Goal: Task Accomplishment & Management: Manage account settings

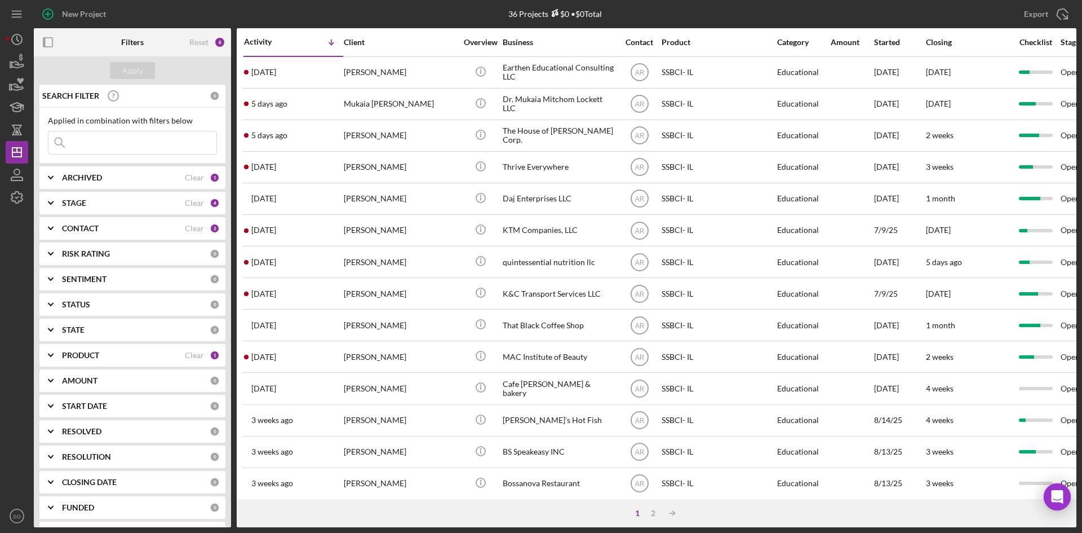
click at [123, 353] on div "PRODUCT" at bounding box center [123, 355] width 123 height 9
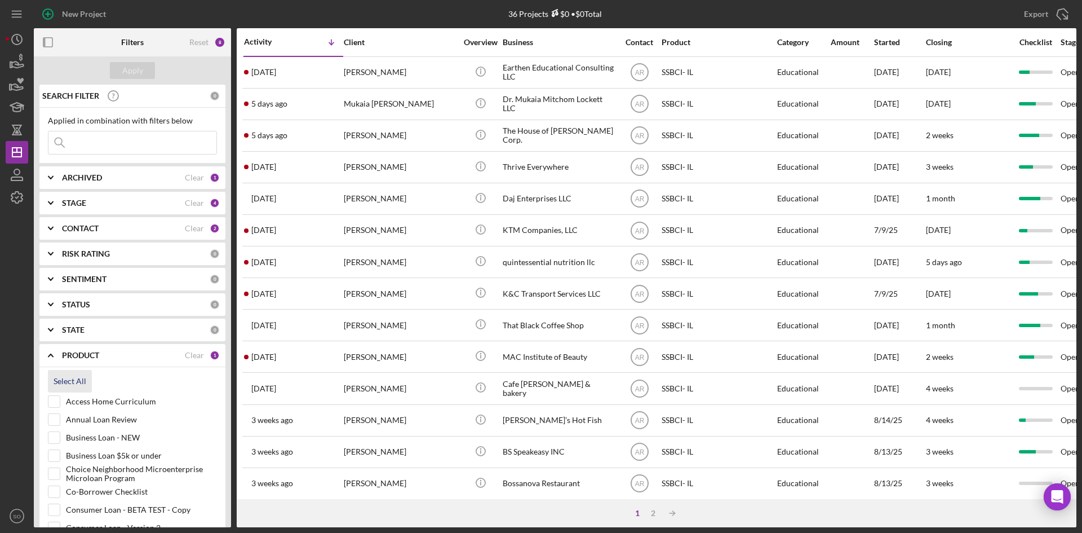
click at [71, 375] on div "Select All" at bounding box center [70, 381] width 33 height 23
checkbox input "true"
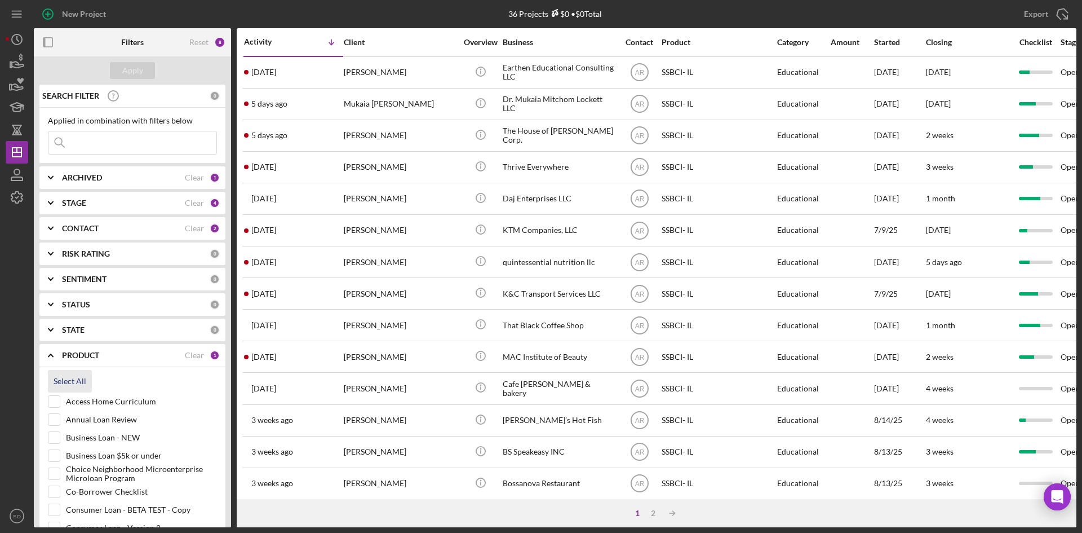
checkbox input "true"
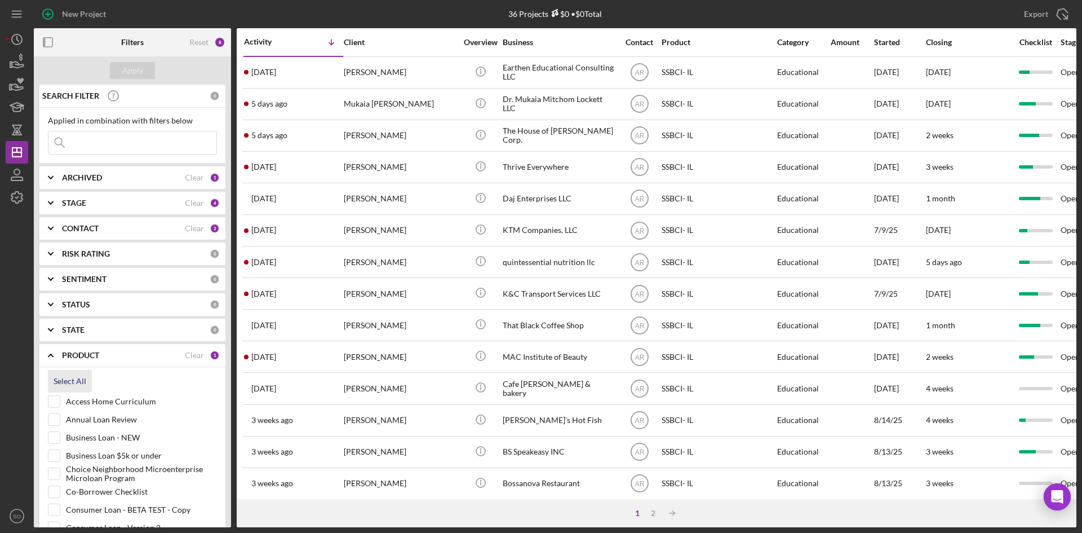
checkbox input "true"
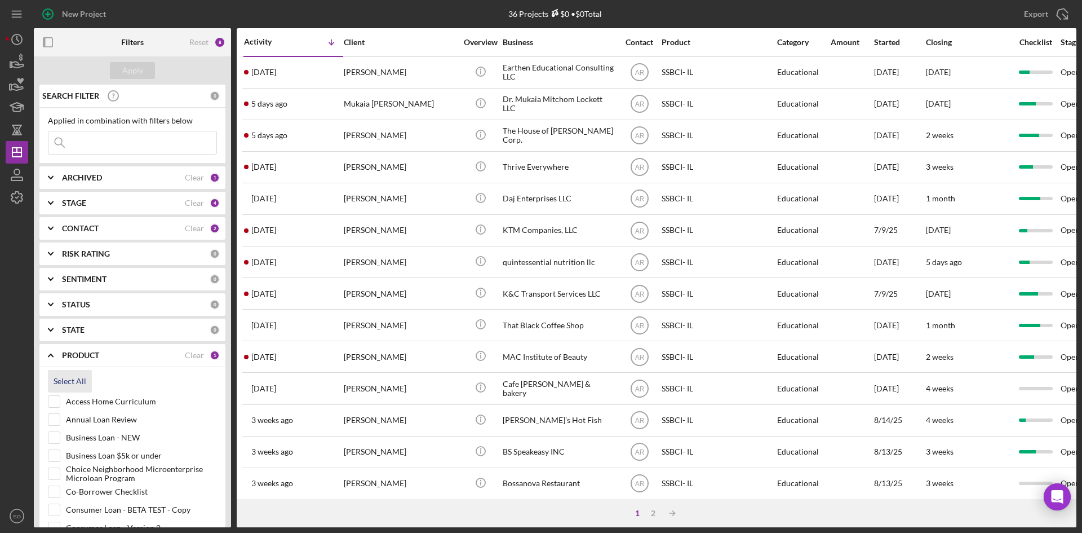
checkbox input "true"
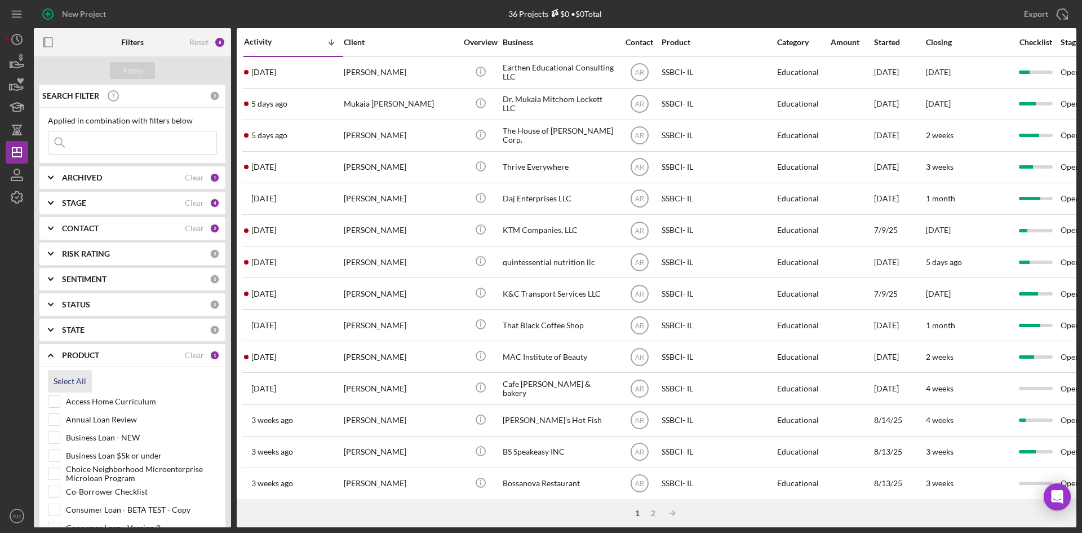
checkbox input "true"
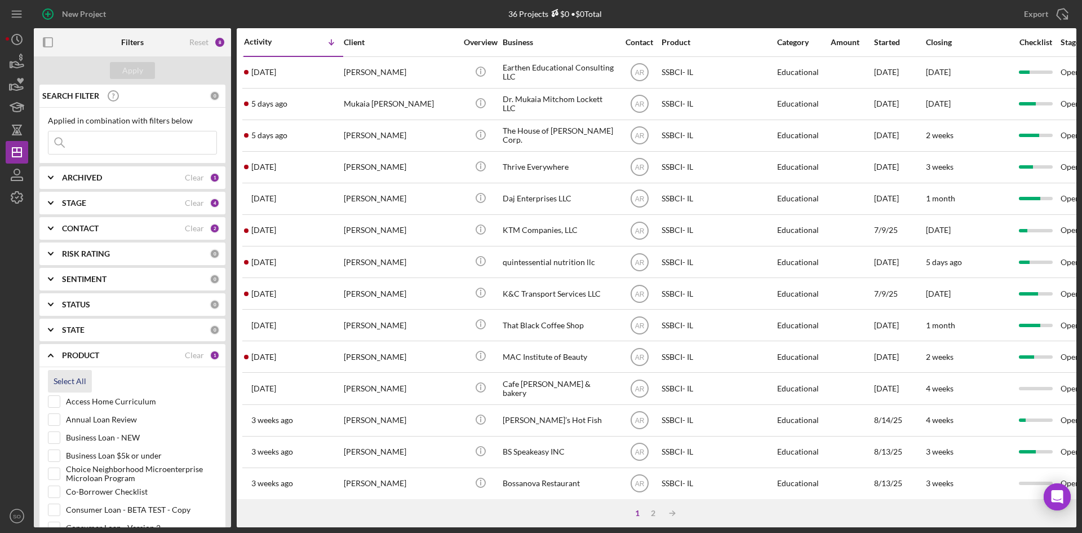
checkbox input "true"
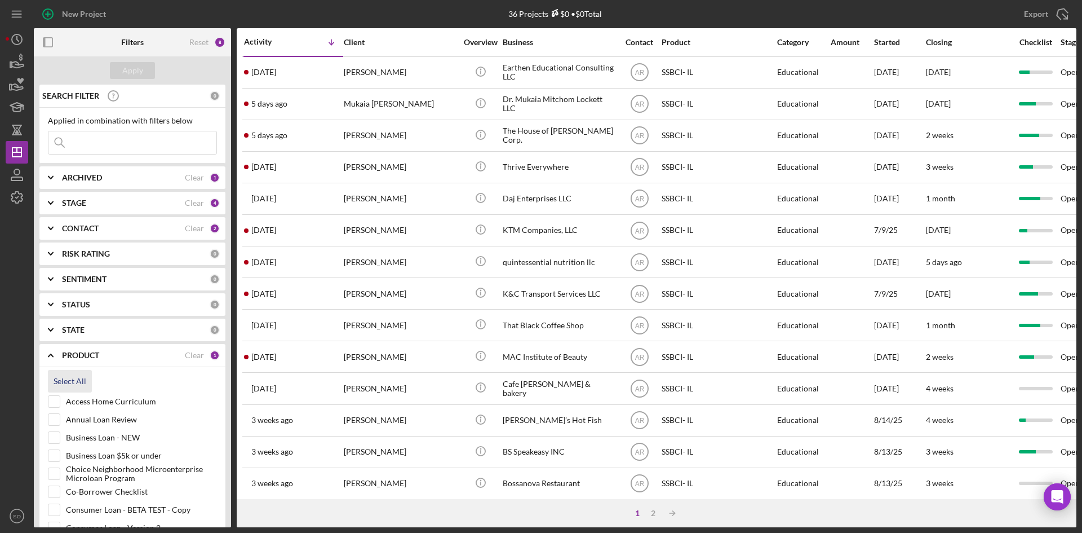
checkbox input "true"
click at [55, 401] on input "Access Home Curriculum" at bounding box center [53, 401] width 11 height 11
click at [56, 404] on input "Access Home Curriculum" at bounding box center [53, 401] width 11 height 11
click at [56, 402] on input "Access Home Curriculum" at bounding box center [53, 401] width 11 height 11
checkbox input "false"
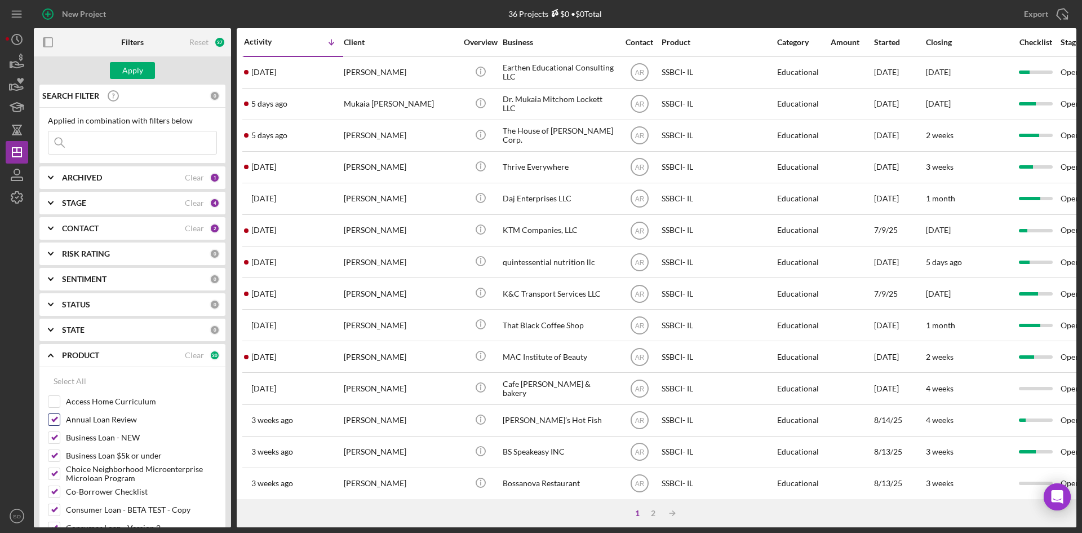
click at [56, 420] on input "Annual Loan Review" at bounding box center [53, 419] width 11 height 11
checkbox input "false"
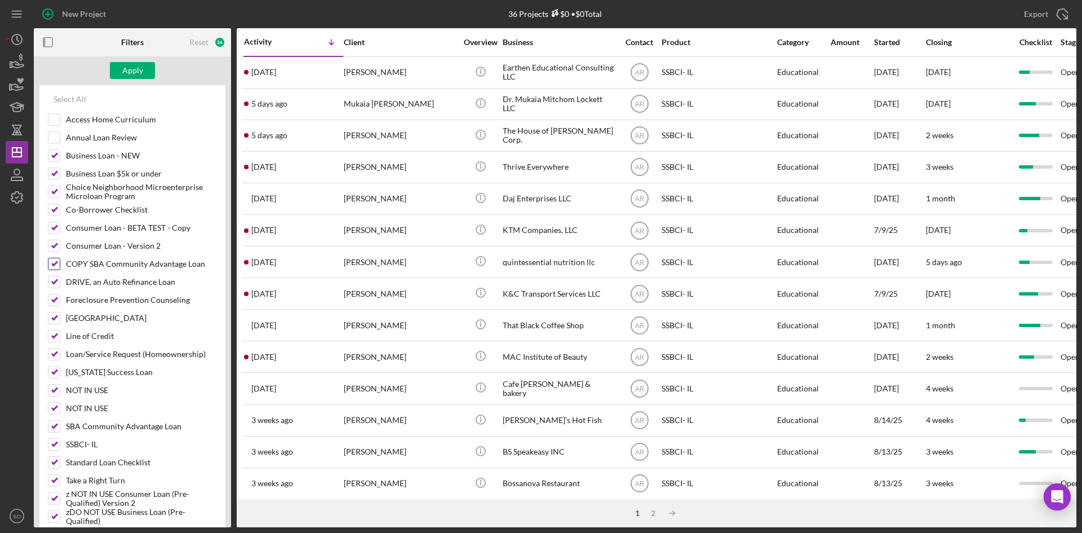
scroll to position [395, 0]
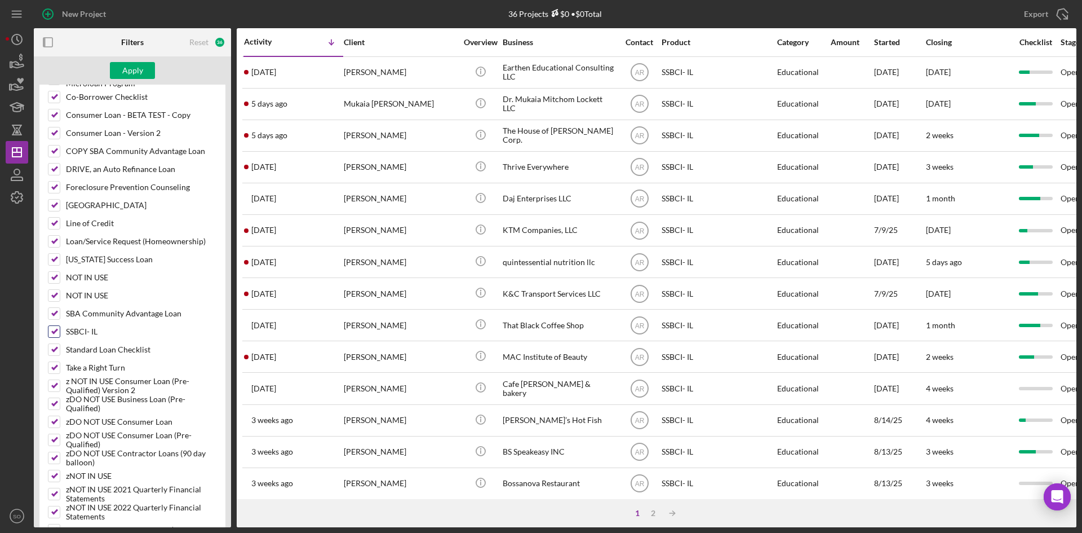
click at [50, 329] on input "SSBCI- IL" at bounding box center [53, 331] width 11 height 11
checkbox input "false"
click at [131, 71] on div "Apply" at bounding box center [132, 70] width 21 height 17
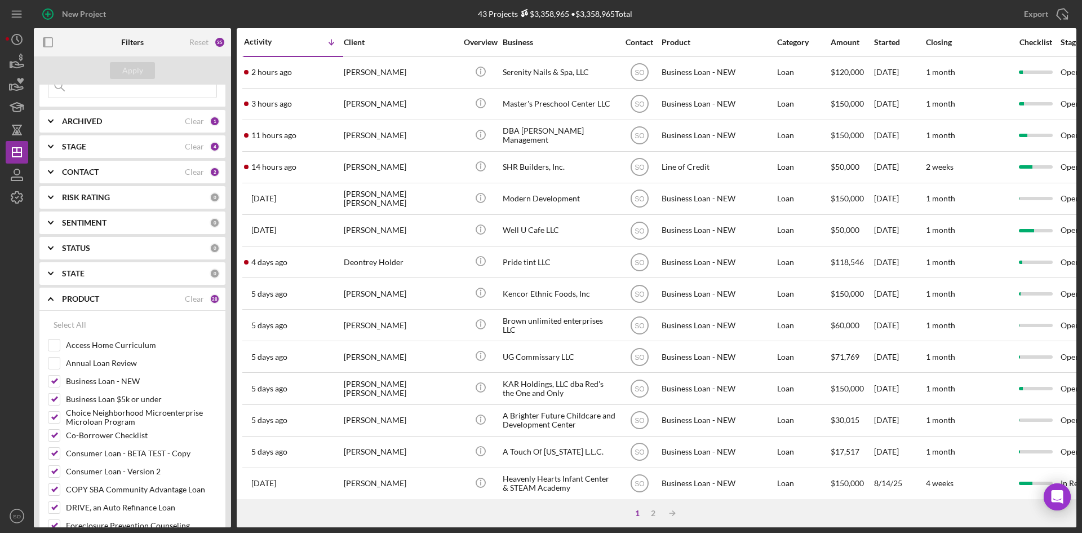
scroll to position [0, 0]
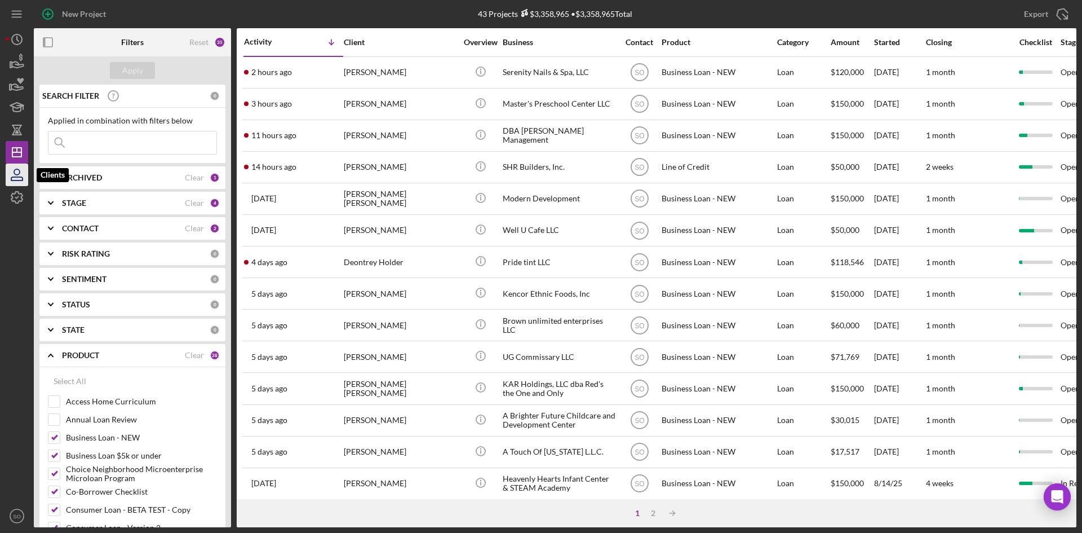
click at [16, 172] on icon "button" at bounding box center [17, 175] width 28 height 28
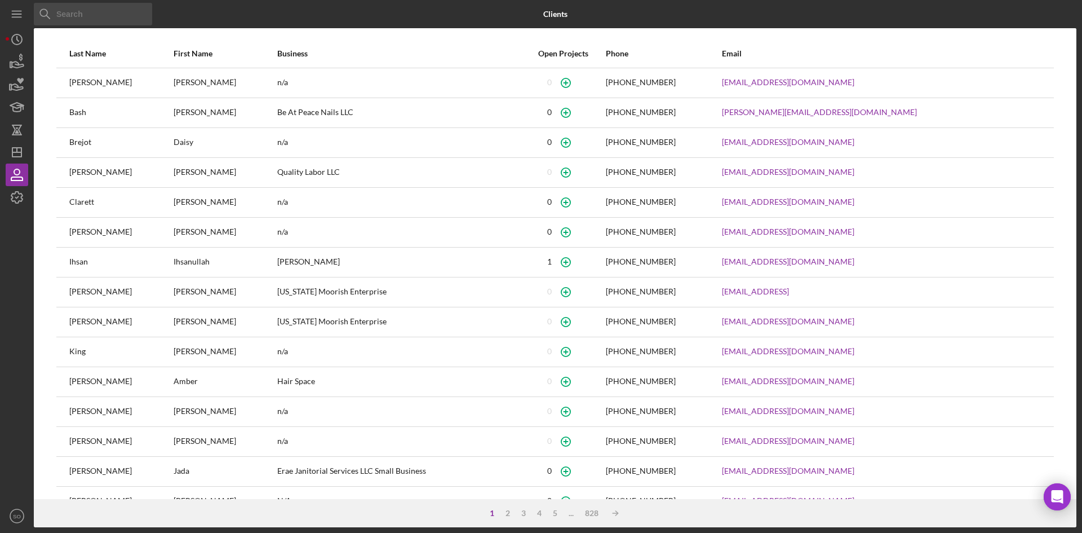
click at [70, 14] on input at bounding box center [93, 14] width 118 height 23
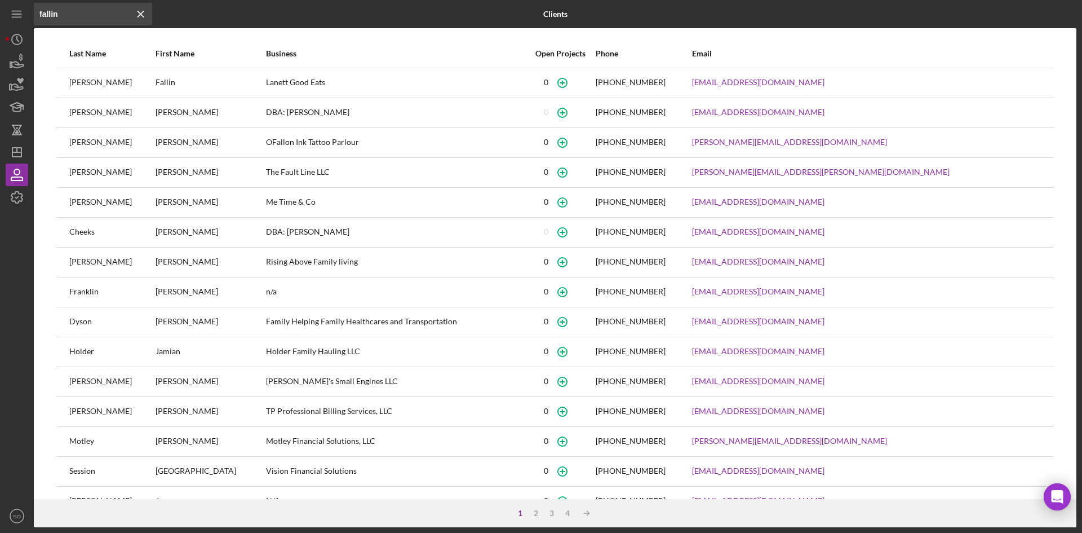
type input "fallin"
click at [567, 81] on circle "button" at bounding box center [562, 82] width 9 height 9
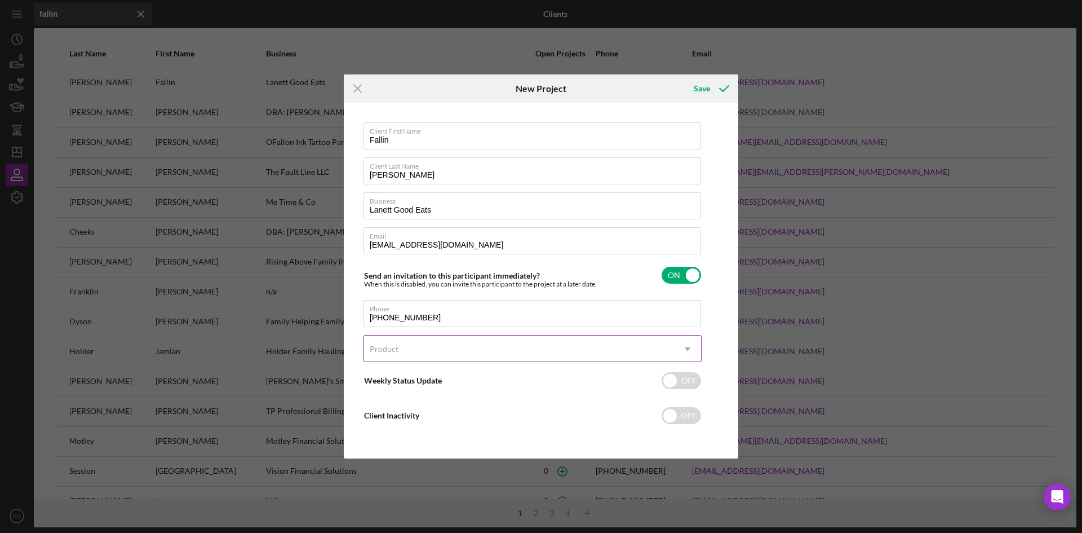
click at [393, 356] on div "Product" at bounding box center [519, 349] width 310 height 26
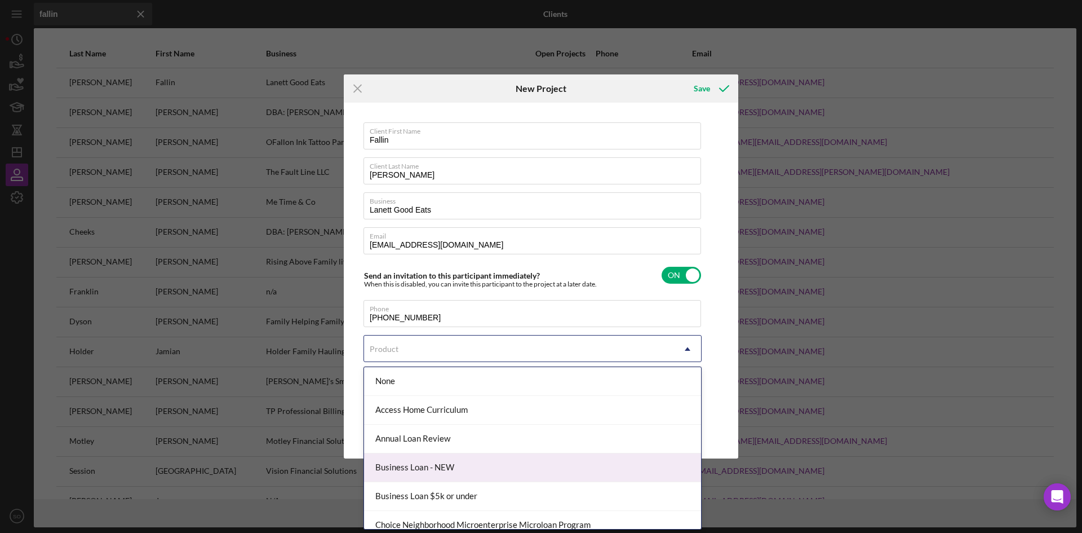
click at [436, 463] on div "Business Loan - NEW" at bounding box center [532, 467] width 337 height 29
checkbox input "true"
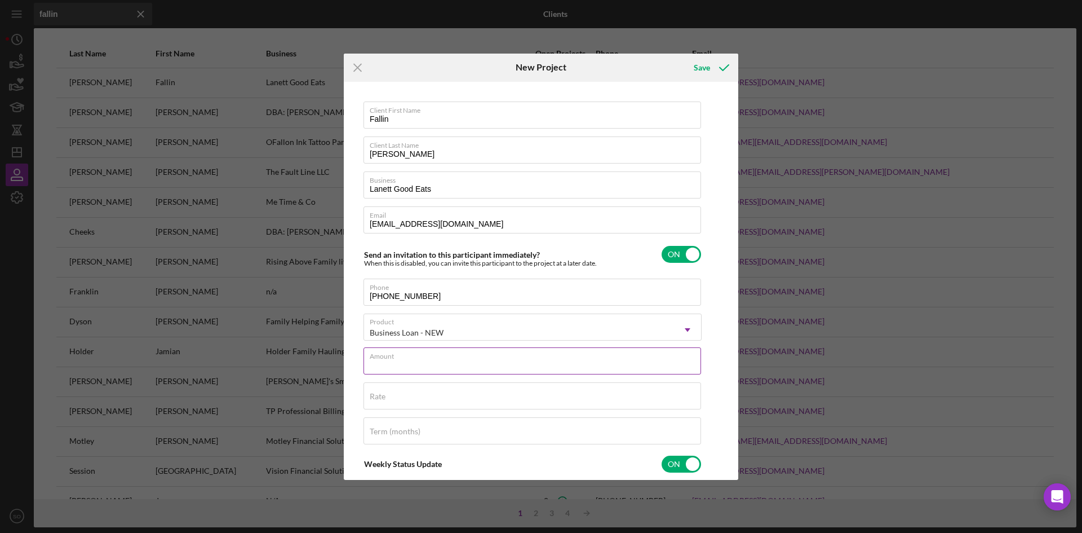
click at [412, 369] on input "Amount" at bounding box center [533, 360] width 338 height 27
type input "$90,837"
click at [408, 401] on input "Rate" at bounding box center [533, 395] width 338 height 27
type input "12.000%"
click at [399, 436] on input "Term (months)" at bounding box center [533, 430] width 338 height 27
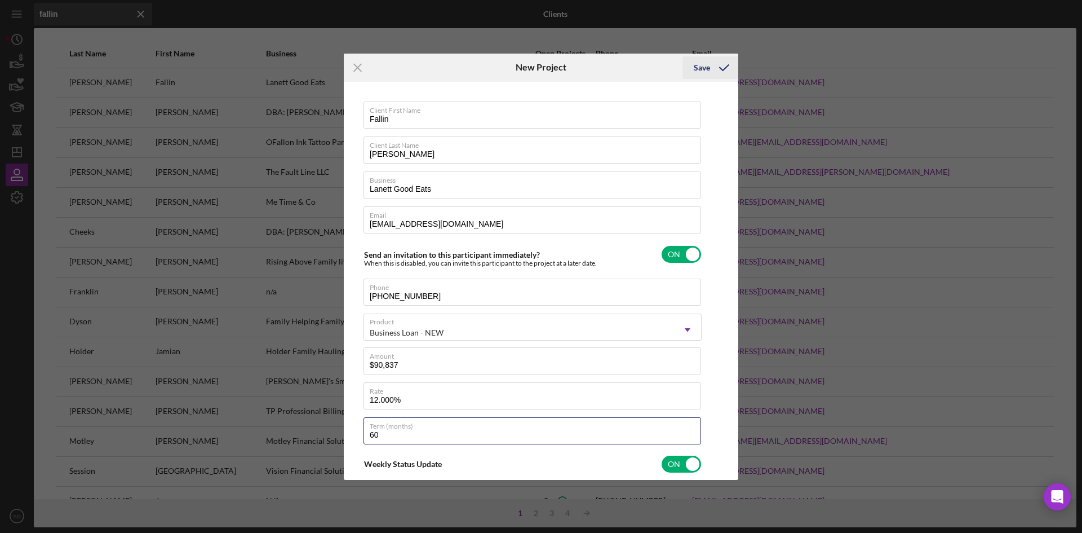
type input "60"
click at [709, 68] on div "Save" at bounding box center [702, 67] width 16 height 23
checkbox input "false"
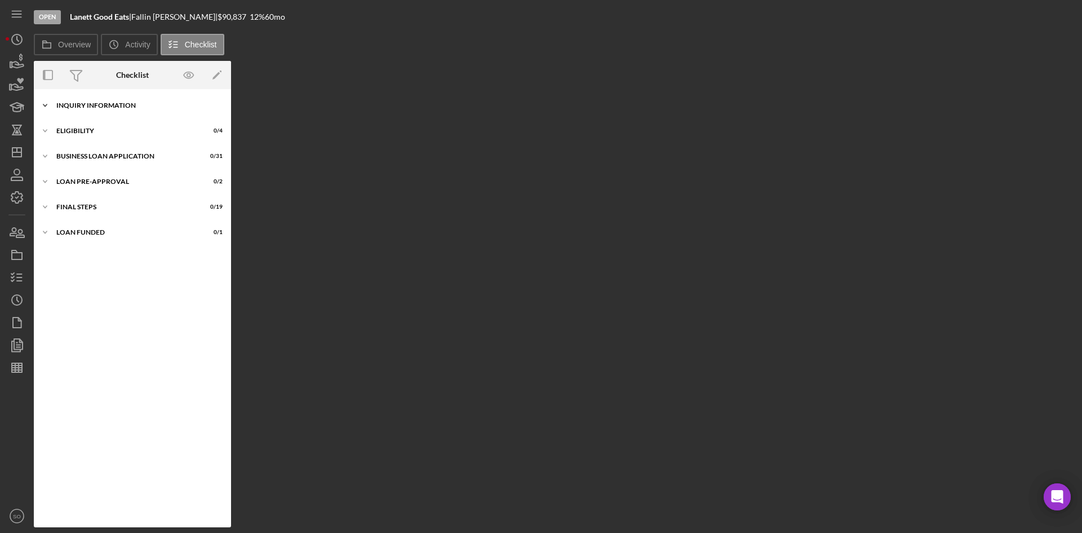
click at [147, 107] on div "INQUIRY INFORMATION" at bounding box center [136, 105] width 161 height 7
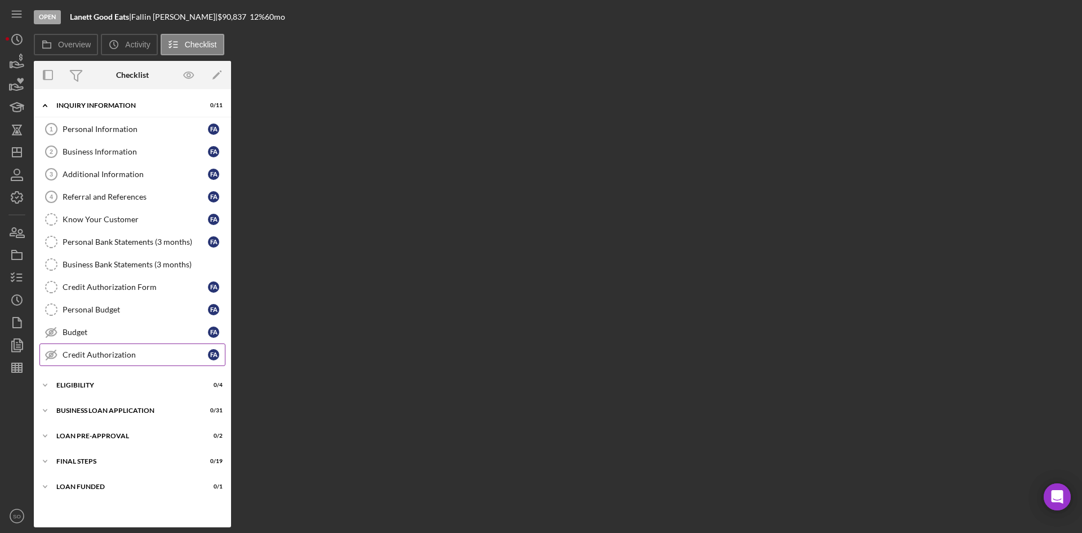
click at [99, 352] on div "Credit Authorization" at bounding box center [135, 354] width 145 height 9
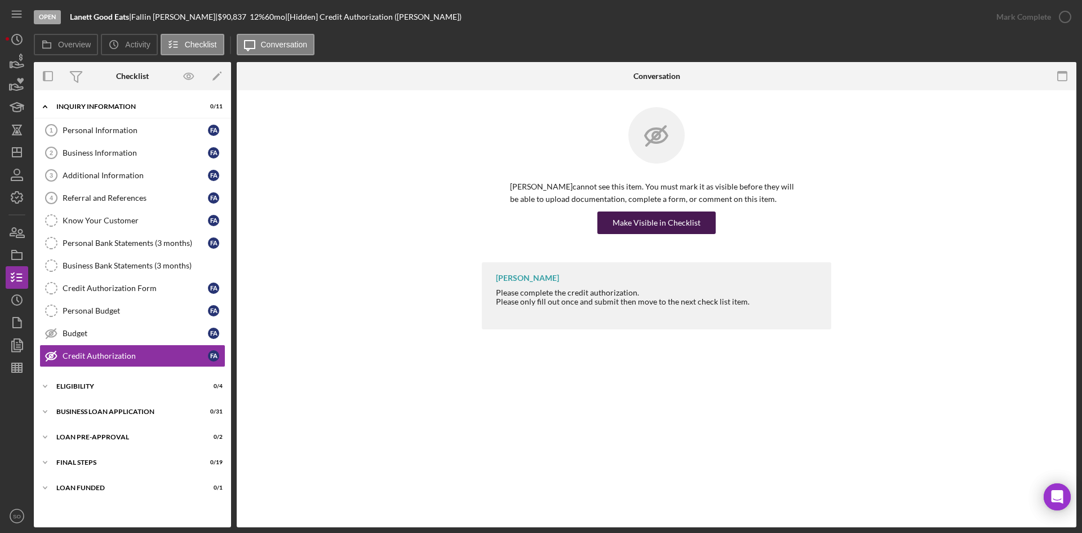
click at [614, 222] on button "Make Visible in Checklist" at bounding box center [657, 222] width 118 height 23
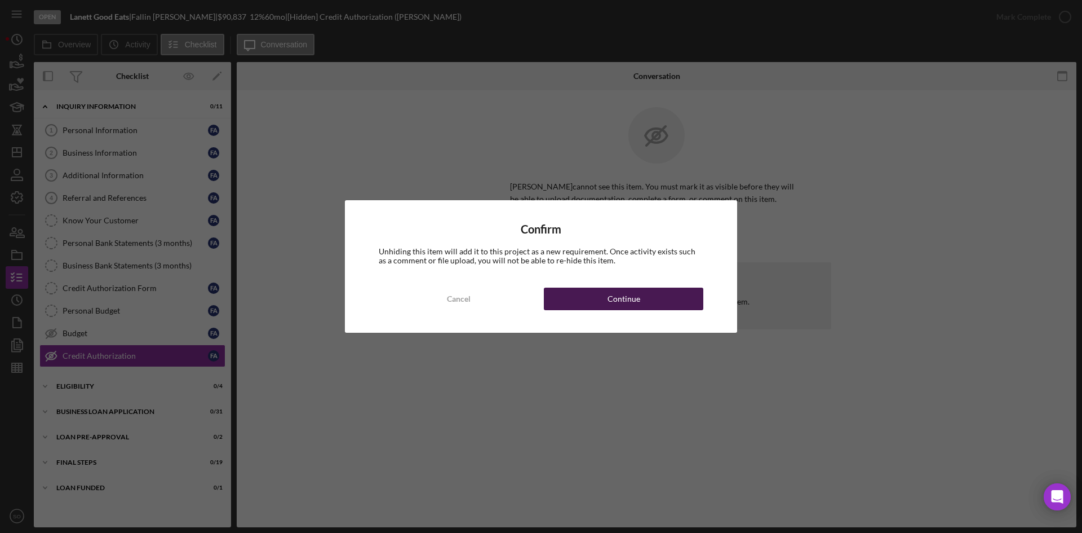
click at [598, 301] on button "Continue" at bounding box center [624, 298] width 160 height 23
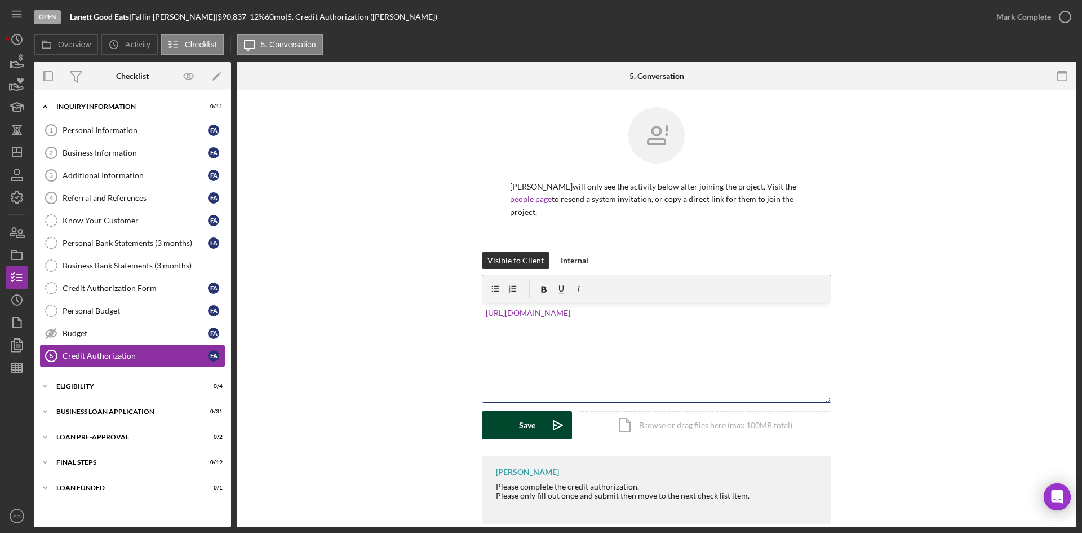
click at [519, 411] on div "Save" at bounding box center [527, 425] width 16 height 28
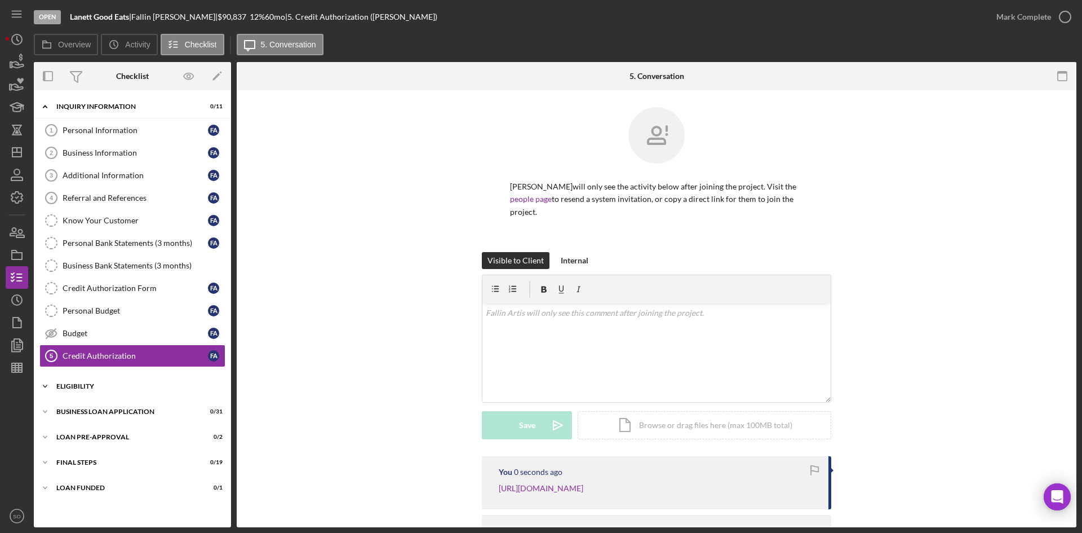
click at [90, 383] on div "ELIGIBILITY" at bounding box center [136, 386] width 161 height 7
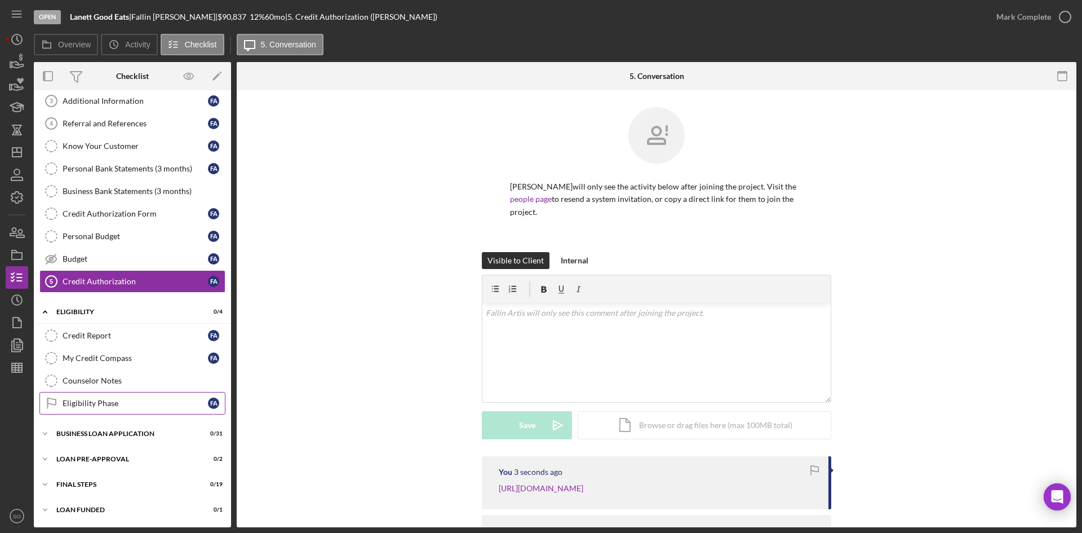
click at [97, 393] on link "Eligibility Phase Eligibility Phase F A" at bounding box center [132, 403] width 186 height 23
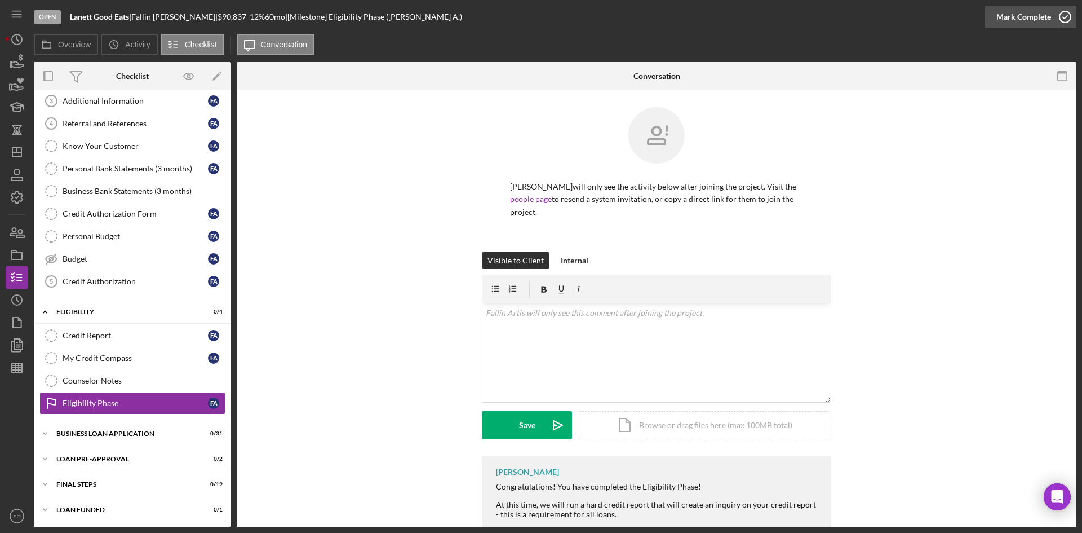
click at [1034, 16] on div "Mark Complete" at bounding box center [1024, 17] width 55 height 23
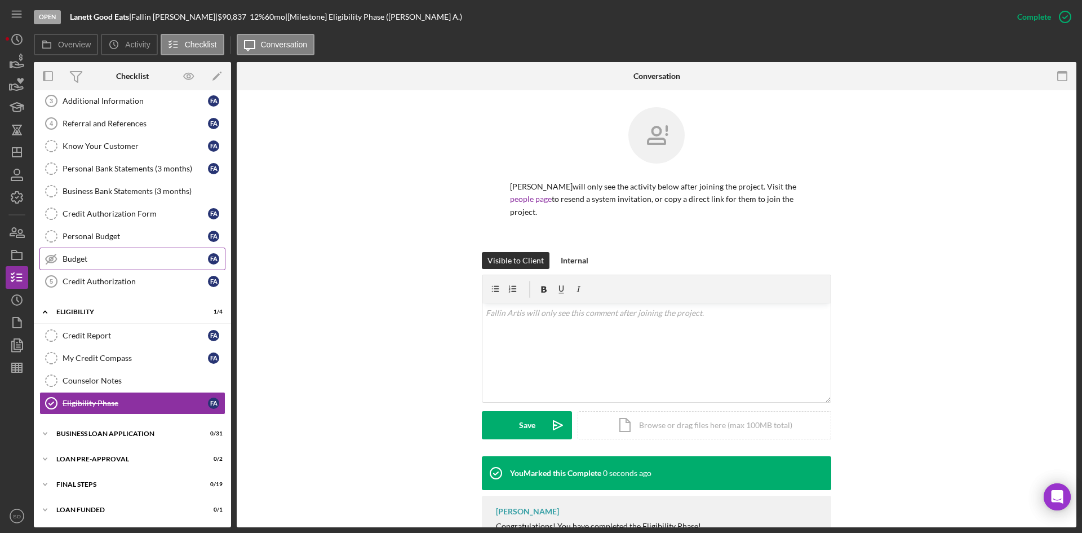
click at [97, 260] on div "Budget" at bounding box center [135, 258] width 145 height 9
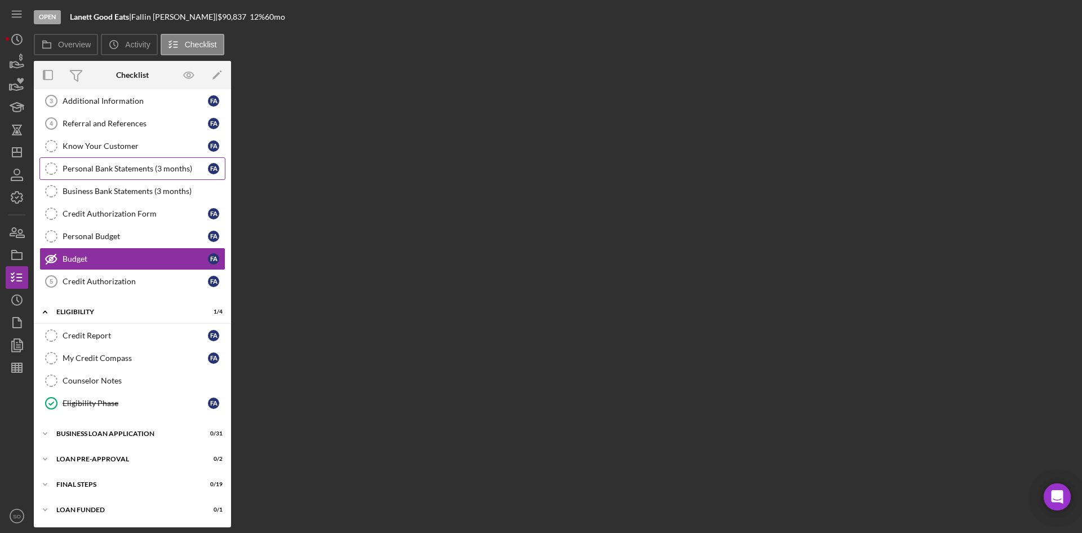
scroll to position [74, 0]
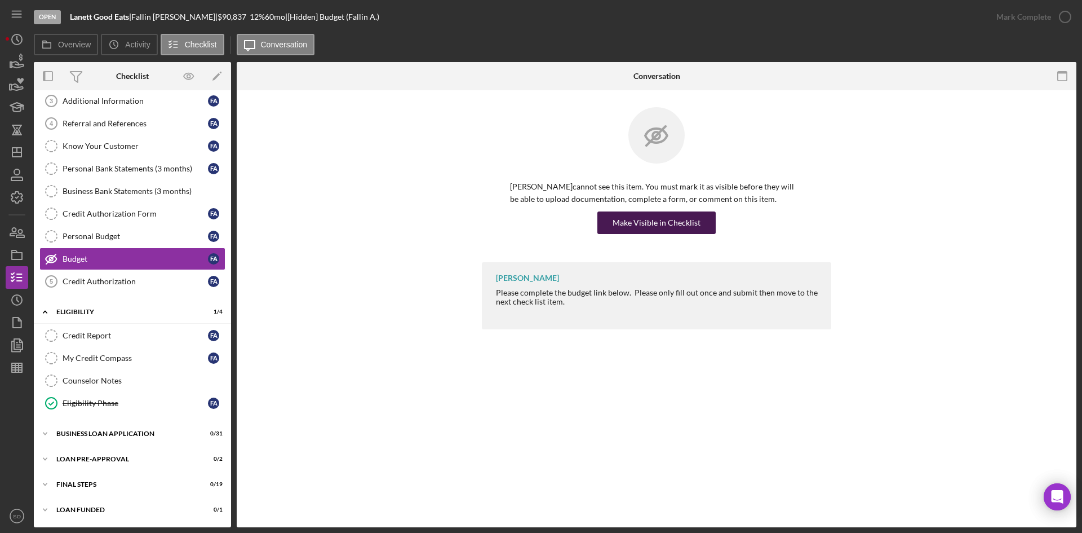
click at [668, 219] on div "Make Visible in Checklist" at bounding box center [657, 222] width 88 height 23
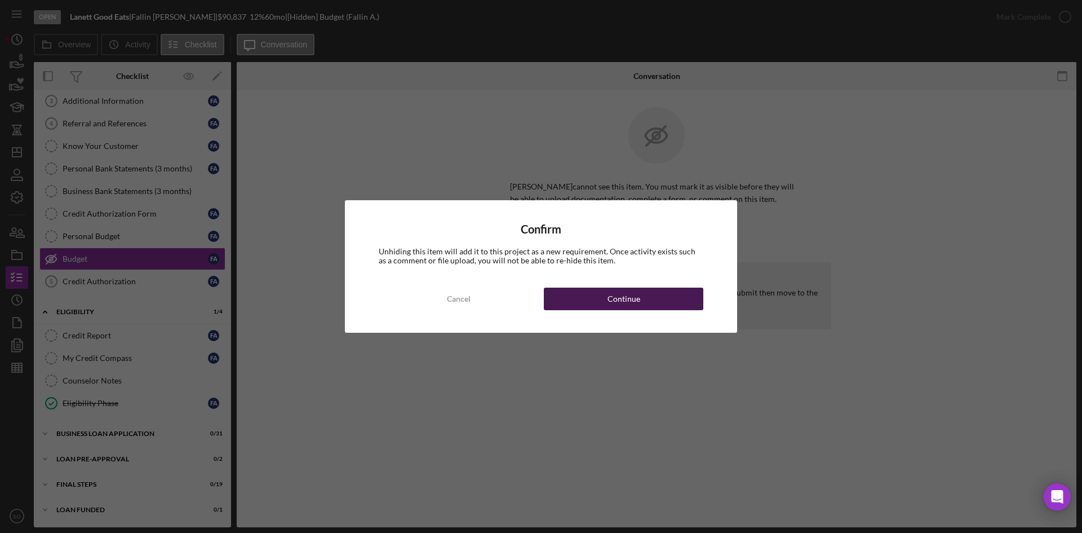
click at [578, 302] on button "Continue" at bounding box center [624, 298] width 160 height 23
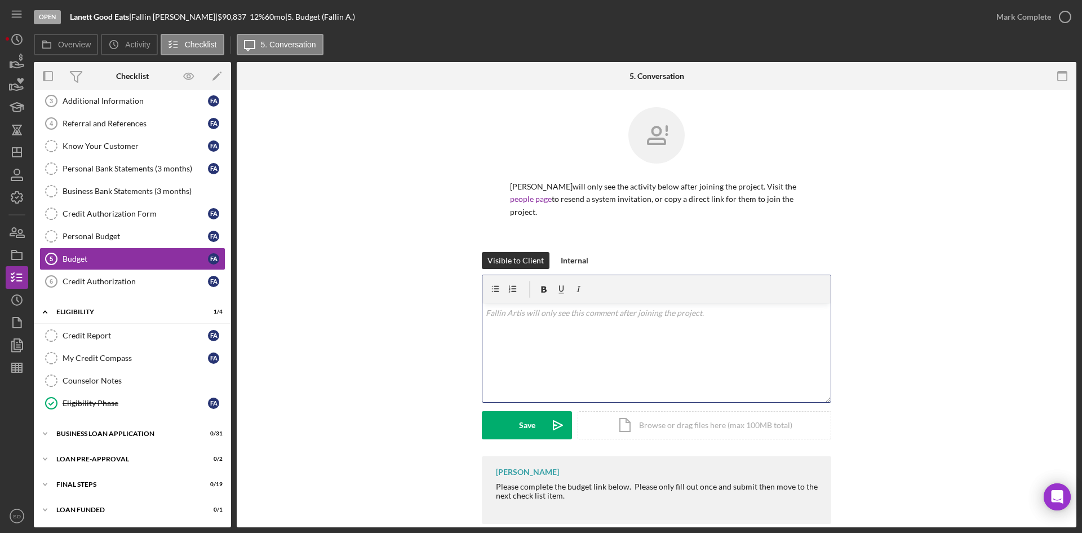
click at [561, 312] on div "v Color teal Color pink Remove color Add row above Add row below Add column bef…" at bounding box center [657, 352] width 348 height 99
click at [527, 413] on div "Save" at bounding box center [527, 425] width 16 height 28
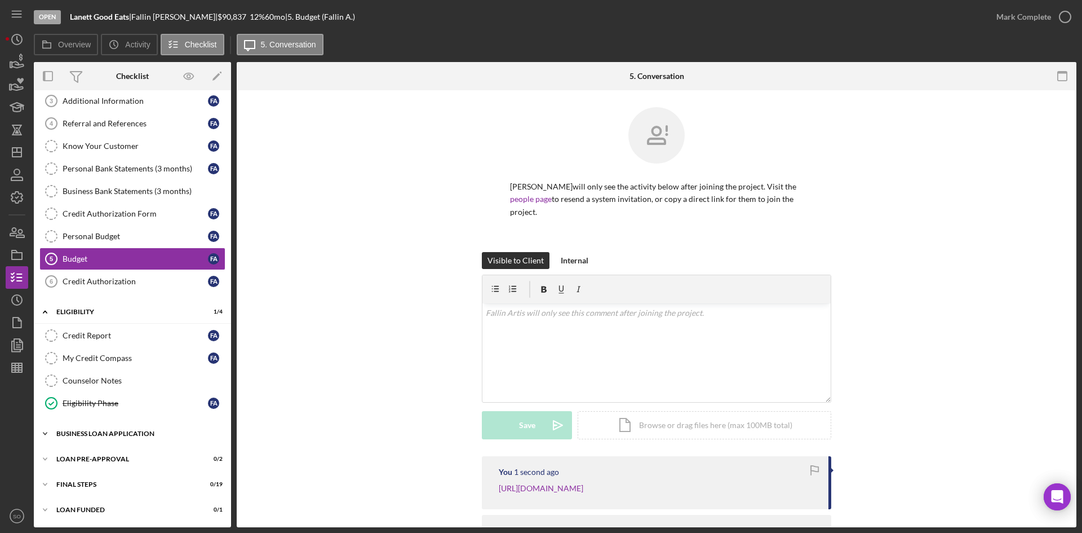
click at [118, 432] on div "BUSINESS LOAN APPLICATION" at bounding box center [136, 433] width 161 height 7
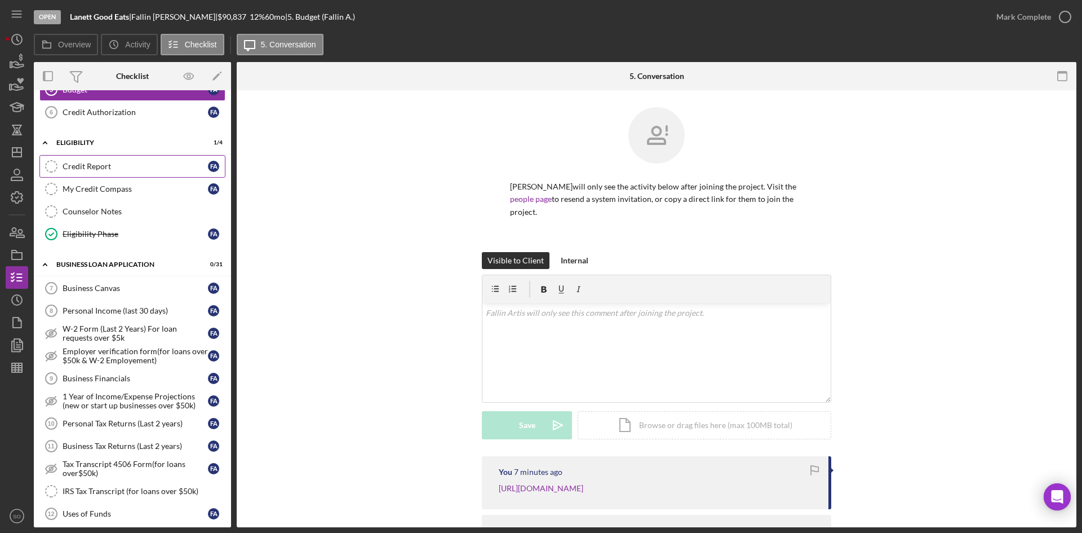
scroll to position [131, 0]
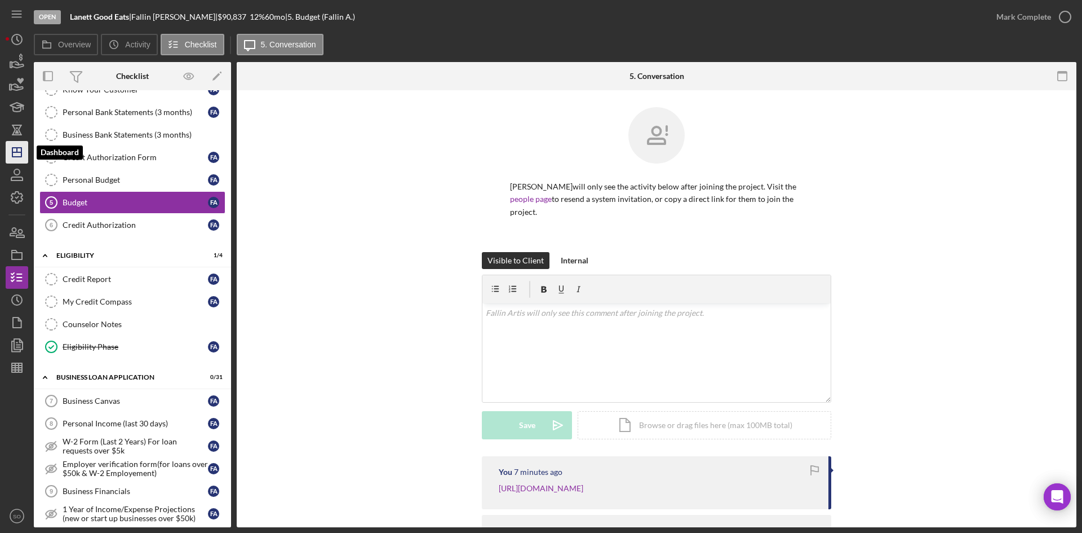
click at [12, 153] on polygon "button" at bounding box center [16, 152] width 9 height 9
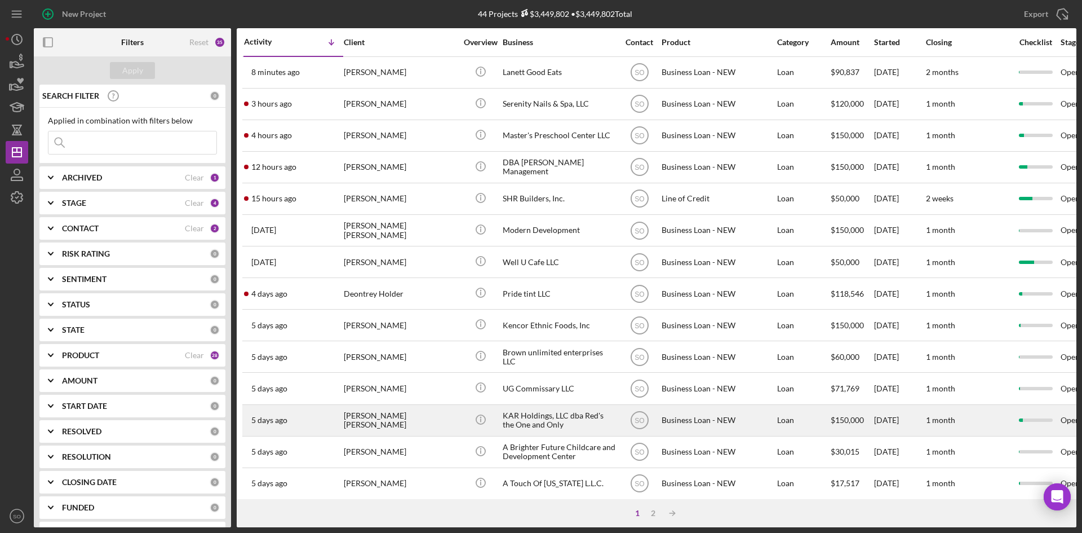
click at [416, 424] on div "[PERSON_NAME] [PERSON_NAME]" at bounding box center [400, 420] width 113 height 30
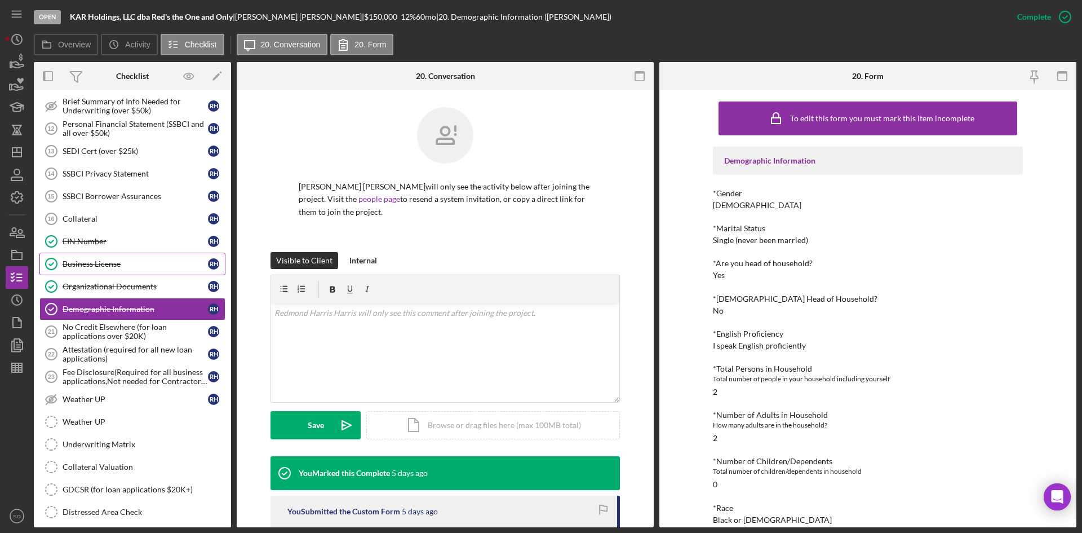
scroll to position [210, 0]
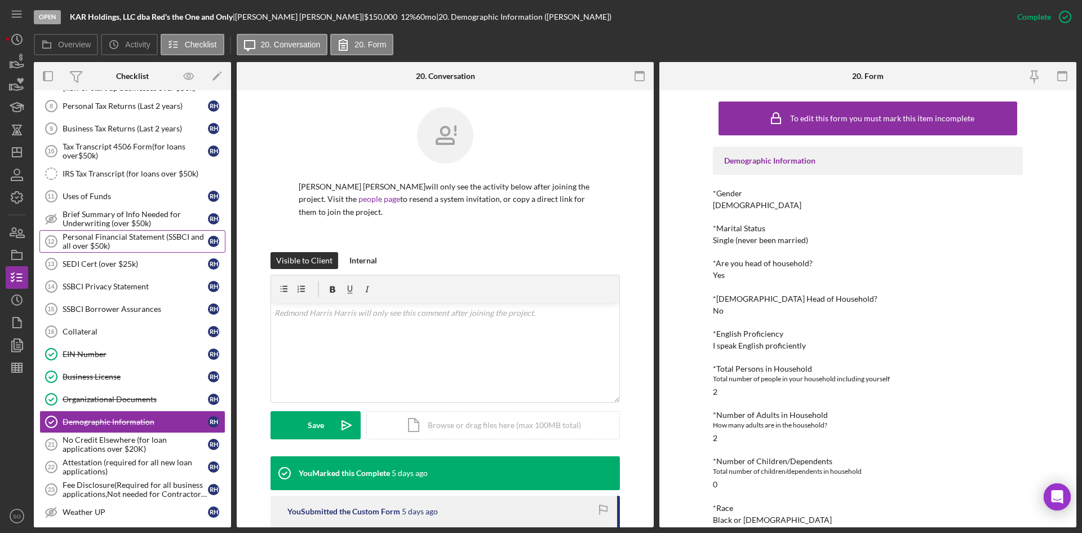
click at [104, 236] on div "Personal Financial Statement (SSBCI and all over $50k)" at bounding box center [135, 241] width 145 height 18
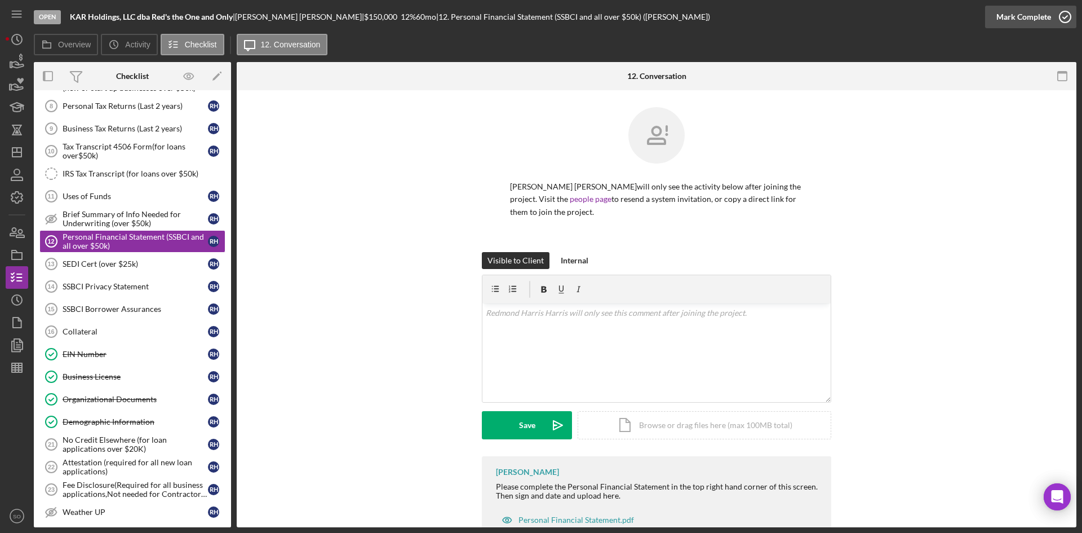
click at [1007, 19] on div "Mark Complete" at bounding box center [1024, 17] width 55 height 23
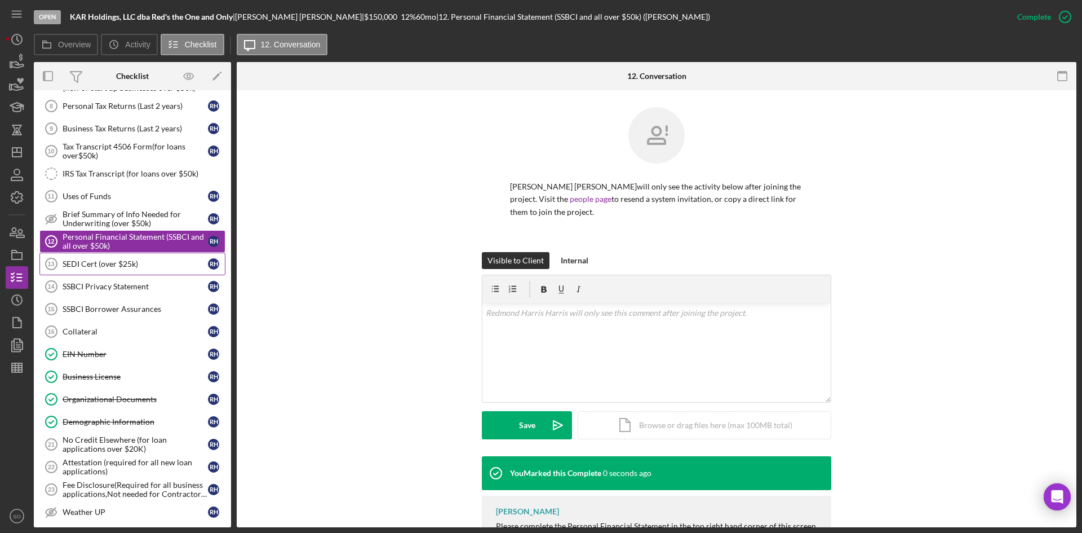
click at [159, 266] on div "SEDI Cert (over $25k)" at bounding box center [135, 263] width 145 height 9
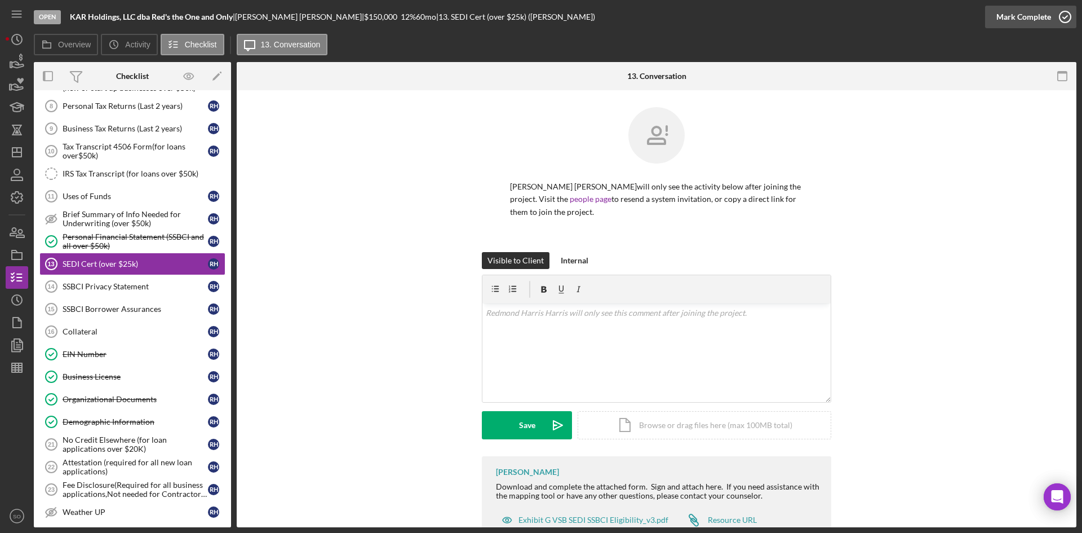
click at [1020, 15] on div "Mark Complete" at bounding box center [1024, 17] width 55 height 23
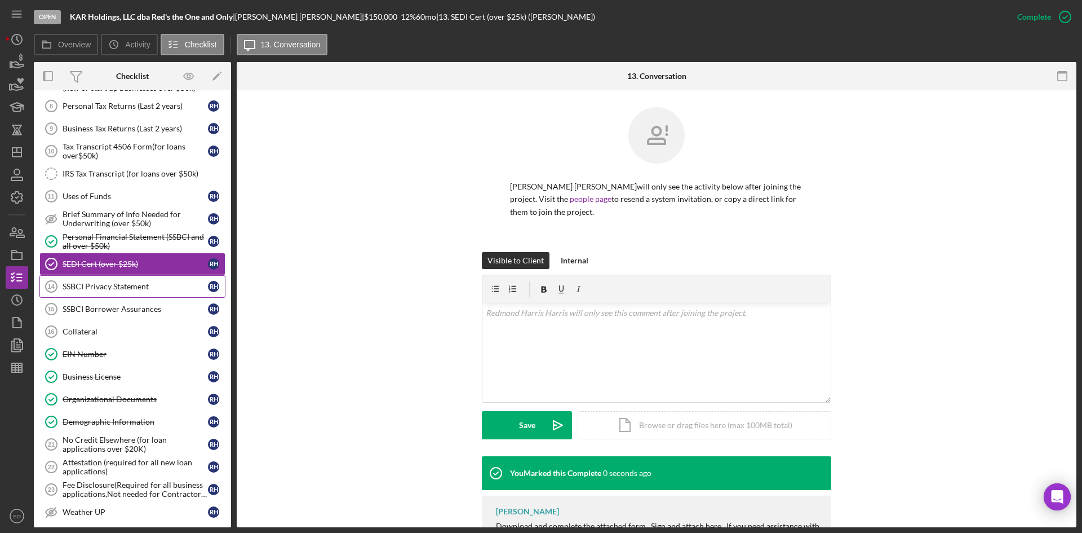
click at [108, 293] on link "SSBCI Privacy Statement 14 SSBCI Privacy Statement R H" at bounding box center [132, 286] width 186 height 23
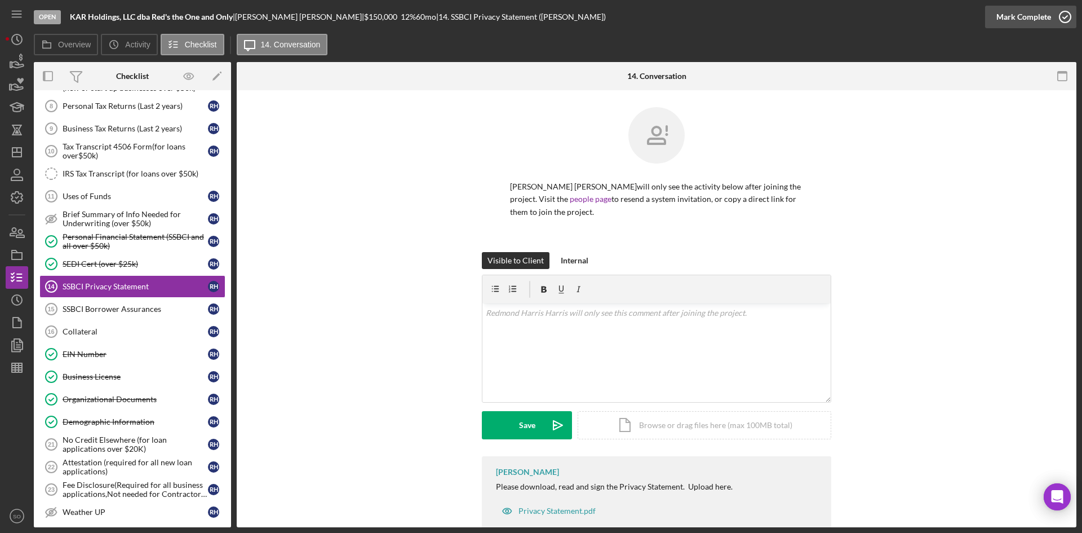
drag, startPoint x: 1039, startPoint y: 21, endPoint x: 1027, endPoint y: 25, distance: 13.0
click at [1039, 21] on div "Mark Complete" at bounding box center [1024, 17] width 55 height 23
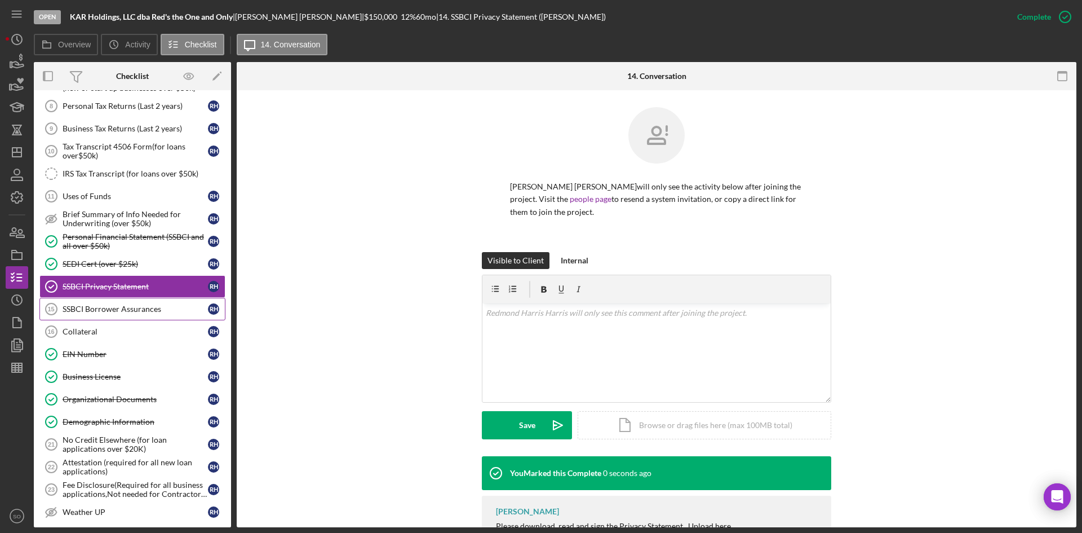
click at [129, 307] on div "SSBCI Borrower Assurances" at bounding box center [135, 308] width 145 height 9
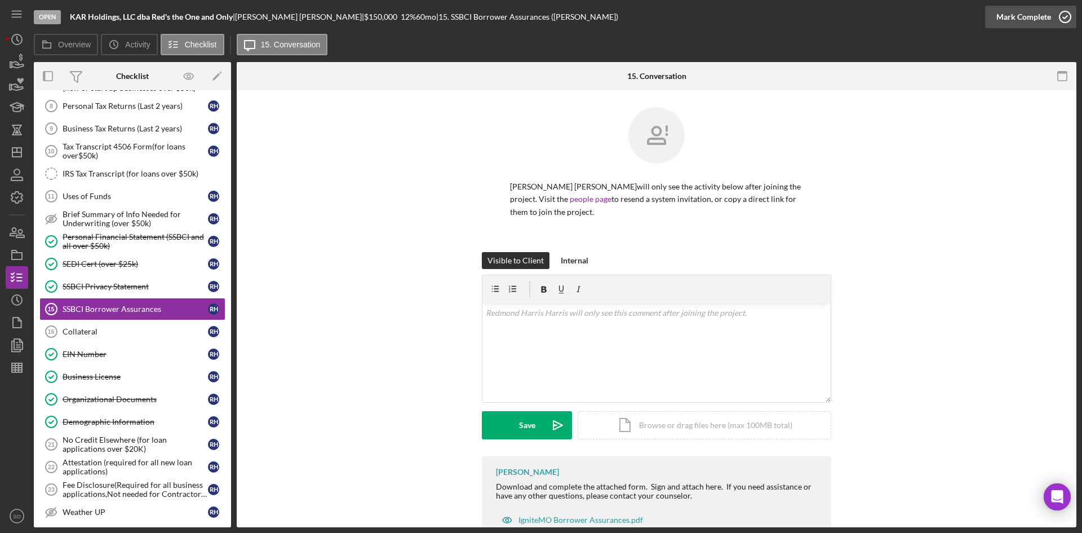
click at [1036, 19] on div "Mark Complete" at bounding box center [1024, 17] width 55 height 23
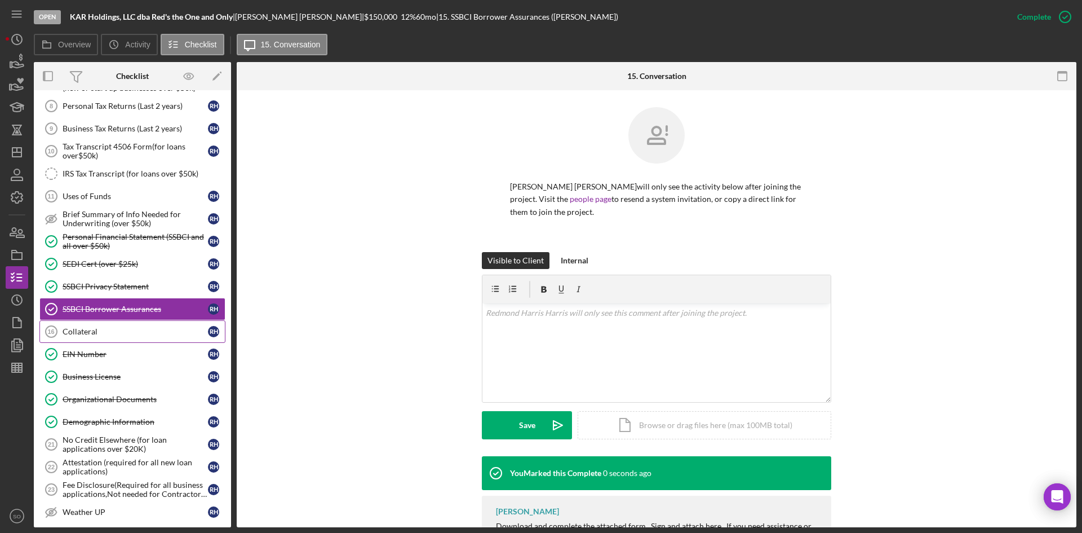
click at [111, 337] on link "Collateral 16 Collateral R H" at bounding box center [132, 331] width 186 height 23
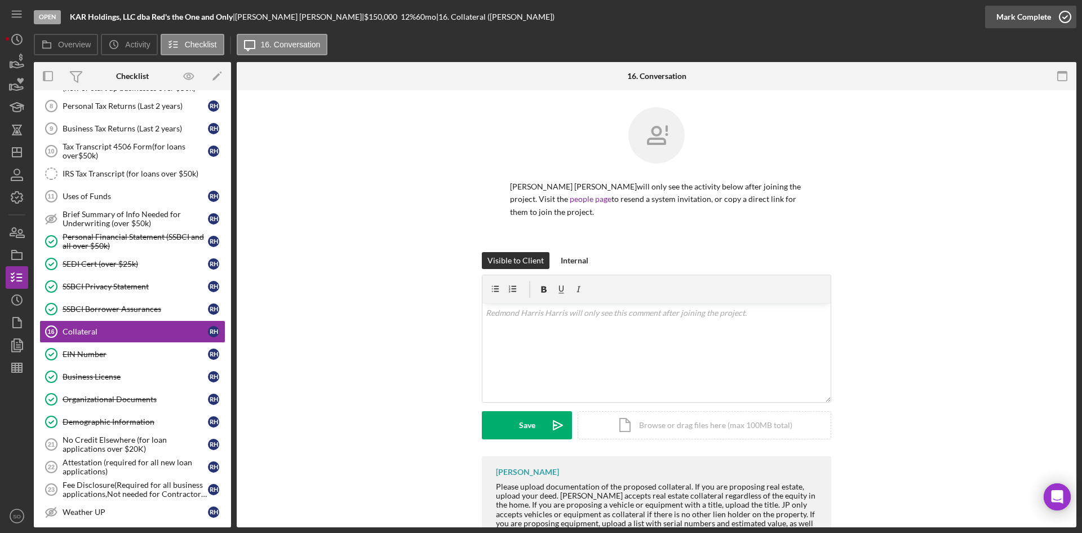
click at [1025, 12] on div "Mark Complete" at bounding box center [1024, 17] width 55 height 23
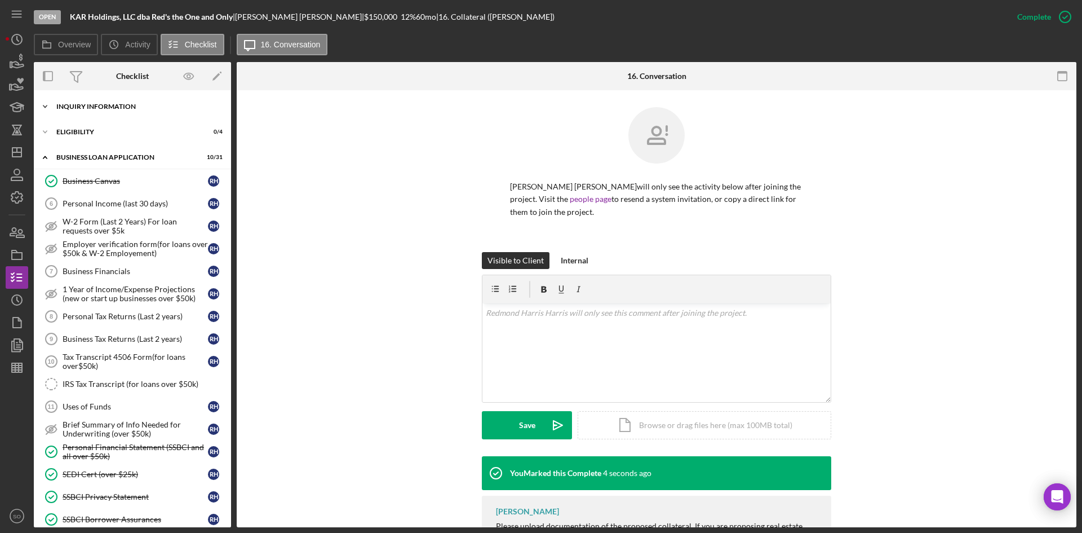
click at [96, 102] on div "Icon/Expander INQUIRY INFORMATION 4 / 11" at bounding box center [132, 106] width 197 height 23
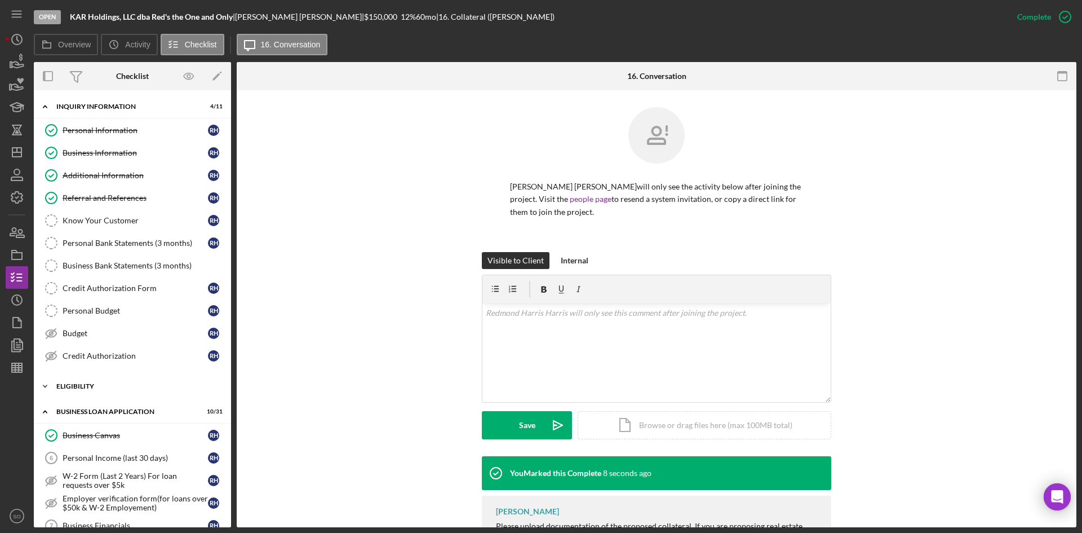
click at [94, 384] on div "ELIGIBILITY" at bounding box center [136, 386] width 161 height 7
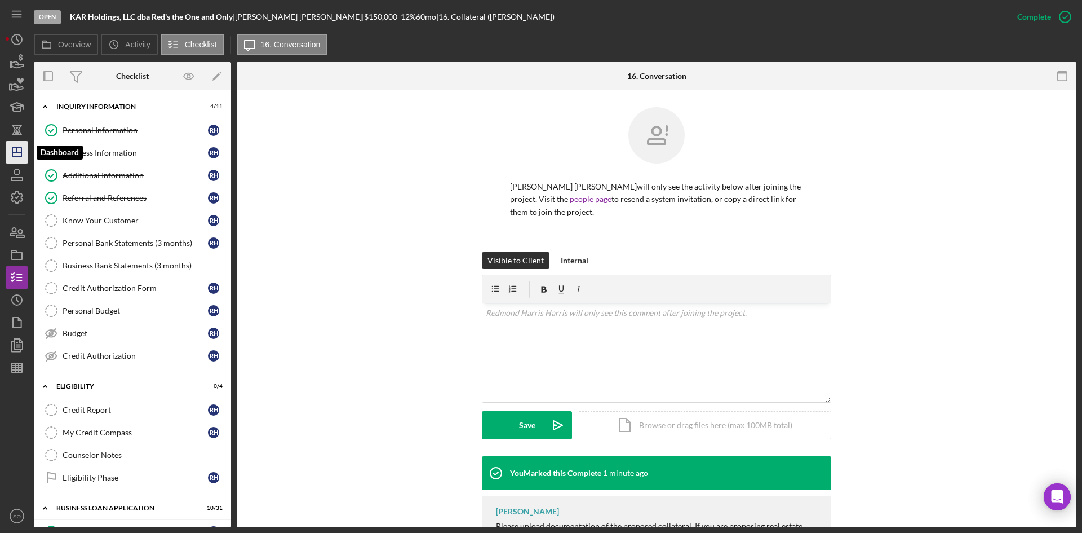
click at [15, 155] on icon "Icon/Dashboard" at bounding box center [17, 152] width 28 height 28
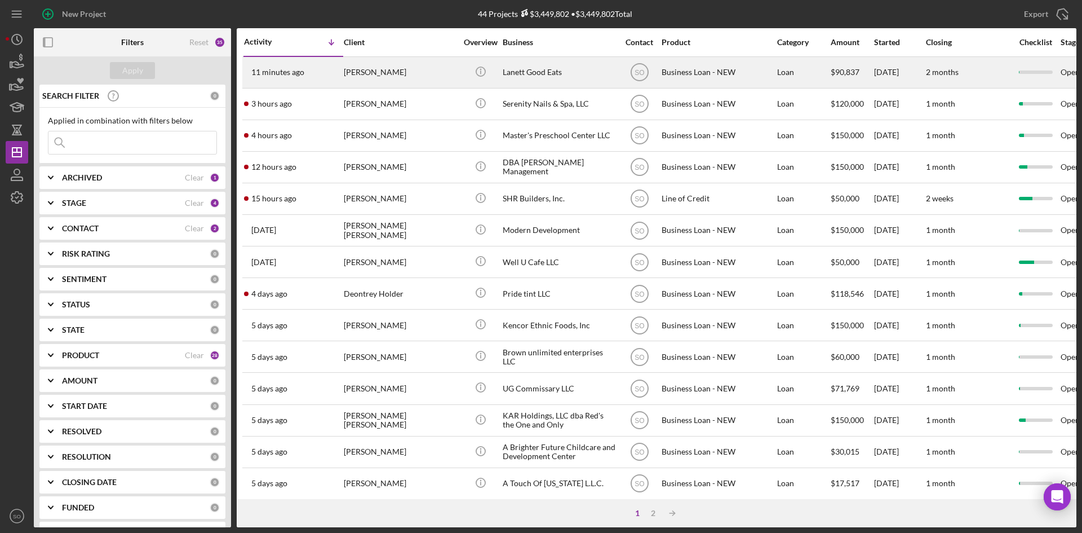
click at [369, 80] on div "[PERSON_NAME]" at bounding box center [400, 72] width 113 height 30
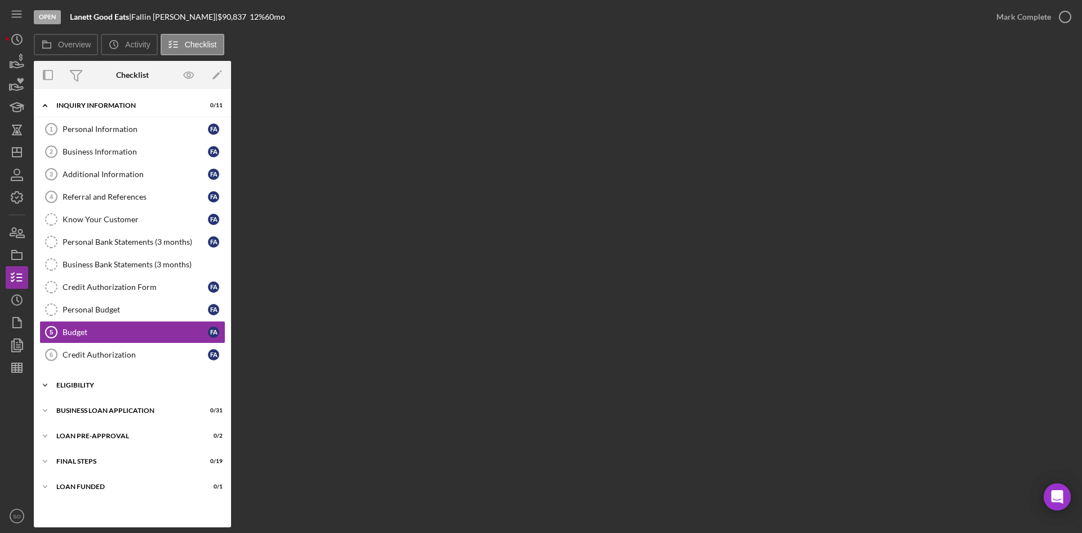
click at [88, 390] on div "Icon/Expander ELIGIBILITY 1 / 4" at bounding box center [132, 385] width 197 height 23
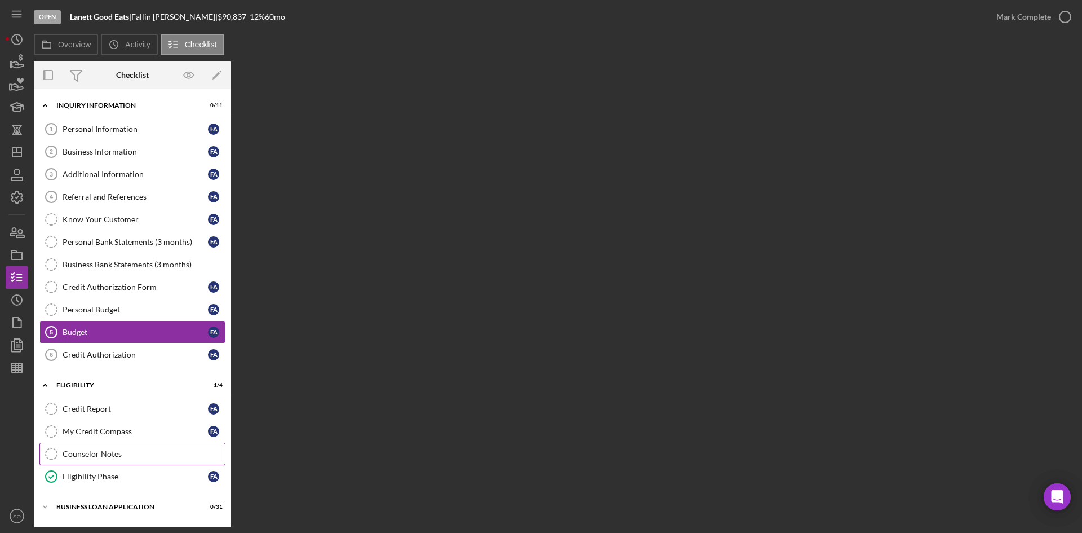
click at [114, 458] on div "Counselor Notes" at bounding box center [144, 453] width 162 height 9
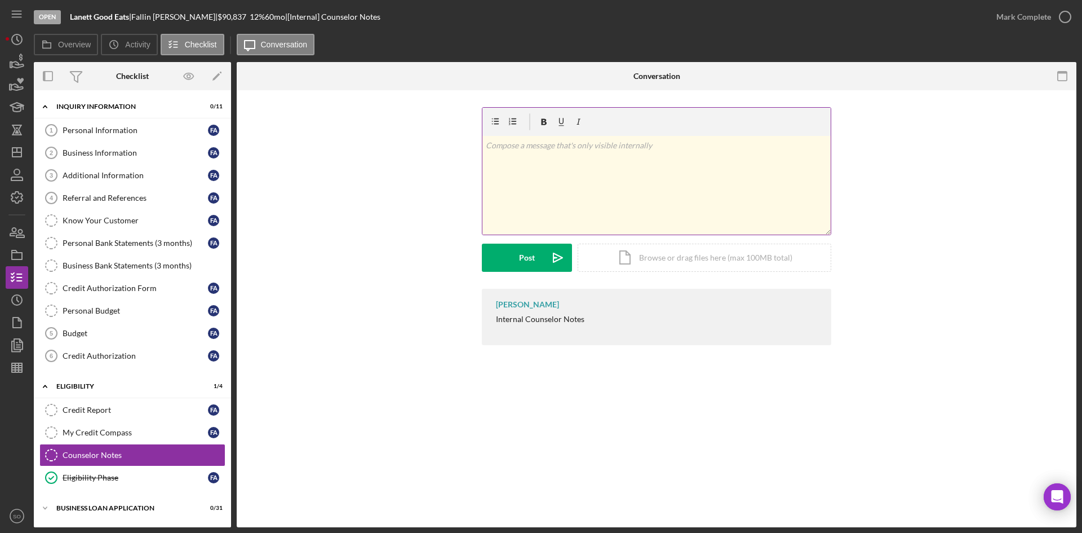
click at [579, 167] on div "v Color teal Color pink Remove color Add row above Add row below Add column bef…" at bounding box center [657, 185] width 348 height 99
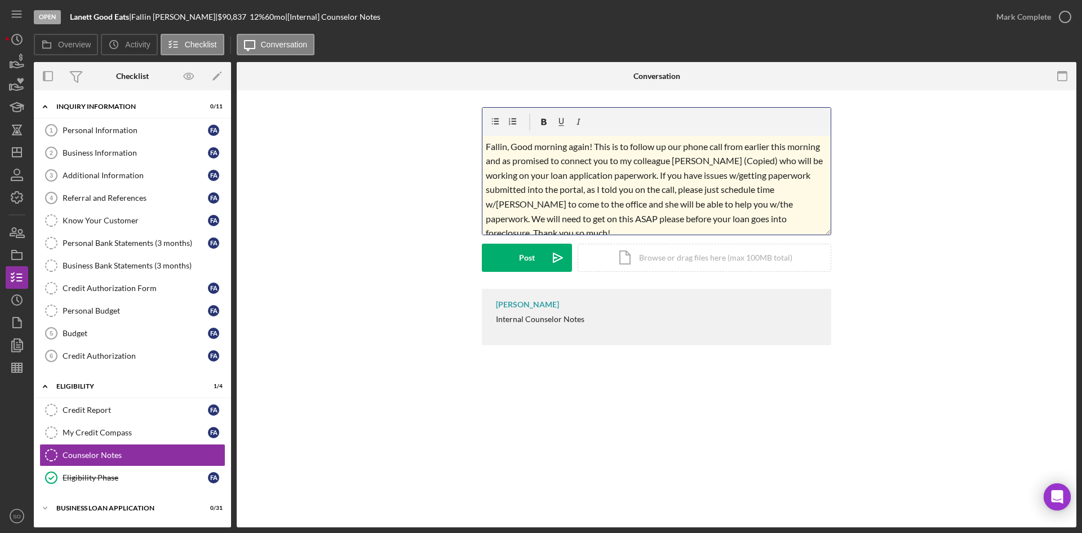
scroll to position [149, 0]
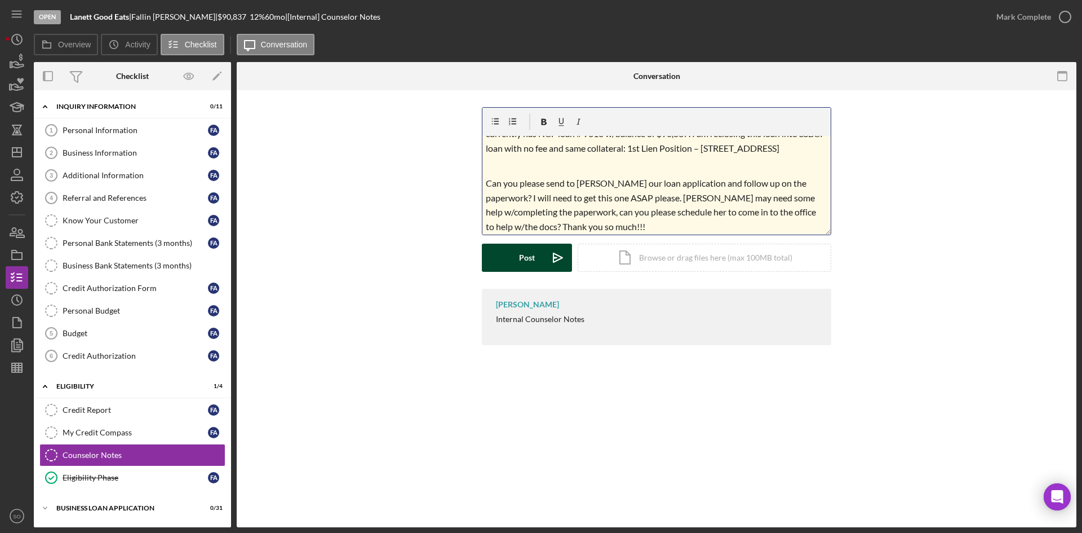
click at [549, 268] on icon "Icon/icon-invite-send" at bounding box center [558, 258] width 28 height 28
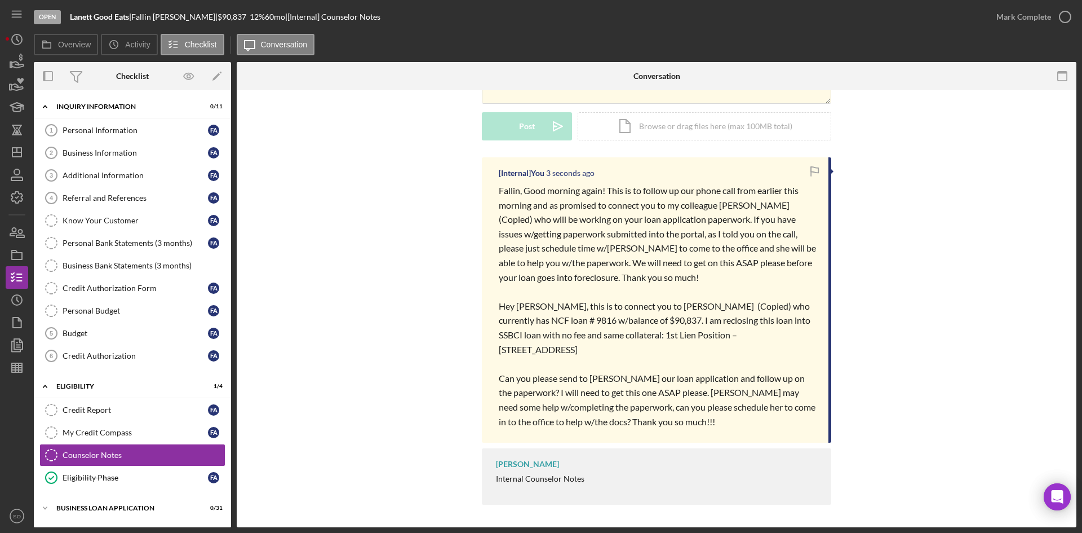
scroll to position [0, 0]
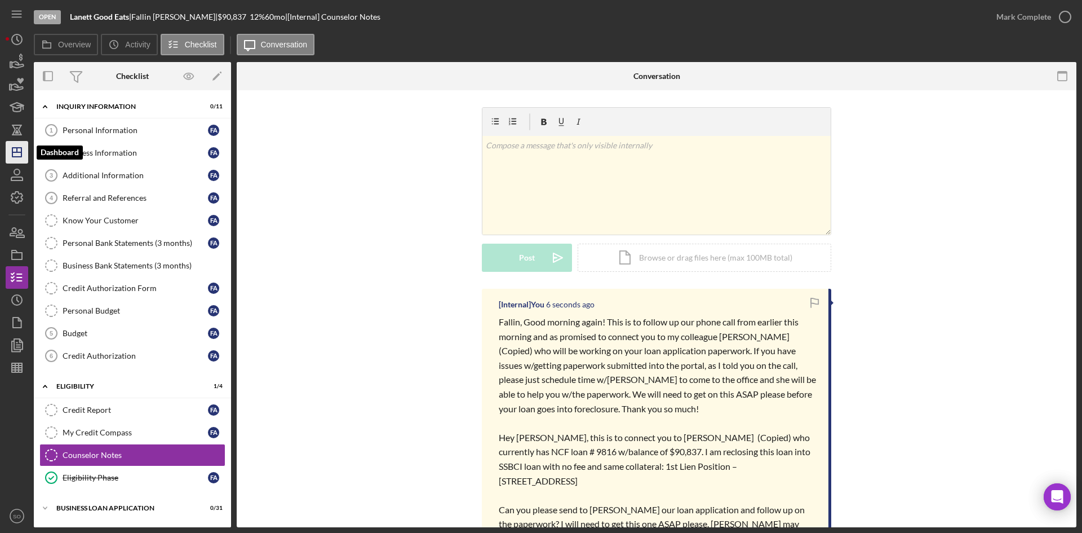
click at [21, 152] on line "button" at bounding box center [16, 152] width 9 height 0
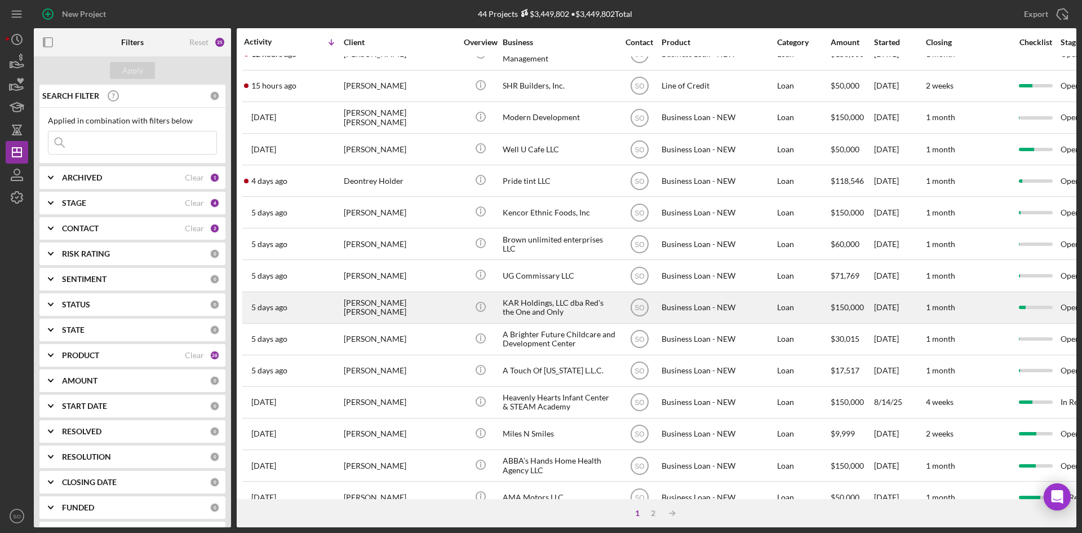
scroll to position [169, 0]
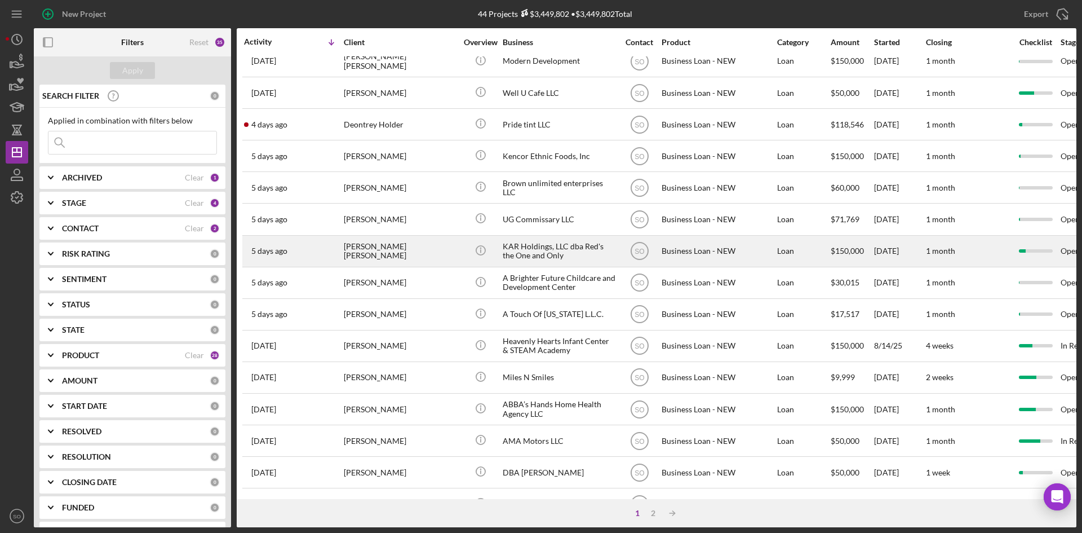
click at [362, 253] on div "[PERSON_NAME] [PERSON_NAME]" at bounding box center [400, 251] width 113 height 30
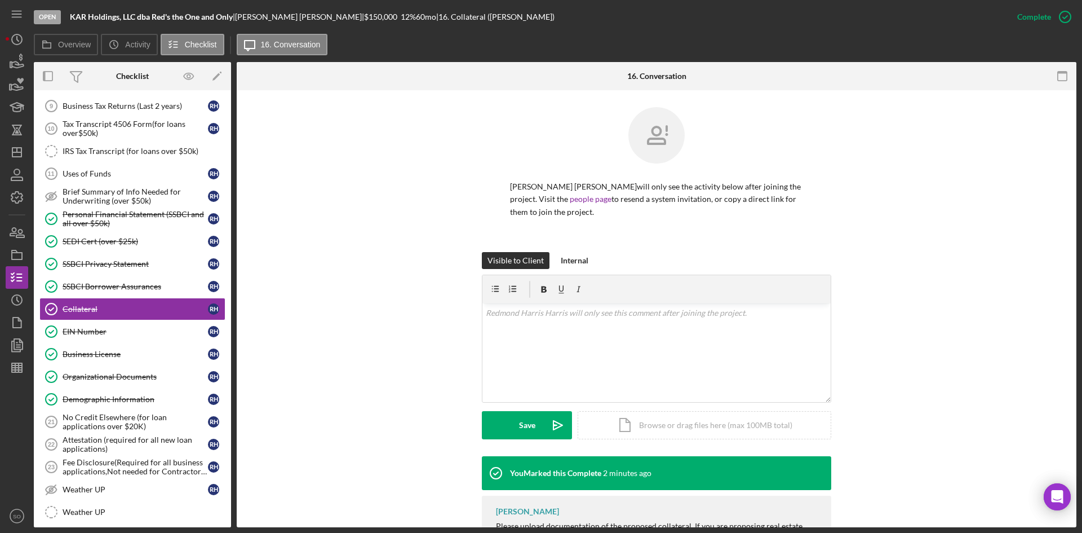
scroll to position [86, 0]
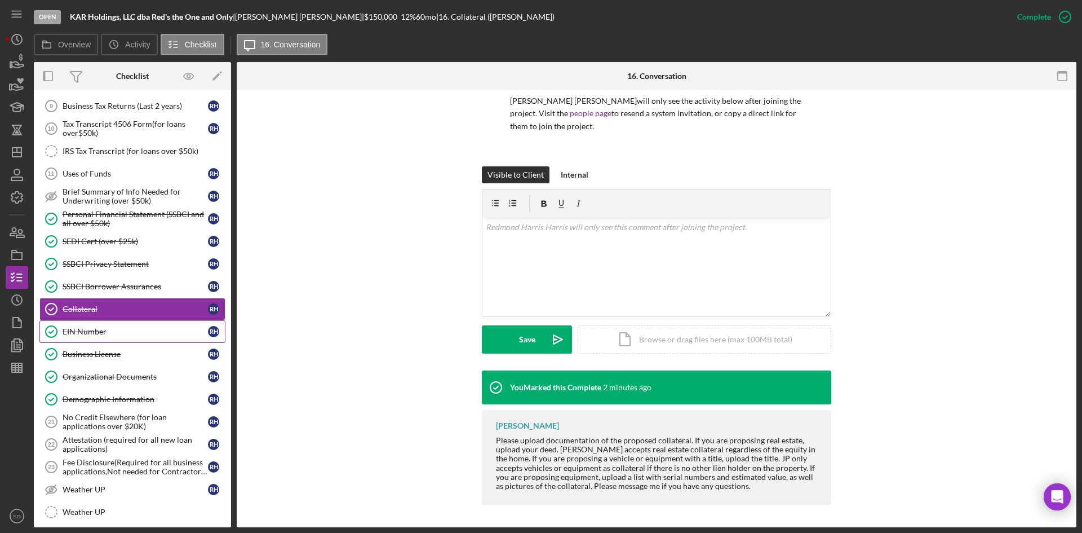
click at [145, 328] on div "EIN Number" at bounding box center [135, 331] width 145 height 9
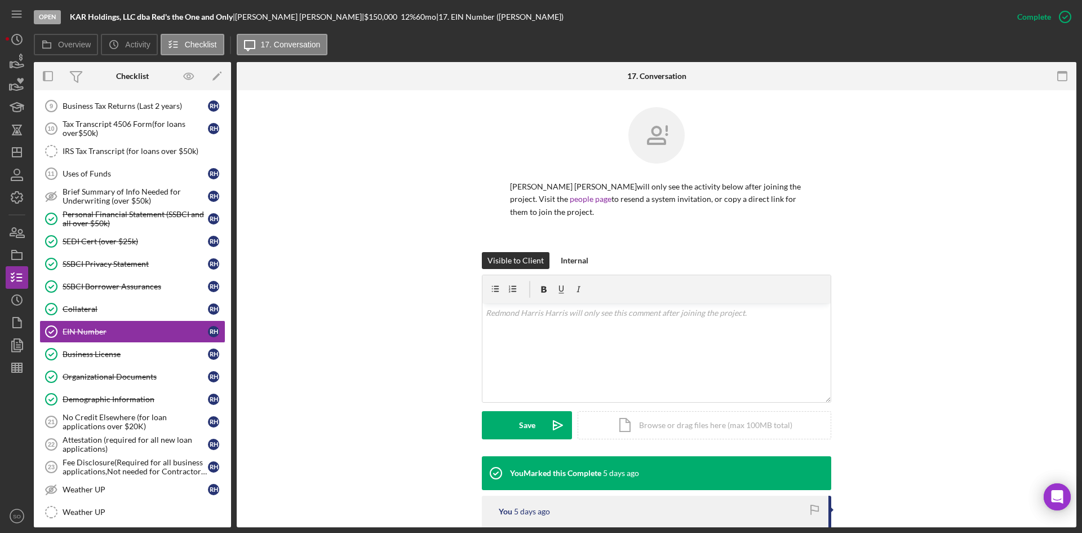
scroll to position [154, 0]
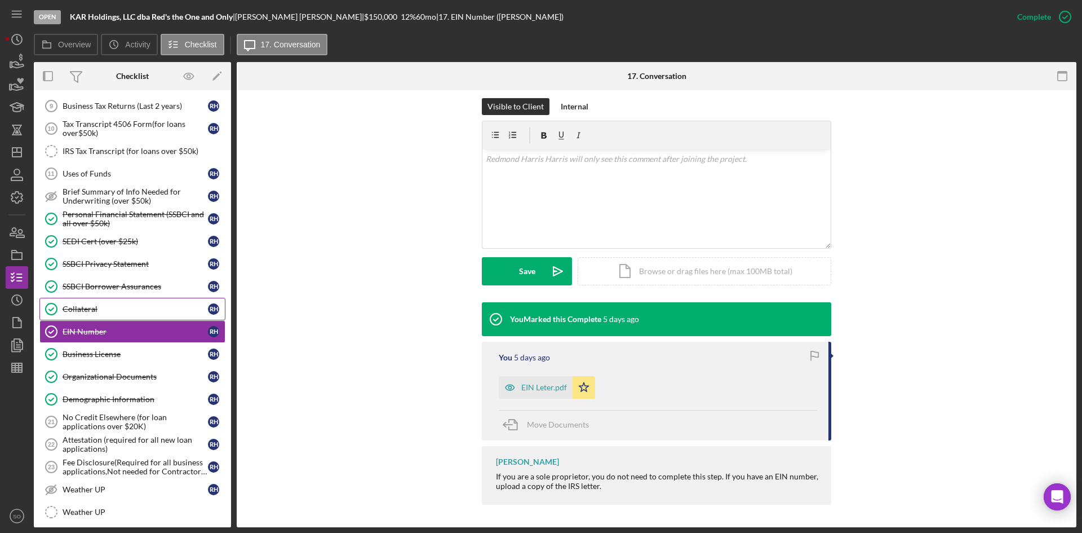
click at [117, 309] on div "Collateral" at bounding box center [135, 308] width 145 height 9
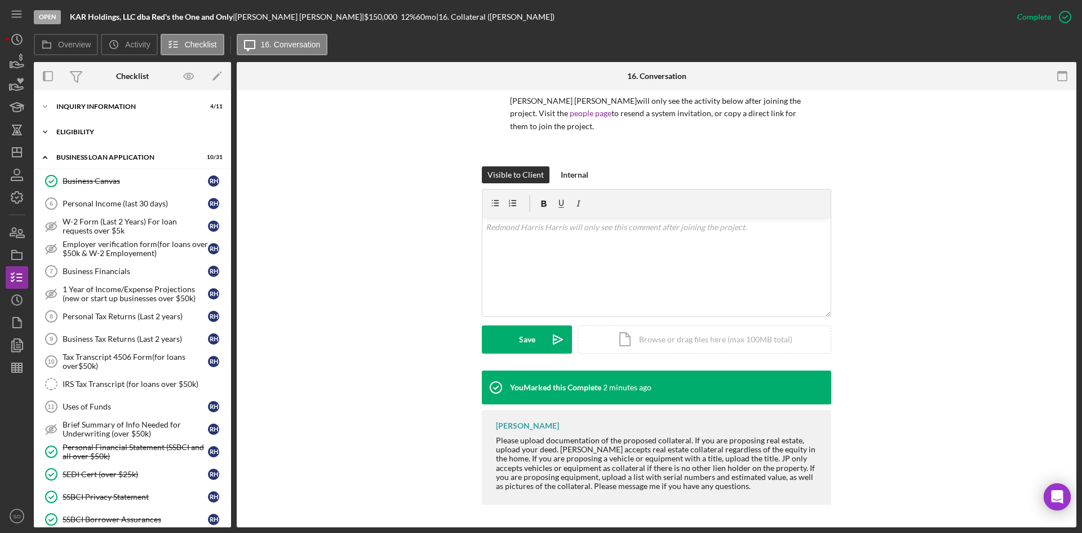
click at [99, 132] on div "ELIGIBILITY" at bounding box center [136, 132] width 161 height 7
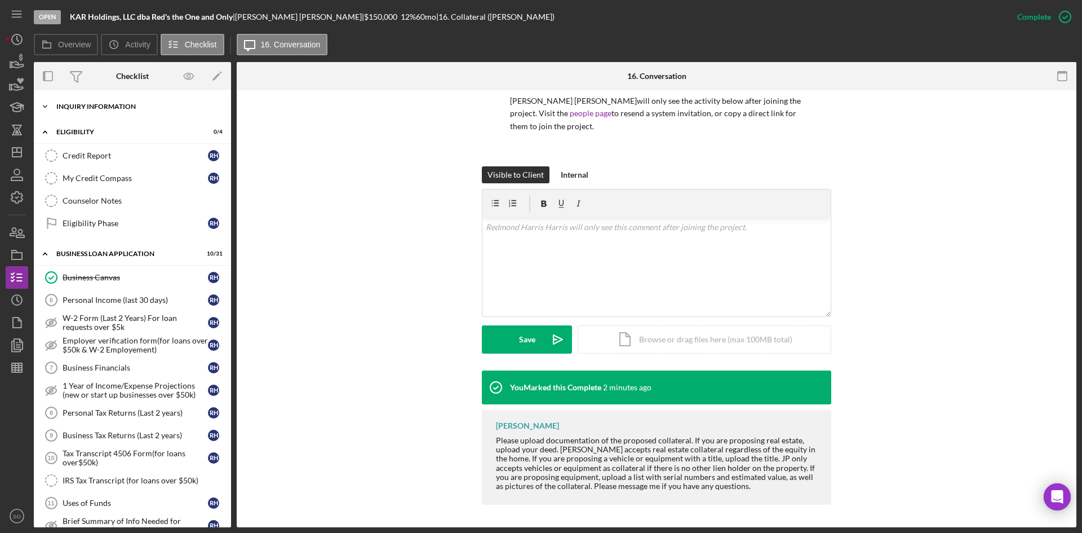
click at [138, 105] on div "INQUIRY INFORMATION" at bounding box center [136, 106] width 161 height 7
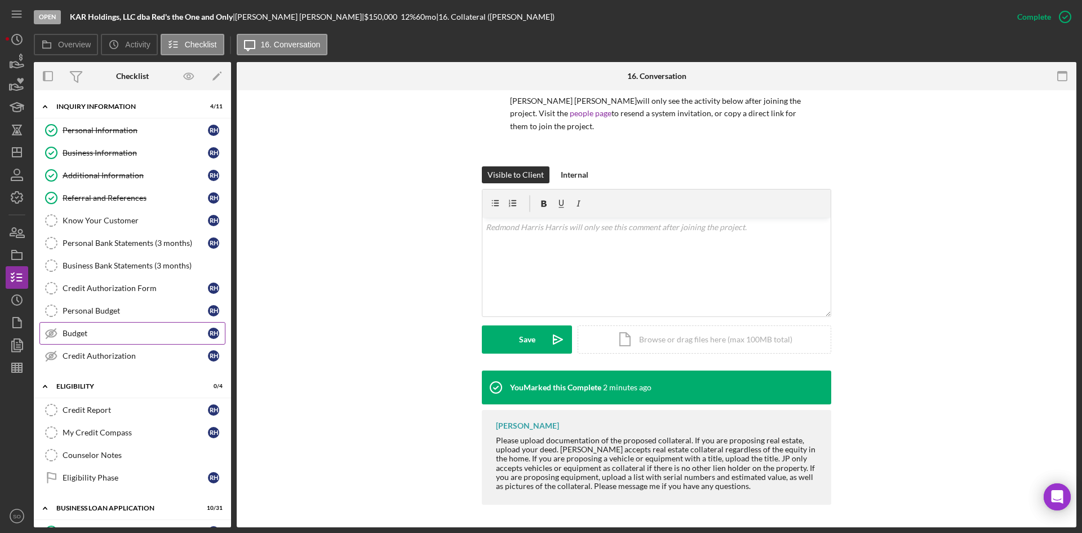
click at [108, 341] on link "Budget Budget R H" at bounding box center [132, 333] width 186 height 23
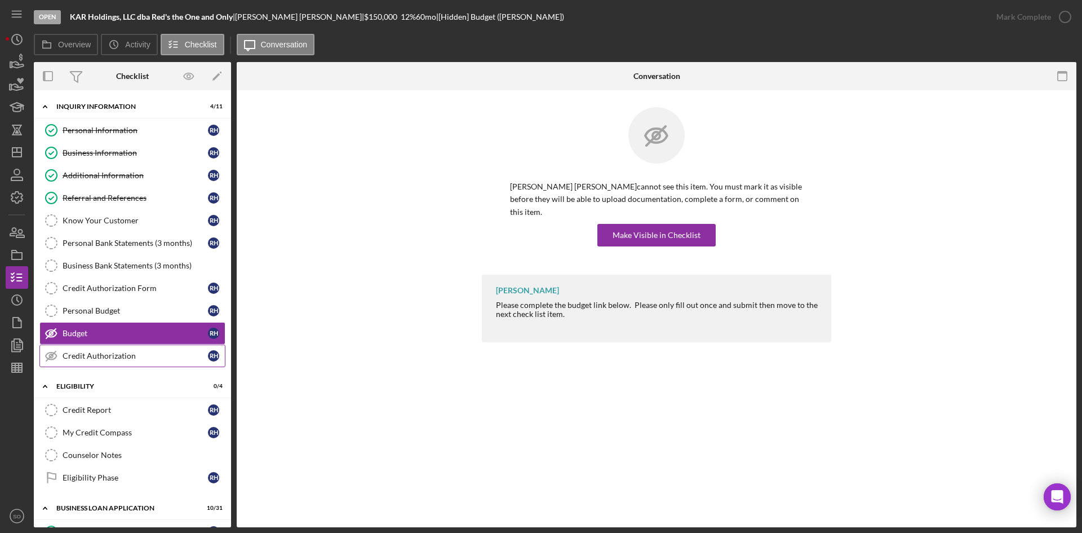
click at [90, 355] on div "Credit Authorization" at bounding box center [135, 355] width 145 height 9
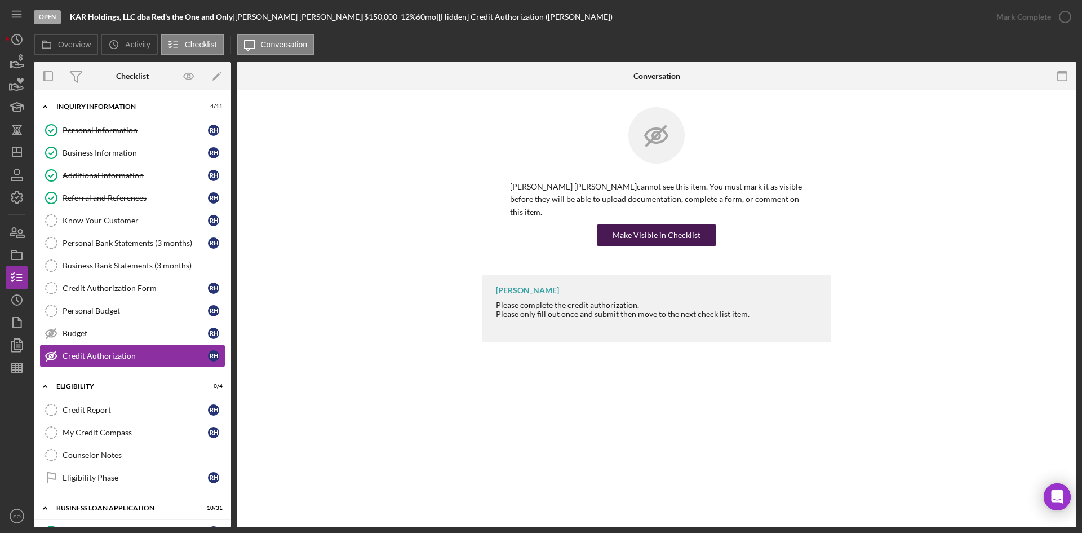
click at [672, 224] on div "Make Visible in Checklist" at bounding box center [657, 235] width 88 height 23
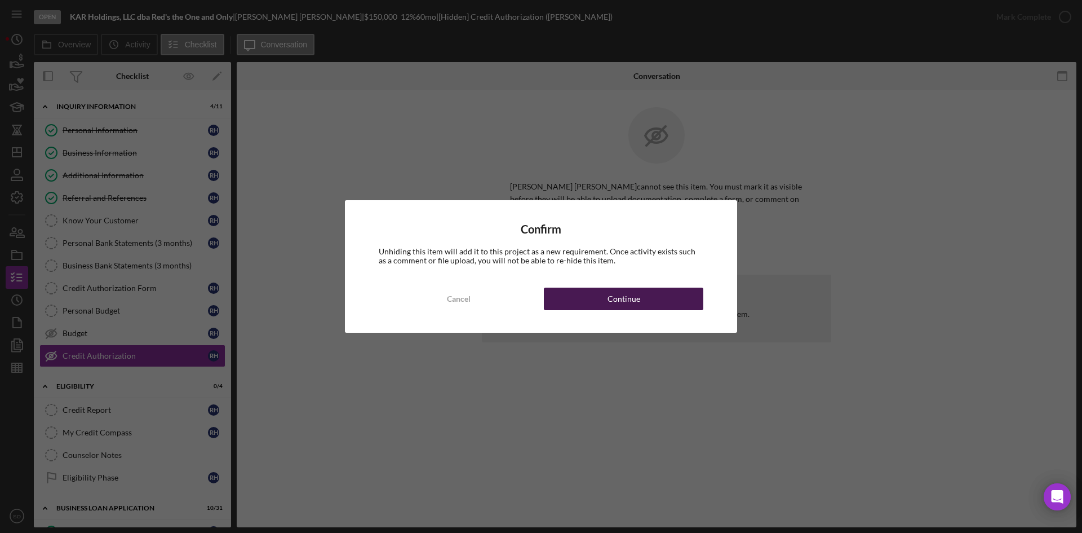
click at [595, 304] on button "Continue" at bounding box center [624, 298] width 160 height 23
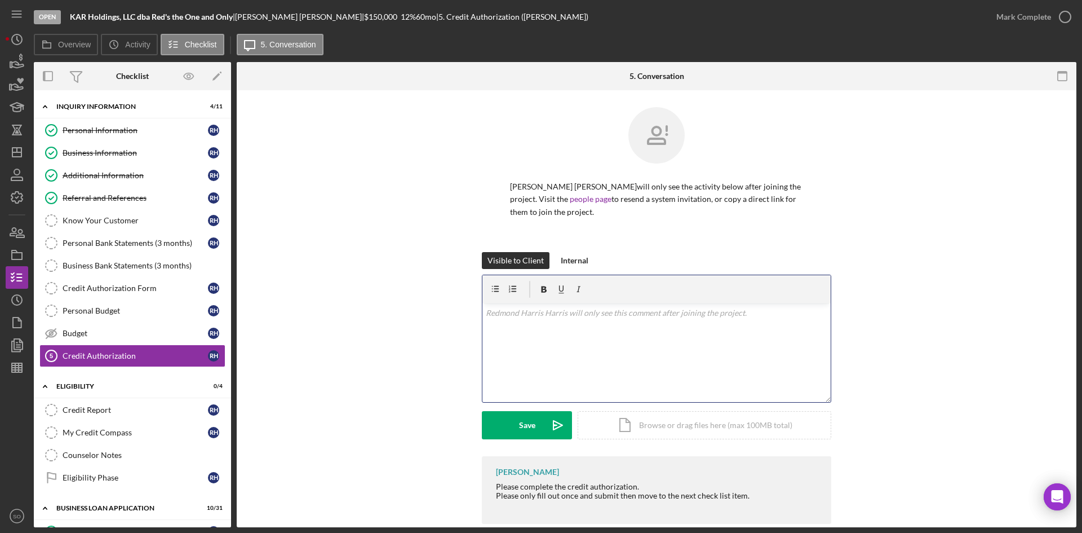
drag, startPoint x: 558, startPoint y: 303, endPoint x: 557, endPoint y: 336, distance: 33.3
click at [503, 425] on button "Save Icon/icon-invite-send" at bounding box center [527, 425] width 90 height 28
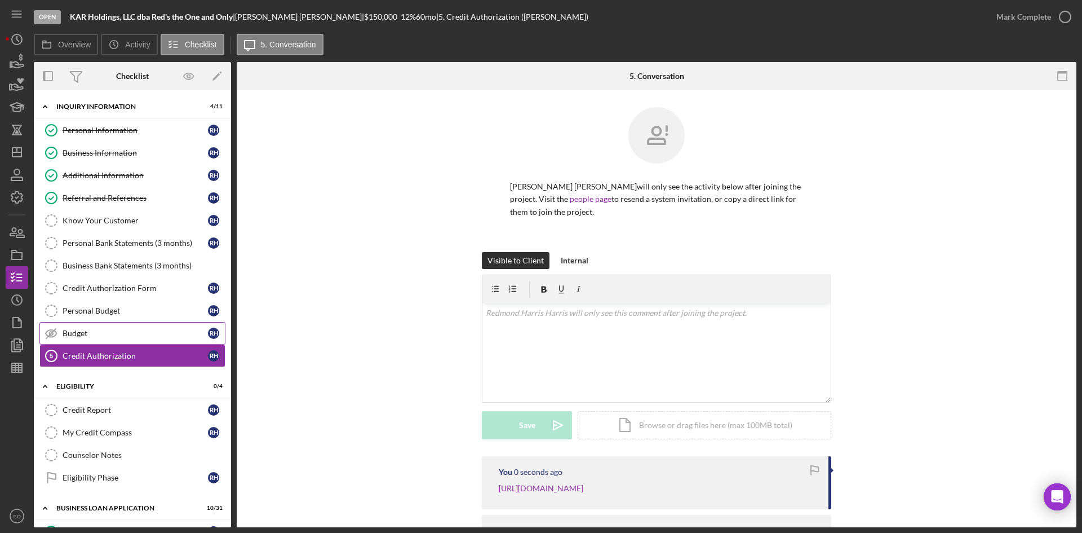
click at [122, 337] on div "Budget" at bounding box center [135, 333] width 145 height 9
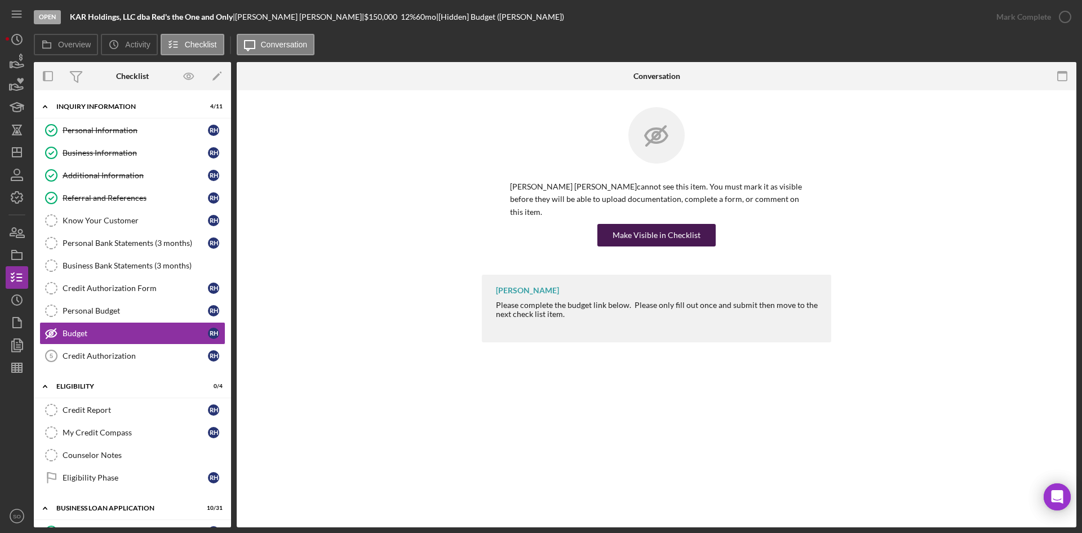
click at [630, 230] on div "Make Visible in Checklist" at bounding box center [657, 235] width 88 height 23
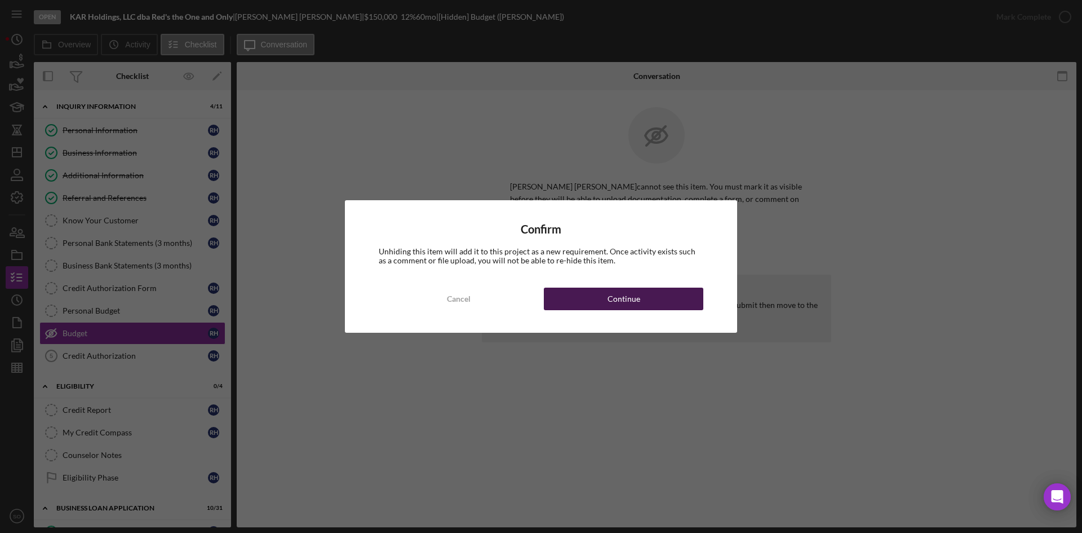
click at [607, 296] on button "Continue" at bounding box center [624, 298] width 160 height 23
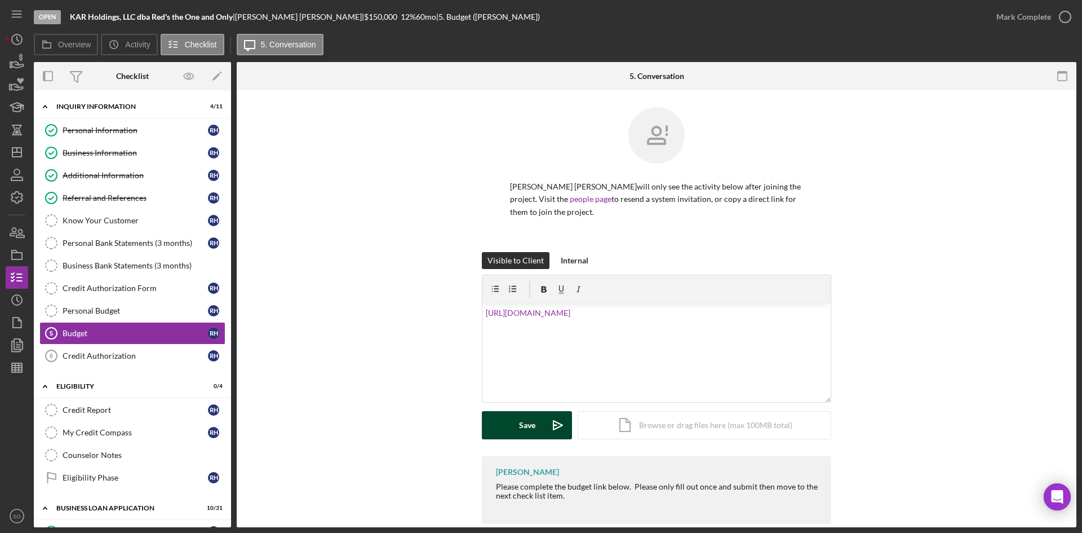
click at [539, 415] on button "Save Icon/icon-invite-send" at bounding box center [527, 425] width 90 height 28
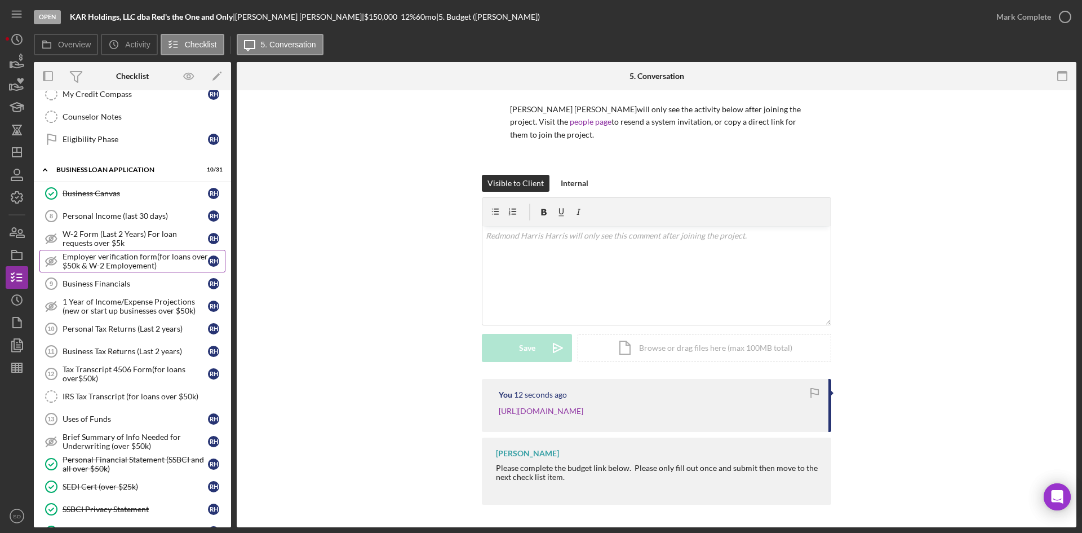
scroll to position [113, 0]
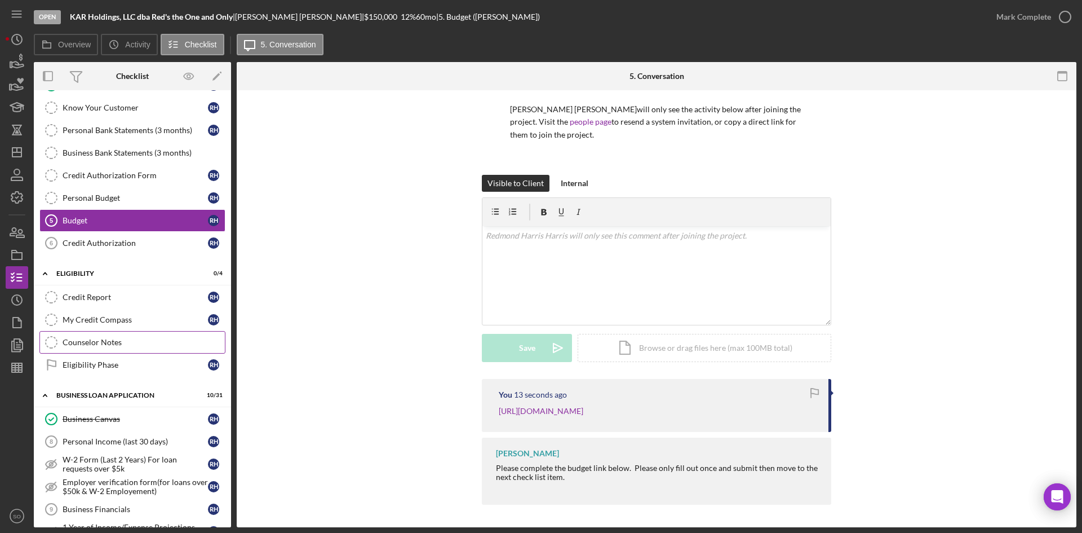
click at [74, 343] on div "Counselor Notes" at bounding box center [144, 342] width 162 height 9
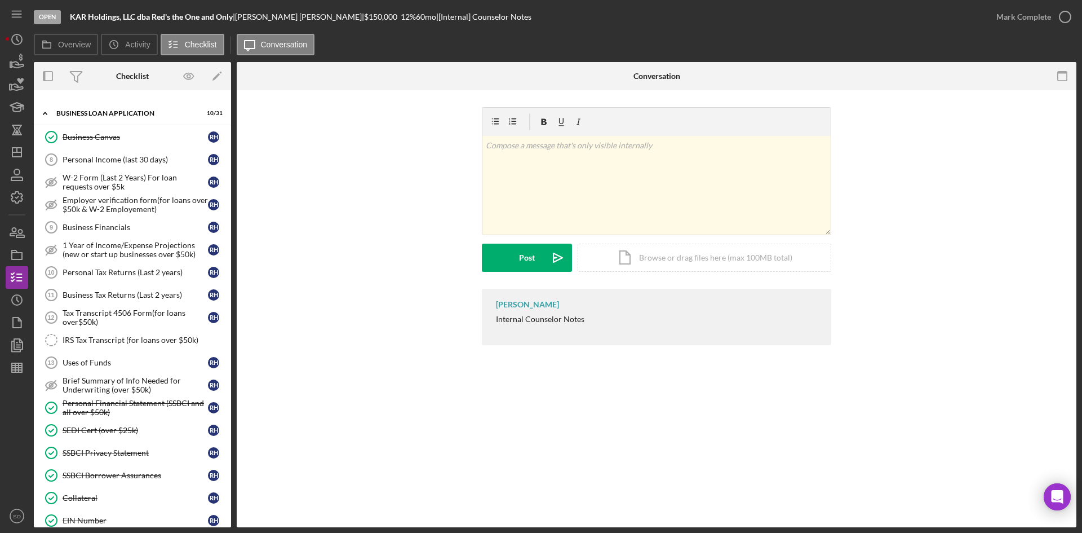
scroll to position [620, 0]
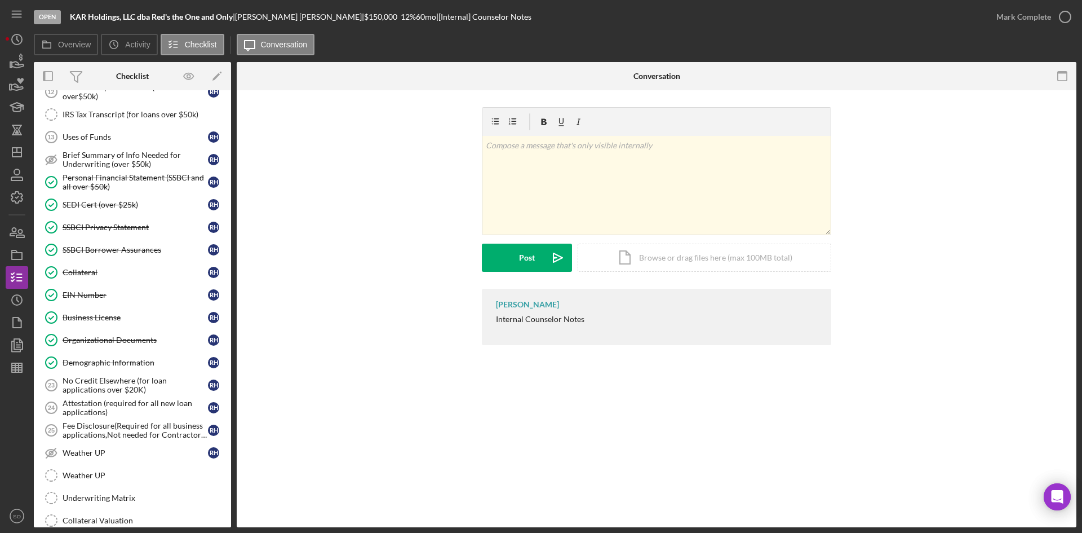
drag, startPoint x: 283, startPoint y: 404, endPoint x: 275, endPoint y: 401, distance: 8.8
click at [283, 404] on div "Counselor Notes Counselor Notes v Color teal Color pink Remove color Add row ab…" at bounding box center [657, 308] width 840 height 437
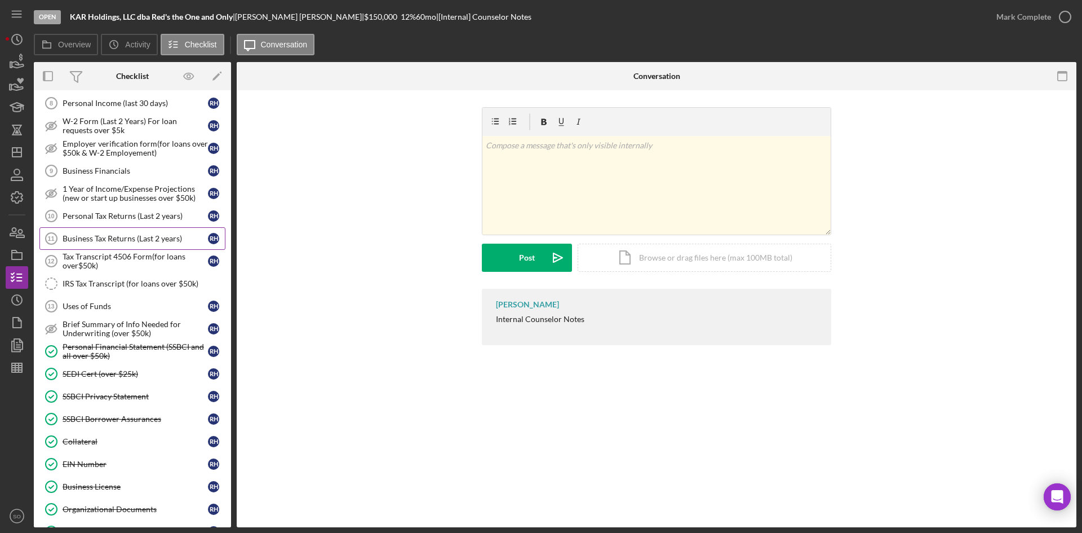
scroll to position [338, 0]
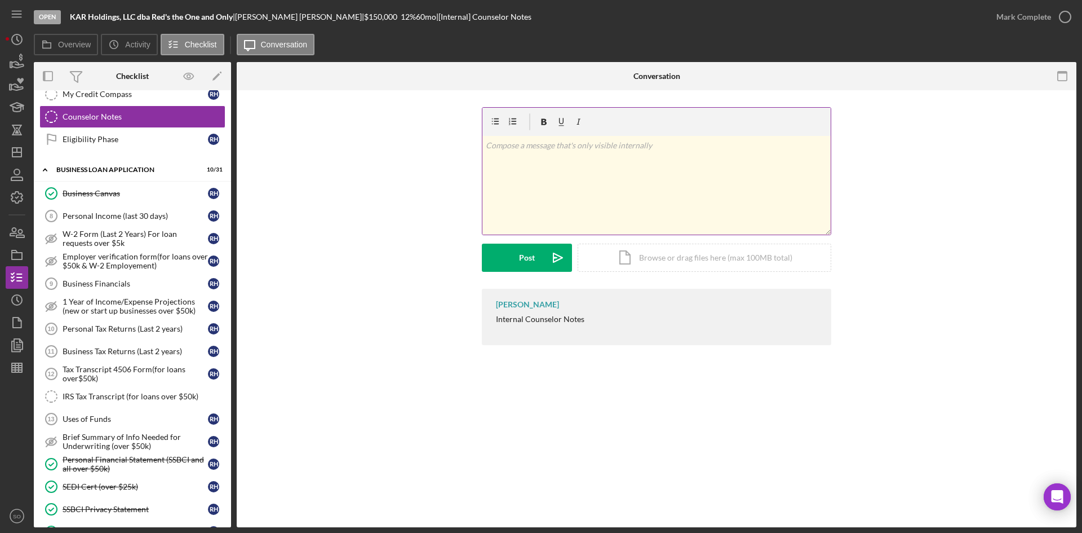
click at [539, 188] on div "v Color teal Color pink Remove color Add row above Add row below Add column bef…" at bounding box center [657, 185] width 348 height 99
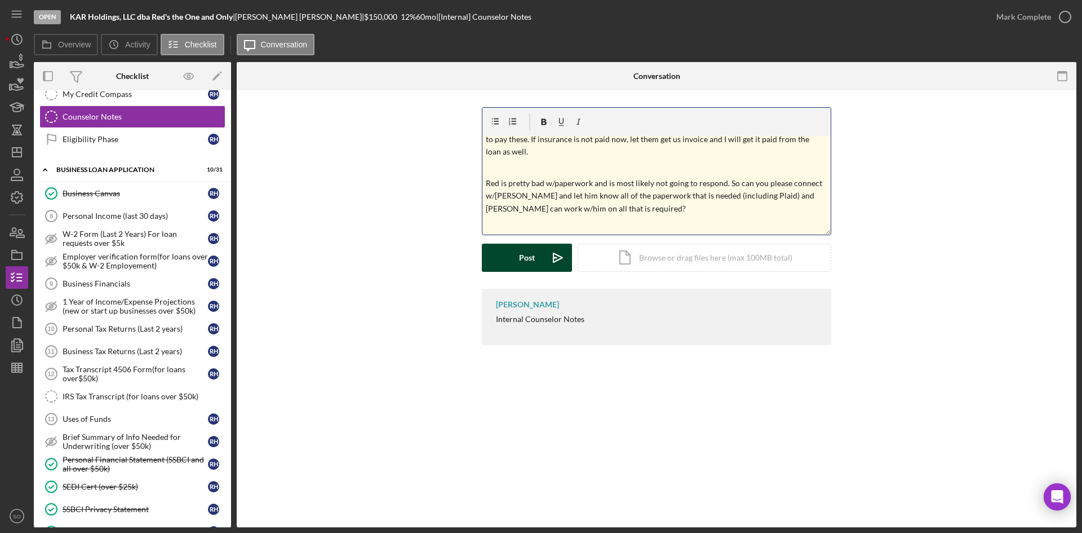
click at [529, 269] on div "Post" at bounding box center [527, 258] width 16 height 28
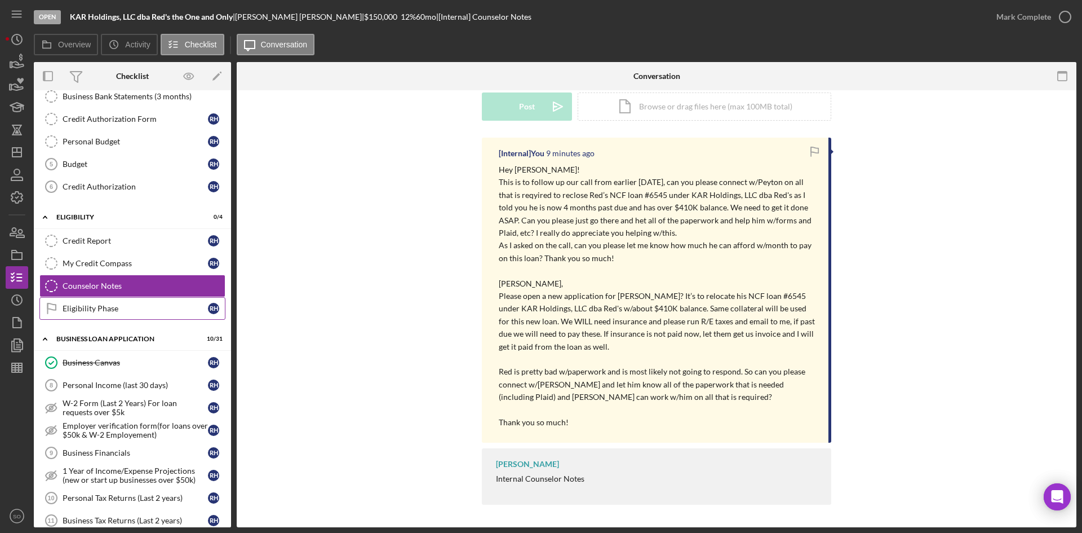
scroll to position [0, 0]
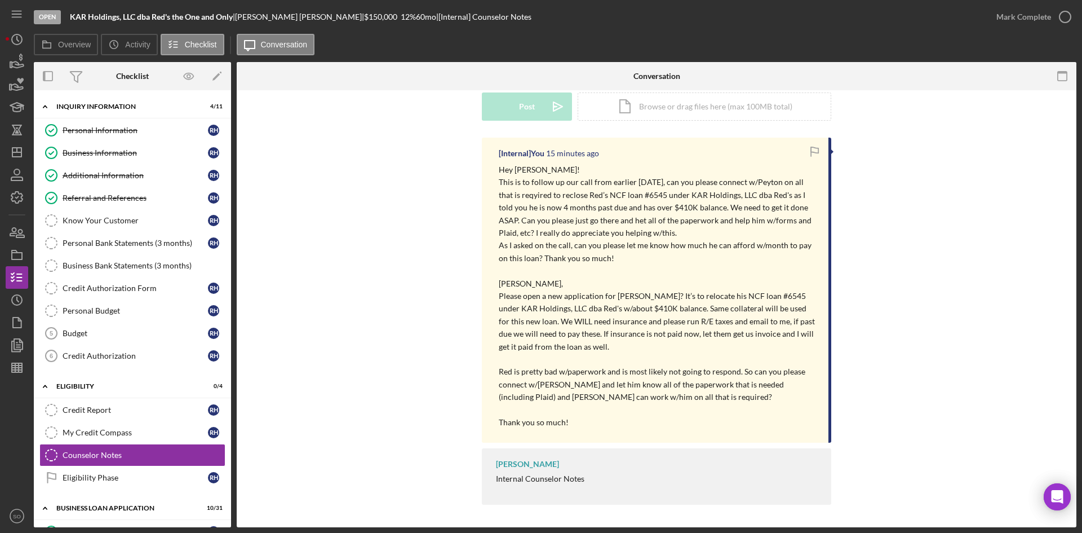
click at [427, 371] on div "[Internal] You 15 minutes ago Hey [PERSON_NAME]! This is to follow up our call …" at bounding box center [657, 324] width 806 height 373
click at [793, 297] on p "Please open a new application for [PERSON_NAME]? It’s to relocate his NCF loan …" at bounding box center [658, 321] width 318 height 63
click at [403, 74] on div at bounding box center [377, 76] width 280 height 28
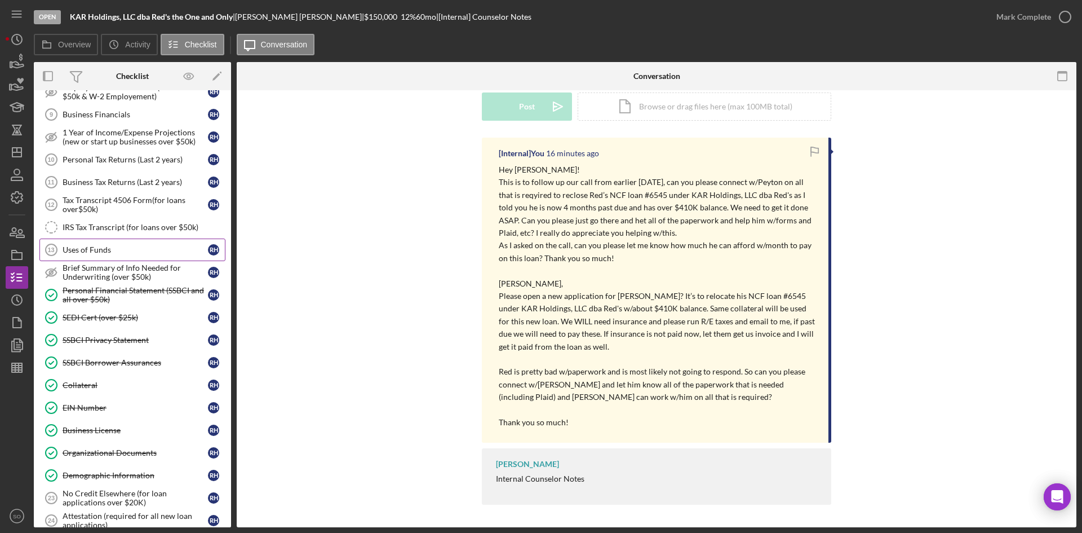
scroll to position [564, 0]
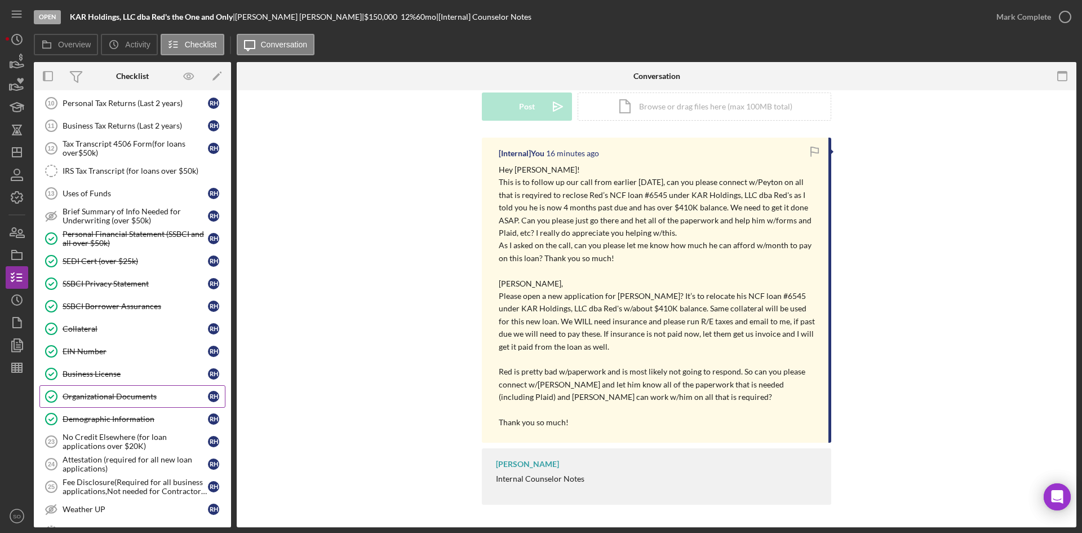
click at [103, 401] on link "Organizational Documents Organizational Documents R H" at bounding box center [132, 396] width 186 height 23
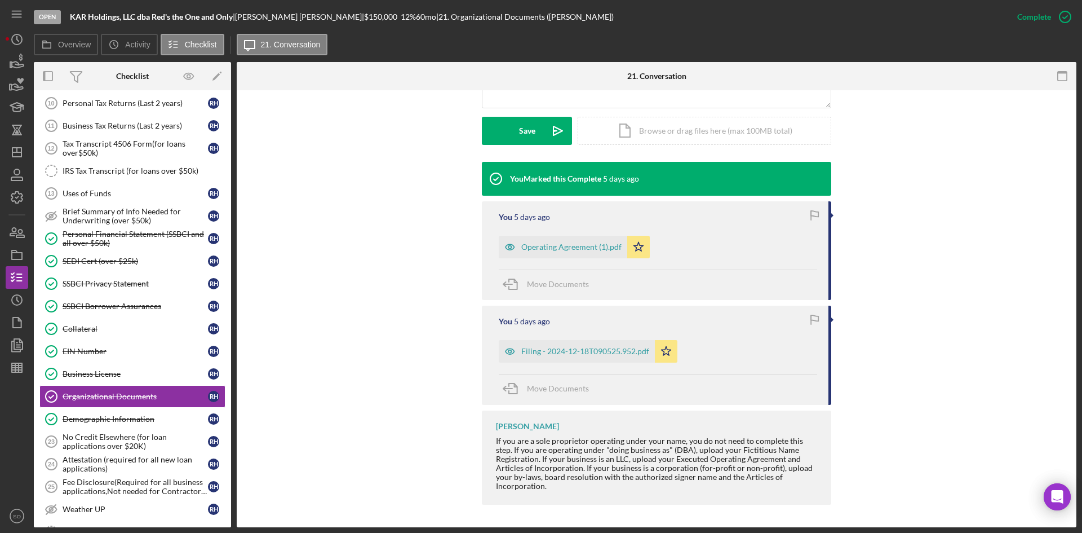
scroll to position [125, 0]
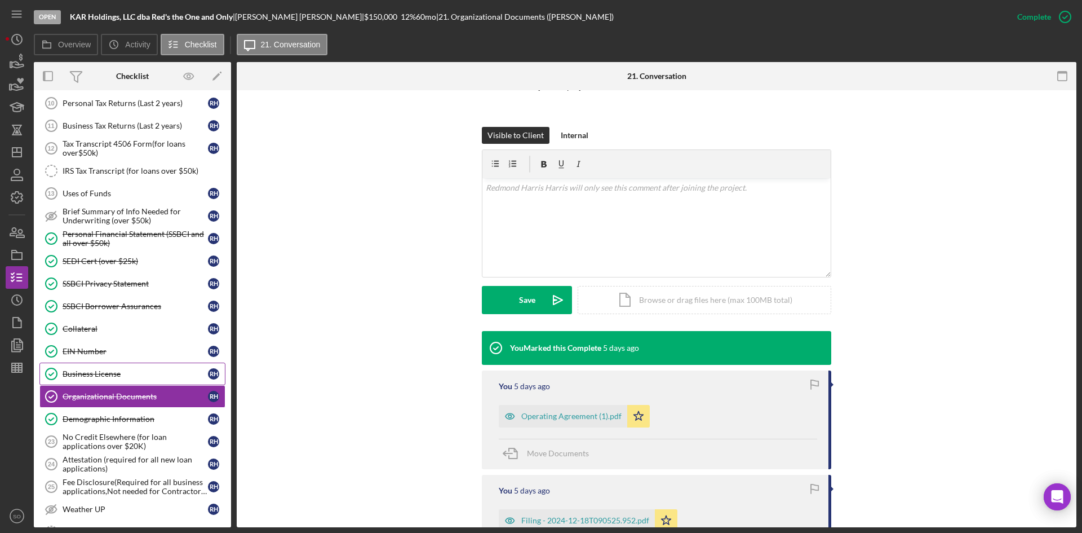
click at [149, 371] on div "Business License" at bounding box center [135, 373] width 145 height 9
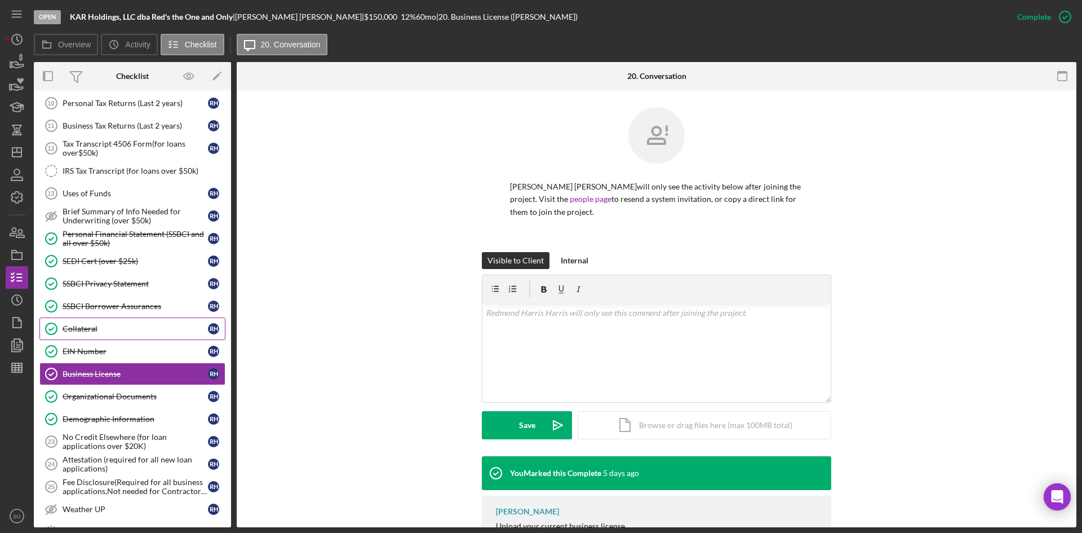
click at [141, 339] on link "Collateral Collateral R H" at bounding box center [132, 328] width 186 height 23
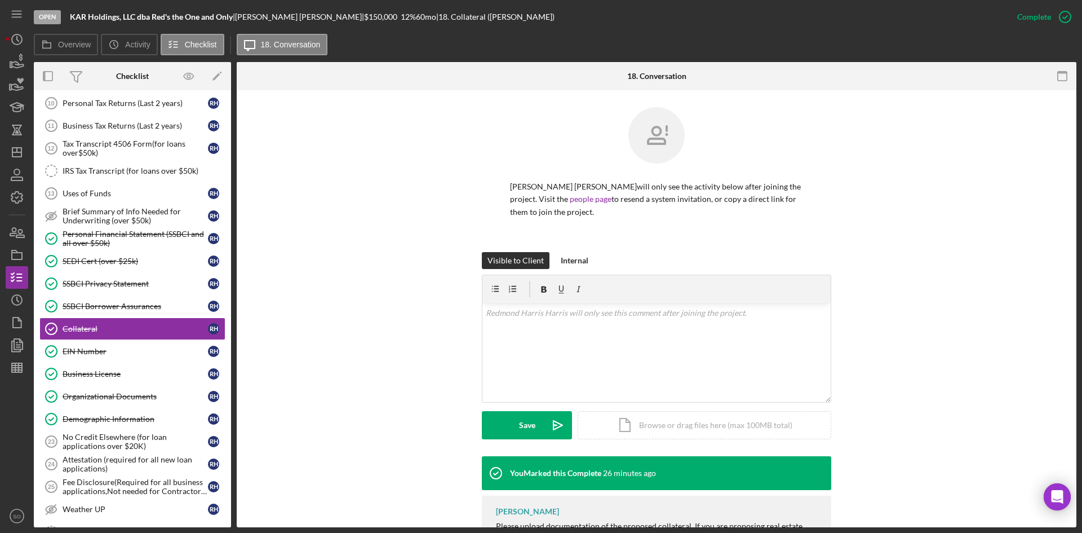
scroll to position [780, 0]
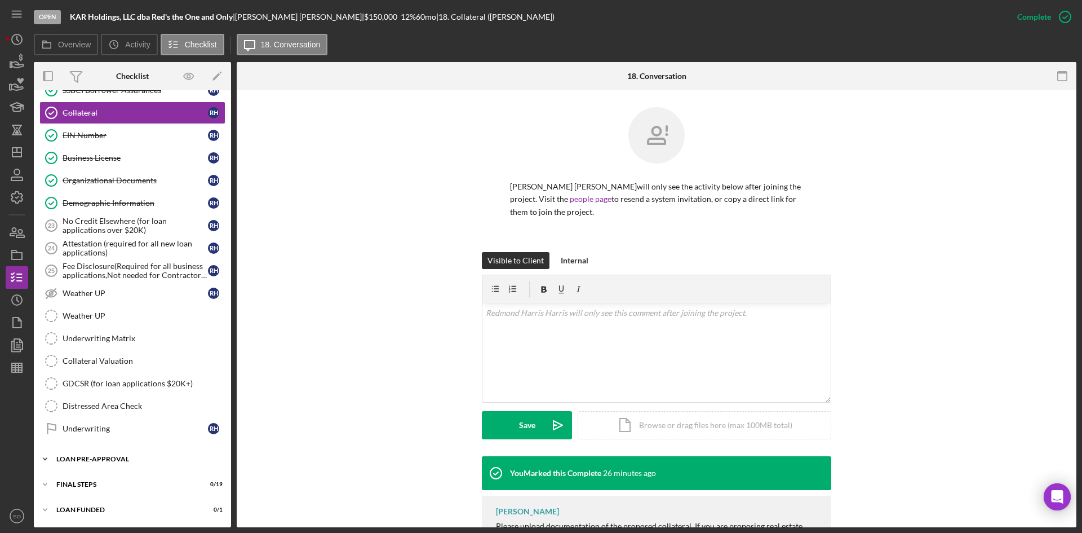
click at [109, 454] on div "Icon/Expander LOAN PRE-APPROVAL 0 / 2" at bounding box center [132, 459] width 197 height 23
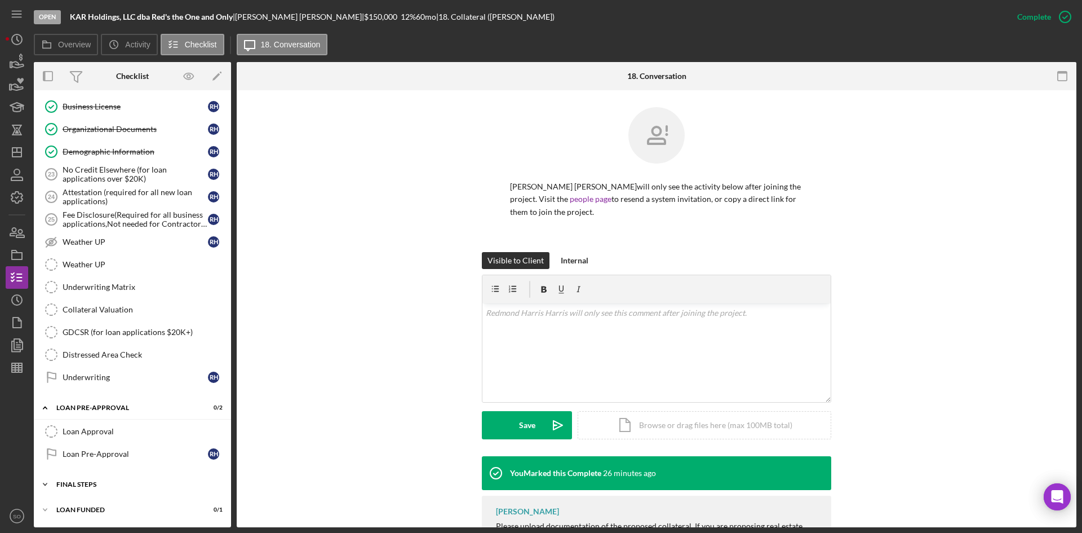
click at [99, 495] on div "Icon/Expander FINAL STEPS 0 / 19" at bounding box center [132, 484] width 197 height 23
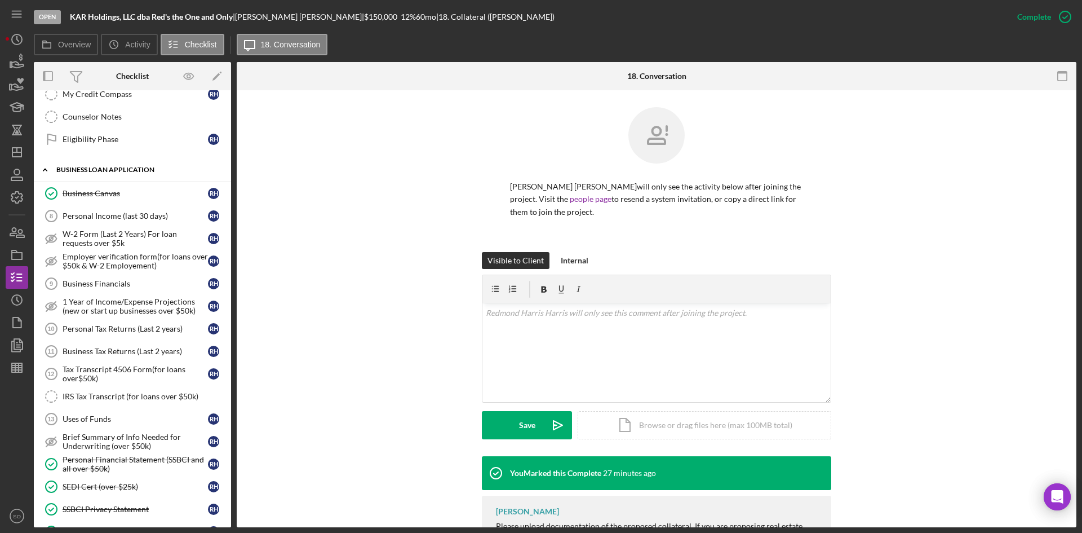
scroll to position [395, 0]
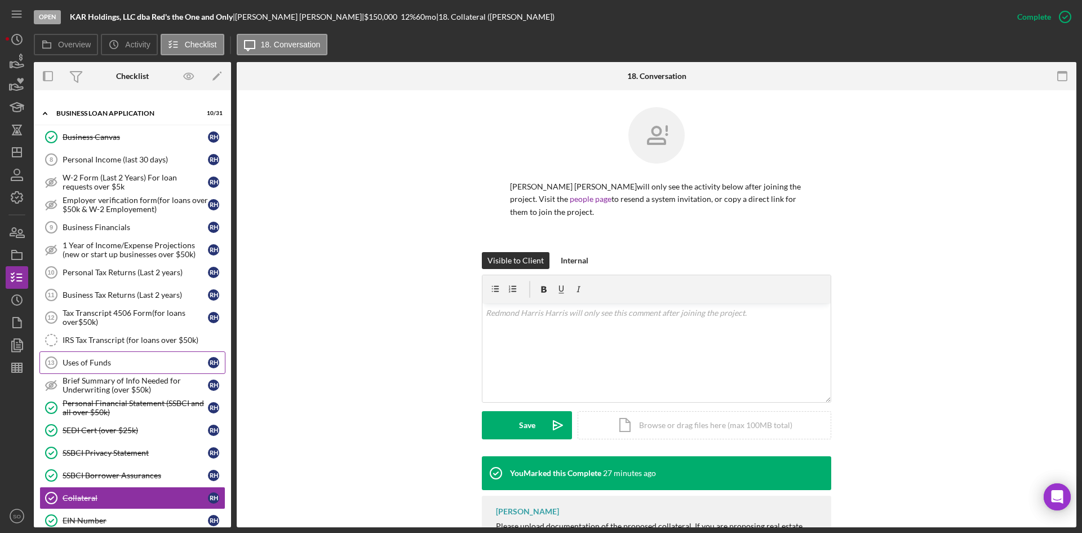
click at [104, 361] on div "Uses of Funds" at bounding box center [135, 362] width 145 height 9
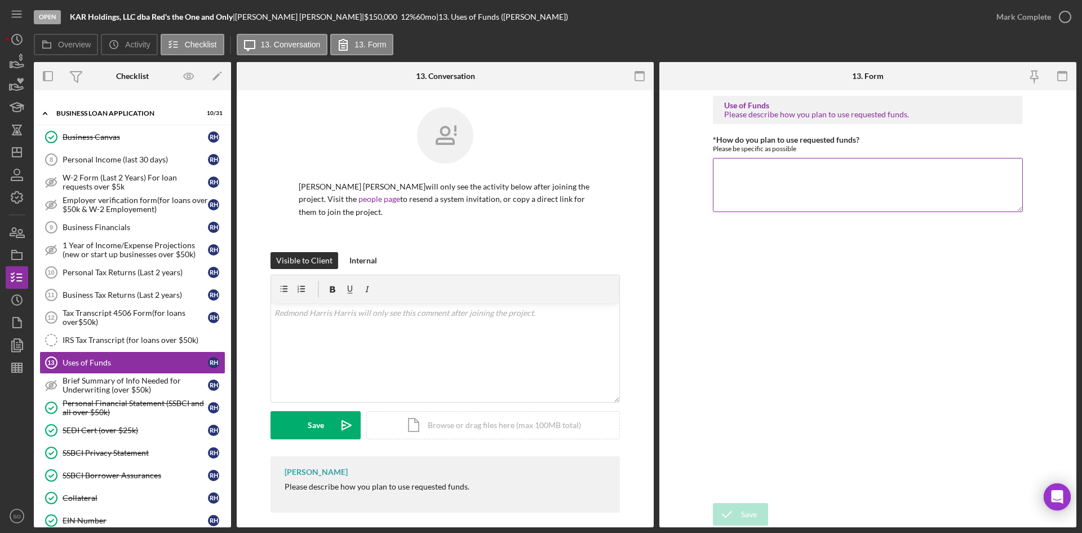
click at [854, 163] on textarea "*How do you plan to use requested funds?" at bounding box center [868, 185] width 310 height 54
click at [790, 172] on textarea "Reclose for #" at bounding box center [868, 185] width 310 height 54
click at [740, 515] on icon "submit" at bounding box center [727, 514] width 28 height 28
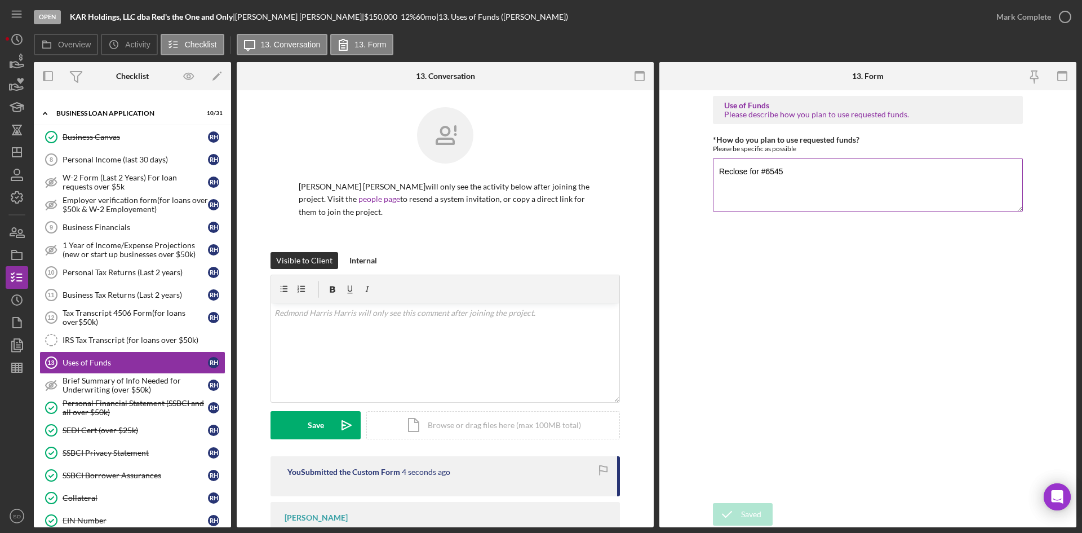
click at [719, 171] on textarea "Reclose for #6545" at bounding box center [868, 185] width 310 height 54
click at [803, 171] on textarea "These funds are for a Reclose for #6545" at bounding box center [868, 185] width 310 height 54
click at [894, 170] on textarea "These funds are for a reclose for #6545" at bounding box center [868, 185] width 310 height 54
type textarea "These funds are for a reclose for #6545"
click at [758, 503] on button "Save" at bounding box center [740, 514] width 55 height 23
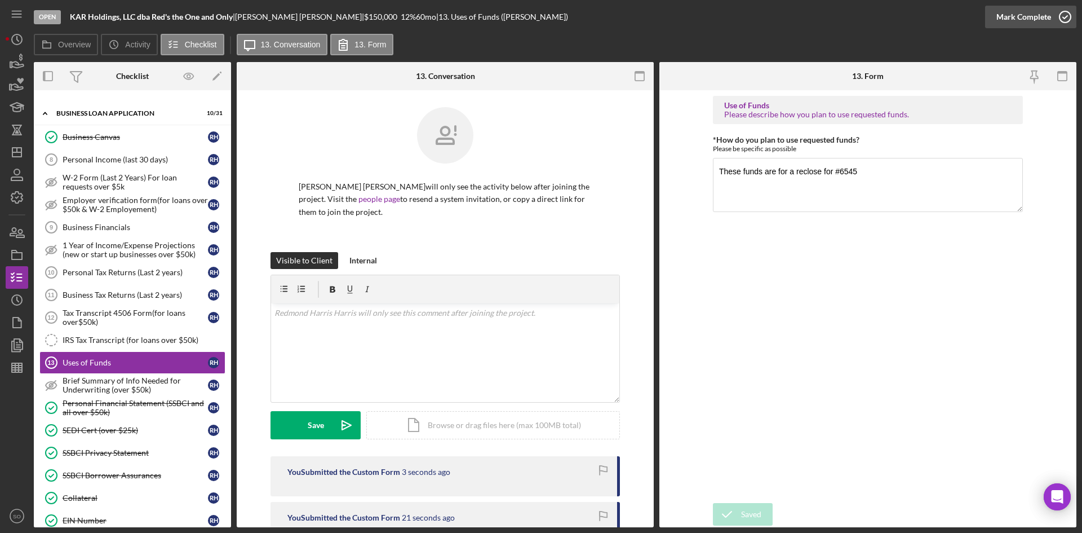
click at [1016, 17] on div "Mark Complete" at bounding box center [1024, 17] width 55 height 23
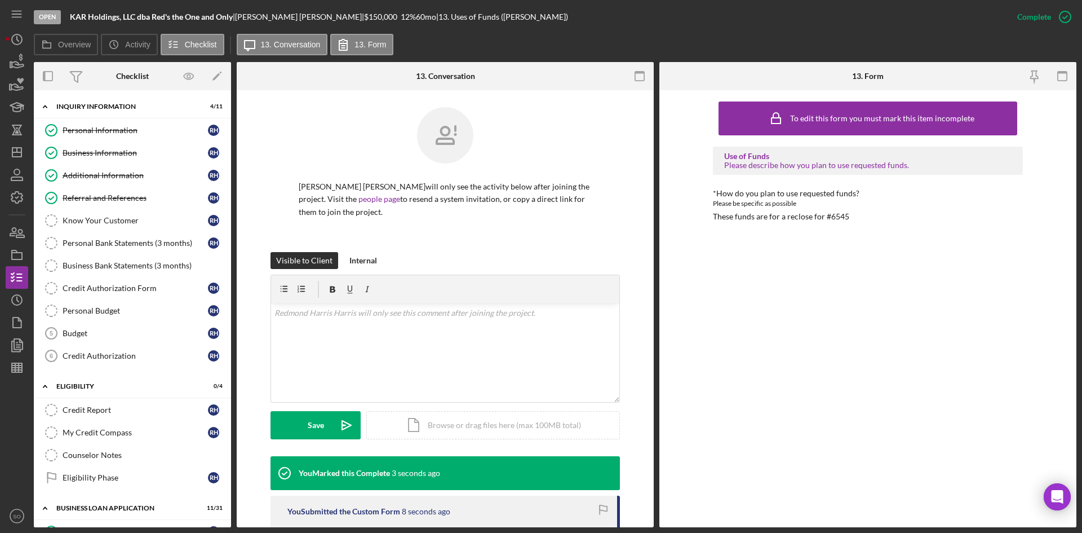
scroll to position [169, 0]
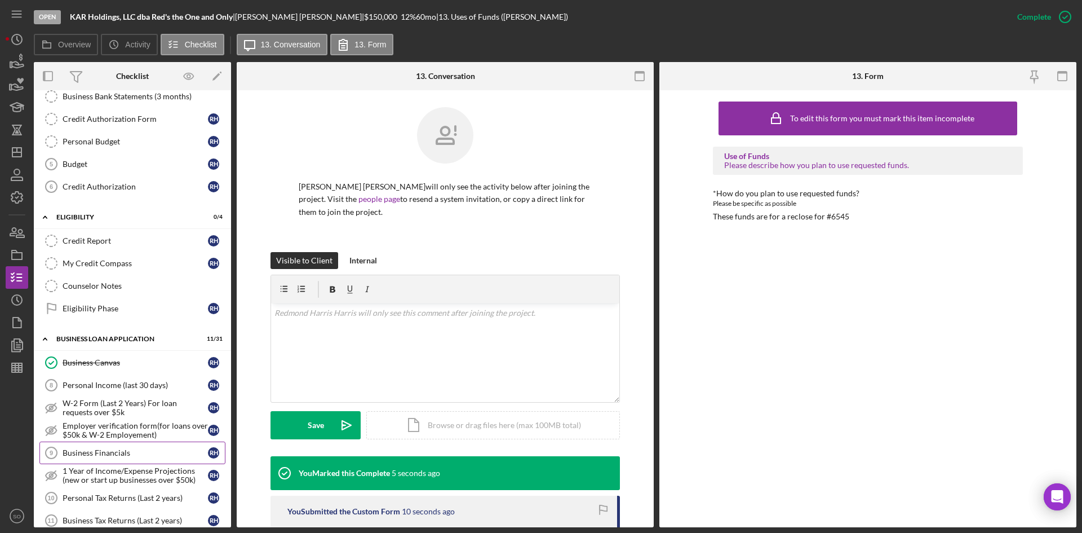
click at [99, 454] on div "Business Financials" at bounding box center [135, 452] width 145 height 9
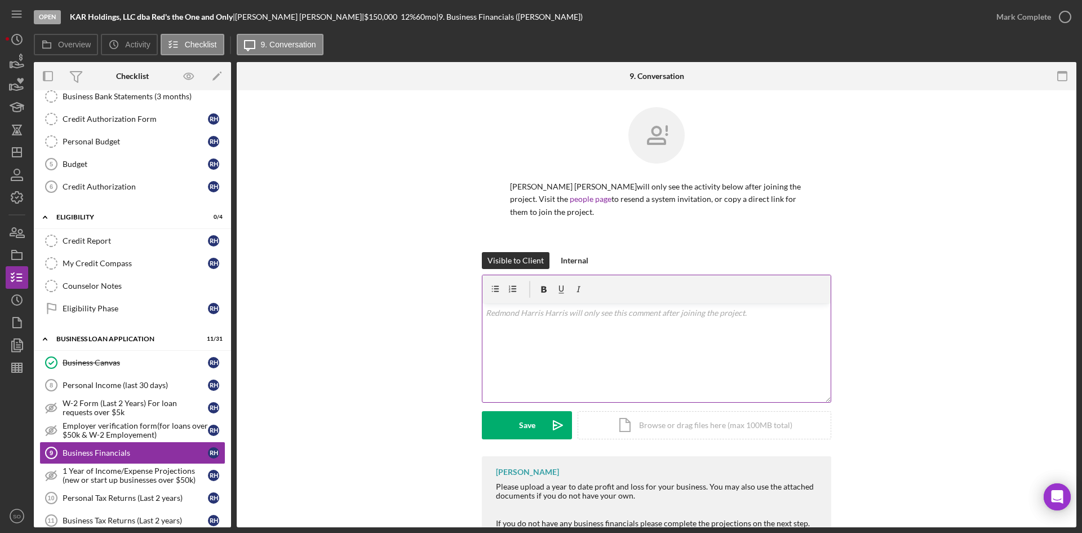
scroll to position [65, 0]
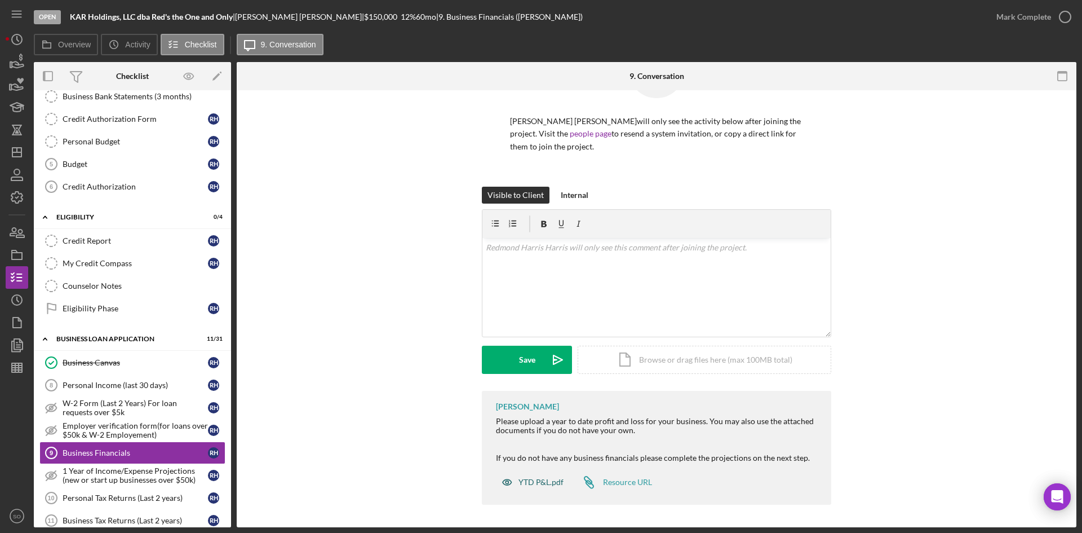
click at [550, 480] on div "YTD P&L.pdf" at bounding box center [541, 481] width 45 height 9
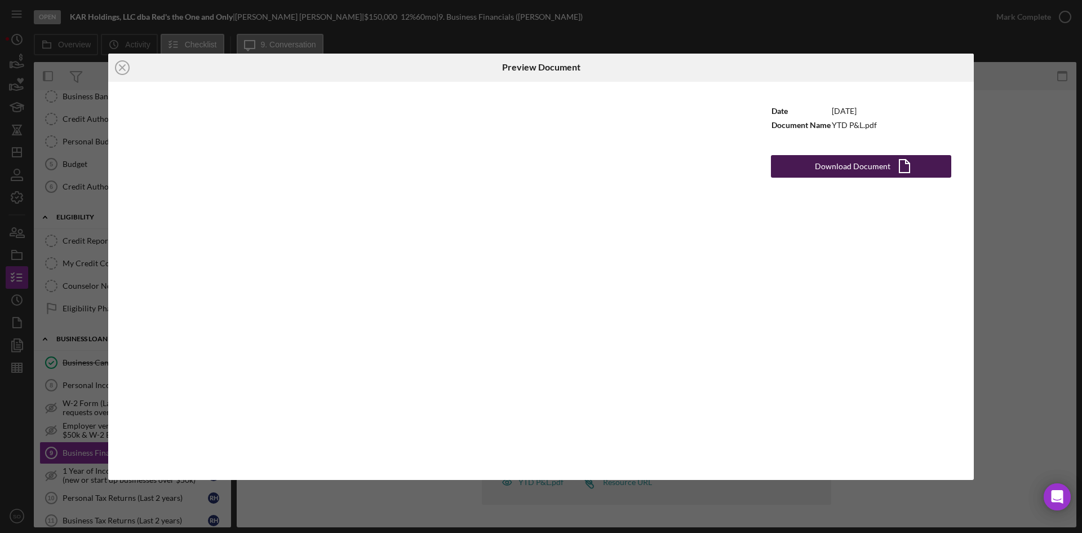
click at [793, 174] on button "Download Document Icon/Document" at bounding box center [861, 166] width 180 height 23
click at [1034, 172] on div "Icon/Close Preview Document Date [DATE] Document Name YTD P&L.pdf Download Docu…" at bounding box center [541, 266] width 1082 height 533
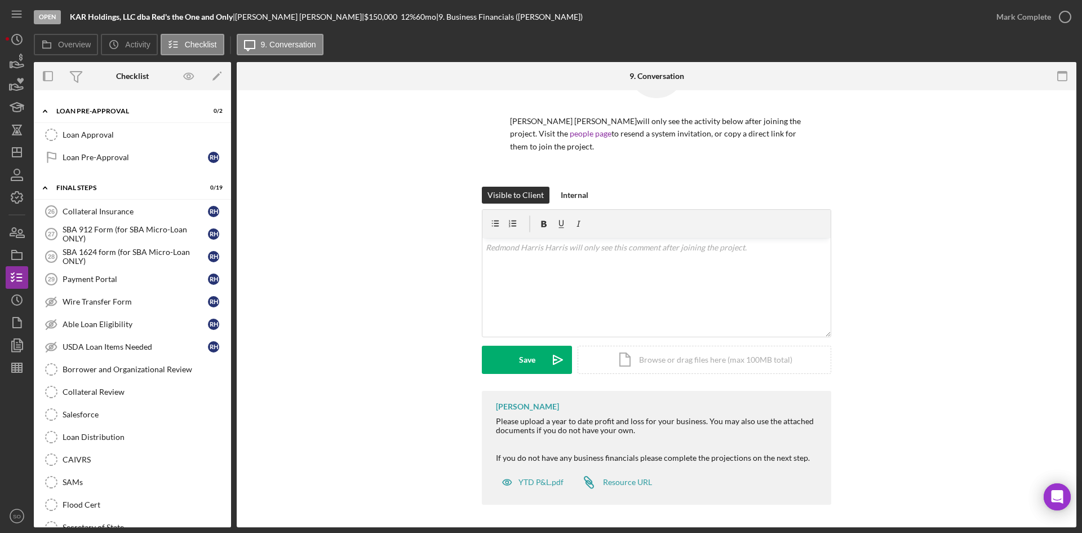
scroll to position [1184, 0]
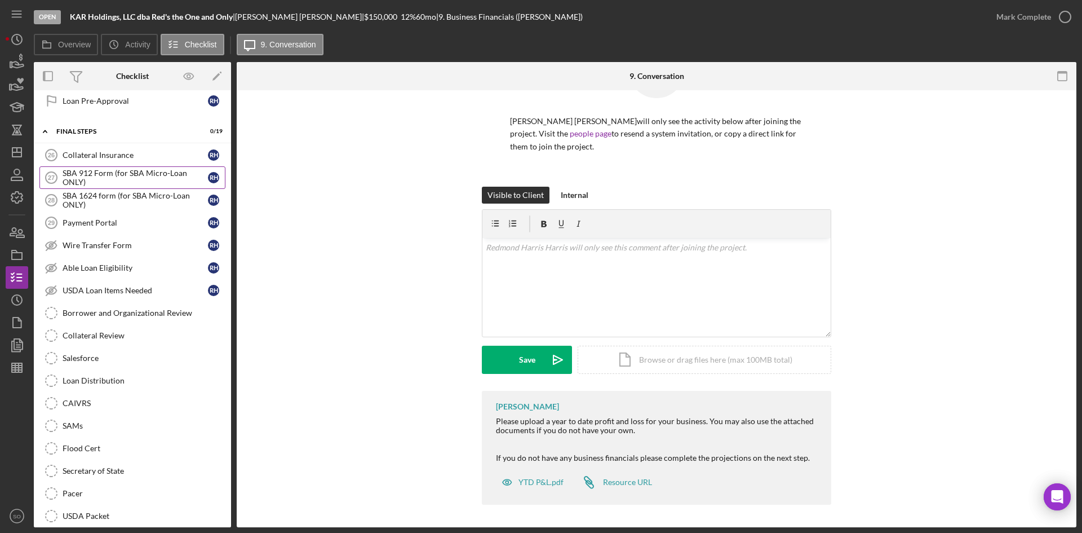
click at [128, 177] on div "SBA 912 Form (for SBA Micro-Loan ONLY)" at bounding box center [135, 178] width 145 height 18
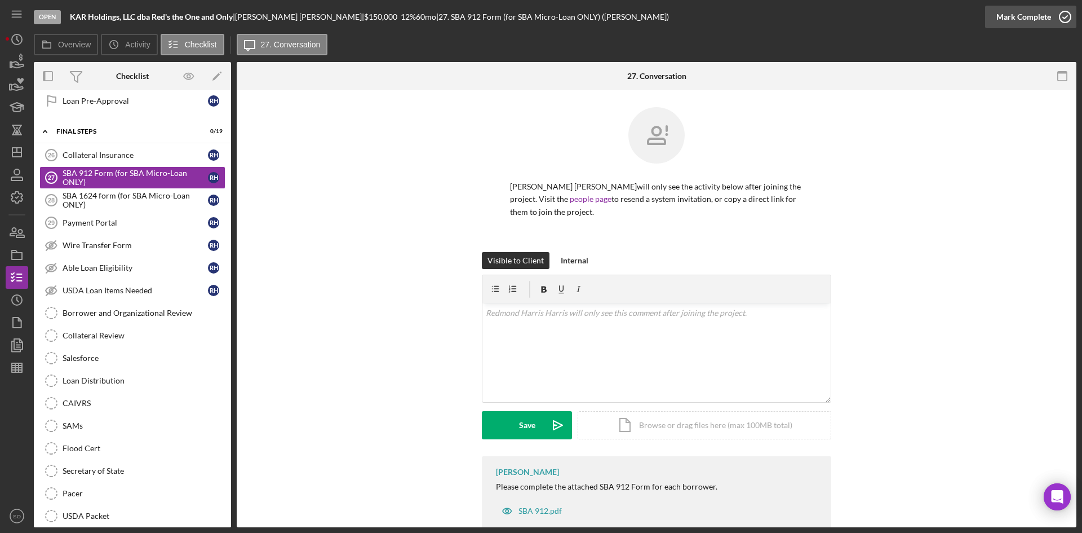
click at [1007, 12] on div "Mark Complete" at bounding box center [1024, 17] width 55 height 23
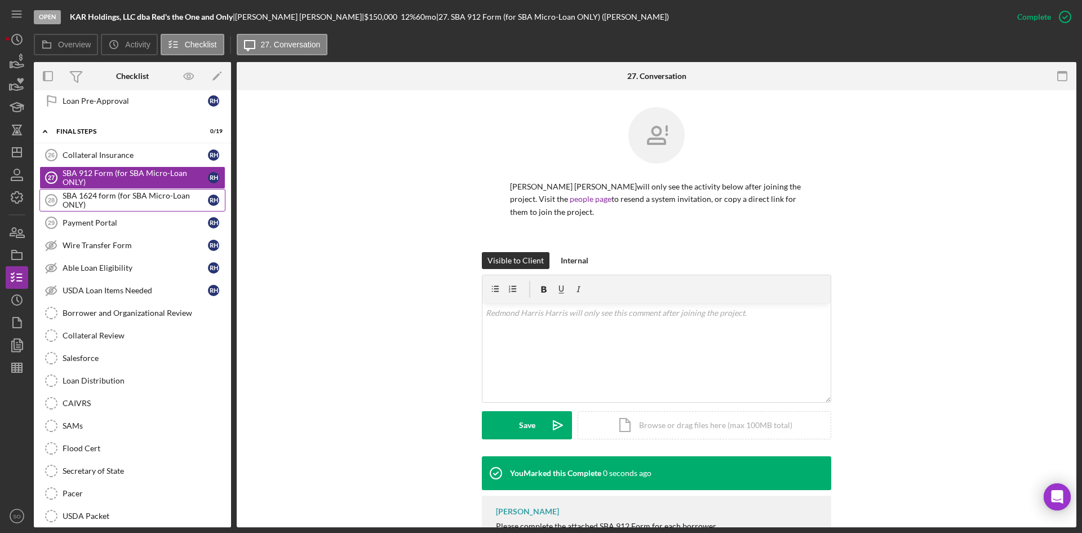
click at [123, 197] on div "SBA 1624 form (for SBA Micro-Loan ONLY)" at bounding box center [135, 200] width 145 height 18
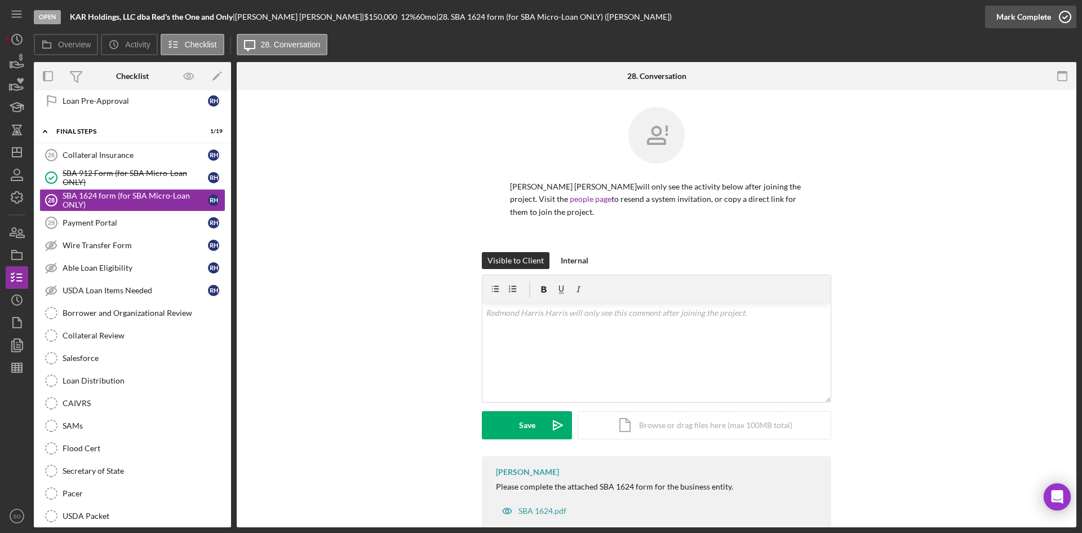
click at [1048, 16] on div "Mark Complete" at bounding box center [1024, 17] width 55 height 23
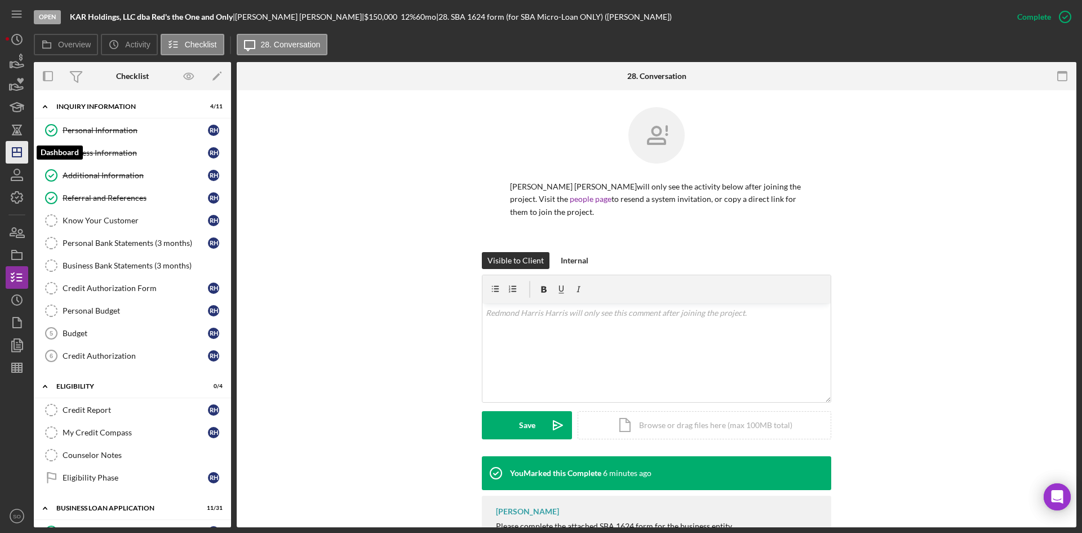
click at [15, 153] on icon "Icon/Dashboard" at bounding box center [17, 152] width 28 height 28
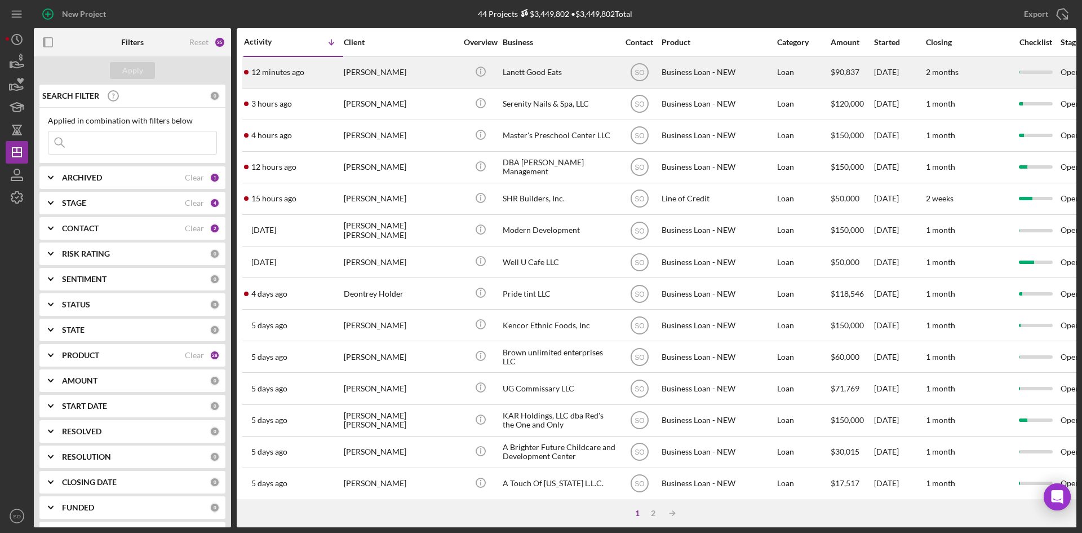
click at [358, 71] on div "[PERSON_NAME]" at bounding box center [400, 72] width 113 height 30
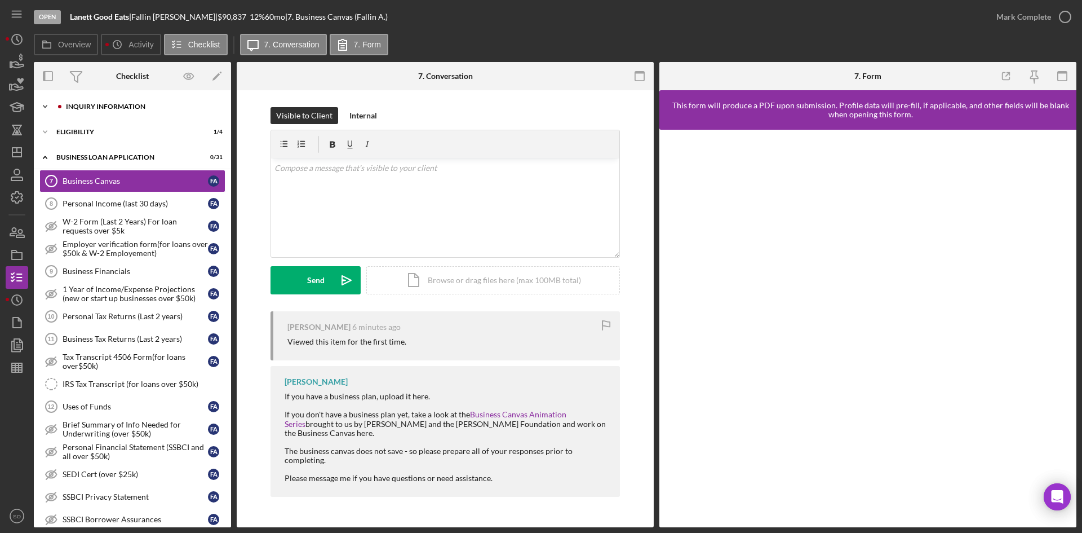
drag, startPoint x: 131, startPoint y: 107, endPoint x: 122, endPoint y: 113, distance: 10.6
click at [131, 107] on div "INQUIRY INFORMATION" at bounding box center [141, 106] width 151 height 7
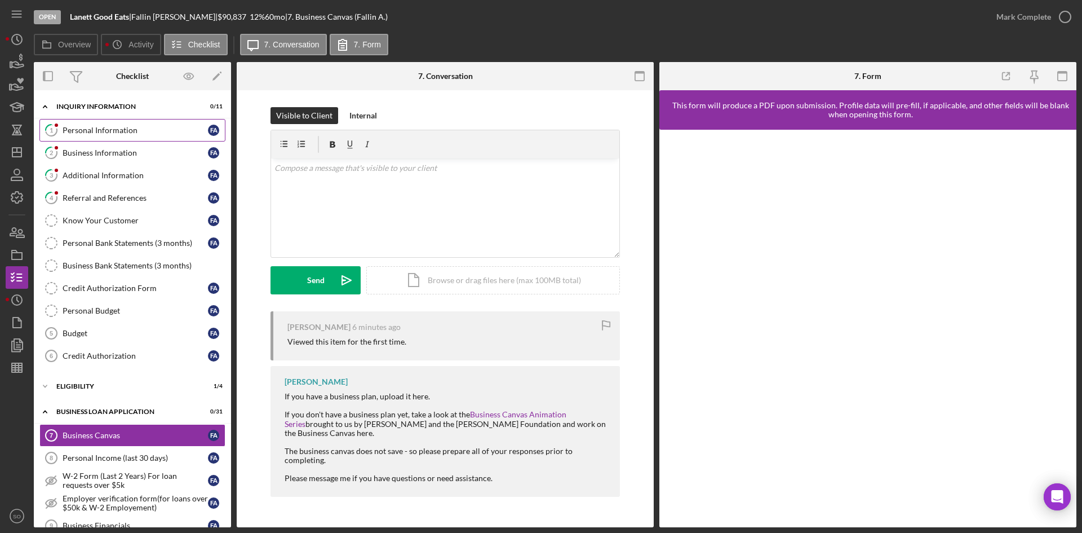
click at [95, 128] on div "Personal Information" at bounding box center [135, 130] width 145 height 9
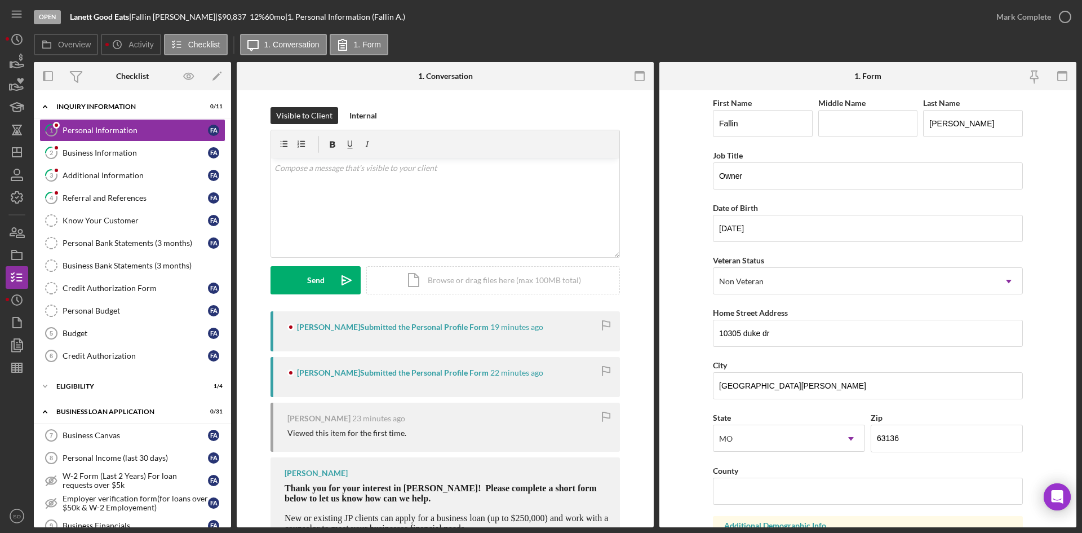
scroll to position [113, 0]
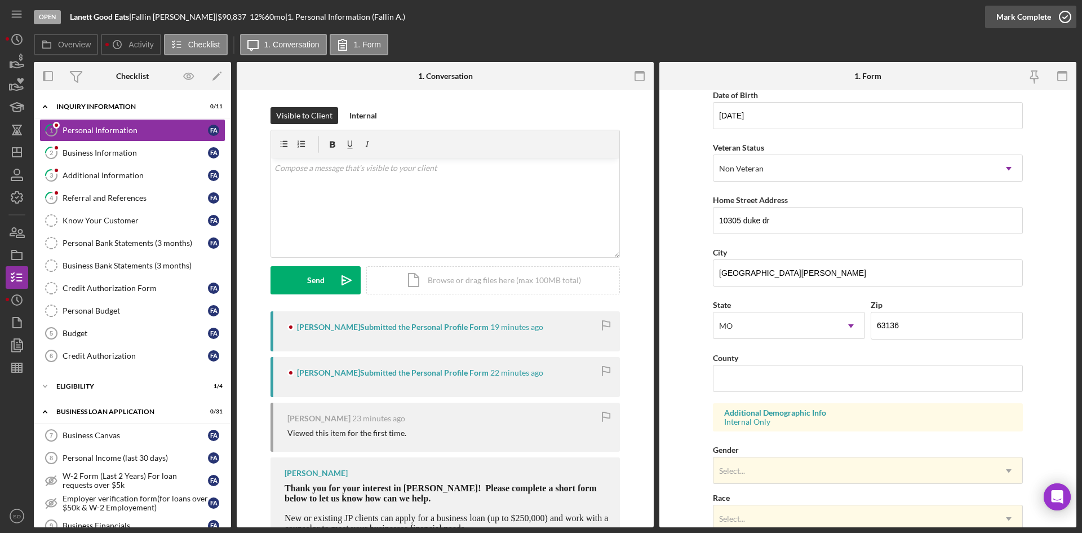
click at [1043, 16] on div "Mark Complete" at bounding box center [1024, 17] width 55 height 23
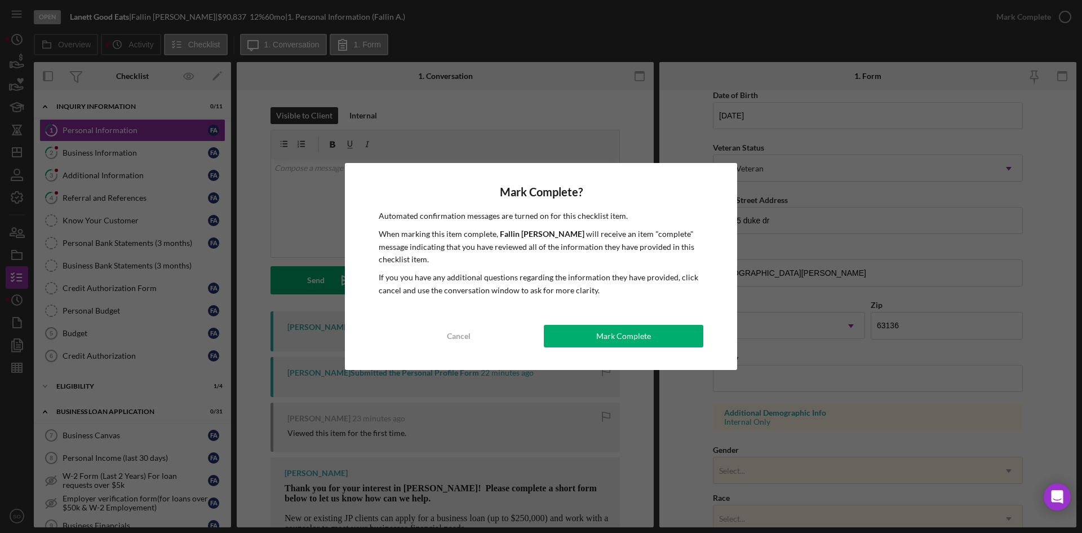
drag, startPoint x: 593, startPoint y: 342, endPoint x: 430, endPoint y: 312, distance: 166.1
click at [585, 342] on button "Mark Complete" at bounding box center [624, 336] width 160 height 23
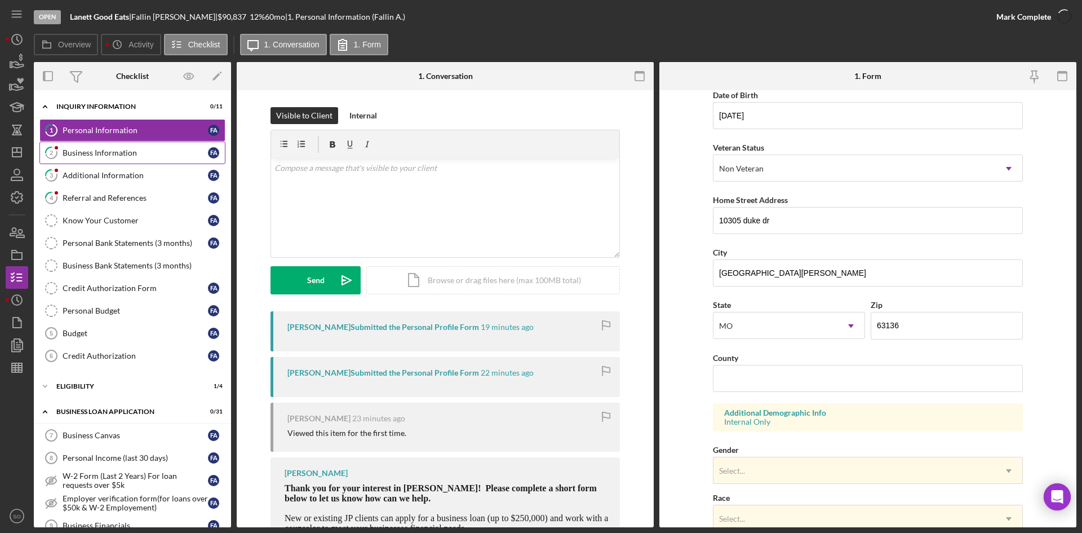
click at [106, 149] on div "Business Information" at bounding box center [135, 152] width 145 height 9
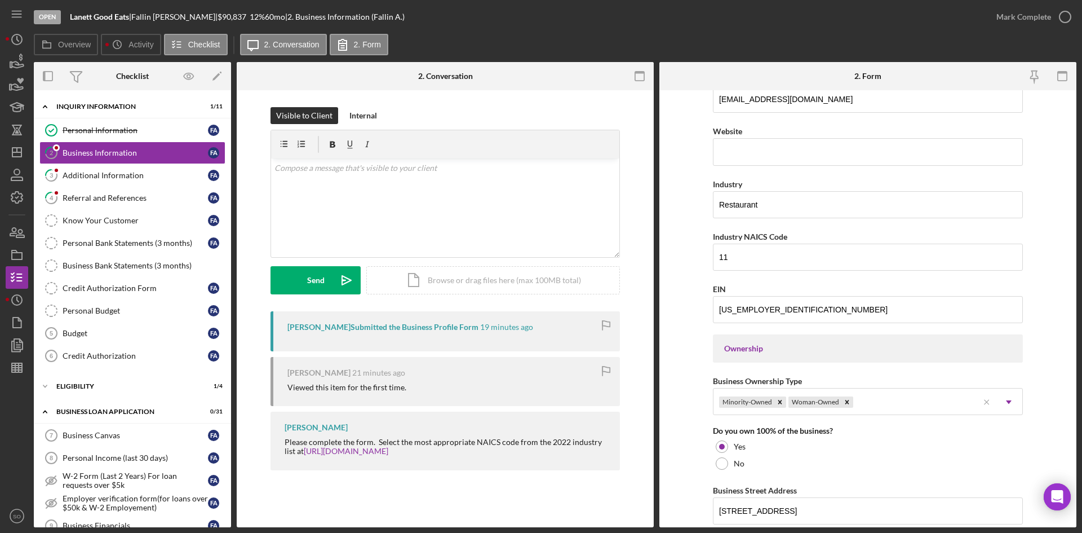
scroll to position [56, 0]
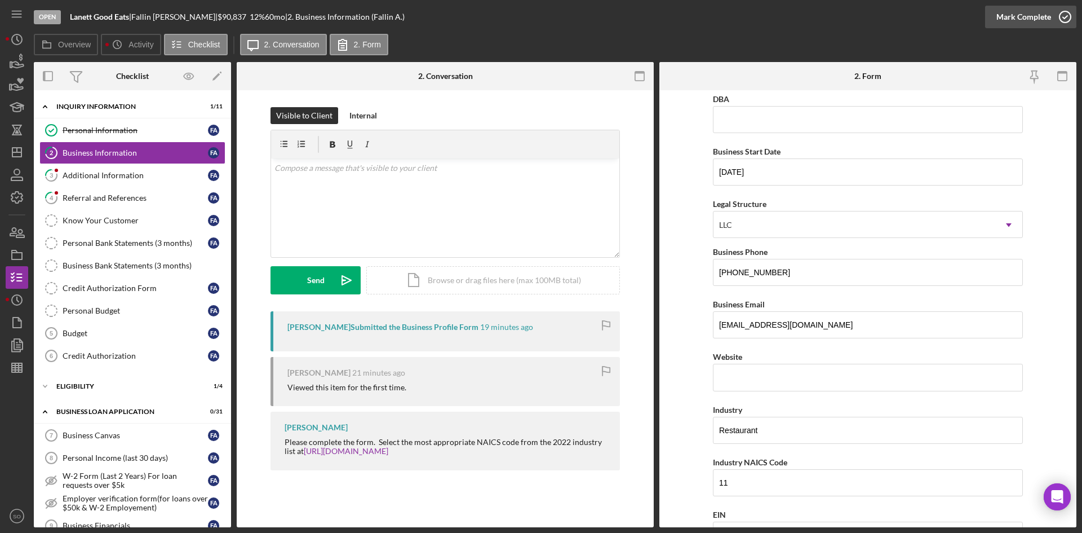
click at [1026, 16] on div "Mark Complete" at bounding box center [1024, 17] width 55 height 23
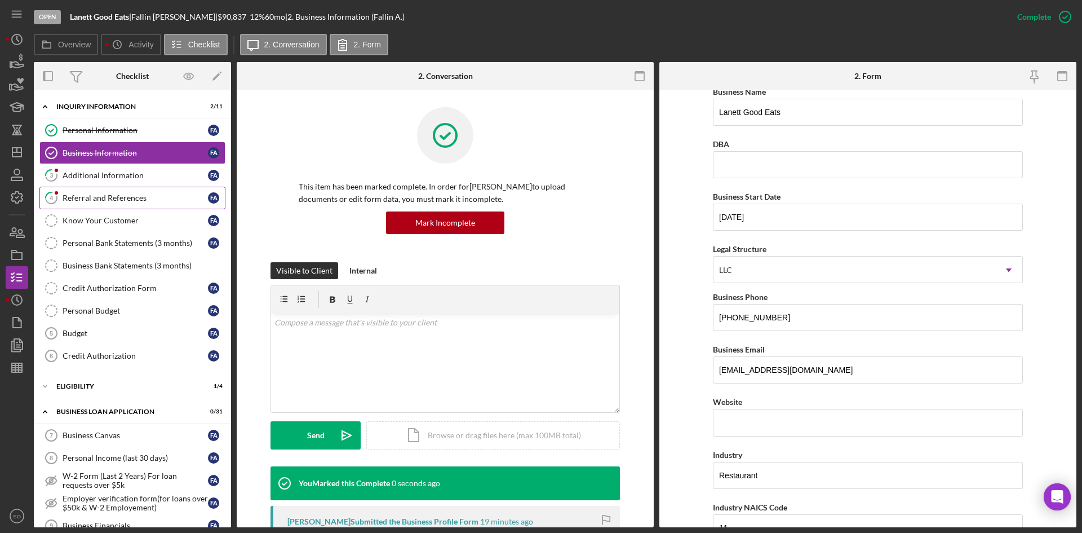
scroll to position [101, 0]
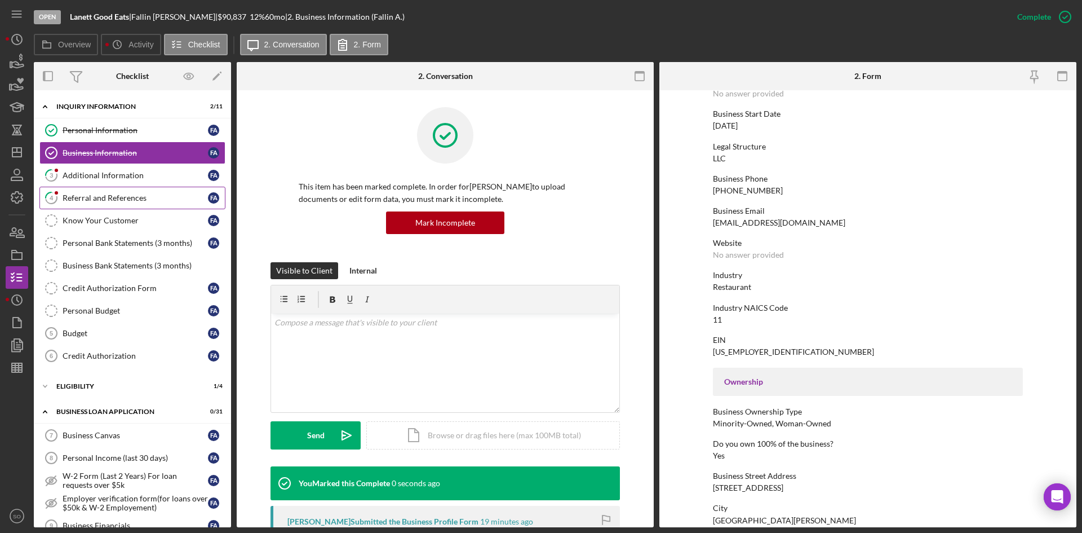
click at [118, 187] on link "4 Referral and References F A" at bounding box center [132, 198] width 186 height 23
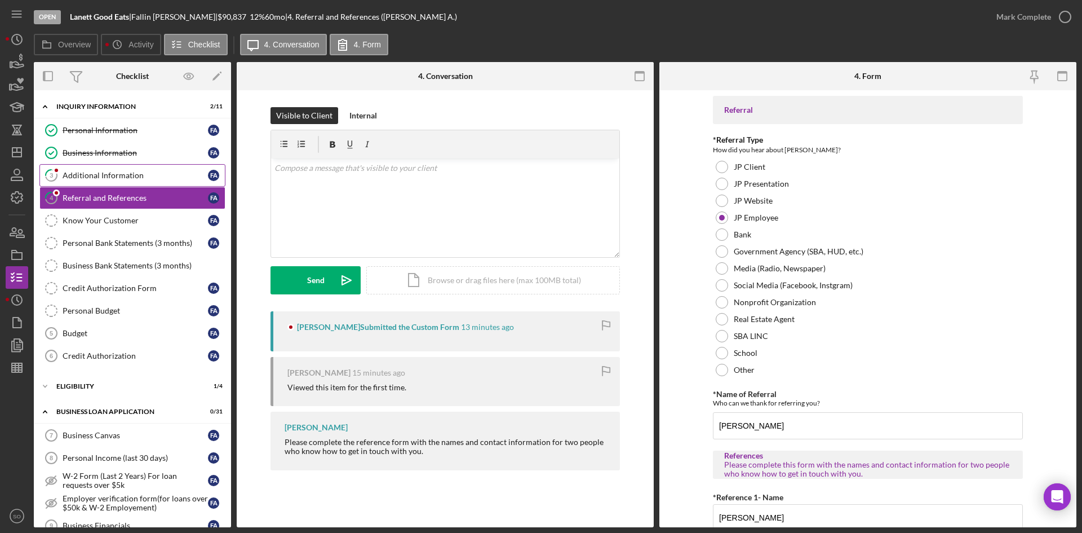
click at [156, 172] on div "Additional Information" at bounding box center [135, 175] width 145 height 9
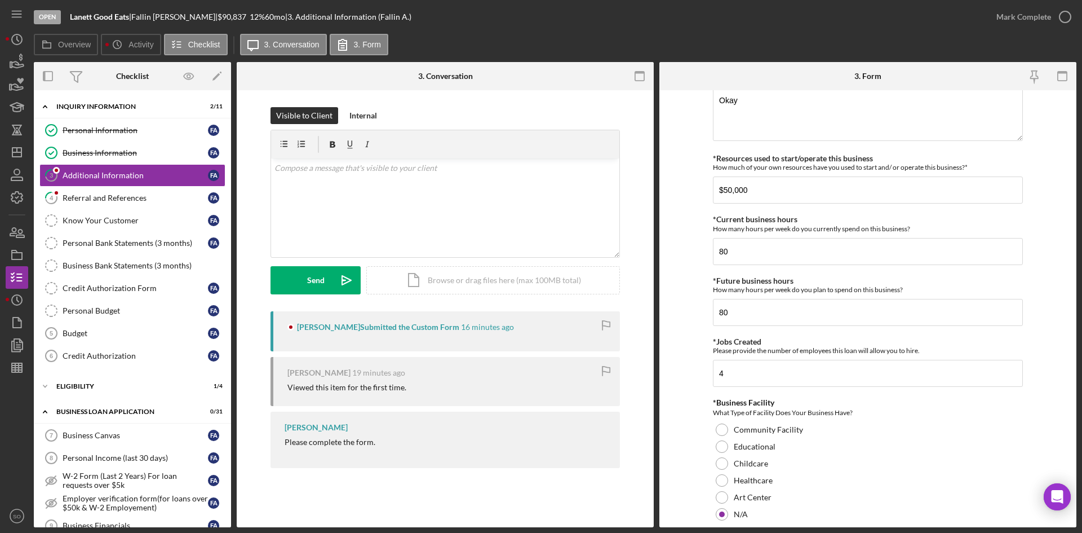
scroll to position [1127, 0]
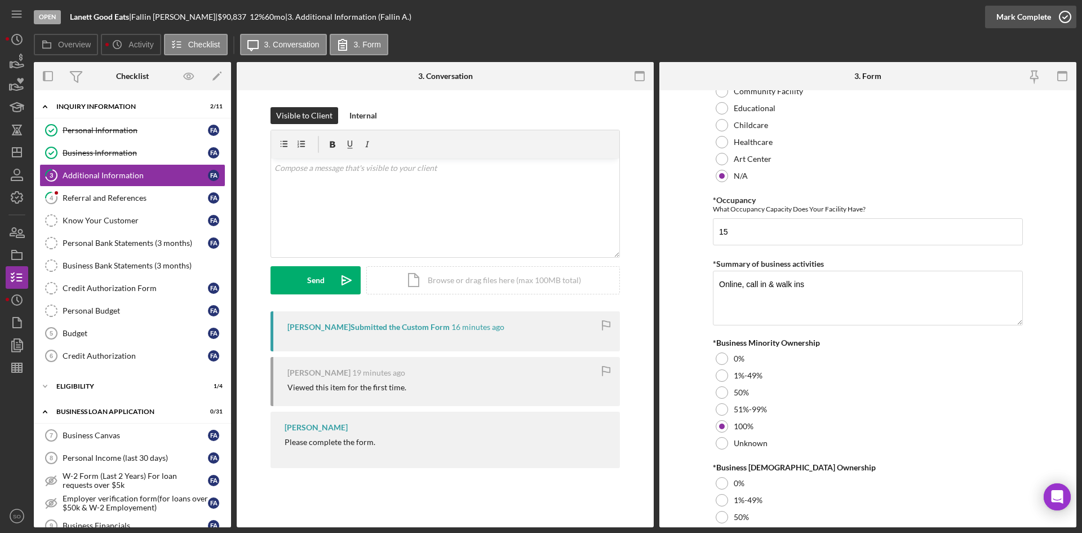
click at [1039, 19] on div "Mark Complete" at bounding box center [1024, 17] width 55 height 23
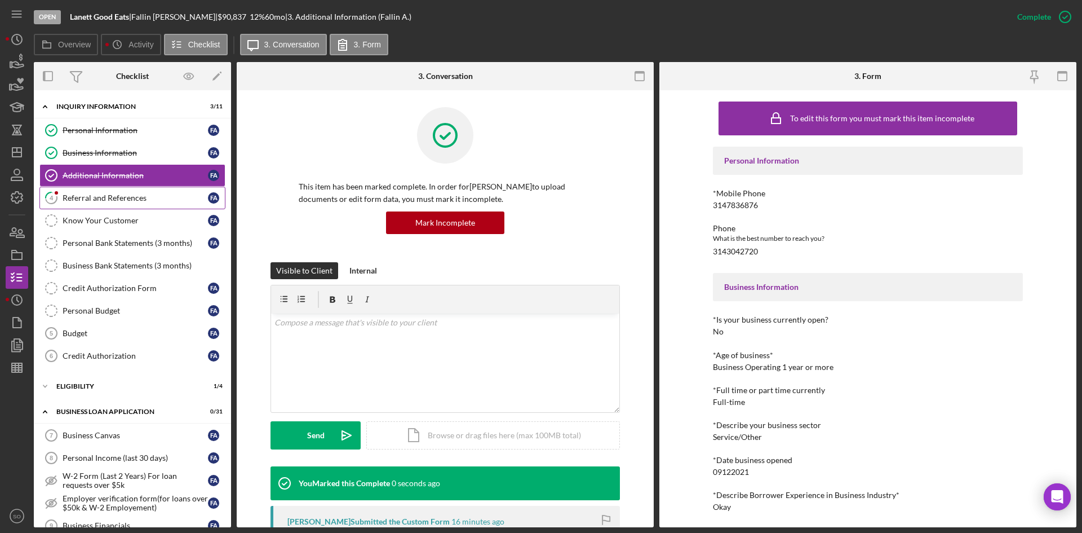
click at [116, 194] on div "Referral and References" at bounding box center [135, 197] width 145 height 9
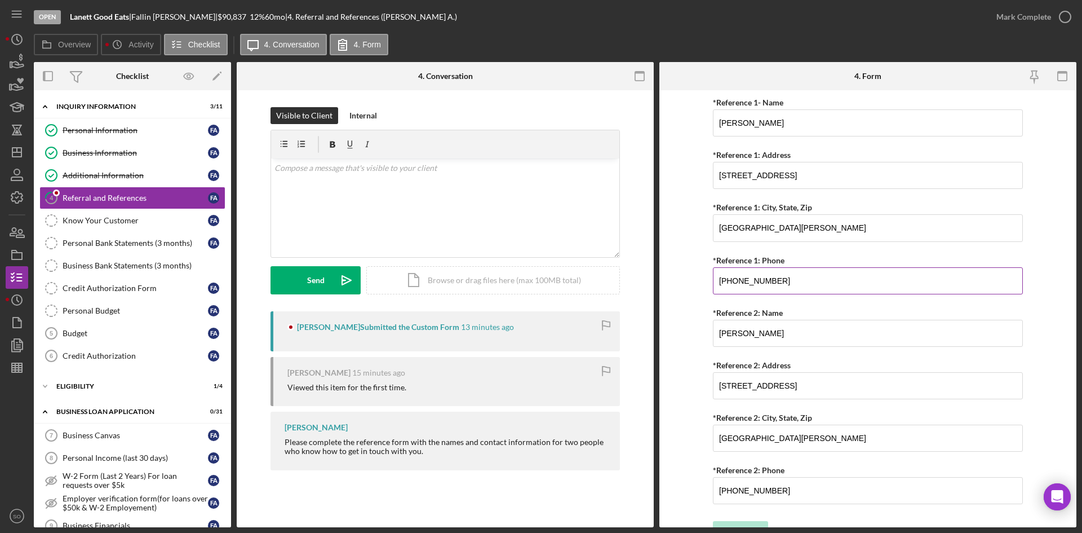
scroll to position [413, 0]
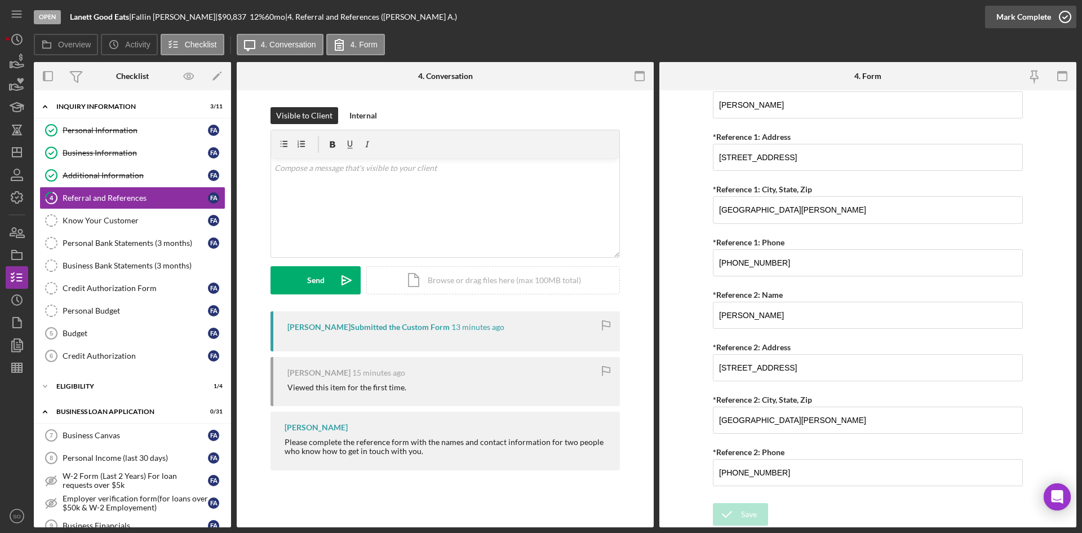
click at [1024, 16] on div "Mark Complete" at bounding box center [1024, 17] width 55 height 23
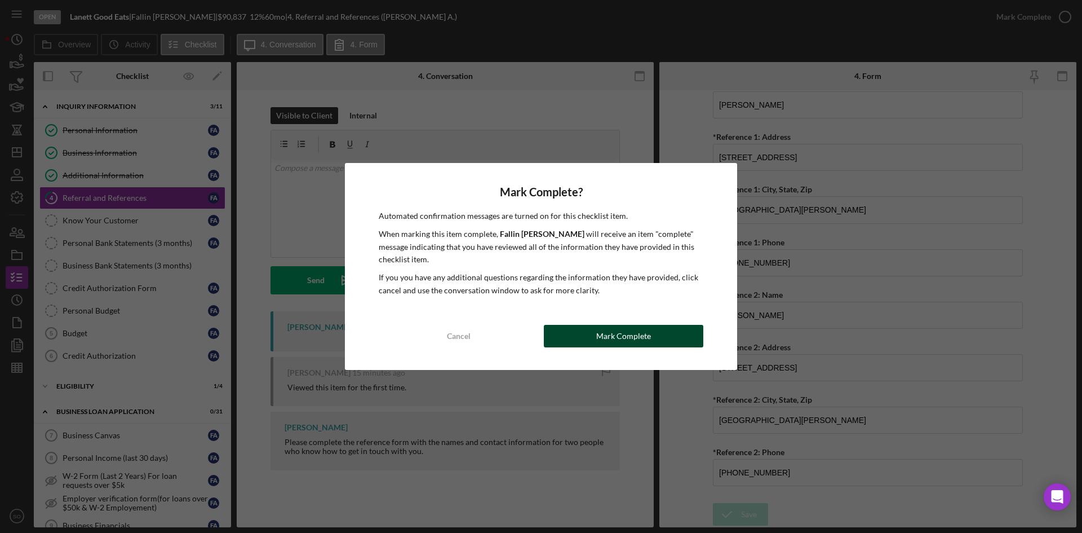
click at [604, 326] on div "Mark Complete" at bounding box center [623, 336] width 55 height 23
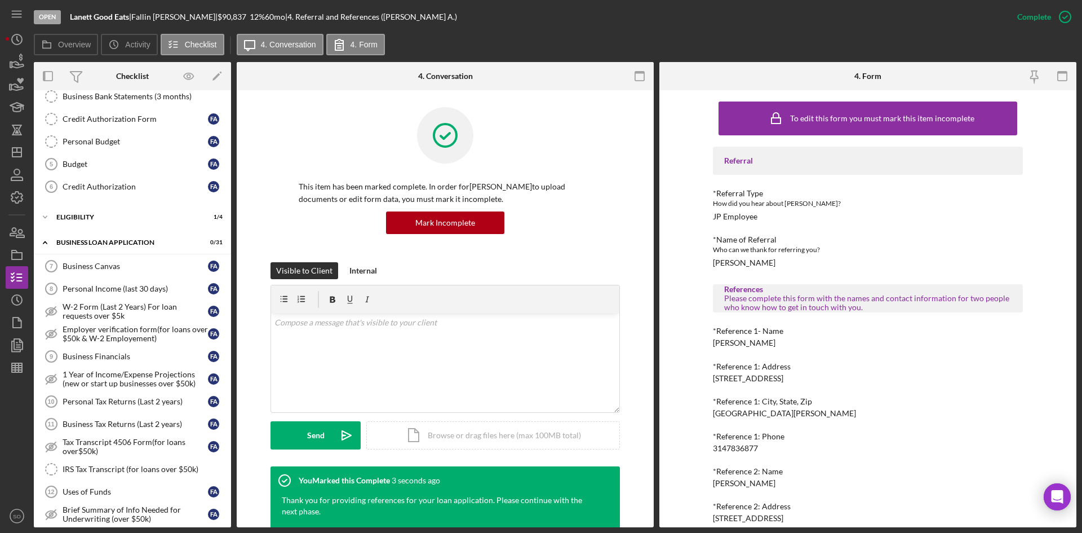
scroll to position [0, 0]
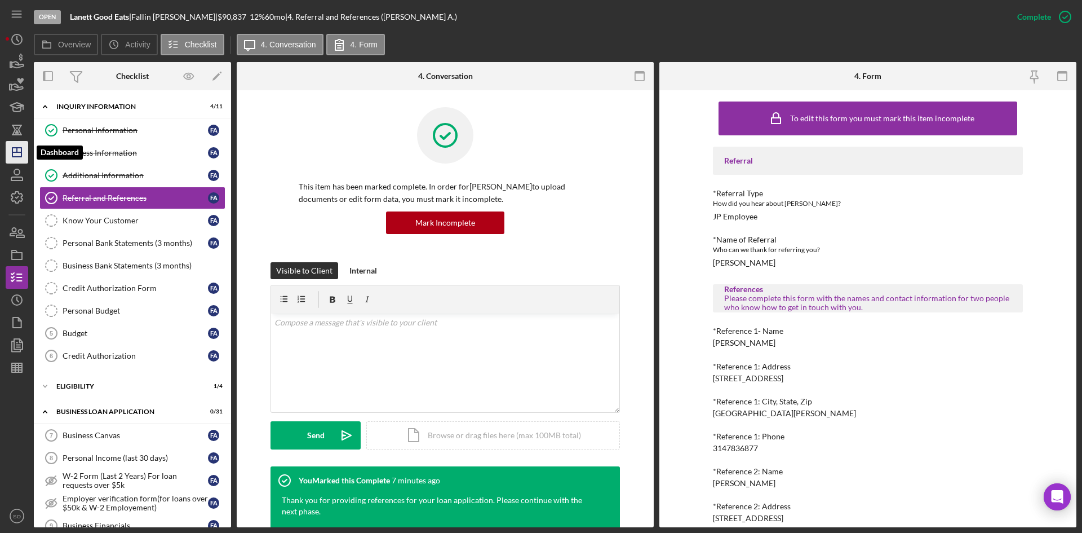
click at [15, 154] on icon "Icon/Dashboard" at bounding box center [17, 152] width 28 height 28
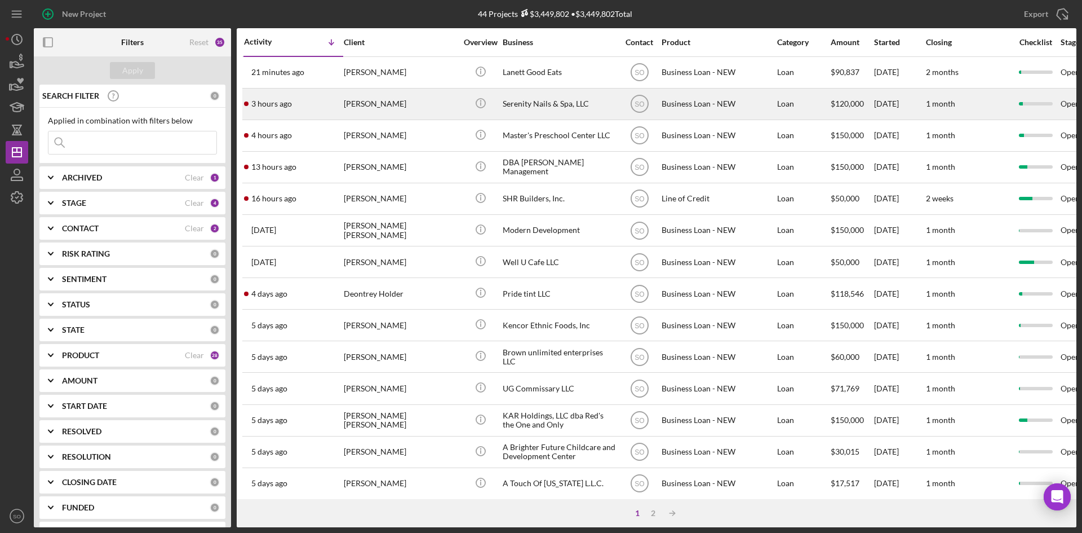
click at [315, 110] on div "3 hours ago [PERSON_NAME]" at bounding box center [293, 104] width 99 height 30
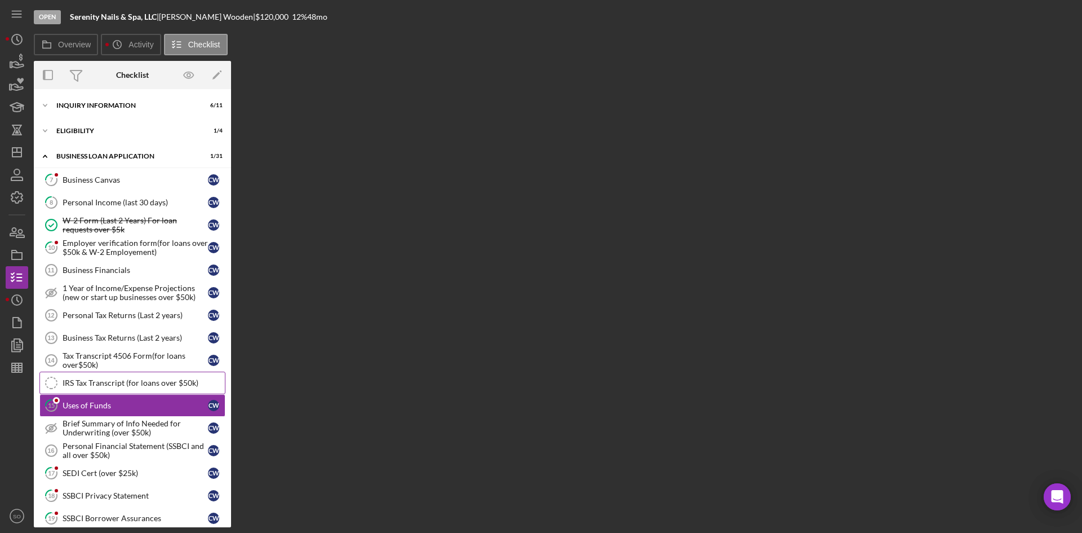
scroll to position [98, 0]
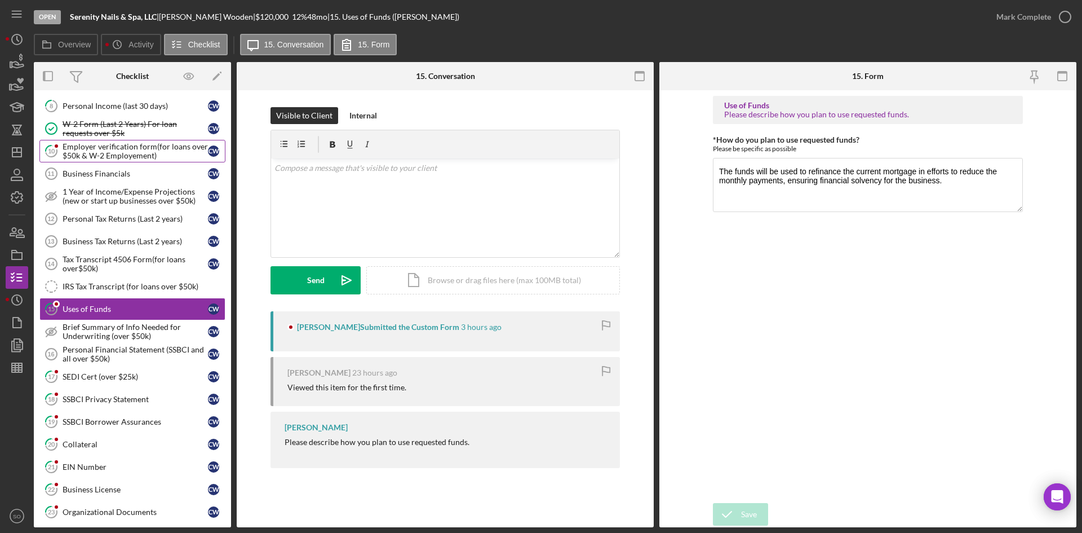
click at [106, 154] on div "Employer verification form(for loans over $50k & W-2 Employement)" at bounding box center [135, 151] width 145 height 18
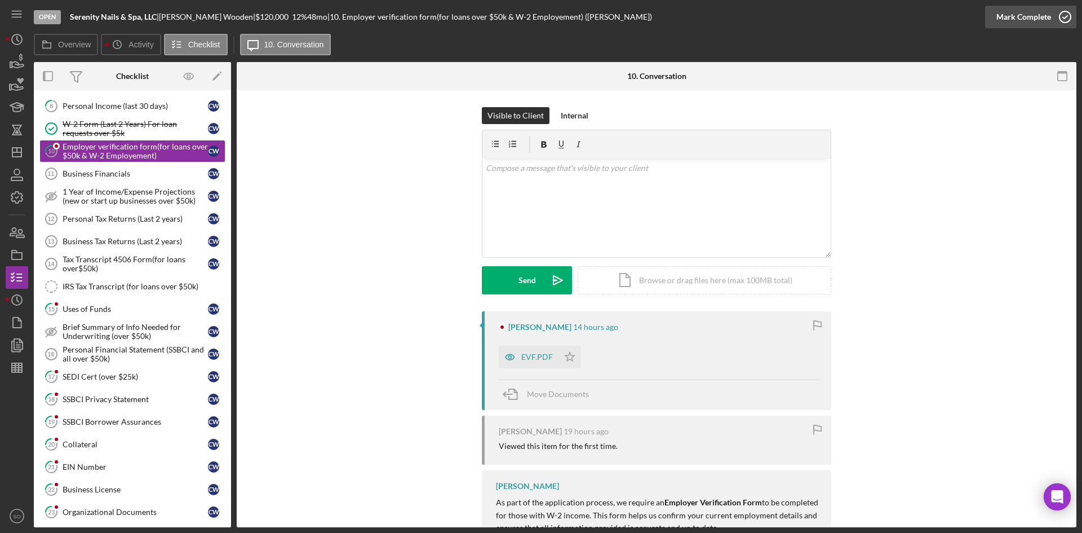
click at [1034, 14] on div "Mark Complete" at bounding box center [1024, 17] width 55 height 23
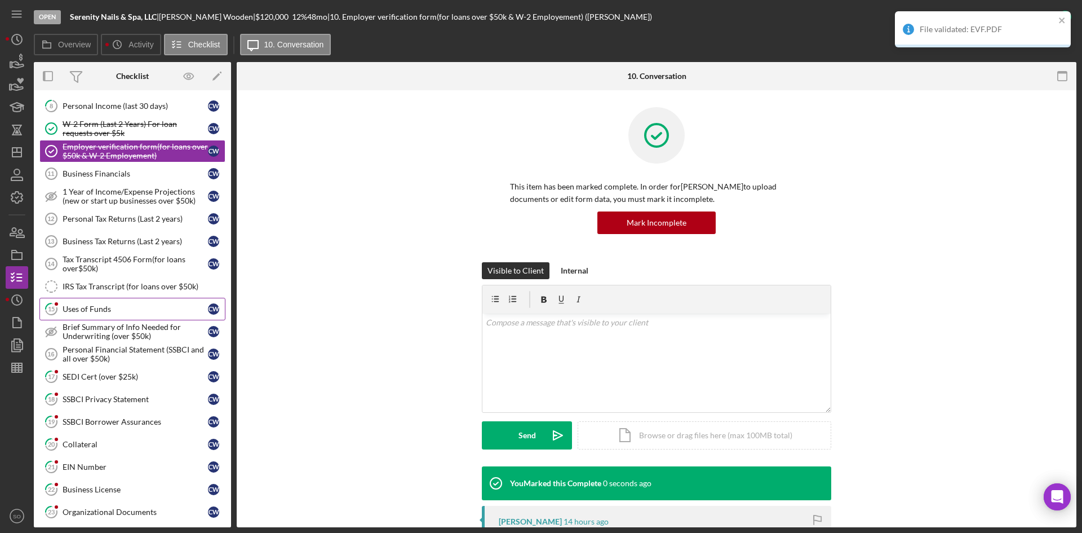
click at [127, 303] on link "15 Uses of Funds C W" at bounding box center [132, 309] width 186 height 23
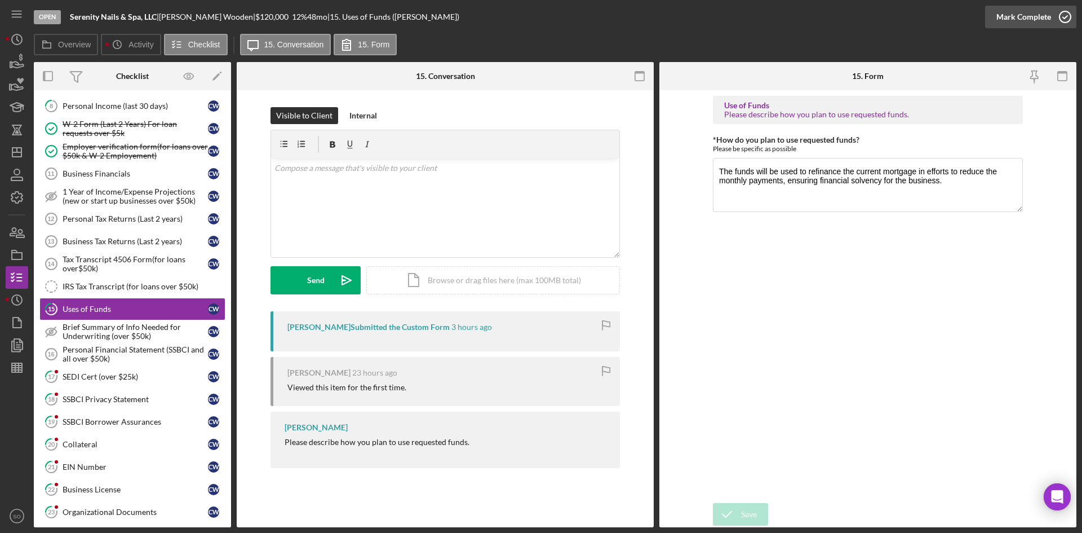
click at [1023, 19] on div "Mark Complete" at bounding box center [1024, 17] width 55 height 23
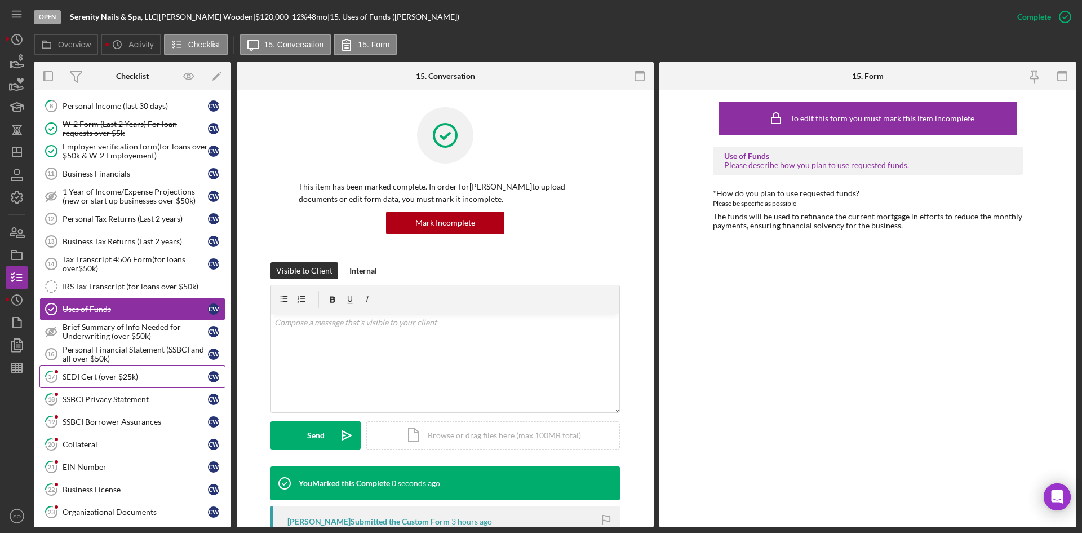
click at [135, 379] on div "SEDI Cert (over $25k)" at bounding box center [135, 376] width 145 height 9
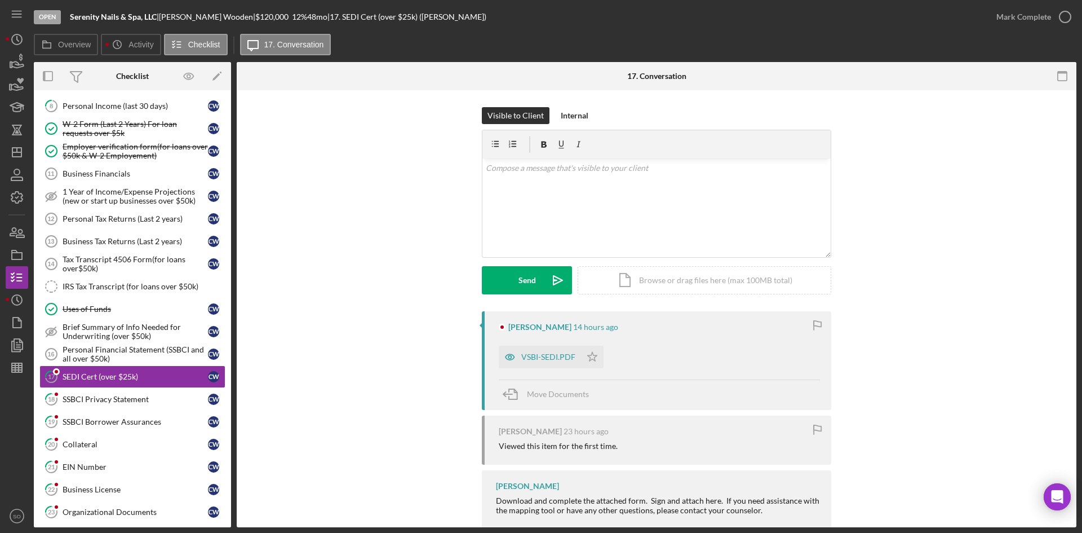
click at [555, 355] on div "VSBI-SEDI.PDF" at bounding box center [548, 356] width 54 height 9
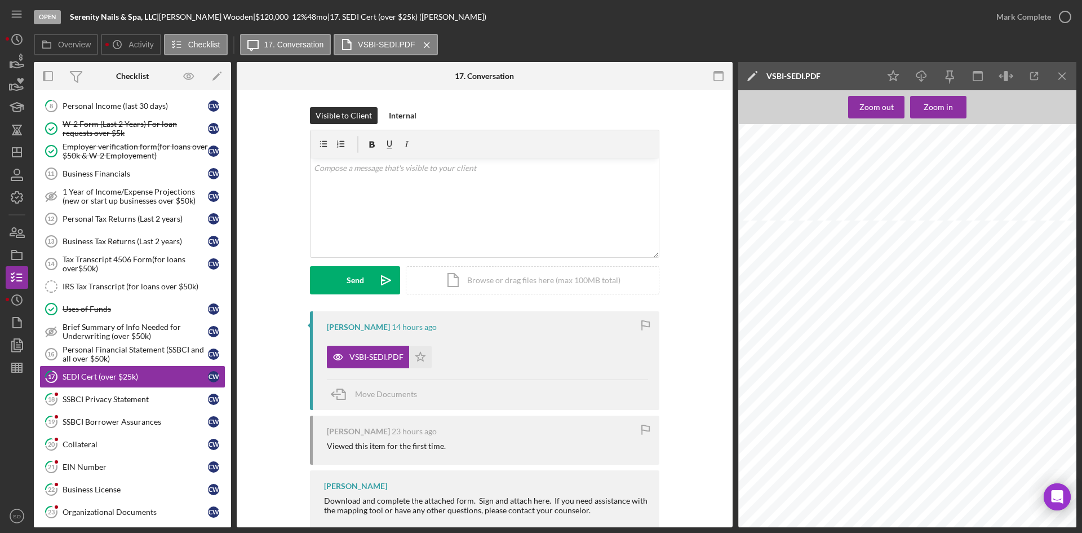
scroll to position [395, 0]
click at [458, 204] on div "v Color teal Color pink Remove color Add row above Add row below Add column bef…" at bounding box center [485, 207] width 348 height 99
click at [353, 286] on div "Send" at bounding box center [355, 280] width 17 height 28
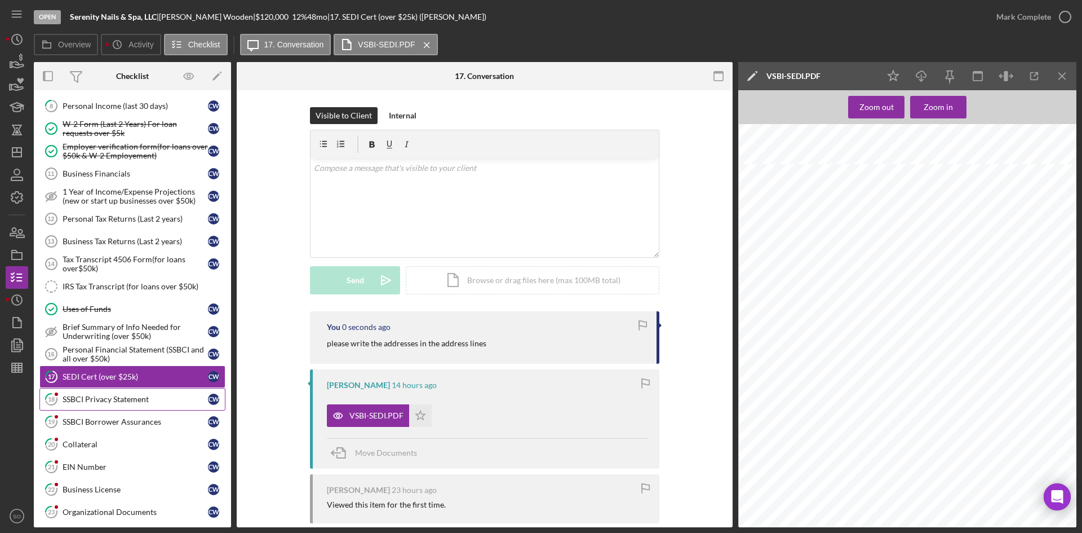
click at [94, 402] on div "SSBCI Privacy Statement" at bounding box center [135, 399] width 145 height 9
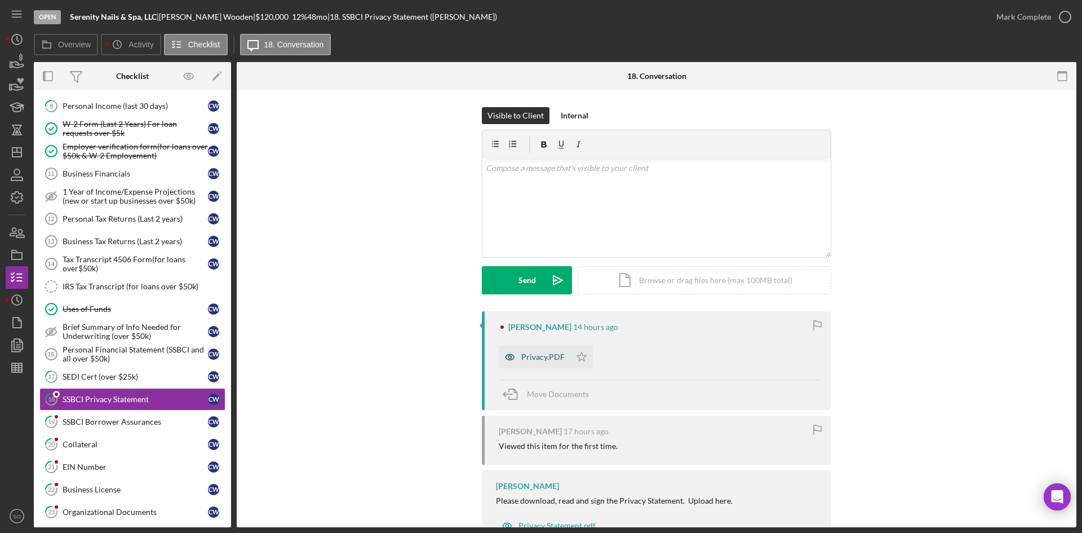
click at [536, 353] on div "Privacy.PDF" at bounding box center [542, 356] width 43 height 9
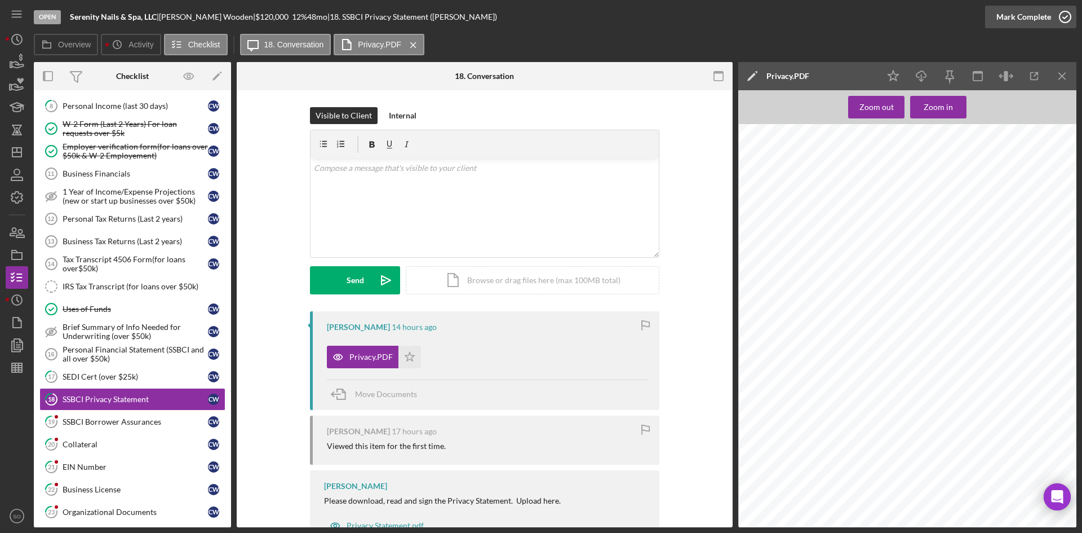
click at [1059, 21] on icon "button" at bounding box center [1065, 17] width 28 height 28
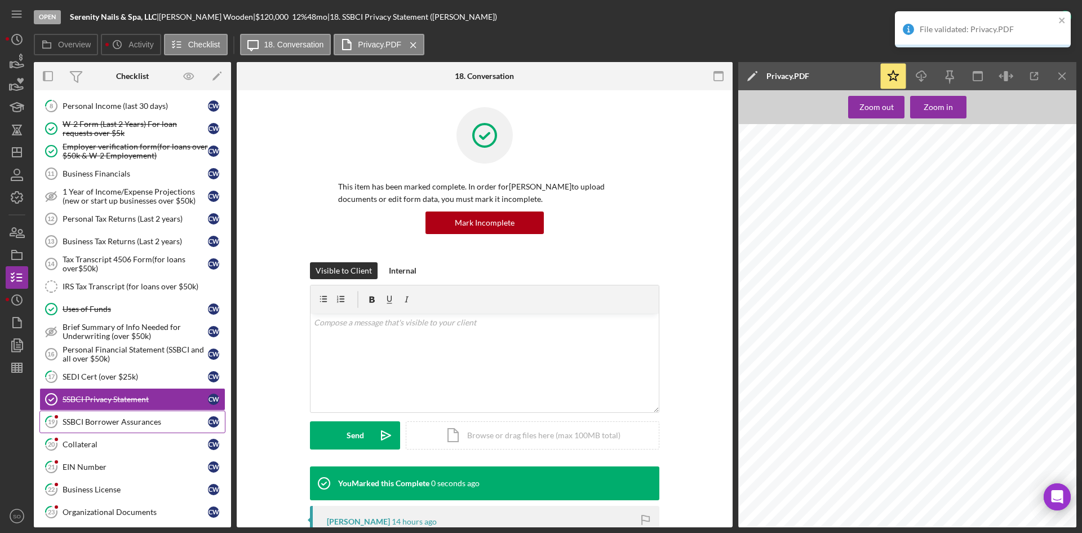
click at [76, 428] on link "19 SSBCI Borrower Assurances C W" at bounding box center [132, 421] width 186 height 23
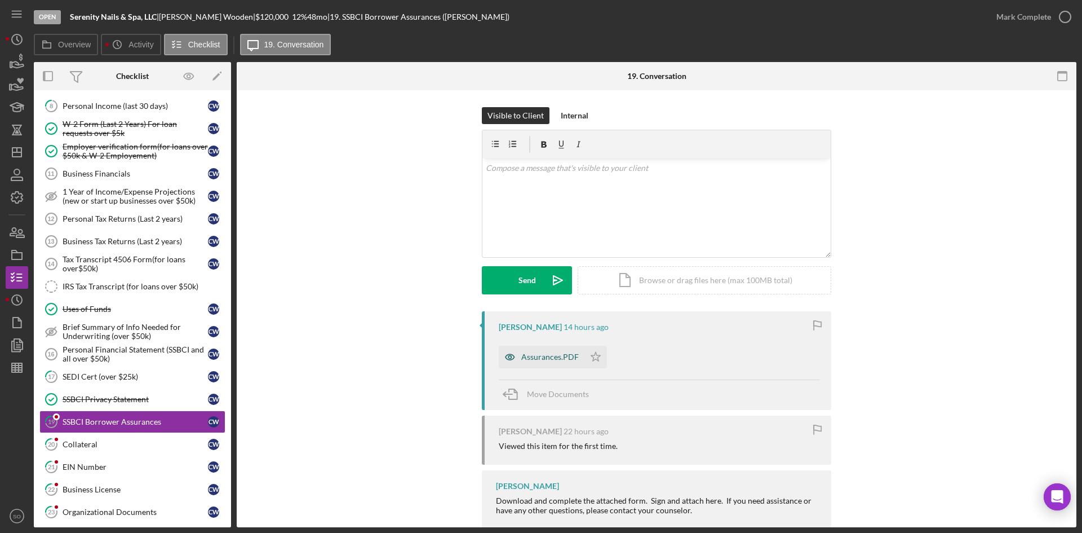
click at [554, 357] on div "Assurances.PDF" at bounding box center [549, 356] width 57 height 9
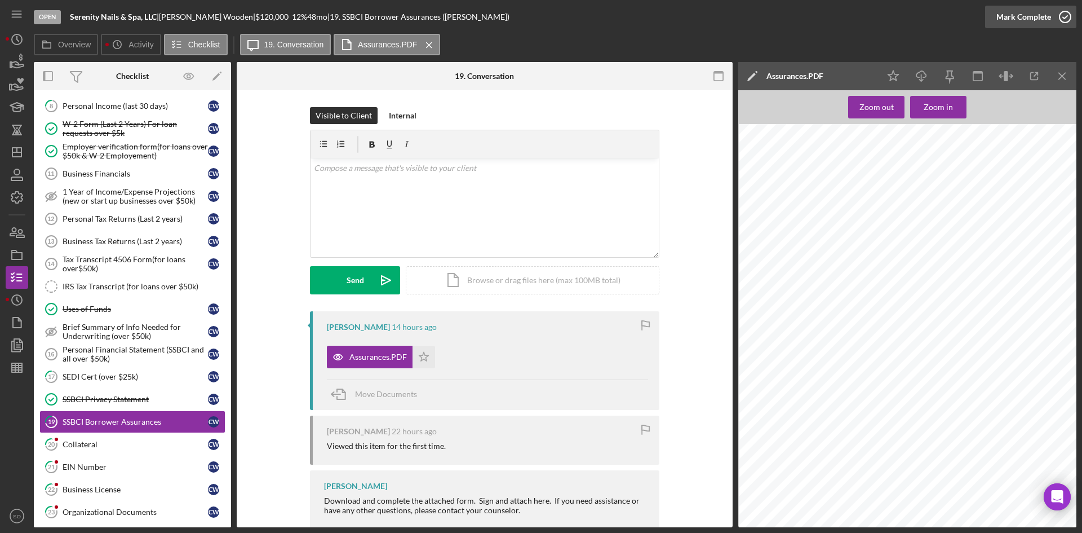
click at [1041, 17] on div "Mark Complete" at bounding box center [1024, 17] width 55 height 23
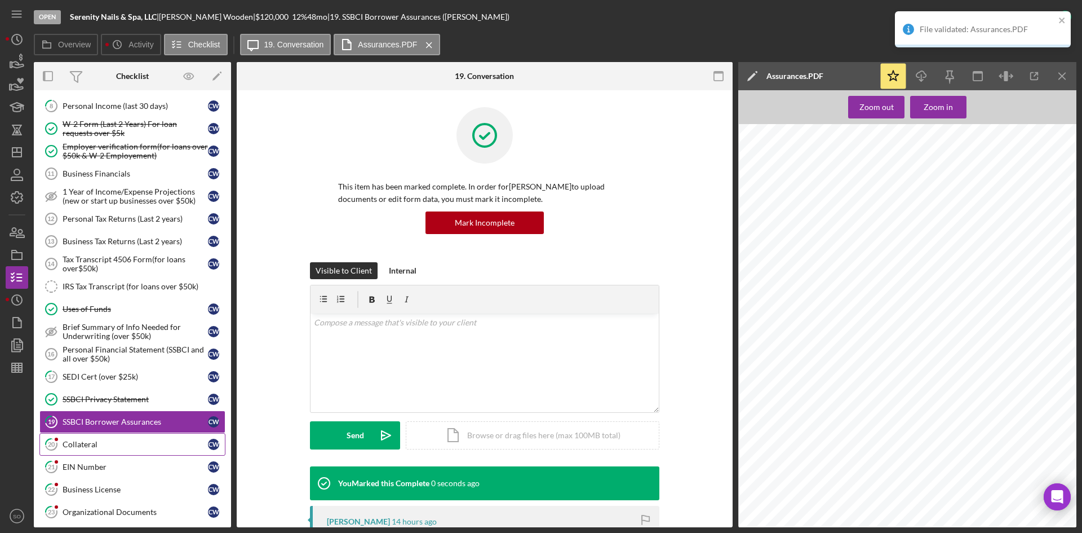
click at [81, 441] on div "Collateral" at bounding box center [135, 444] width 145 height 9
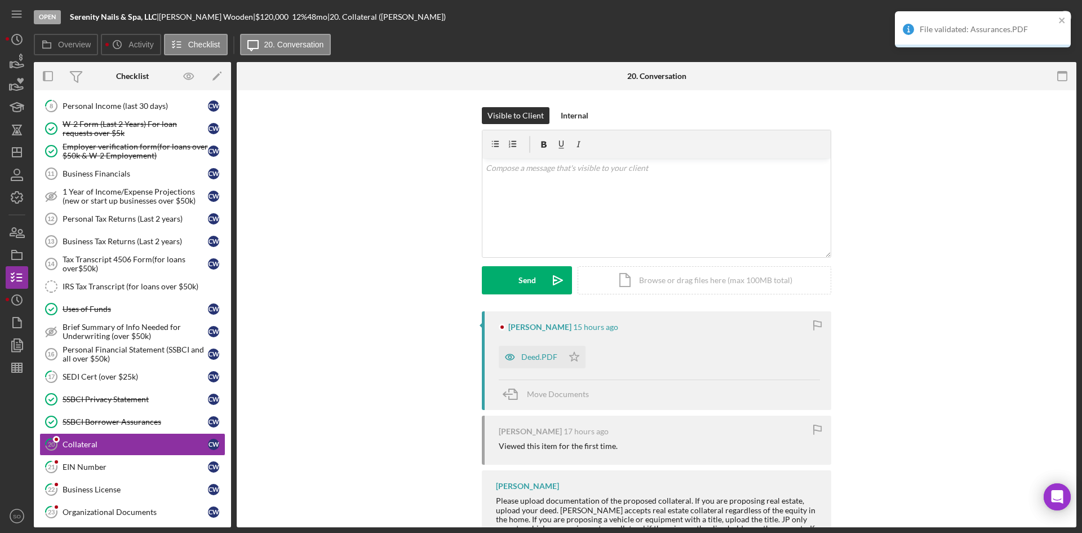
click at [539, 352] on div "Deed.PDF" at bounding box center [531, 357] width 64 height 23
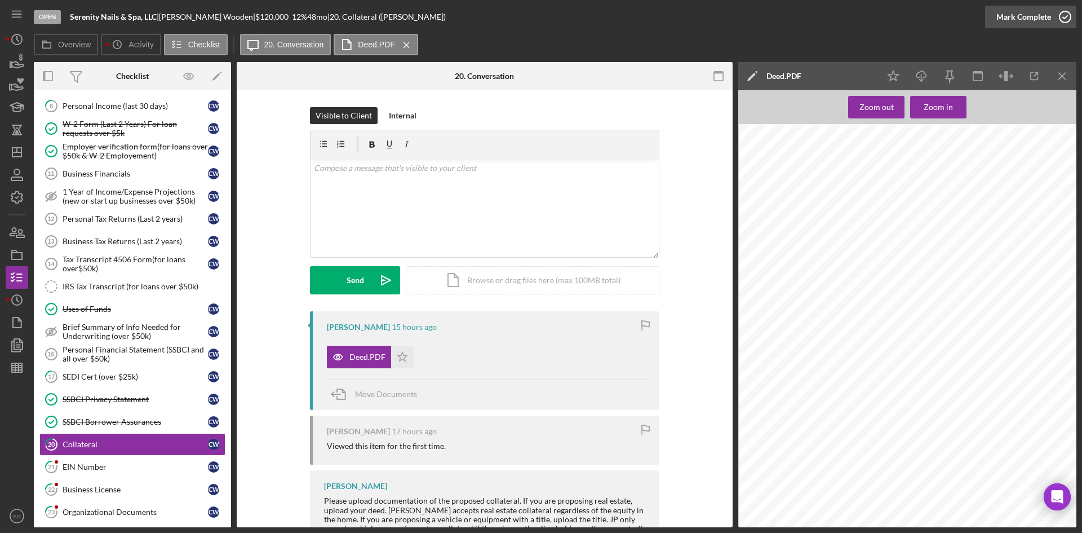
click at [1039, 10] on div "Mark Complete" at bounding box center [1024, 17] width 55 height 23
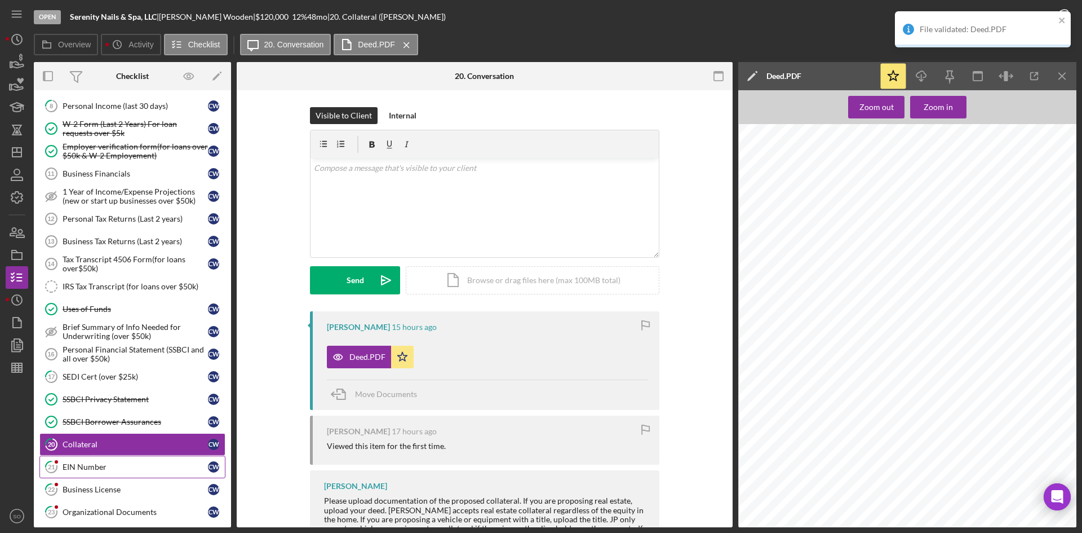
drag, startPoint x: 91, startPoint y: 470, endPoint x: 105, endPoint y: 468, distance: 13.6
click at [91, 470] on div "EIN Number" at bounding box center [135, 466] width 145 height 9
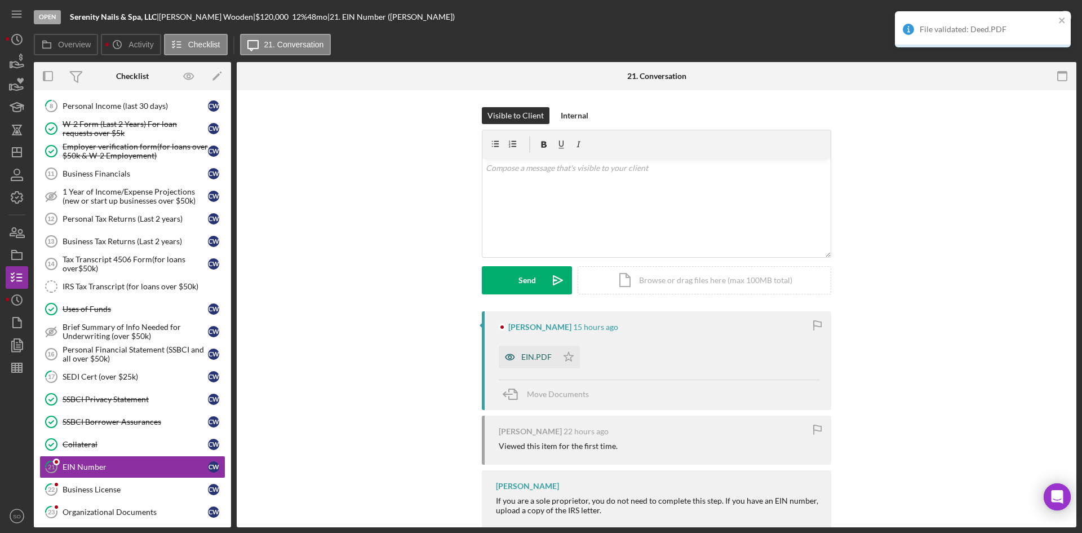
click at [532, 367] on div "EIN.PDF" at bounding box center [528, 357] width 59 height 23
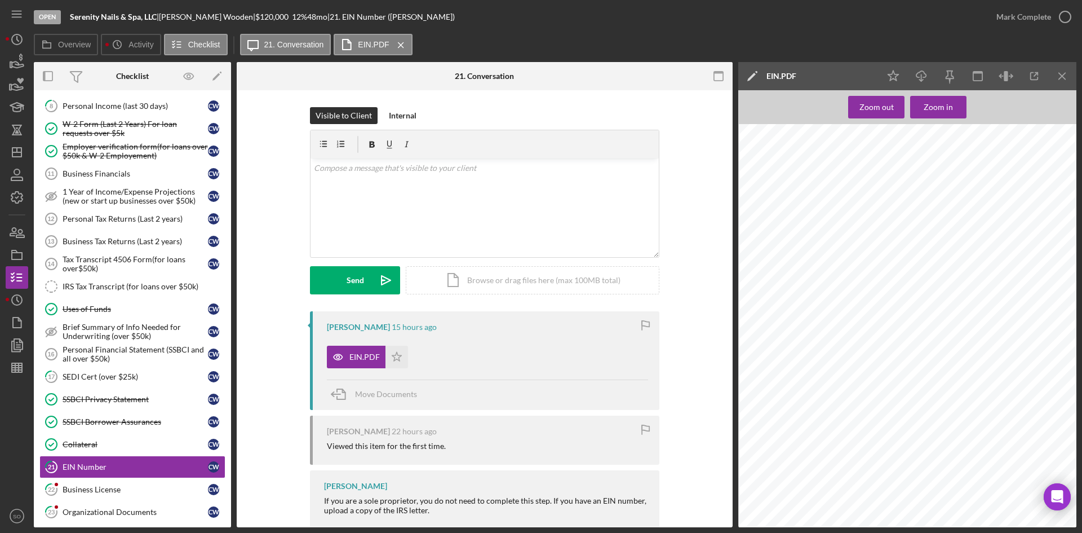
click at [1045, 14] on div "File validated: Deed.PDF" at bounding box center [983, 11] width 180 height 5
drag, startPoint x: 1038, startPoint y: 16, endPoint x: 855, endPoint y: 70, distance: 191.0
click at [1038, 15] on div "Mark Complete" at bounding box center [1024, 17] width 55 height 23
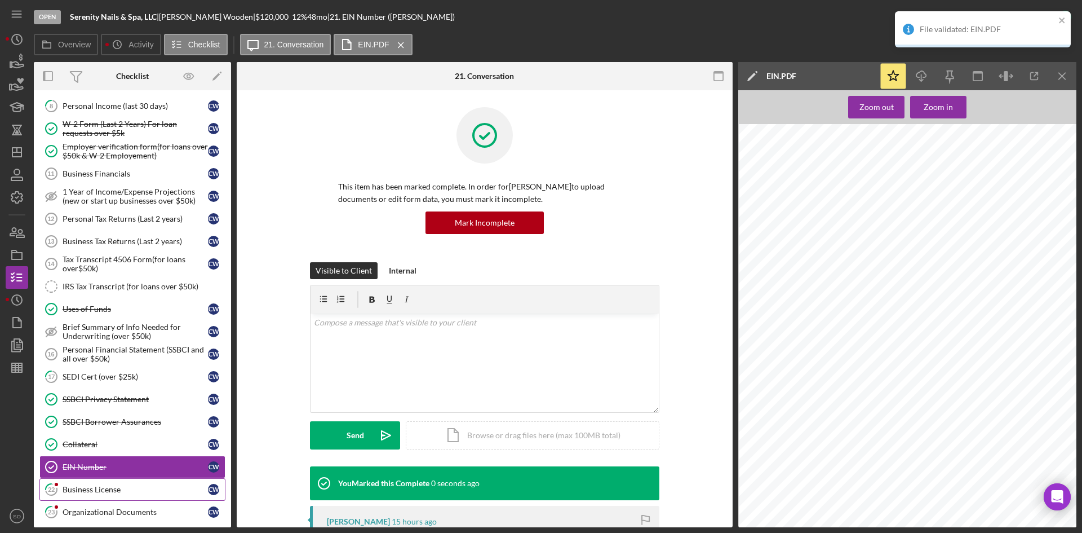
click at [76, 479] on link "22 Business License C W" at bounding box center [132, 489] width 186 height 23
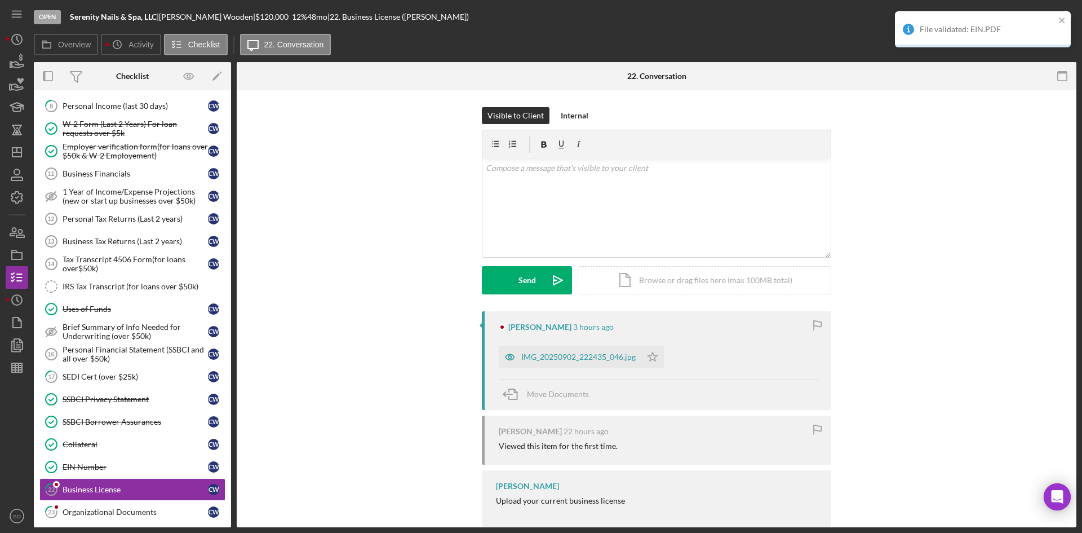
scroll to position [22, 0]
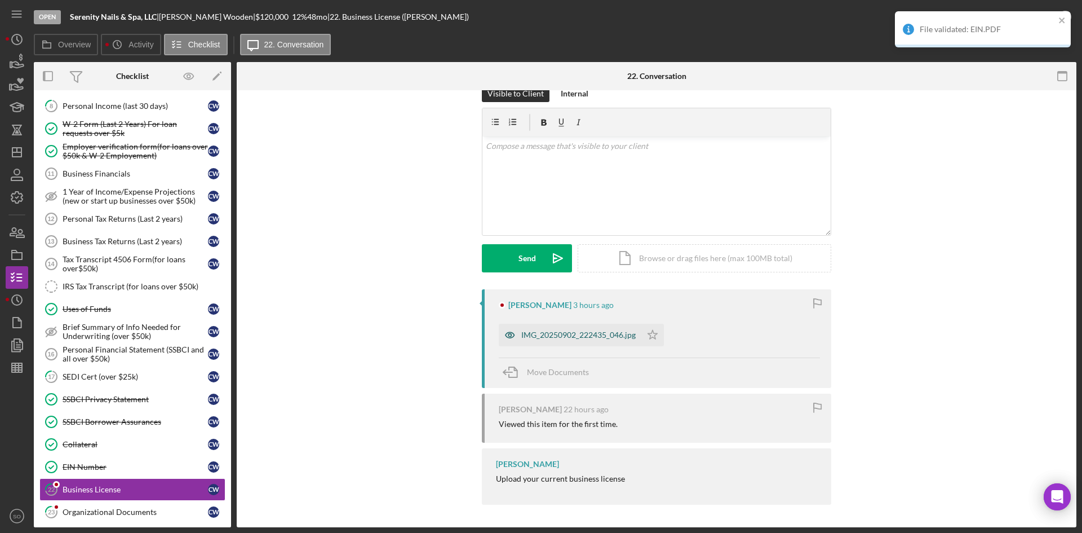
click at [534, 331] on div "IMG_20250902_222435_046.jpg" at bounding box center [578, 334] width 114 height 9
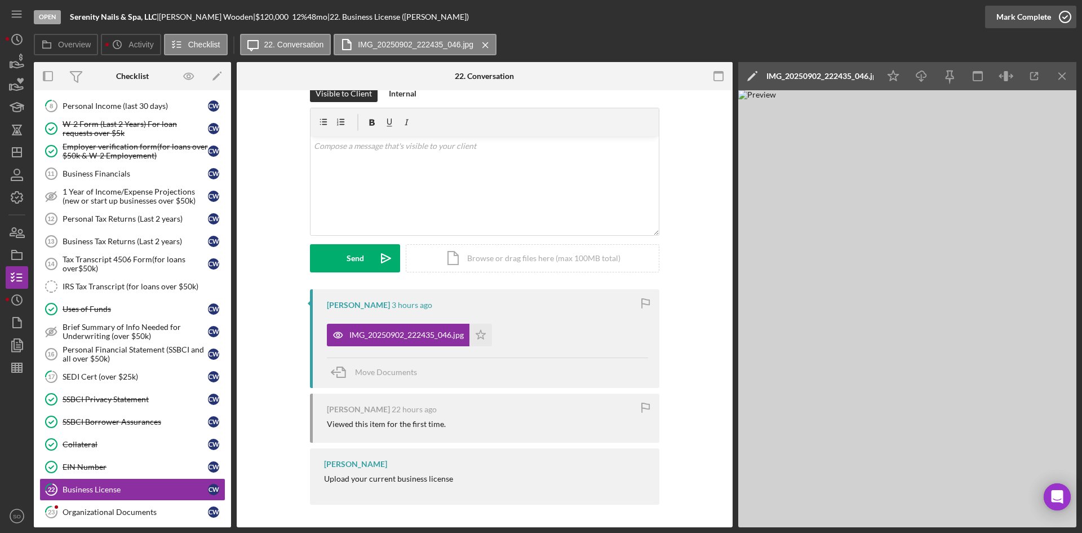
click at [1003, 14] on div "Mark Complete" at bounding box center [1024, 17] width 55 height 23
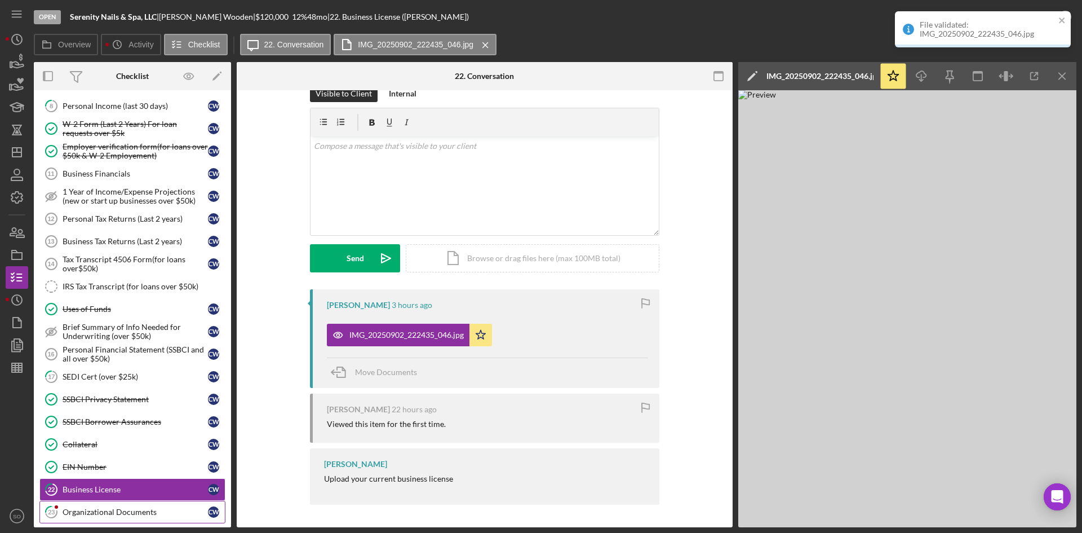
scroll to position [177, 0]
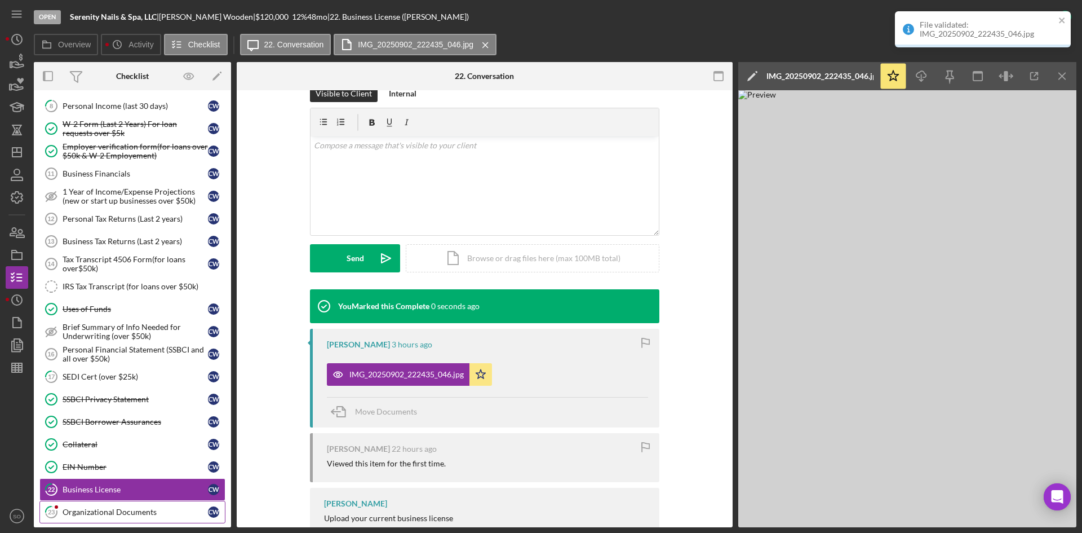
click at [116, 514] on div "Organizational Documents" at bounding box center [135, 511] width 145 height 9
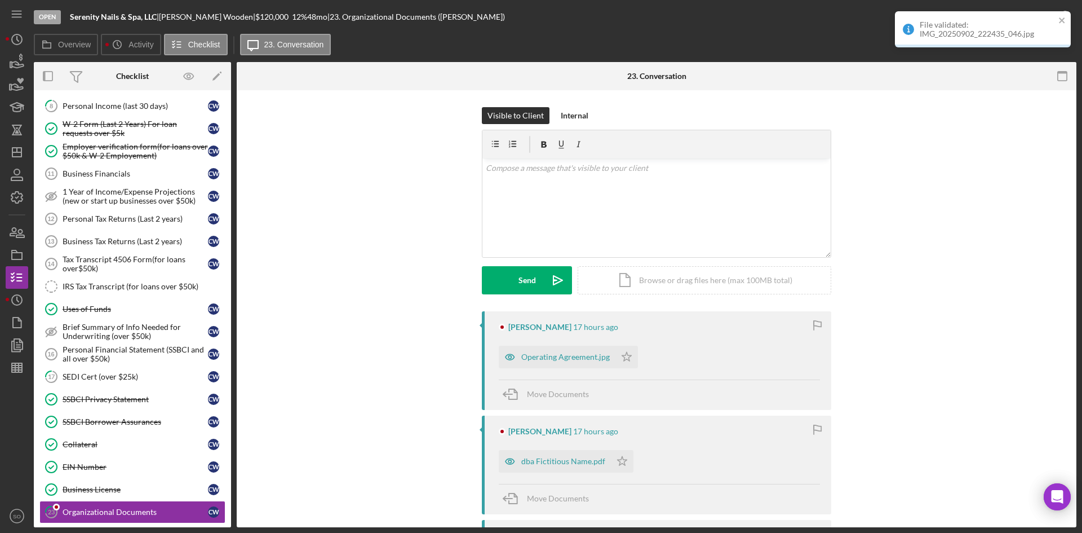
scroll to position [169, 0]
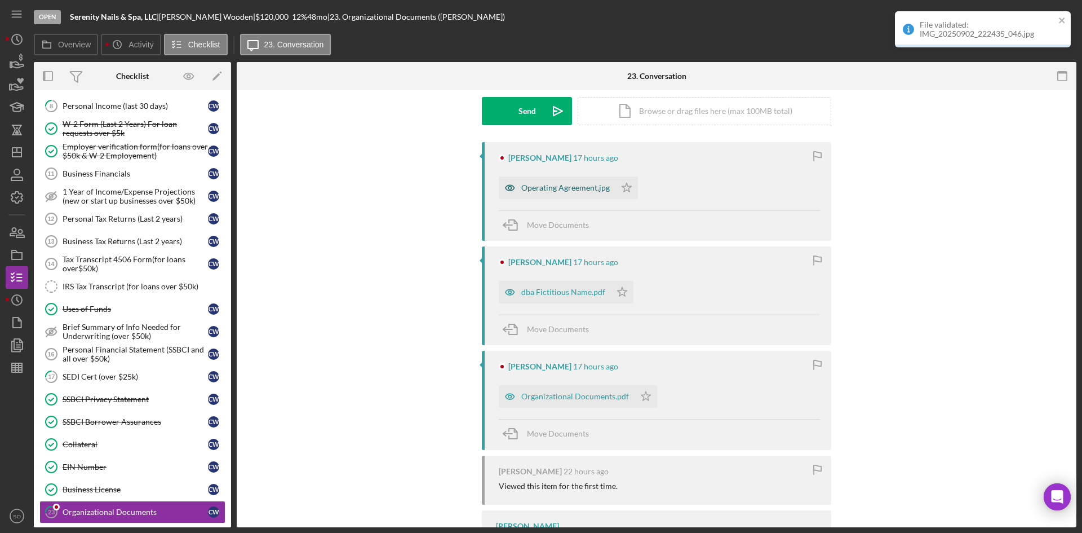
click at [548, 182] on div "Operating Agreement.jpg" at bounding box center [557, 187] width 117 height 23
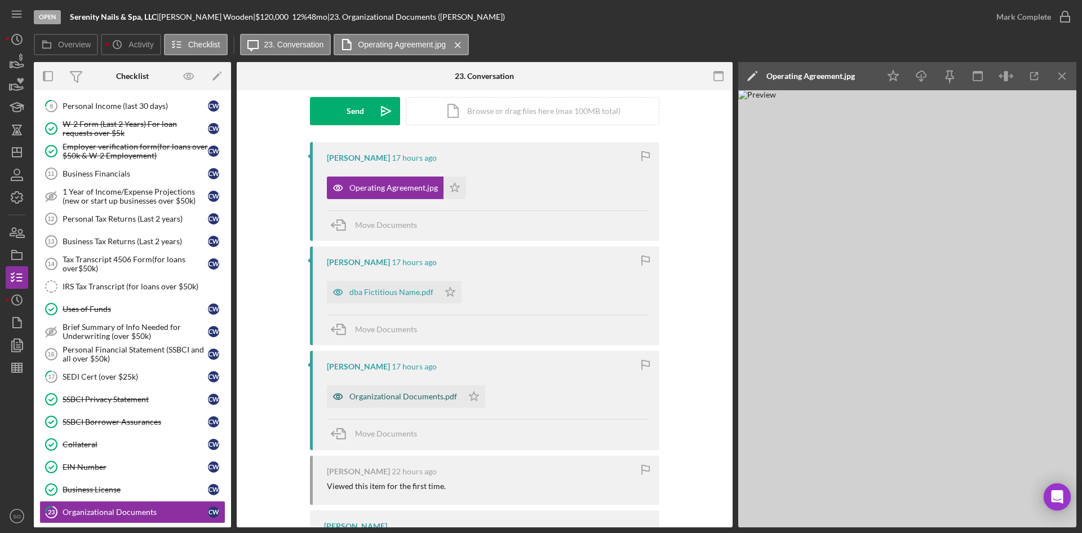
click at [386, 400] on div "Organizational Documents.pdf" at bounding box center [403, 396] width 108 height 9
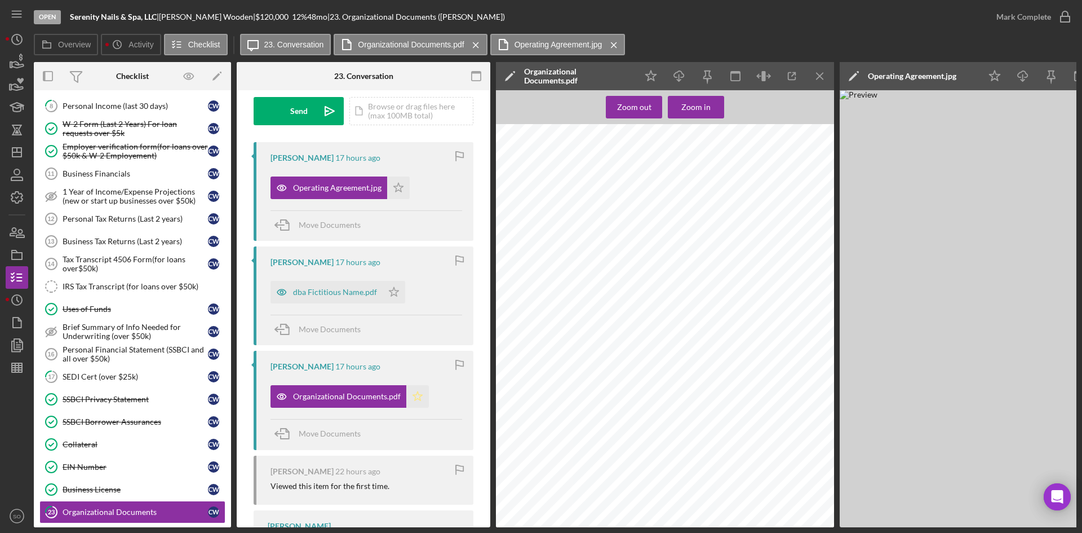
click at [410, 391] on icon "Icon/Star" at bounding box center [417, 396] width 23 height 23
click at [400, 193] on icon "Icon/Star" at bounding box center [398, 187] width 23 height 23
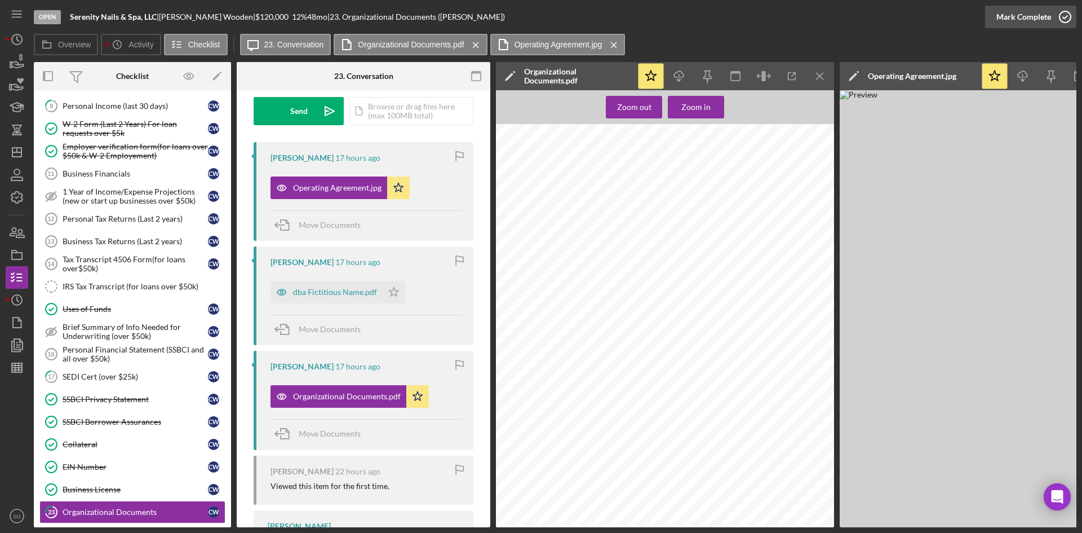
click at [1022, 13] on div "Mark Complete" at bounding box center [1024, 17] width 55 height 23
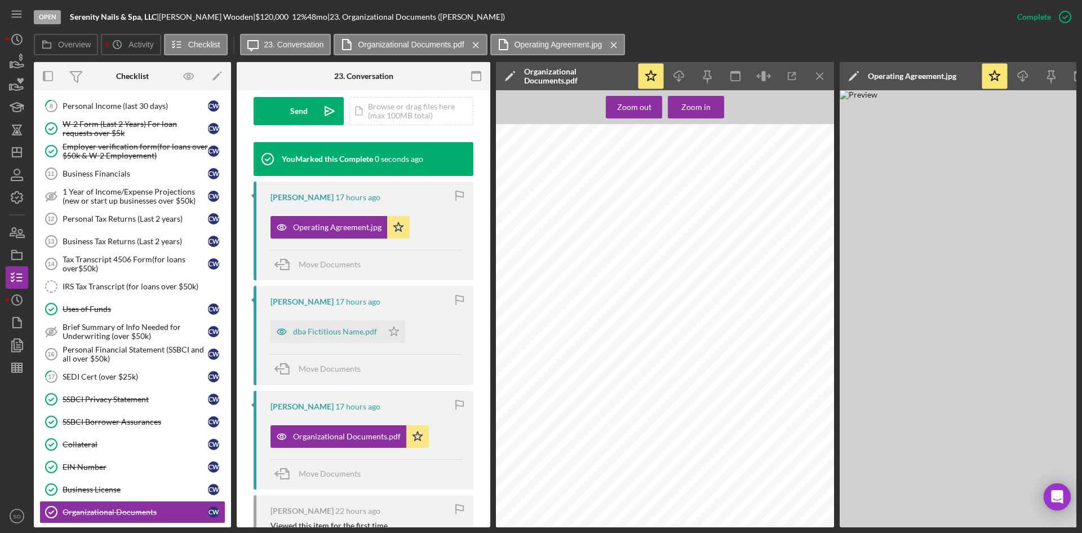
scroll to position [267, 0]
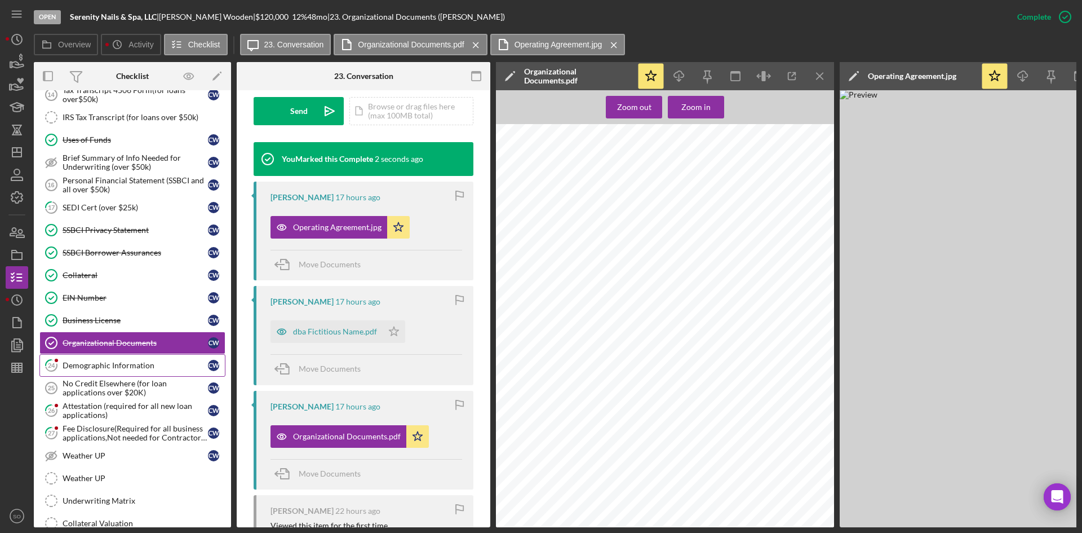
click at [109, 369] on div "Demographic Information" at bounding box center [135, 365] width 145 height 9
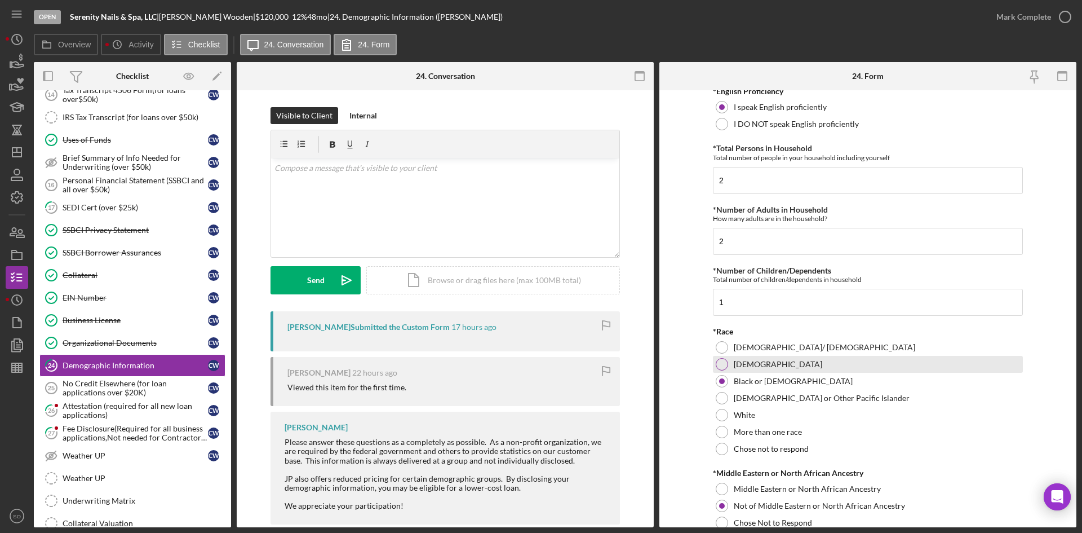
scroll to position [451, 0]
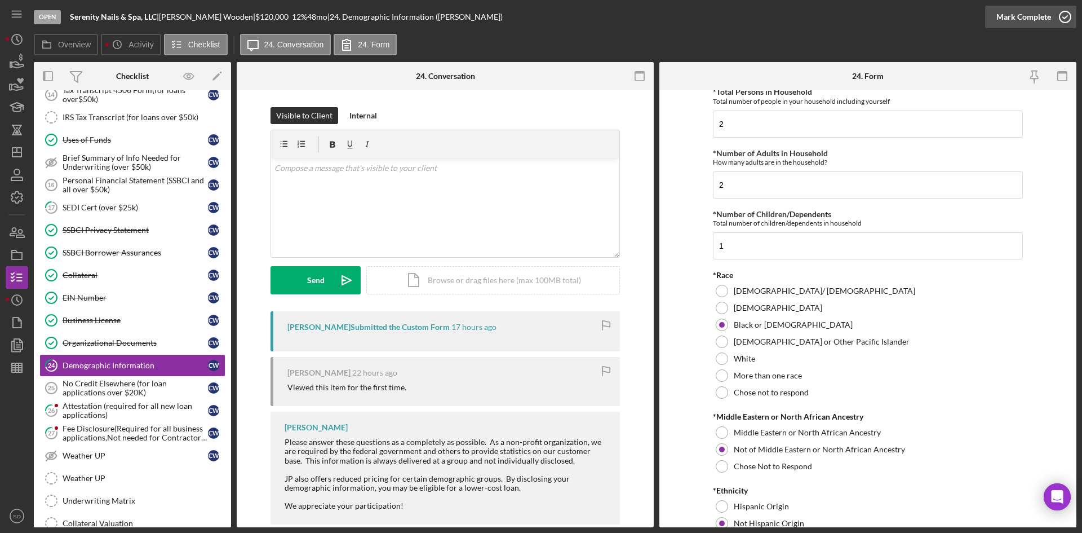
click at [1028, 14] on div "Mark Complete" at bounding box center [1024, 17] width 55 height 23
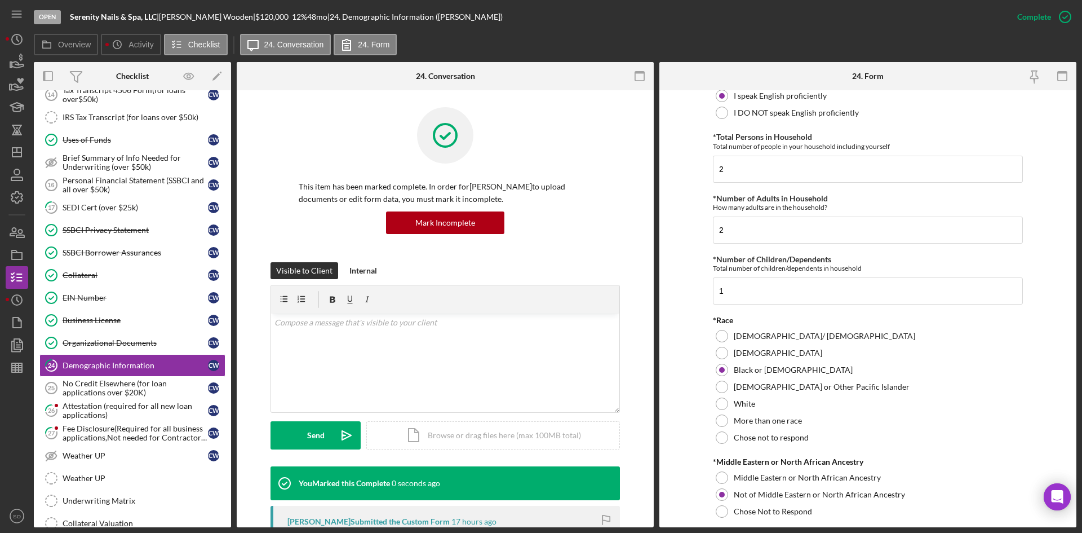
scroll to position [0, 0]
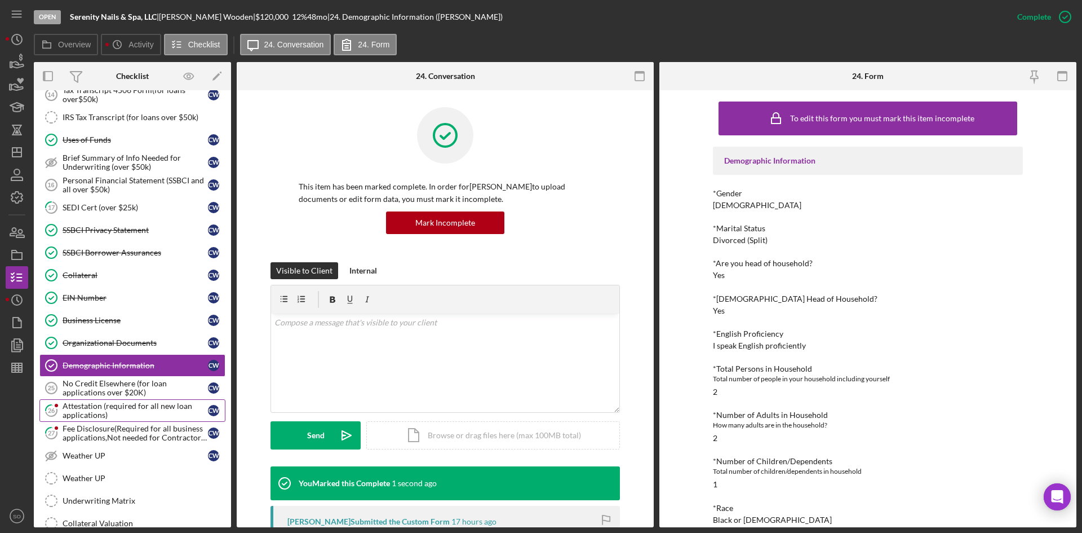
click at [125, 405] on div "Attestation (required for all new loan applications)" at bounding box center [135, 410] width 145 height 18
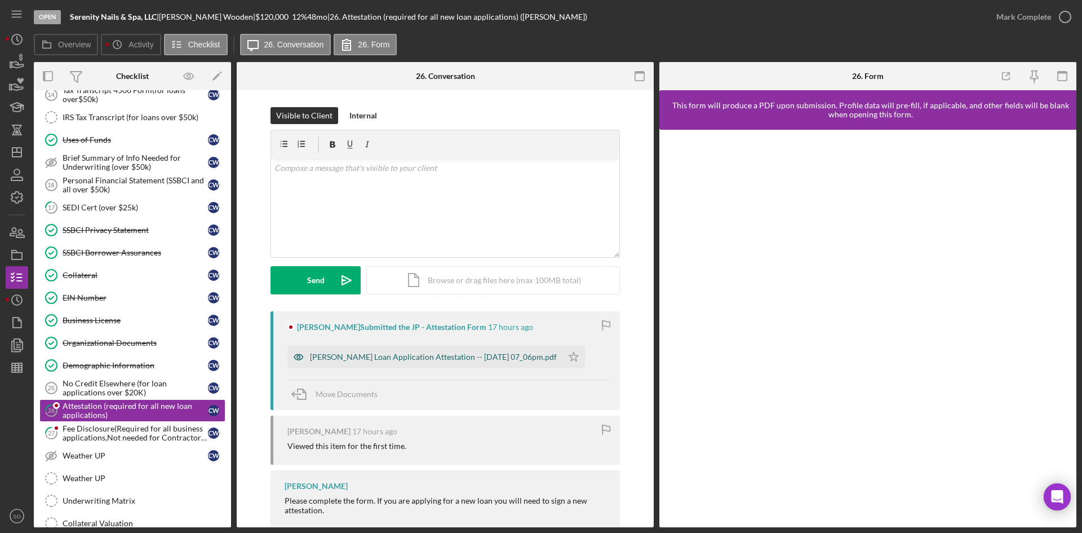
click at [347, 365] on div "[PERSON_NAME] Loan Application Attestation -- [DATE] 07_06pm.pdf" at bounding box center [424, 357] width 275 height 23
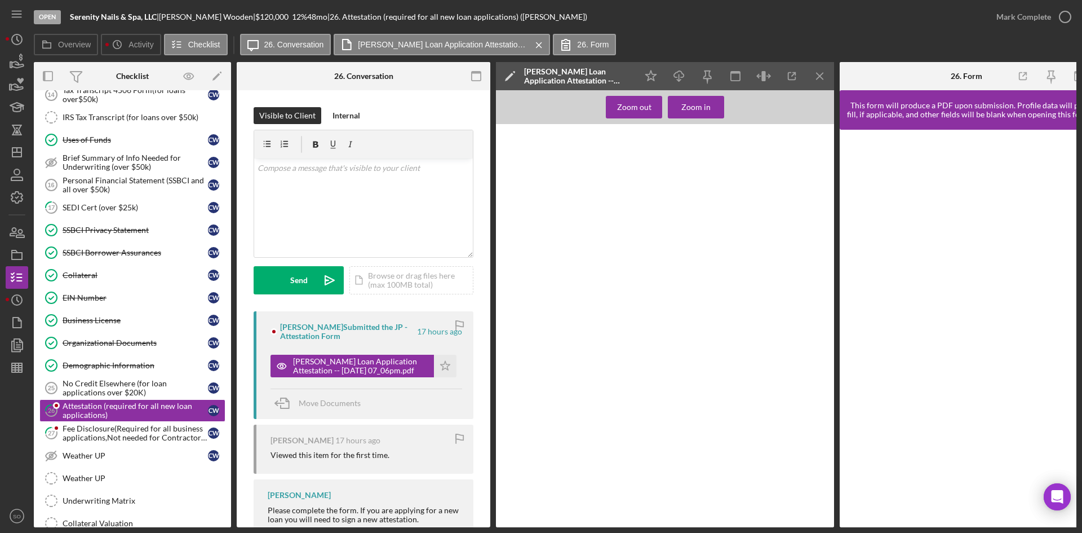
scroll to position [55, 0]
click at [1026, 16] on div "Mark Complete" at bounding box center [1024, 17] width 55 height 23
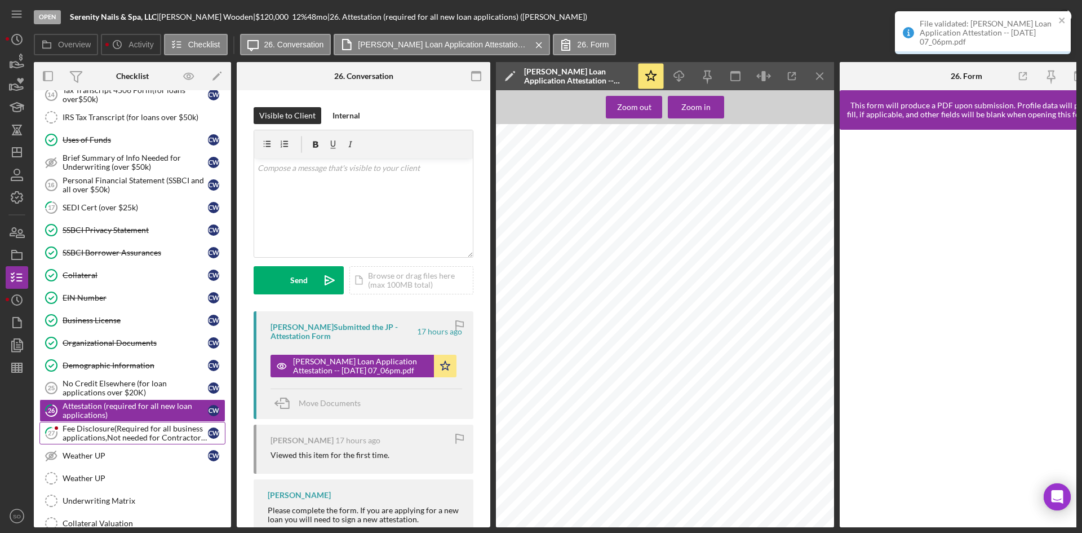
click at [129, 436] on div "Fee Disclosure(Required for all business applications,Not needed for Contractor…" at bounding box center [135, 433] width 145 height 18
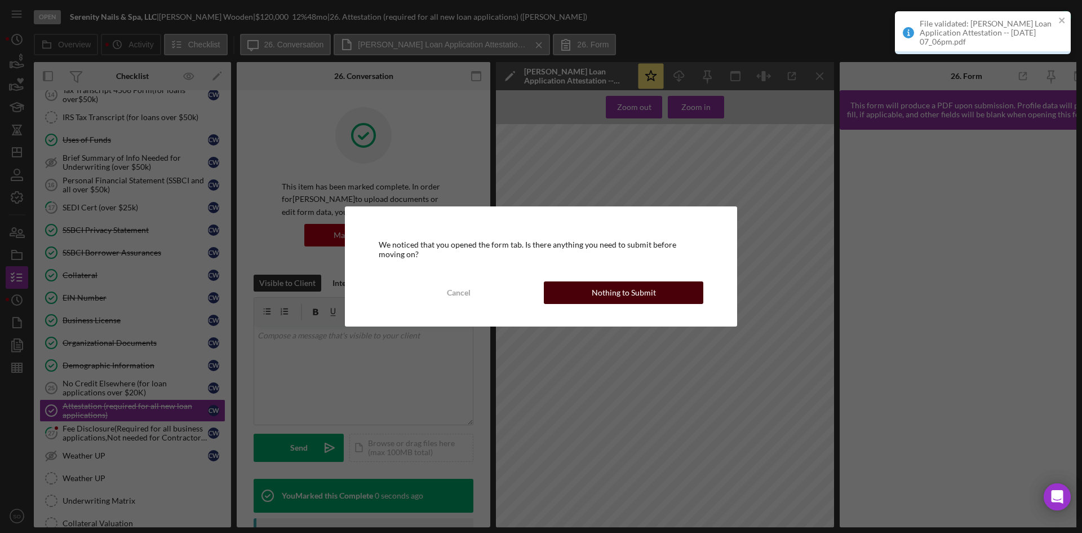
click at [631, 296] on div "Nothing to Submit" at bounding box center [624, 292] width 64 height 23
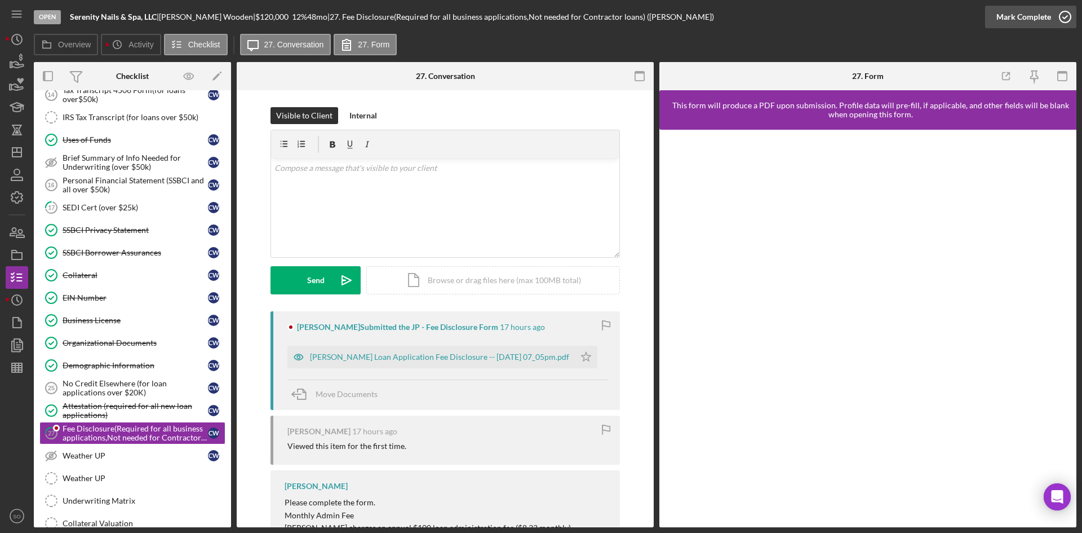
click at [1041, 19] on div "Mark Complete" at bounding box center [1024, 17] width 55 height 23
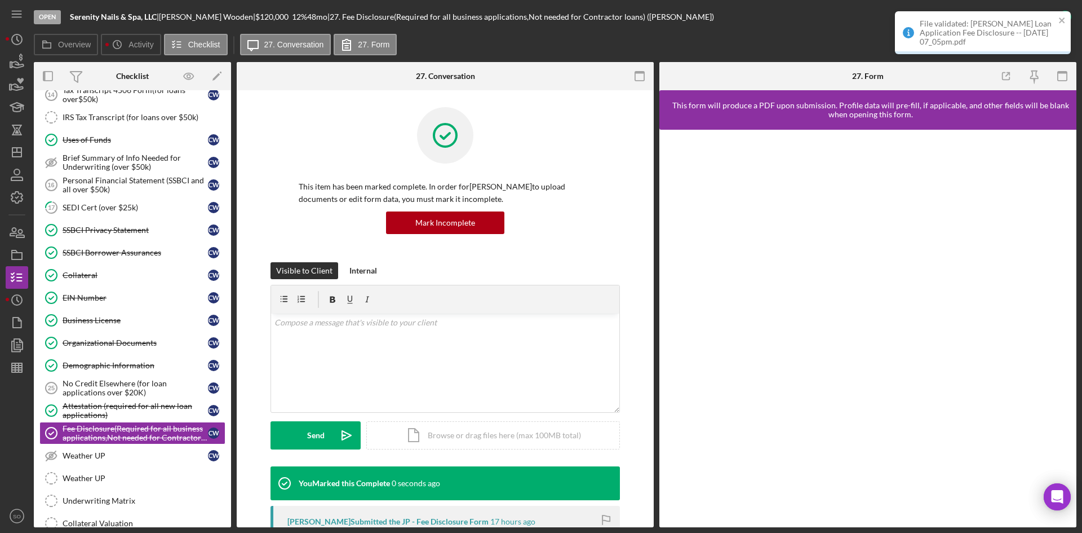
scroll to position [429, 0]
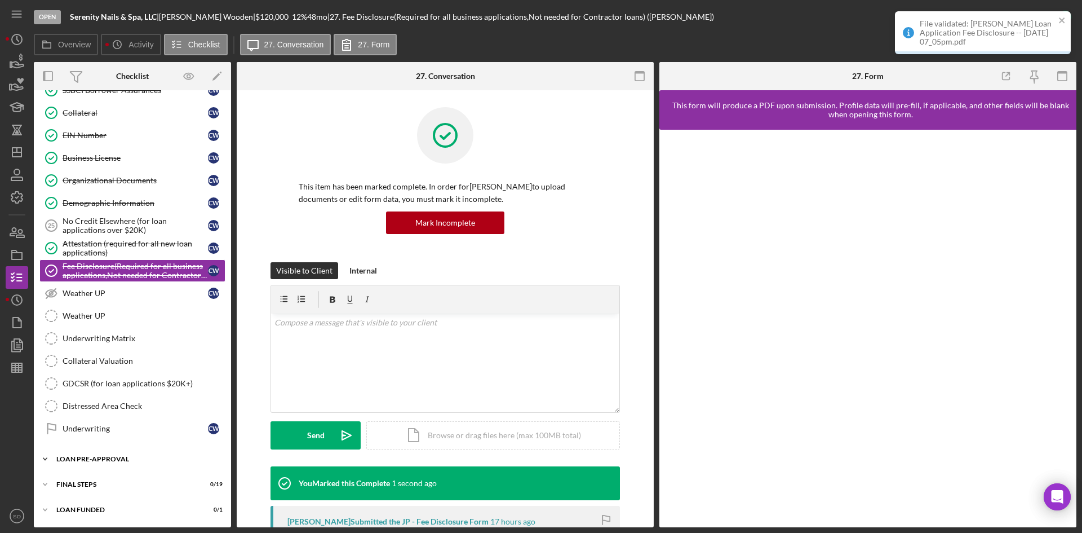
click at [126, 464] on div "Icon/Expander LOAN PRE-APPROVAL 1 / 2" at bounding box center [132, 459] width 197 height 23
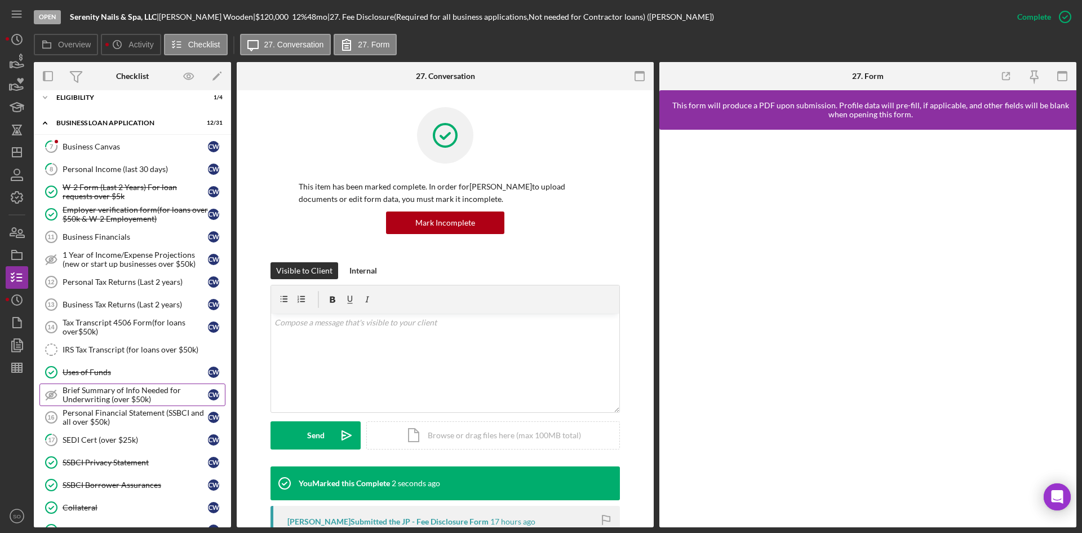
scroll to position [0, 0]
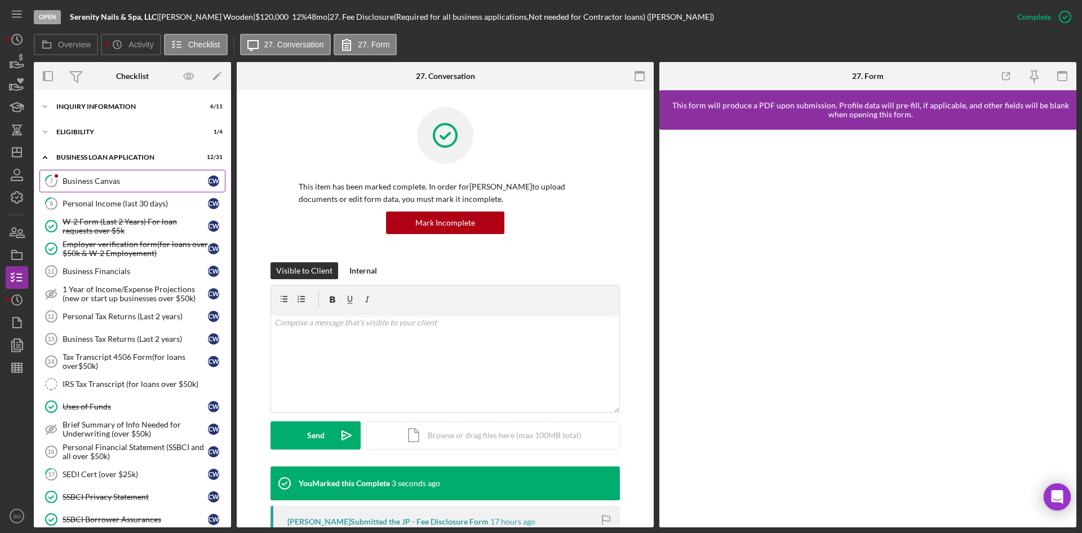
click at [109, 185] on link "7 Business Canvas C W" at bounding box center [132, 181] width 186 height 23
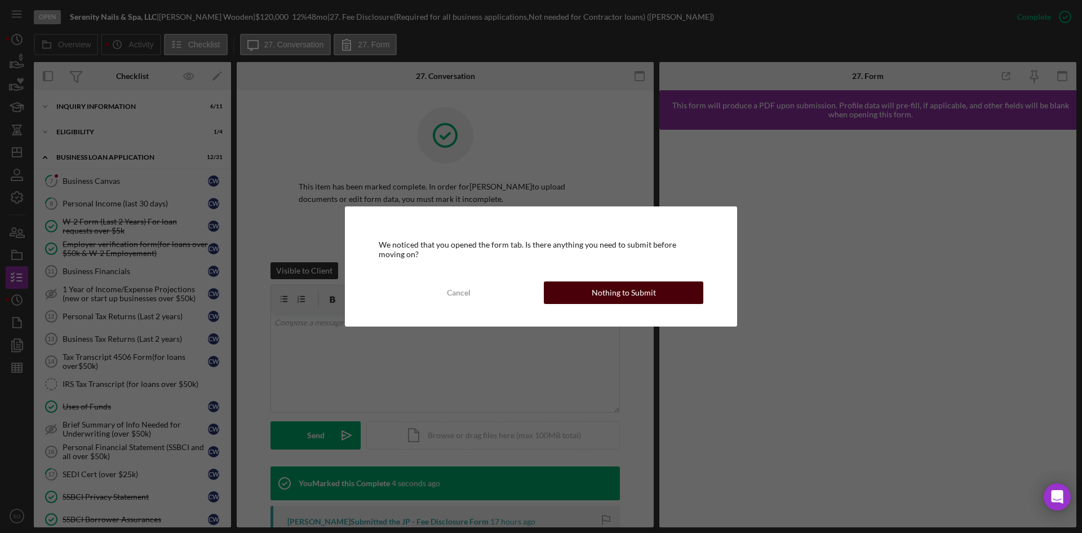
click at [620, 294] on div "Nothing to Submit" at bounding box center [624, 292] width 64 height 23
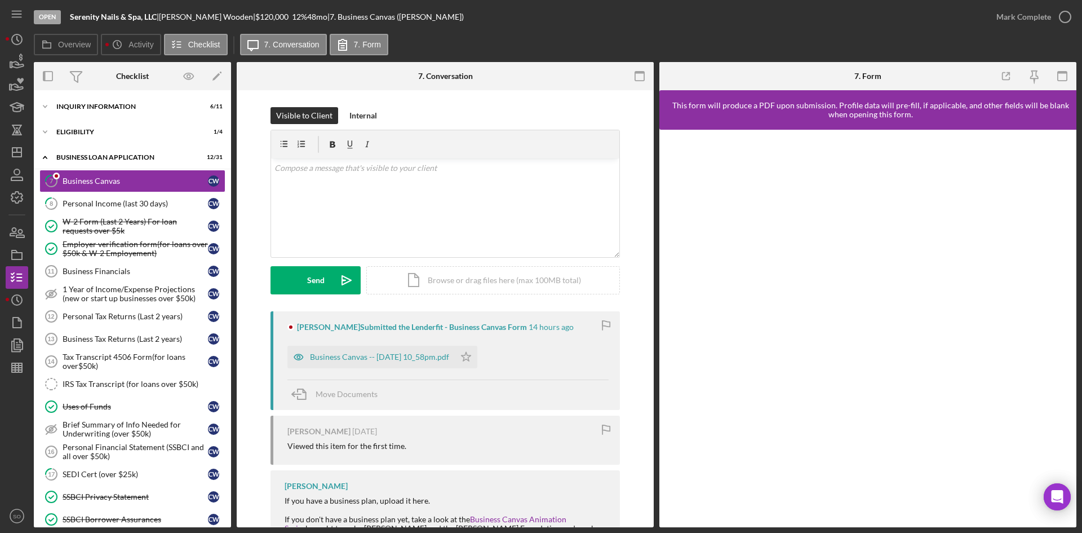
click at [400, 342] on div "Business Canvas -- [DATE] 10_58pm.pdf Icon/Star" at bounding box center [385, 354] width 196 height 28
click at [401, 354] on div "Business Canvas -- [DATE] 10_58pm.pdf" at bounding box center [379, 356] width 139 height 9
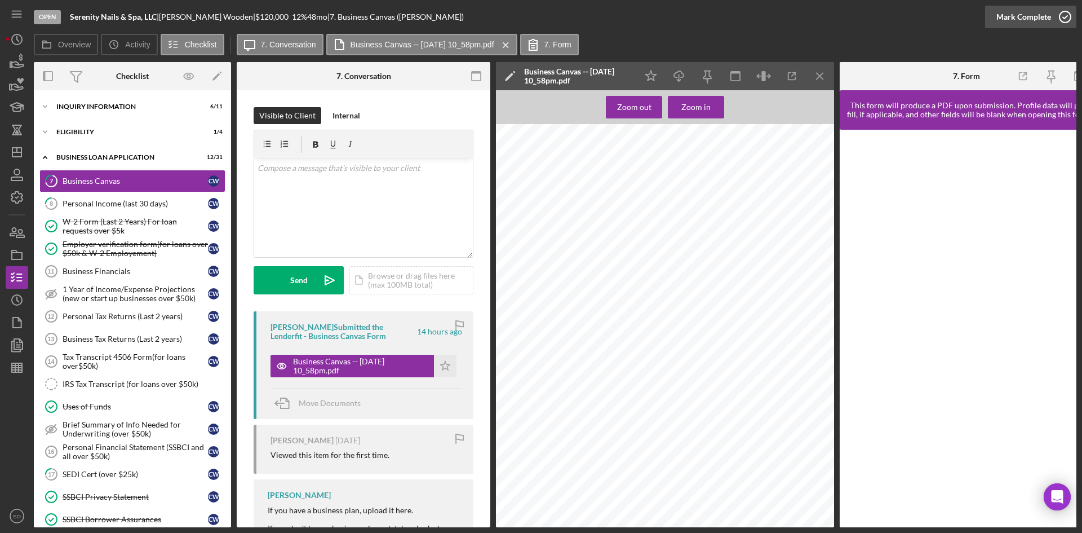
click at [1033, 16] on div "Mark Complete" at bounding box center [1024, 17] width 55 height 23
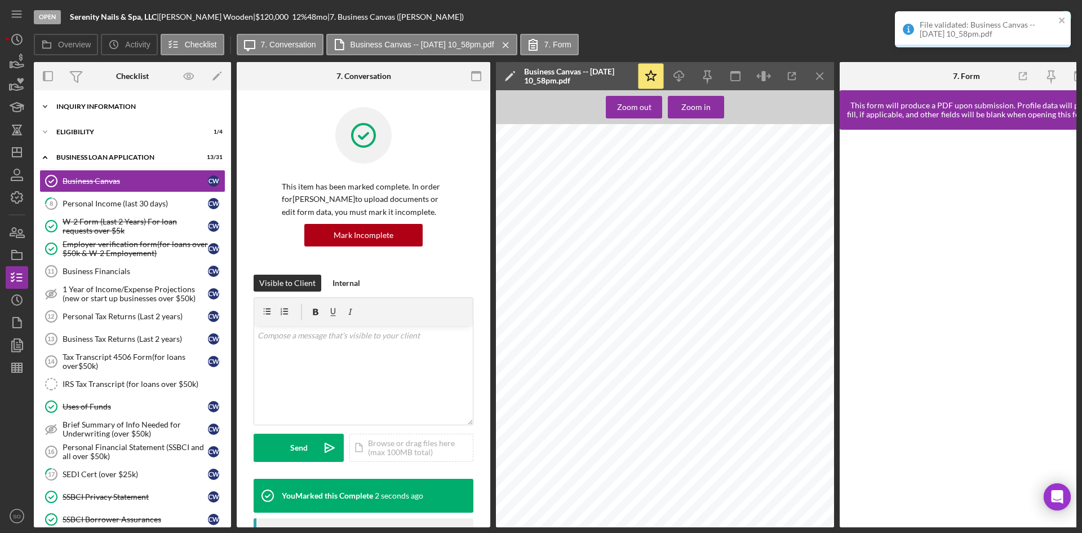
click at [108, 105] on div "INQUIRY INFORMATION" at bounding box center [136, 106] width 161 height 7
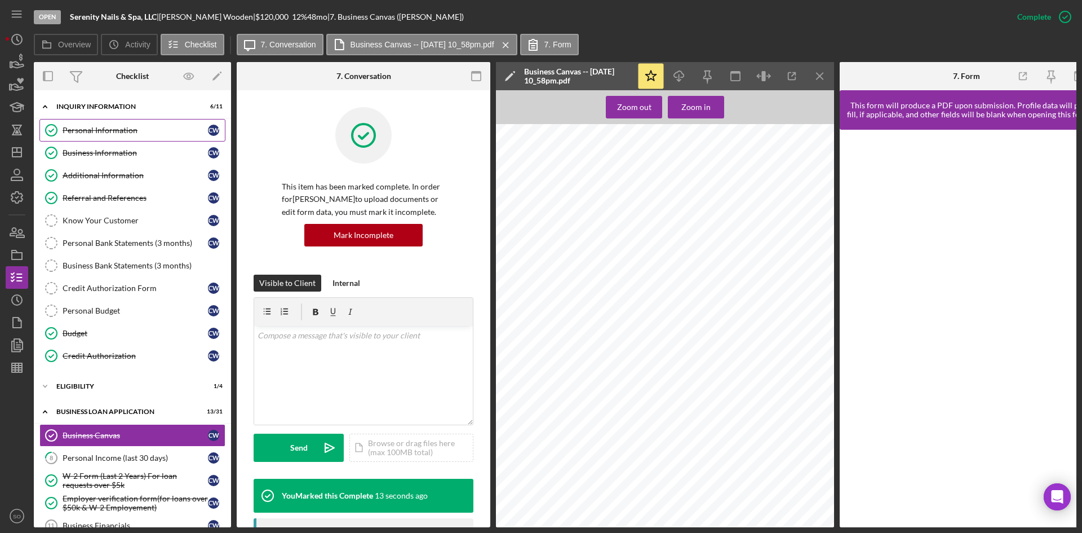
click at [74, 125] on link "Personal Information Personal Information C W" at bounding box center [132, 130] width 186 height 23
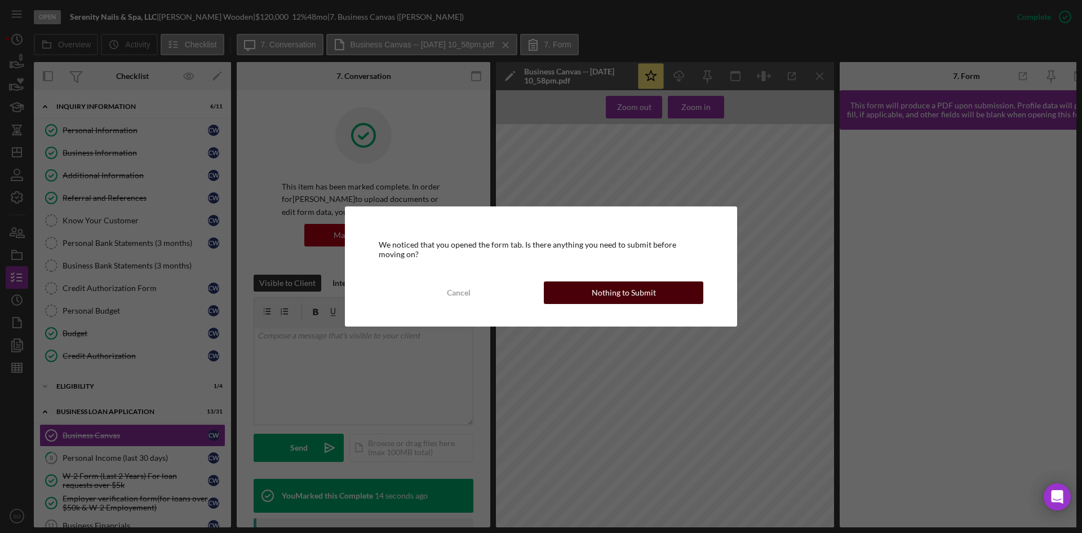
click at [636, 298] on div "Nothing to Submit" at bounding box center [624, 292] width 64 height 23
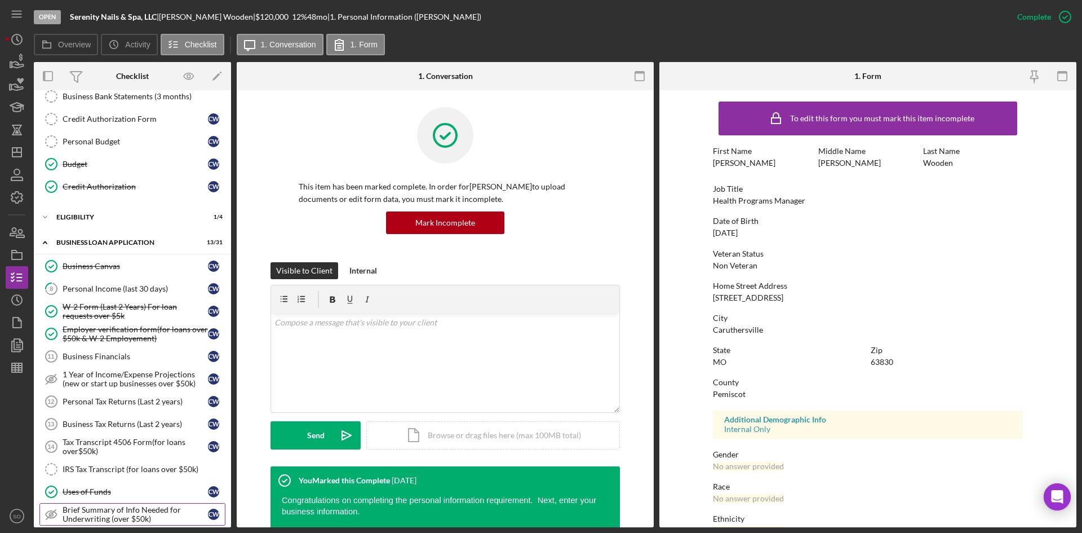
scroll to position [338, 0]
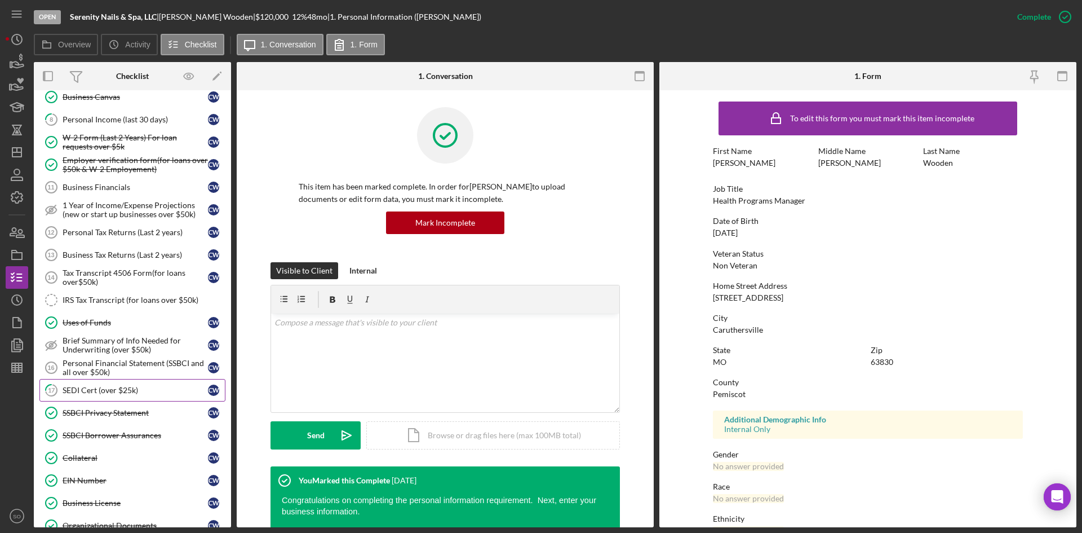
click at [96, 394] on div "SEDI Cert (over $25k)" at bounding box center [135, 390] width 145 height 9
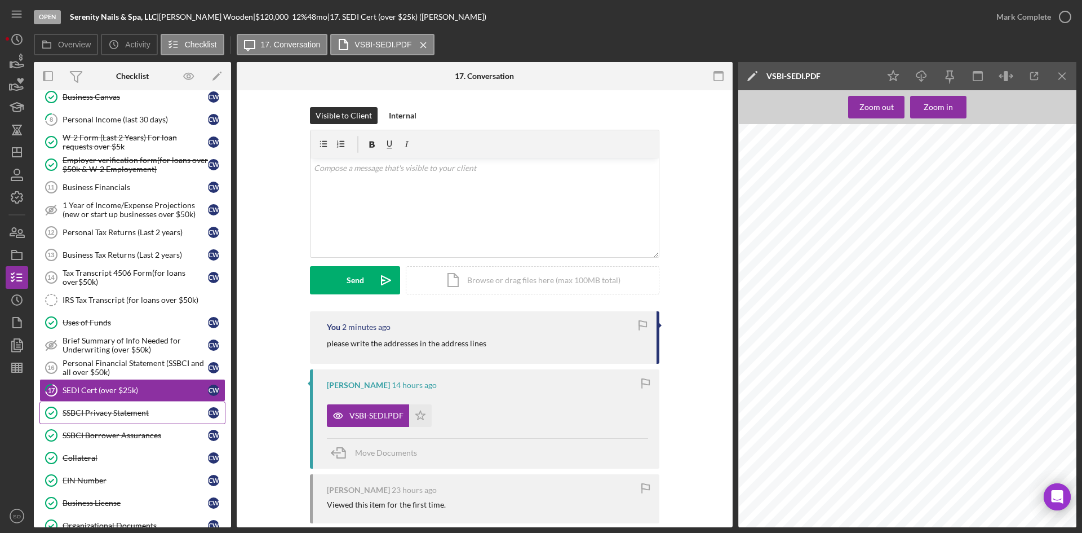
click at [109, 419] on link "SSBCI Privacy Statement SSBCI Privacy Statement C W" at bounding box center [132, 412] width 186 height 23
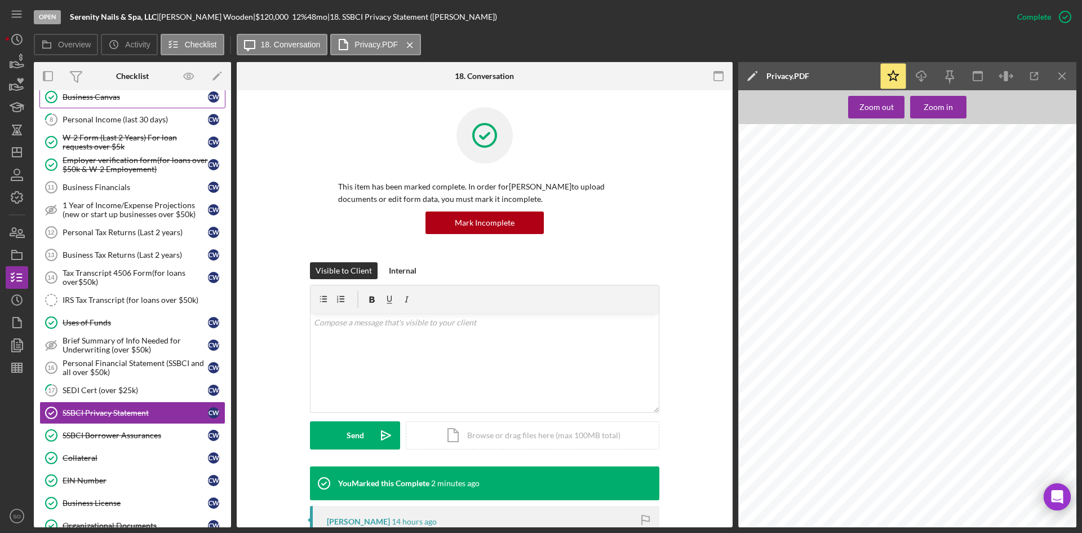
scroll to position [169, 0]
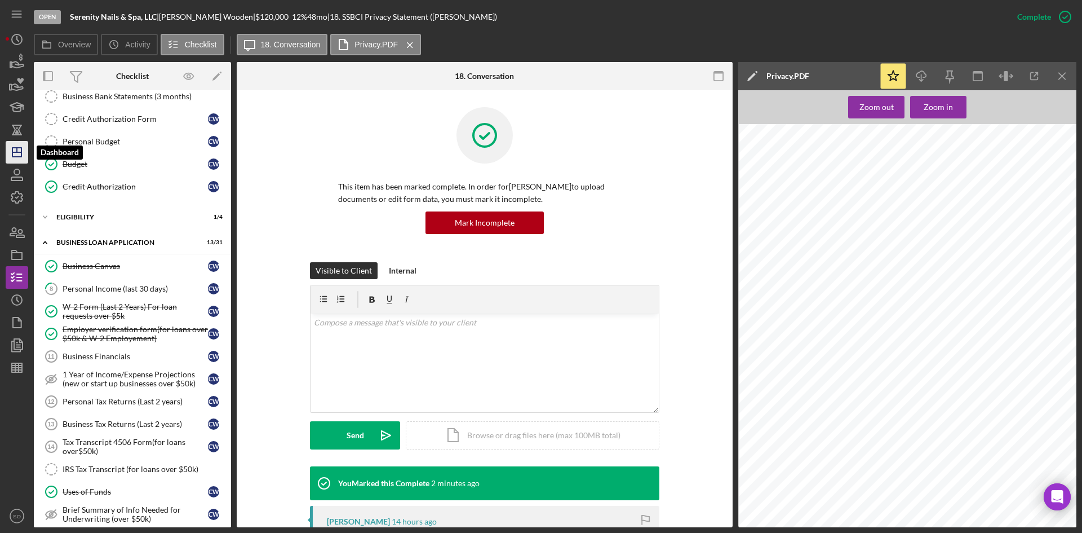
click at [15, 160] on icon "Icon/Dashboard" at bounding box center [17, 152] width 28 height 28
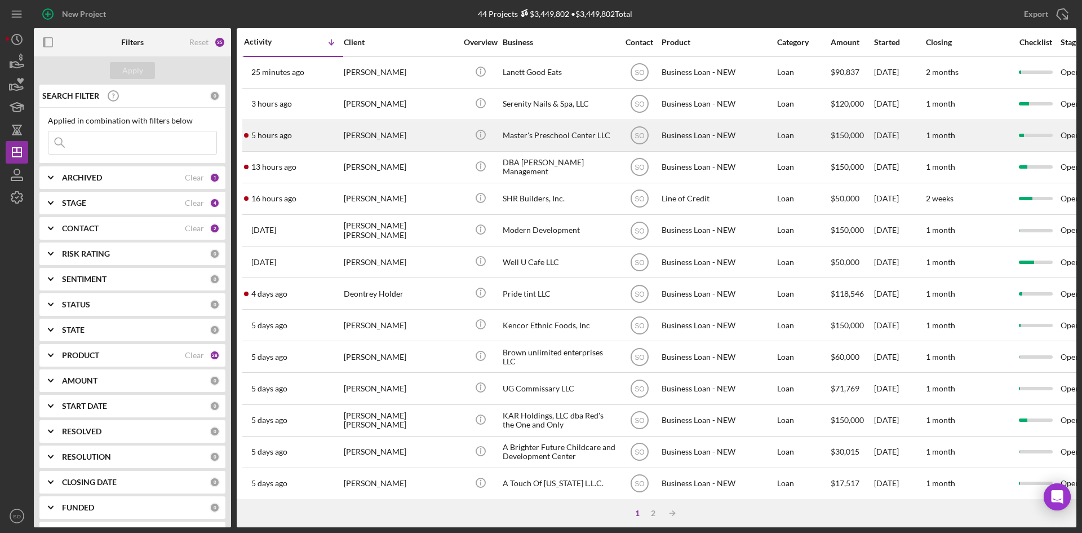
click at [299, 131] on div "5 hours ago [PERSON_NAME]" at bounding box center [293, 136] width 99 height 30
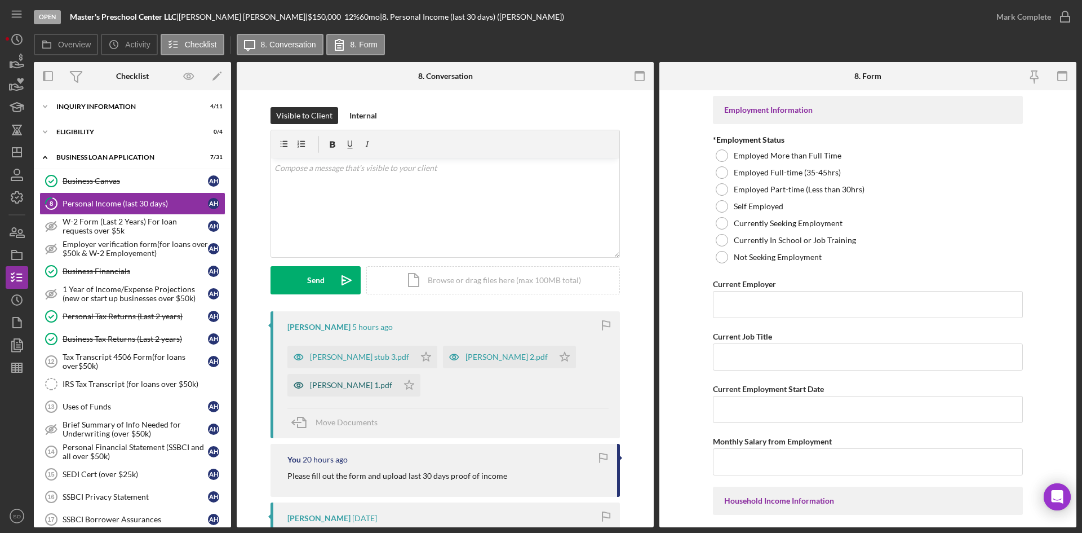
click at [349, 388] on div "[PERSON_NAME] 1.pdf" at bounding box center [351, 384] width 82 height 9
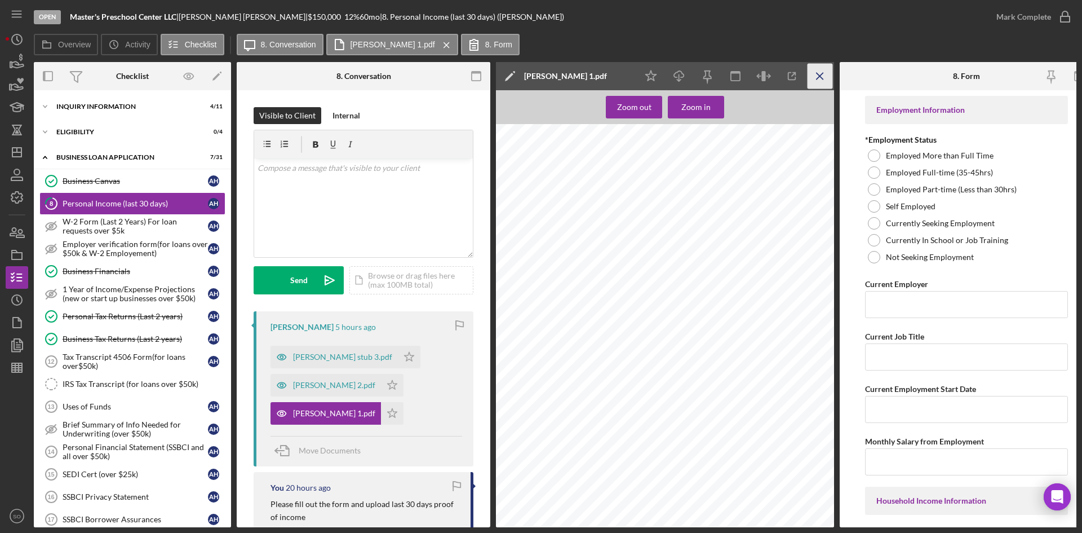
click at [820, 73] on icon "Icon/Menu Close" at bounding box center [820, 76] width 25 height 25
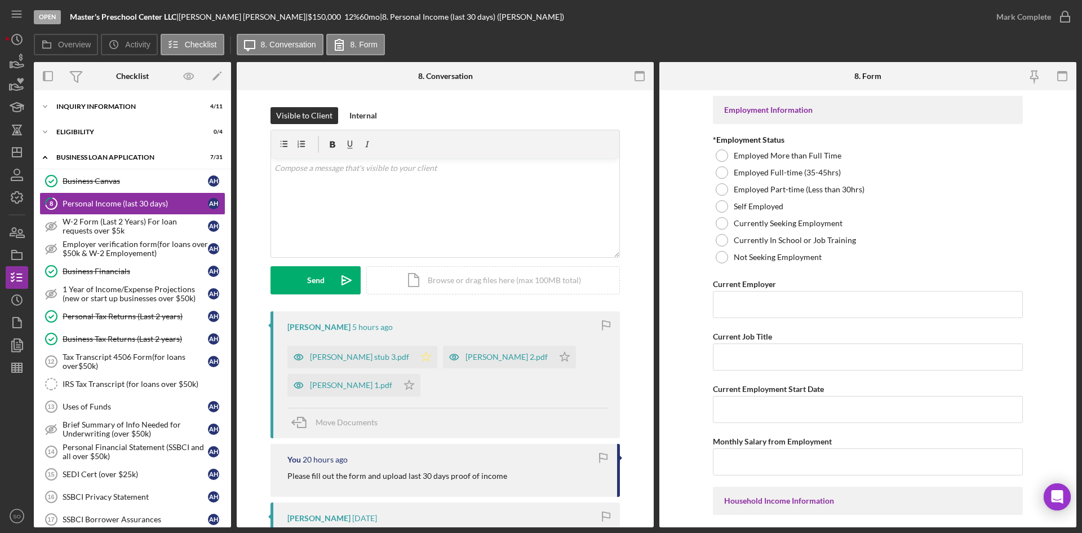
click at [415, 352] on icon "Icon/Star" at bounding box center [426, 357] width 23 height 23
click at [398, 382] on icon "Icon/Star" at bounding box center [409, 385] width 23 height 23
click at [554, 360] on icon "Icon/Star" at bounding box center [565, 357] width 23 height 23
click at [85, 105] on div "INQUIRY INFORMATION" at bounding box center [136, 106] width 161 height 7
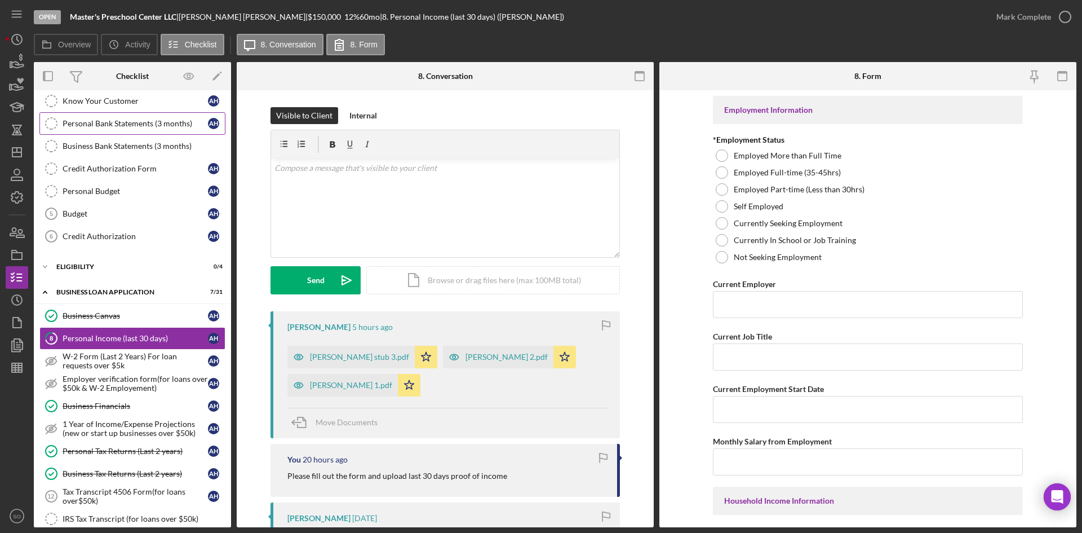
scroll to position [63, 0]
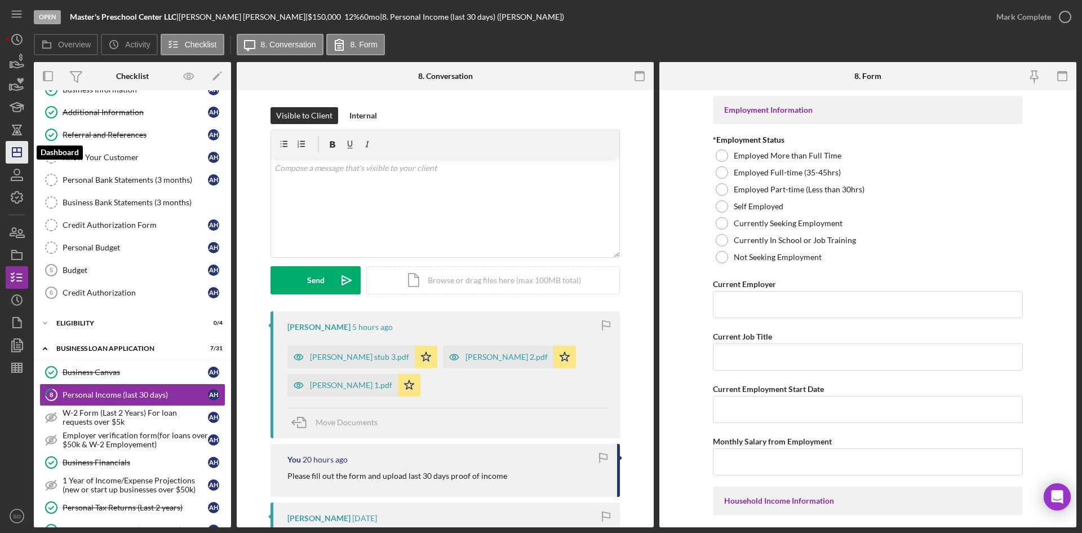
click at [20, 149] on icon "Icon/Dashboard" at bounding box center [17, 152] width 28 height 28
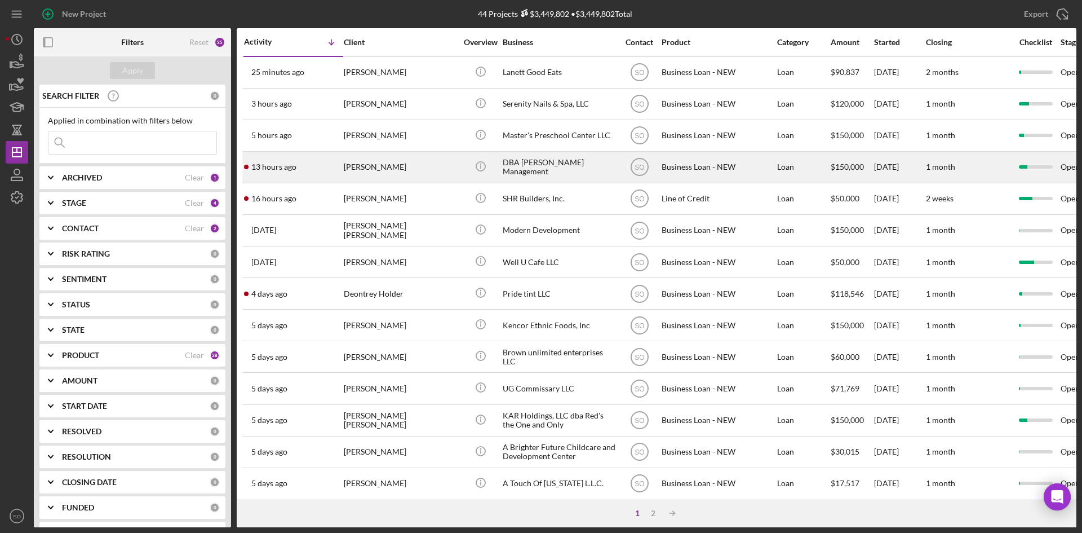
click at [406, 176] on div "[PERSON_NAME]" at bounding box center [400, 167] width 113 height 30
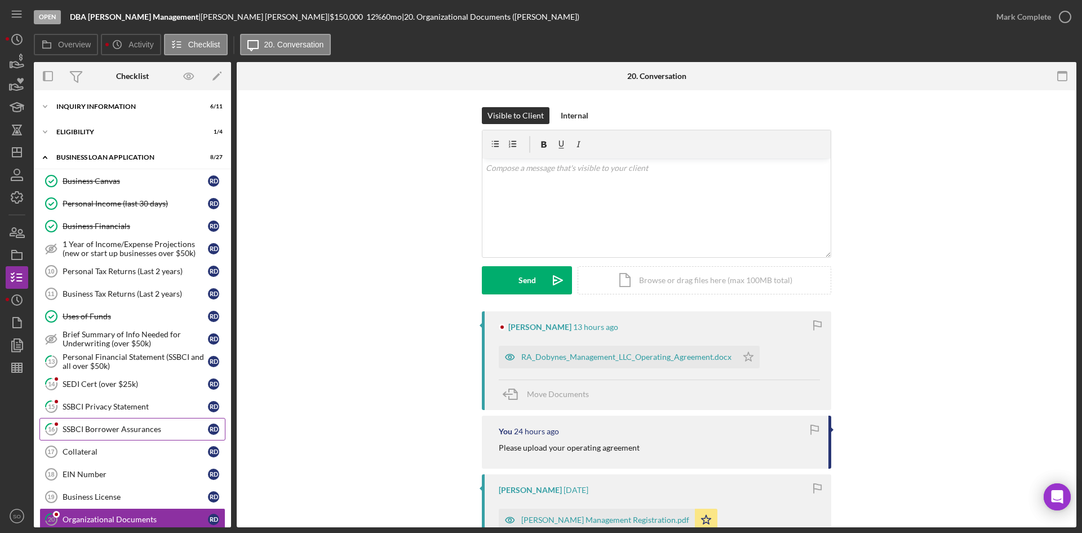
scroll to position [210, 0]
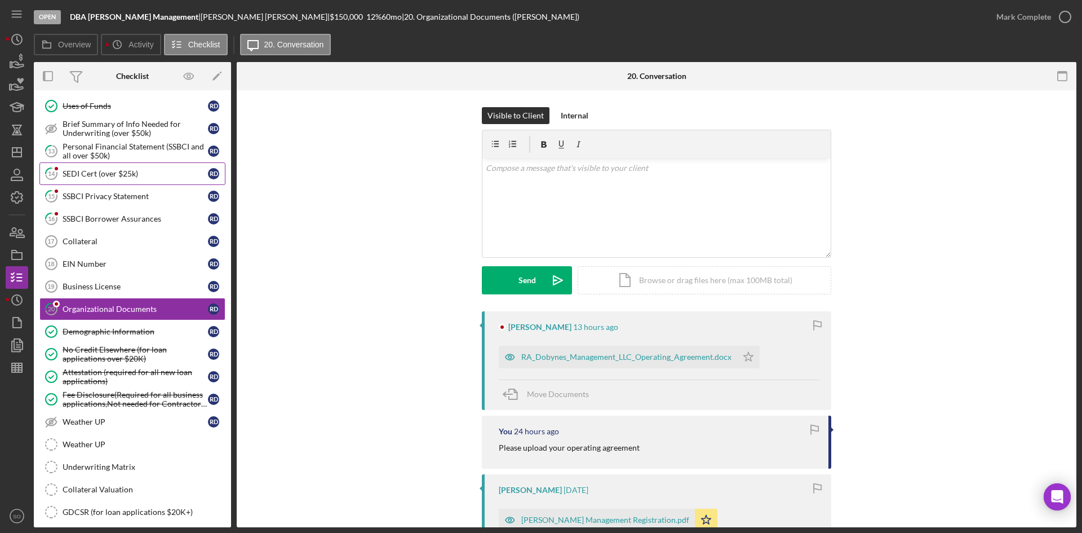
click at [112, 175] on div "SEDI Cert (over $25k)" at bounding box center [135, 173] width 145 height 9
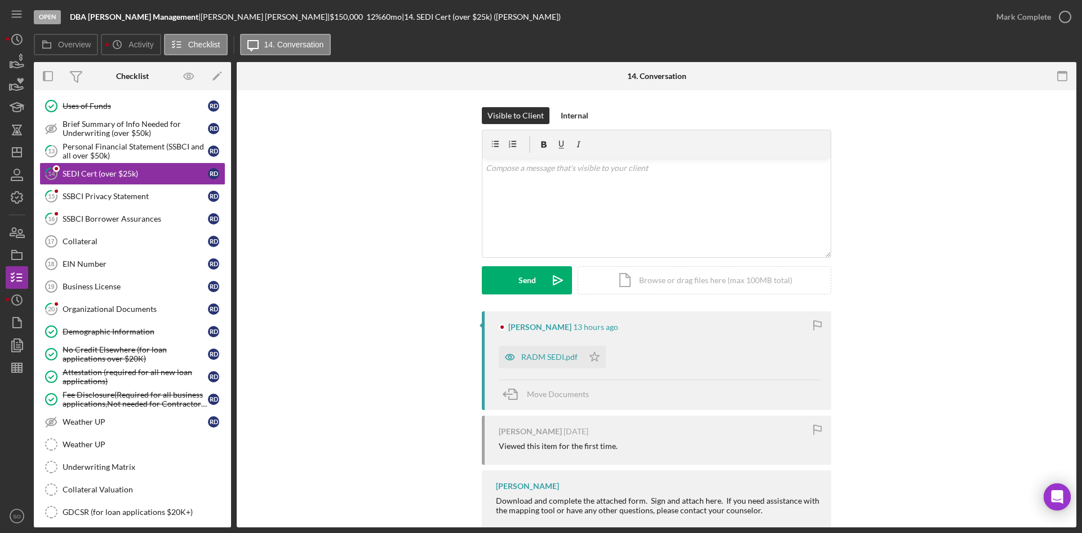
scroll to position [52, 0]
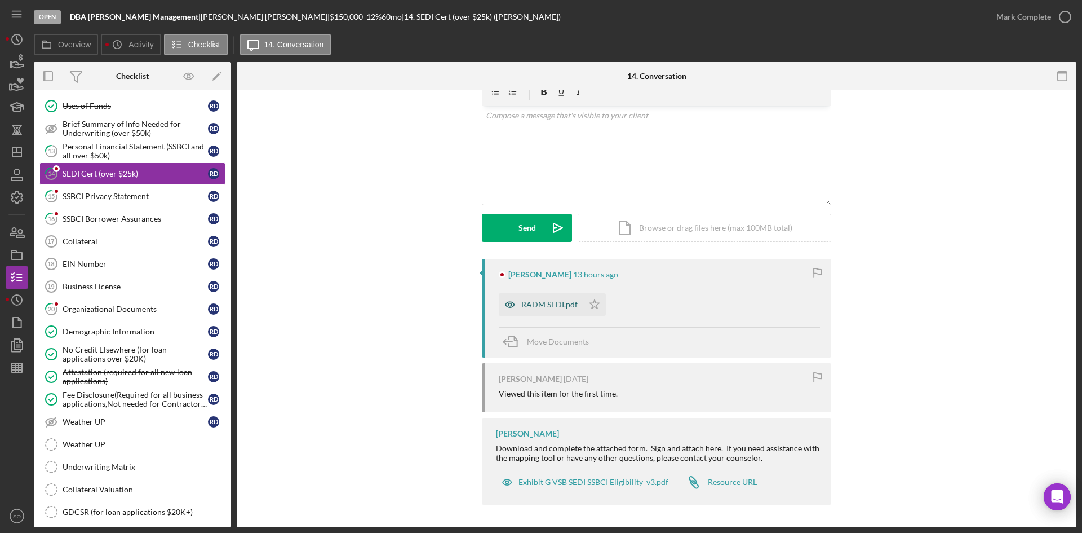
click at [533, 303] on div "RADM SEDI.pdf" at bounding box center [549, 304] width 56 height 9
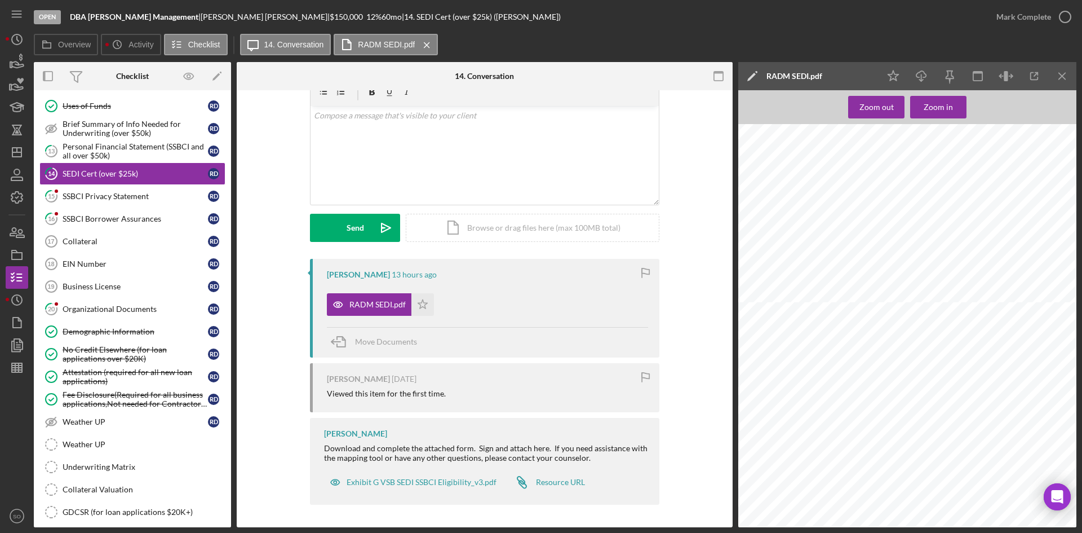
scroll to position [38, 0]
click at [918, 75] on icon "Icon/Download" at bounding box center [921, 76] width 25 height 25
drag, startPoint x: 140, startPoint y: 311, endPoint x: 331, endPoint y: 272, distance: 194.5
click at [140, 311] on div "Organizational Documents" at bounding box center [135, 308] width 145 height 9
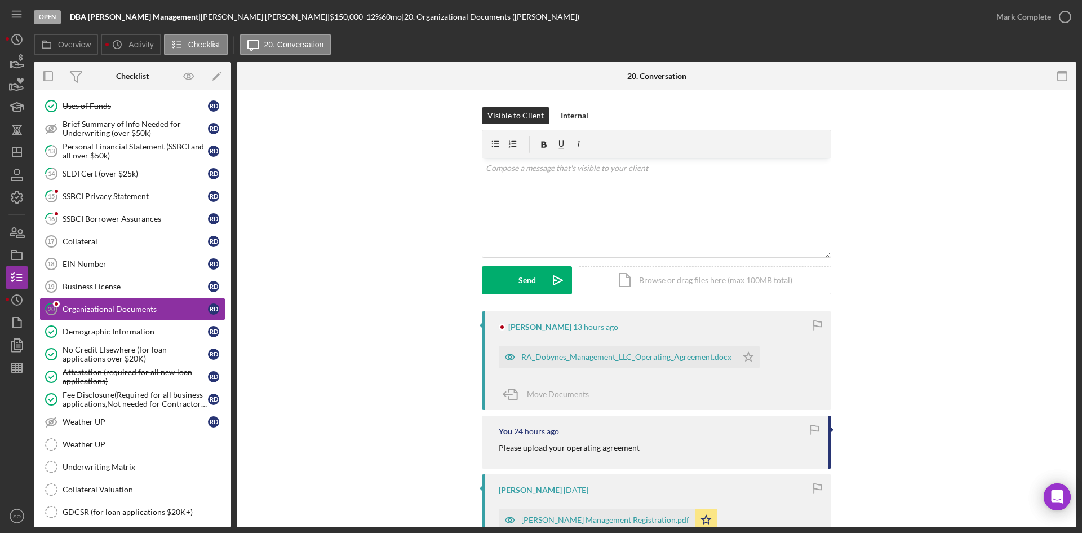
scroll to position [169, 0]
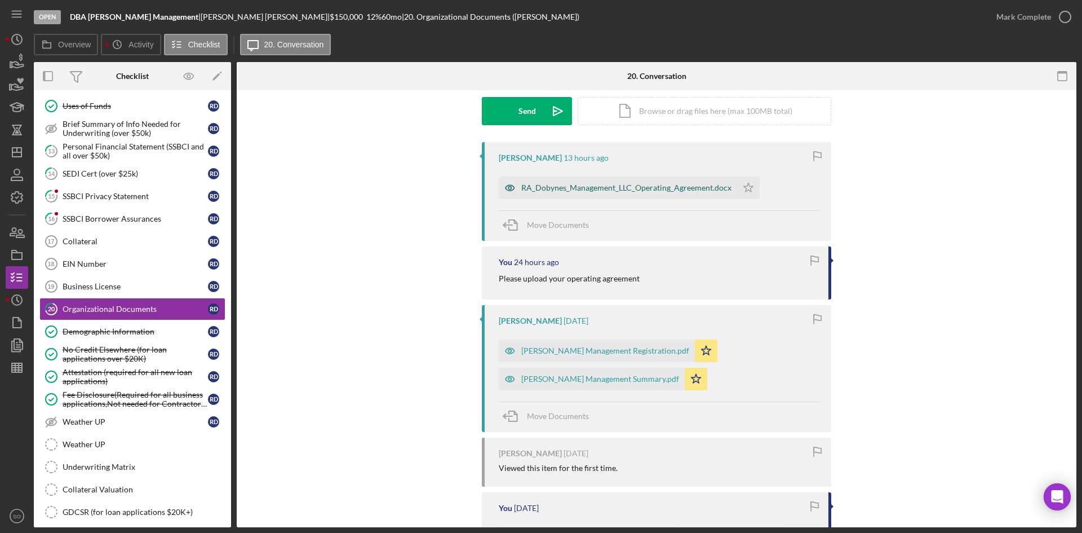
click at [586, 193] on div "RA_Dobynes_Management_LLC_Operating_Agreement.docx" at bounding box center [618, 187] width 238 height 23
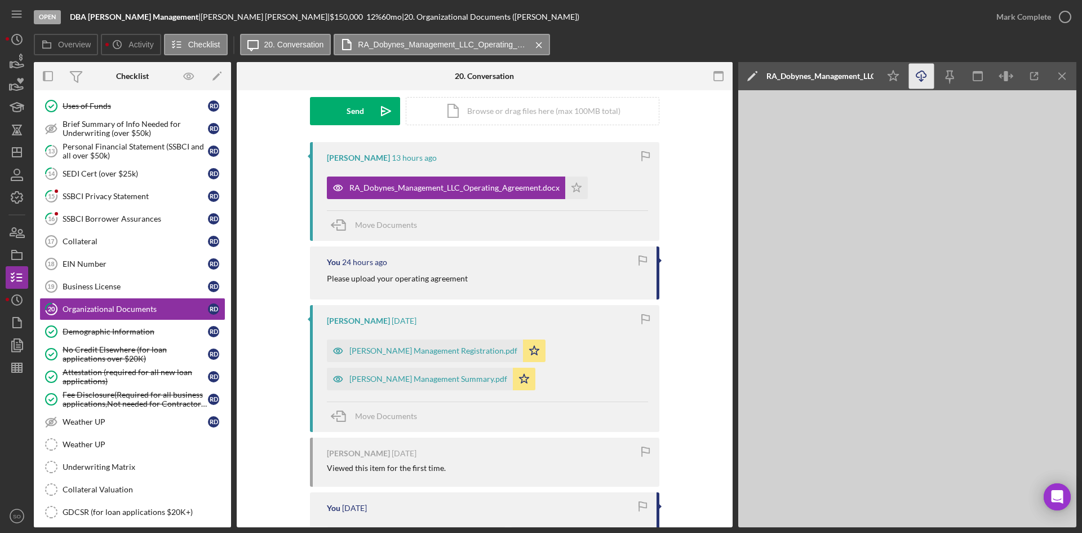
click at [919, 80] on icon "Icon/Download" at bounding box center [921, 76] width 25 height 25
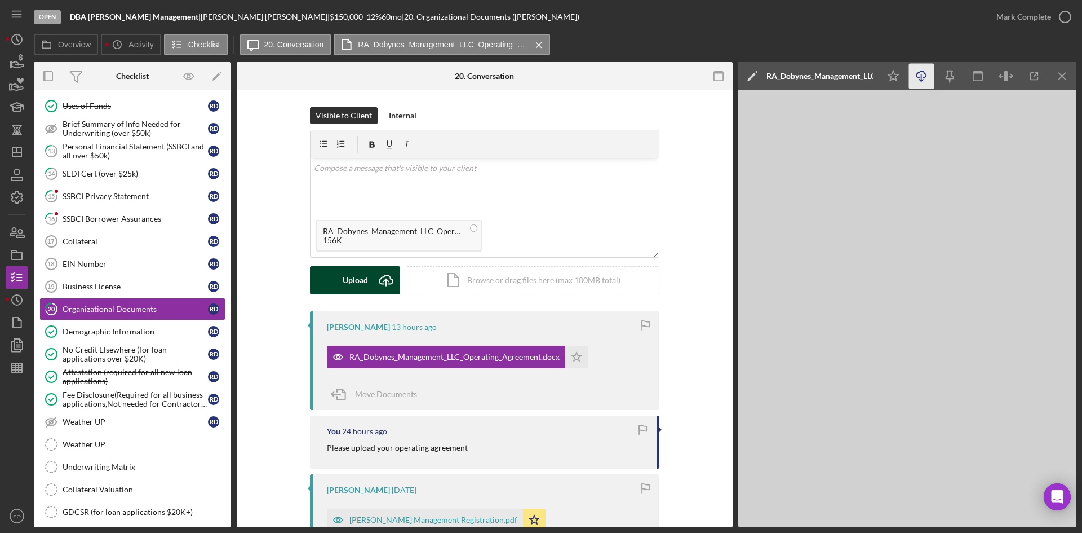
click at [376, 274] on icon "Icon/Upload" at bounding box center [386, 280] width 28 height 28
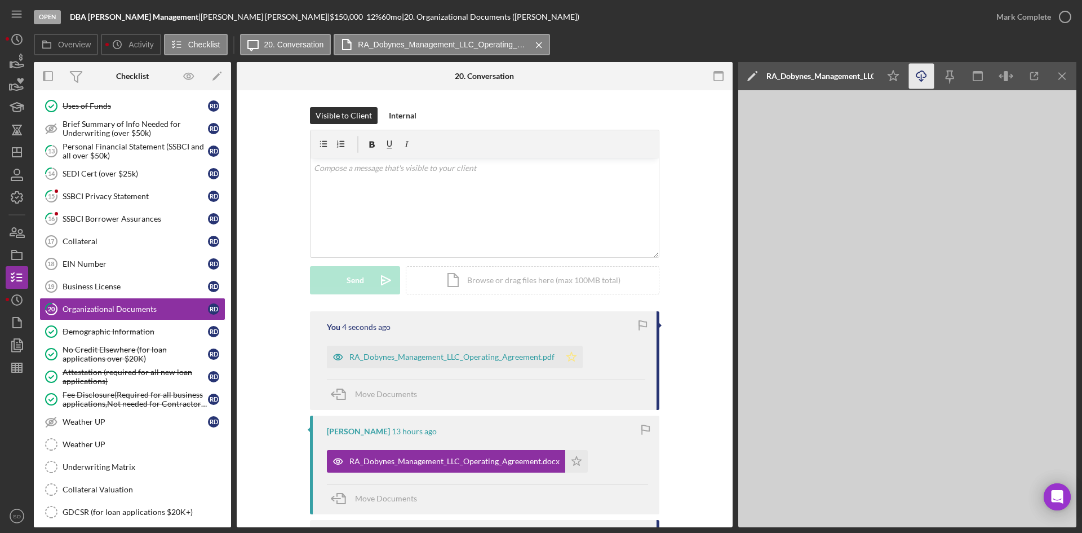
click at [563, 360] on icon "Icon/Star" at bounding box center [571, 357] width 23 height 23
click at [1057, 78] on icon "Icon/Menu Close" at bounding box center [1062, 76] width 25 height 25
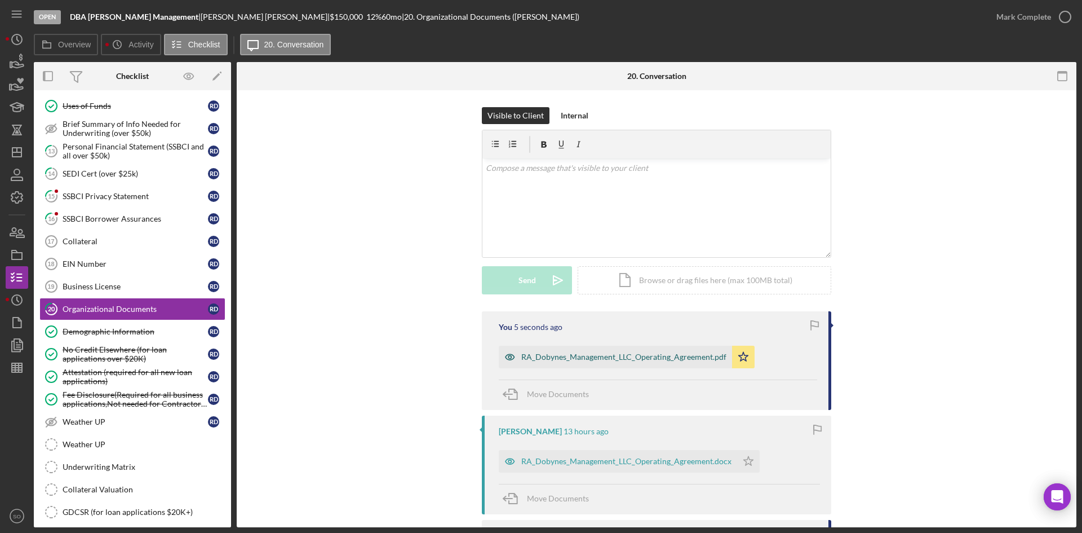
click at [617, 356] on div "RA_Dobynes_Management_LLC_Operating_Agreement.pdf" at bounding box center [623, 356] width 205 height 9
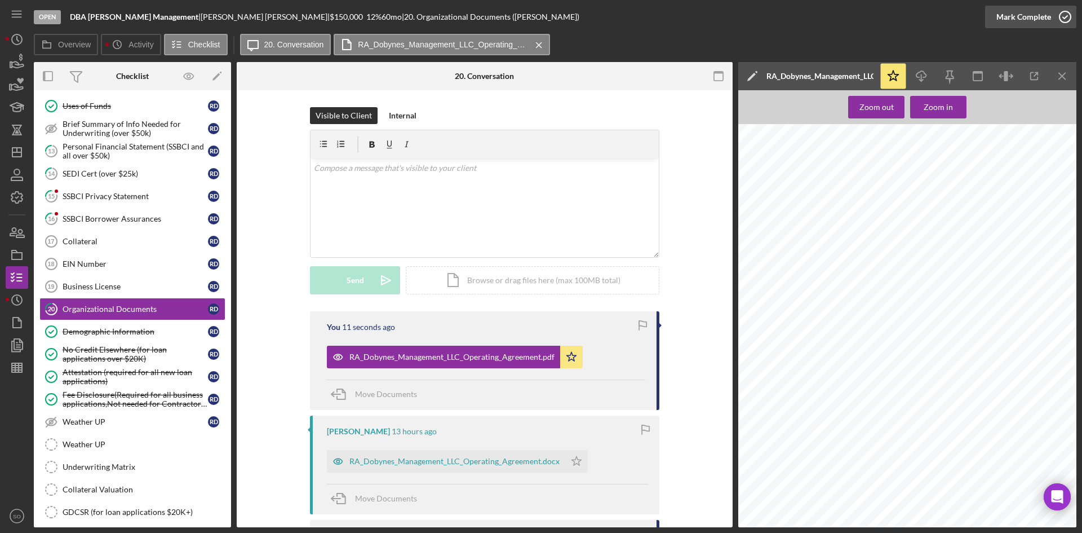
click at [1019, 20] on div "Mark Complete" at bounding box center [1024, 17] width 55 height 23
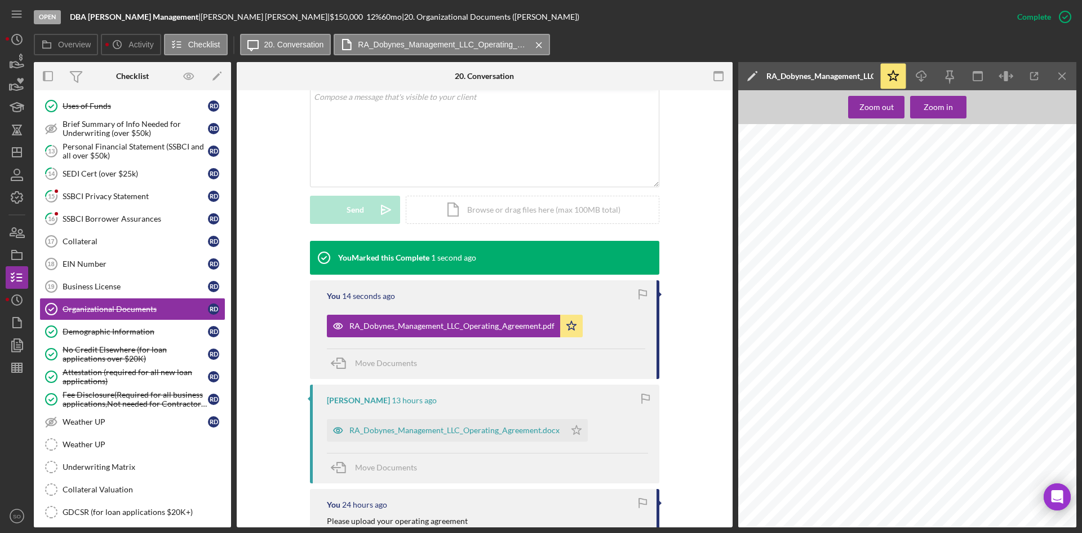
scroll to position [395, 0]
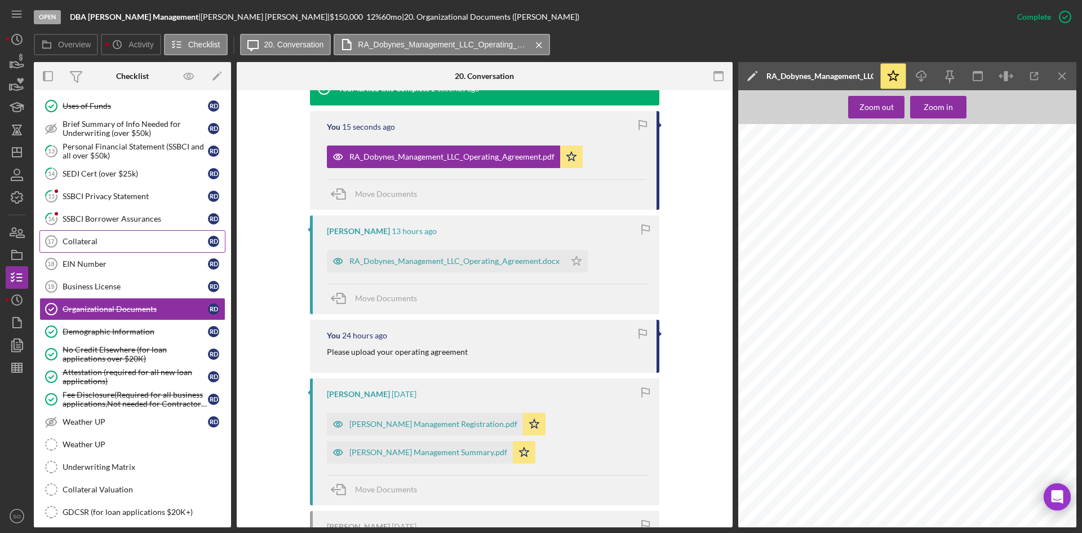
click at [80, 226] on link "16 SSBCI Borrower Assurances R D" at bounding box center [132, 218] width 186 height 23
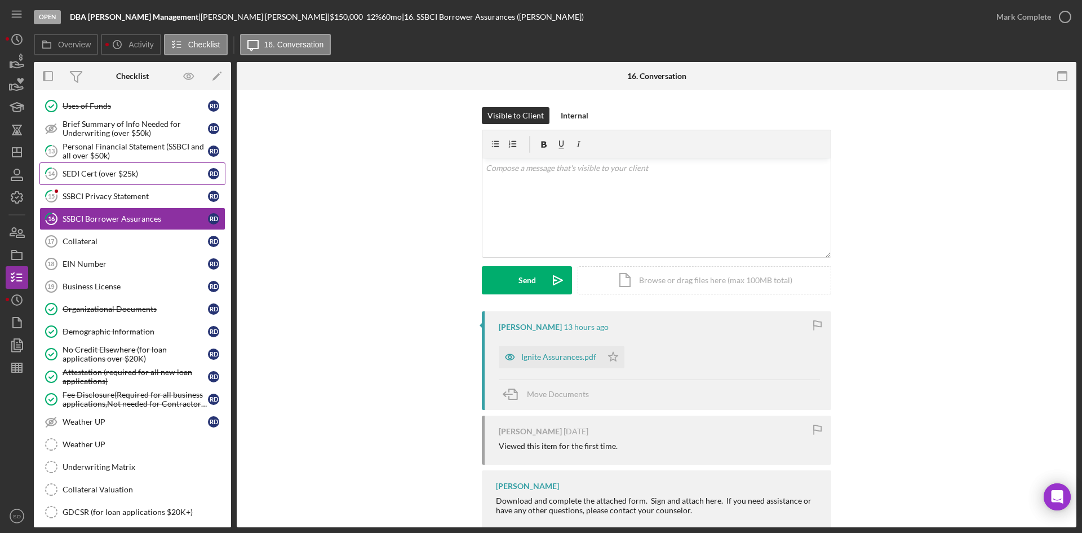
click at [123, 174] on div "SEDI Cert (over $25k)" at bounding box center [135, 173] width 145 height 9
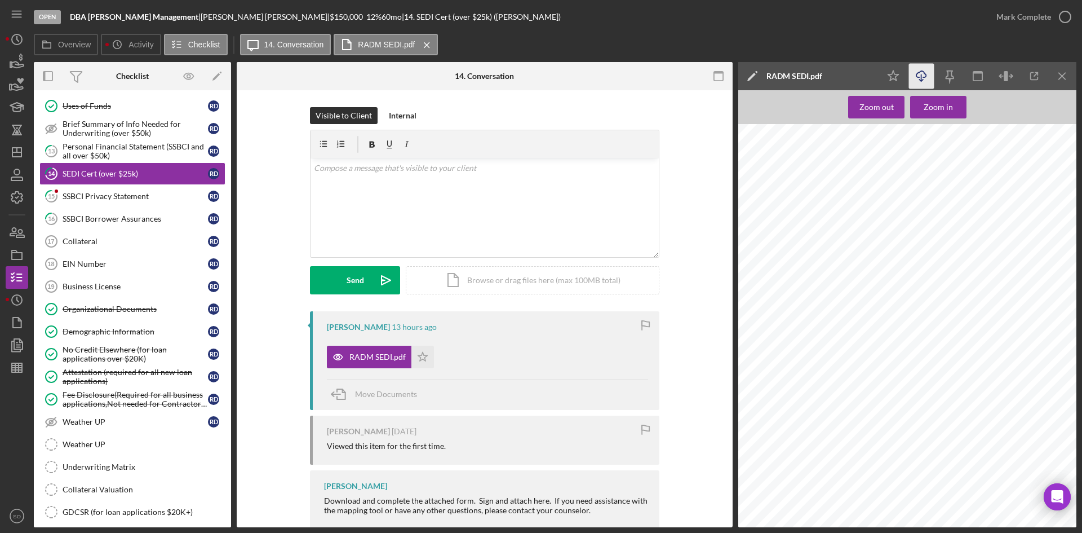
click at [923, 77] on icon "Icon/Download" at bounding box center [921, 76] width 25 height 25
click at [1067, 69] on icon "Icon/Menu Close" at bounding box center [1062, 76] width 25 height 25
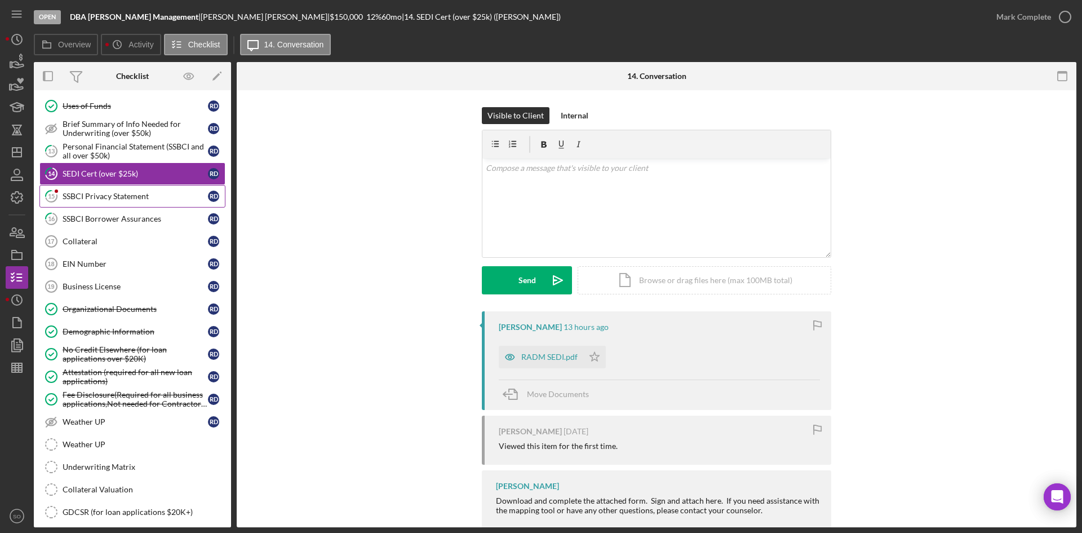
drag, startPoint x: 158, startPoint y: 197, endPoint x: 198, endPoint y: 196, distance: 40.6
click at [158, 197] on div "SSBCI Privacy Statement" at bounding box center [135, 196] width 145 height 9
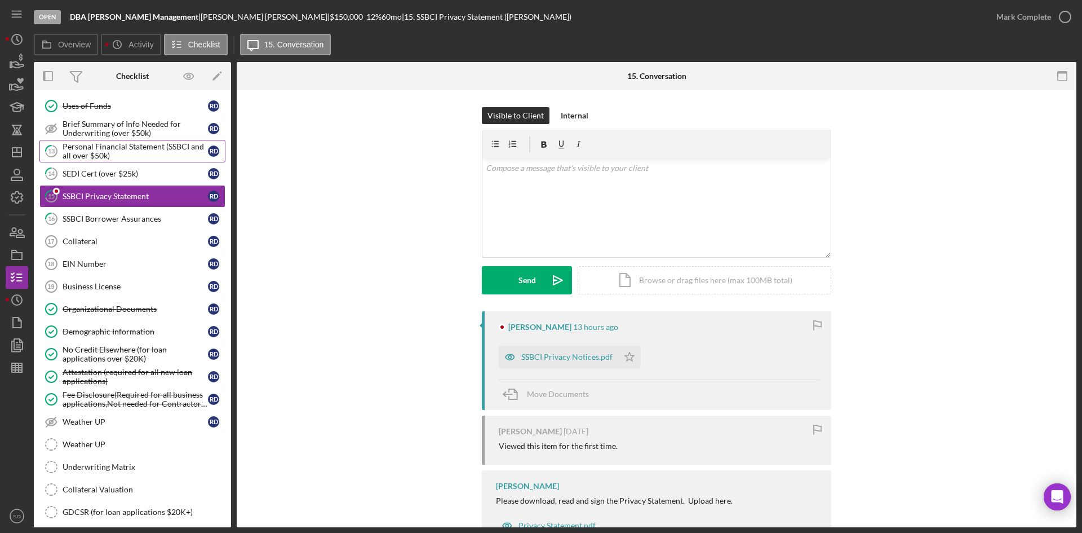
click at [99, 148] on div "Personal Financial Statement (SSBCI and all over $50k)" at bounding box center [135, 151] width 145 height 18
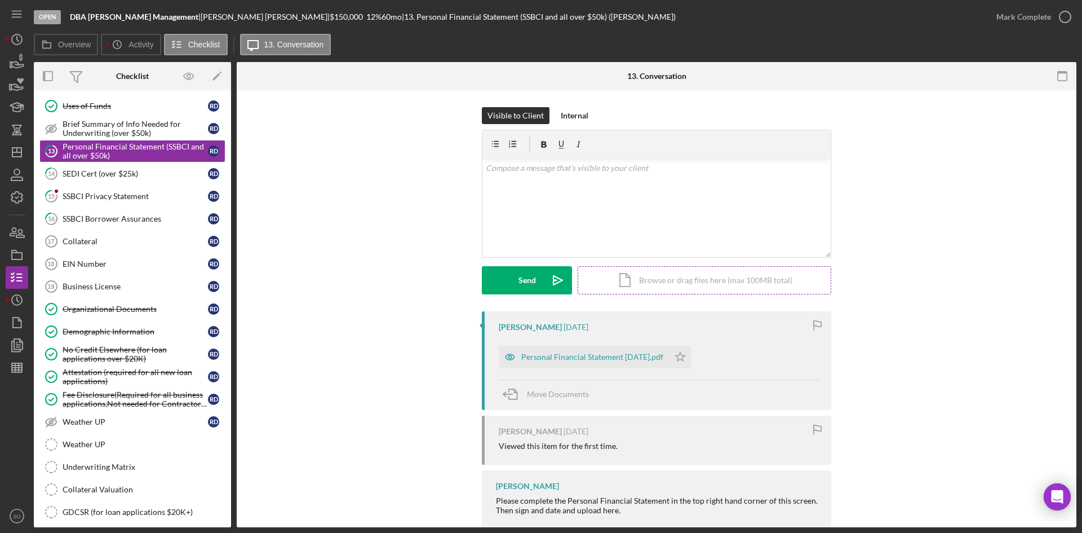
scroll to position [52, 0]
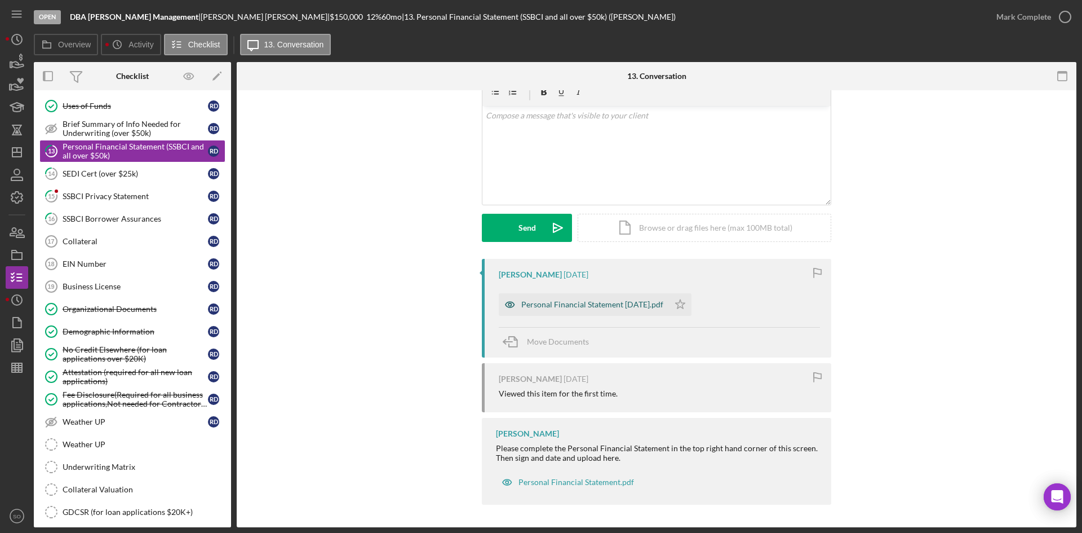
click at [593, 306] on div "Personal Financial Statement [DATE].pdf" at bounding box center [592, 304] width 142 height 9
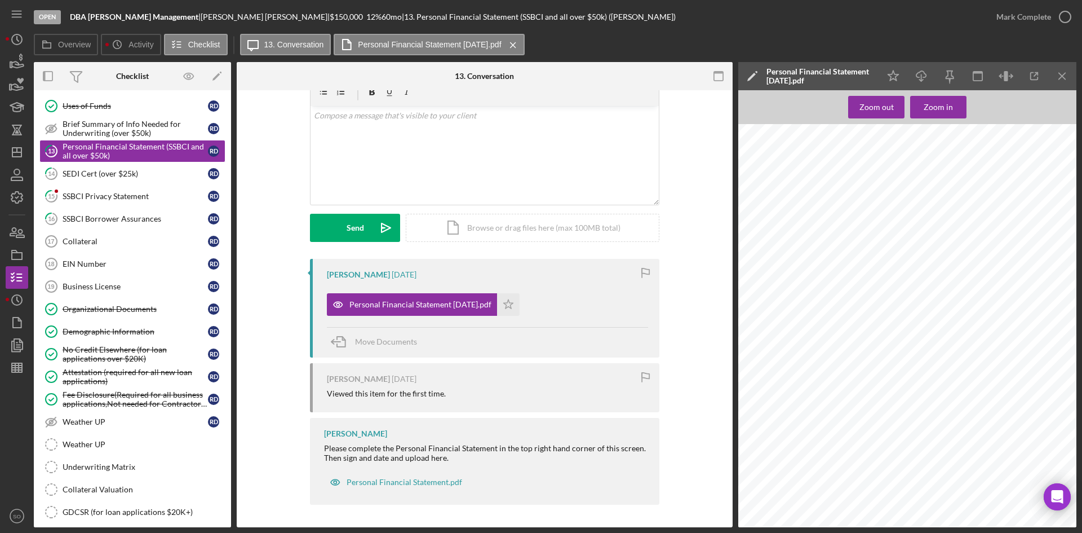
scroll to position [0, 0]
click at [912, 72] on icon "Icon/Download" at bounding box center [921, 76] width 25 height 25
click at [127, 197] on div "SSBCI Privacy Statement" at bounding box center [135, 196] width 145 height 9
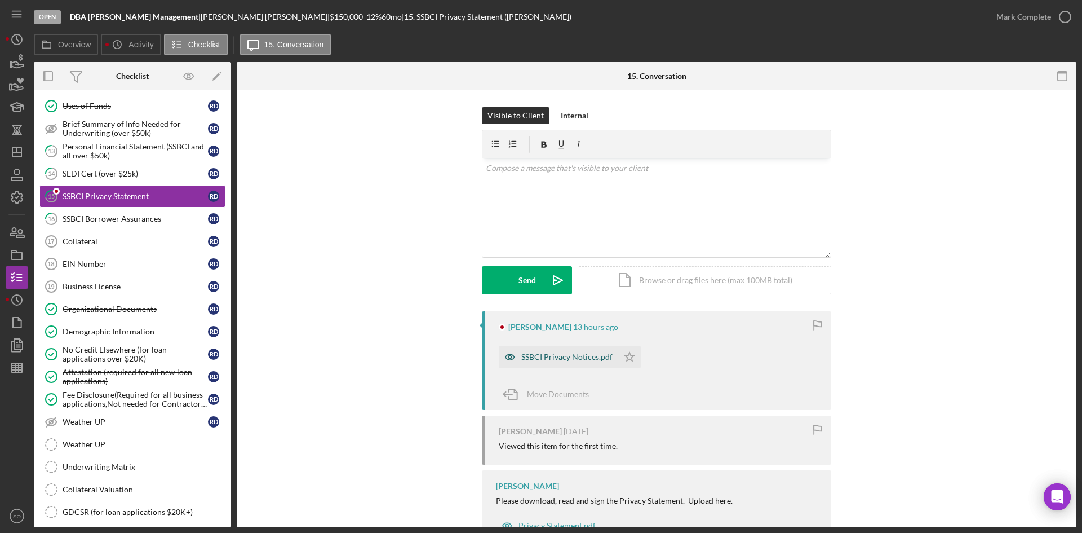
click at [582, 349] on div "SSBCI Privacy Notices.pdf" at bounding box center [559, 357] width 120 height 23
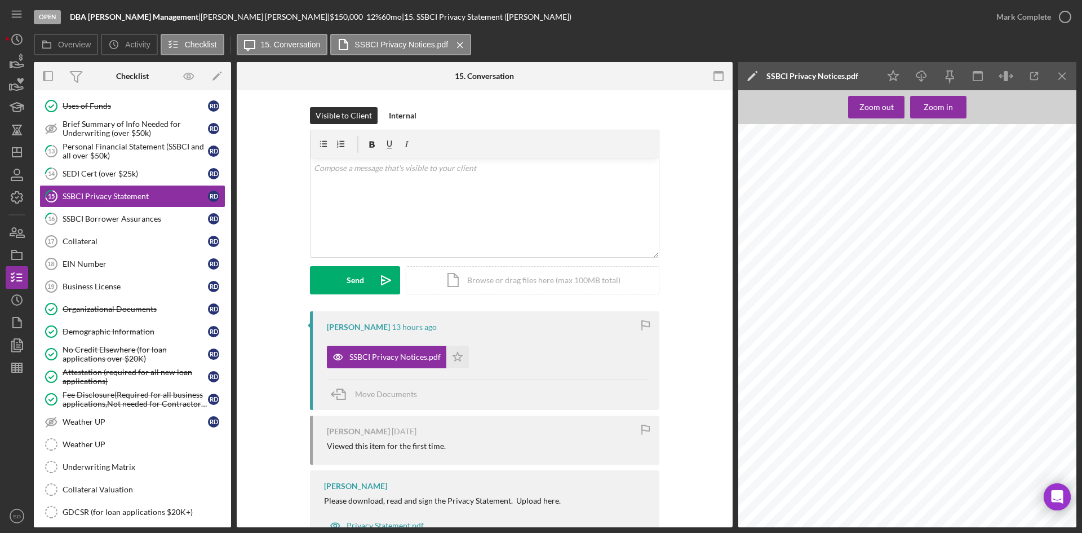
scroll to position [47, 0]
click at [1046, 18] on div "Mark Complete" at bounding box center [1024, 17] width 55 height 23
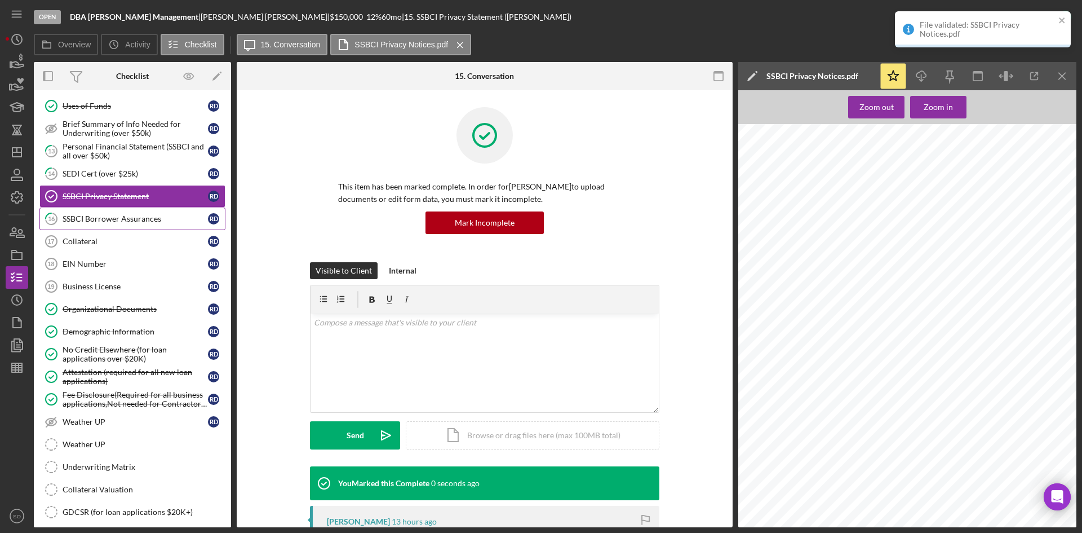
click at [103, 223] on div "SSBCI Borrower Assurances" at bounding box center [135, 218] width 145 height 9
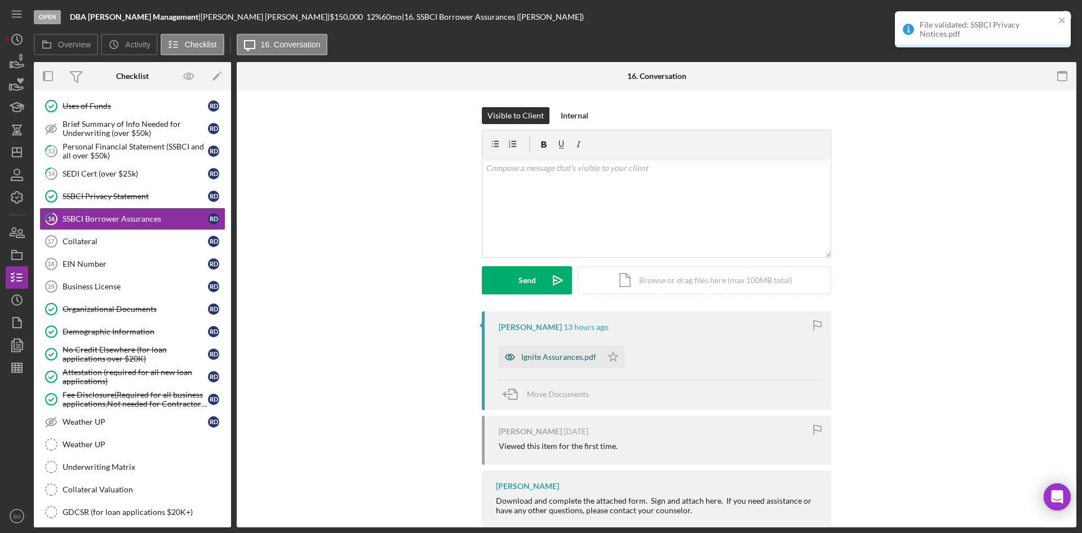
click at [537, 353] on div "Ignite Assurances.pdf" at bounding box center [558, 356] width 75 height 9
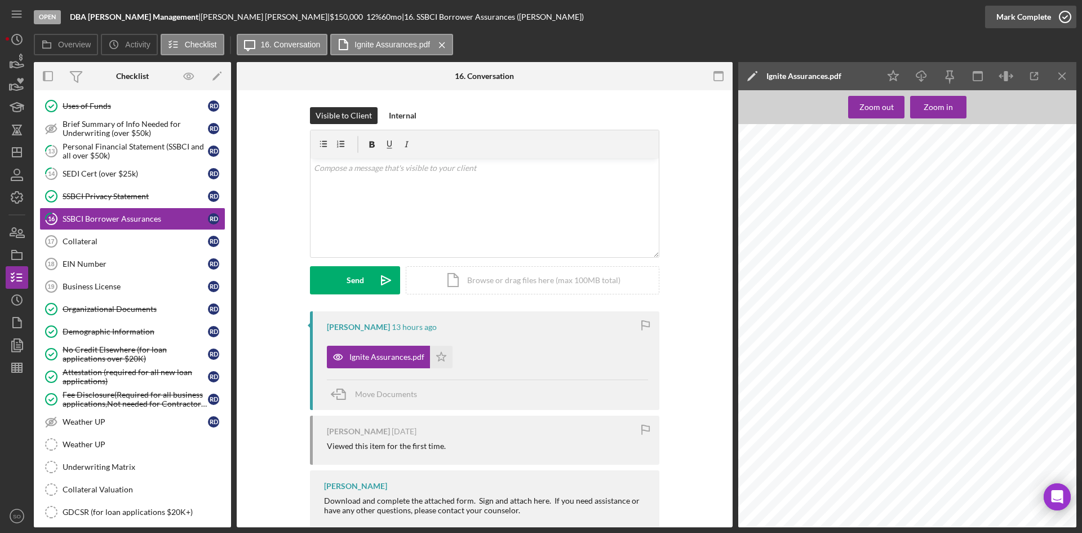
click at [1019, 23] on div "Mark Complete" at bounding box center [1024, 17] width 55 height 23
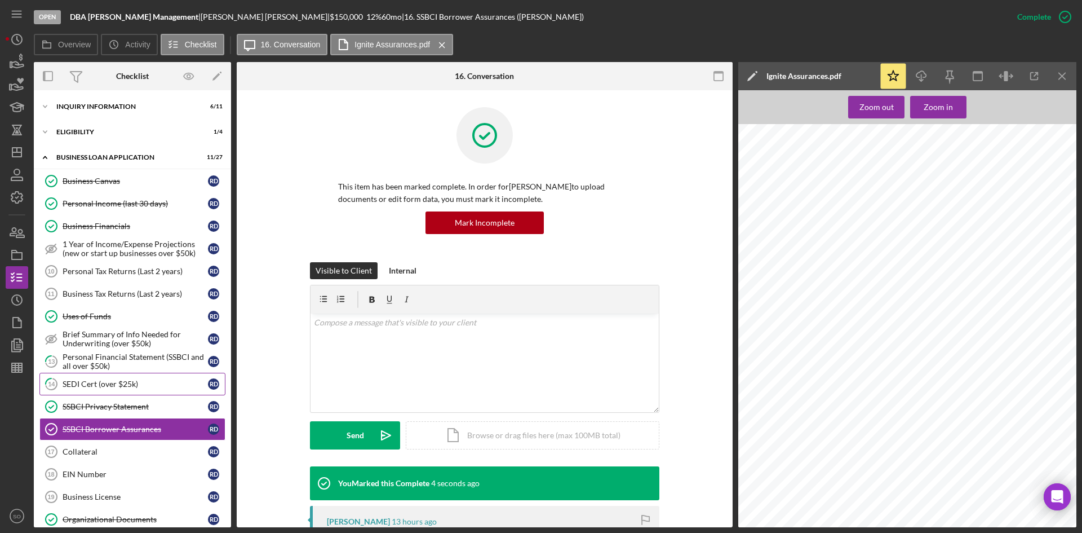
click at [112, 382] on div "SEDI Cert (over $25k)" at bounding box center [135, 383] width 145 height 9
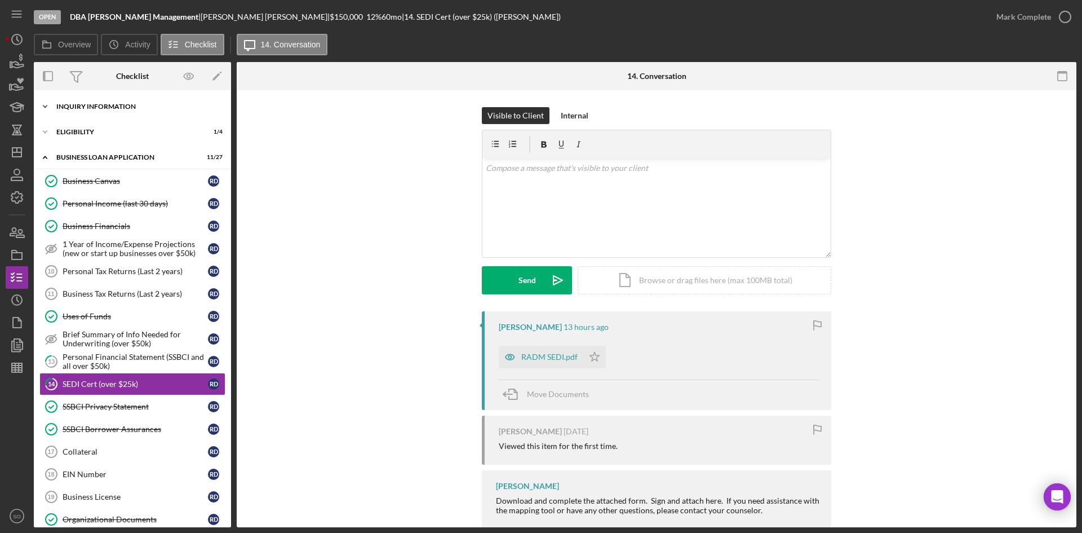
click at [89, 109] on div "INQUIRY INFORMATION" at bounding box center [136, 106] width 161 height 7
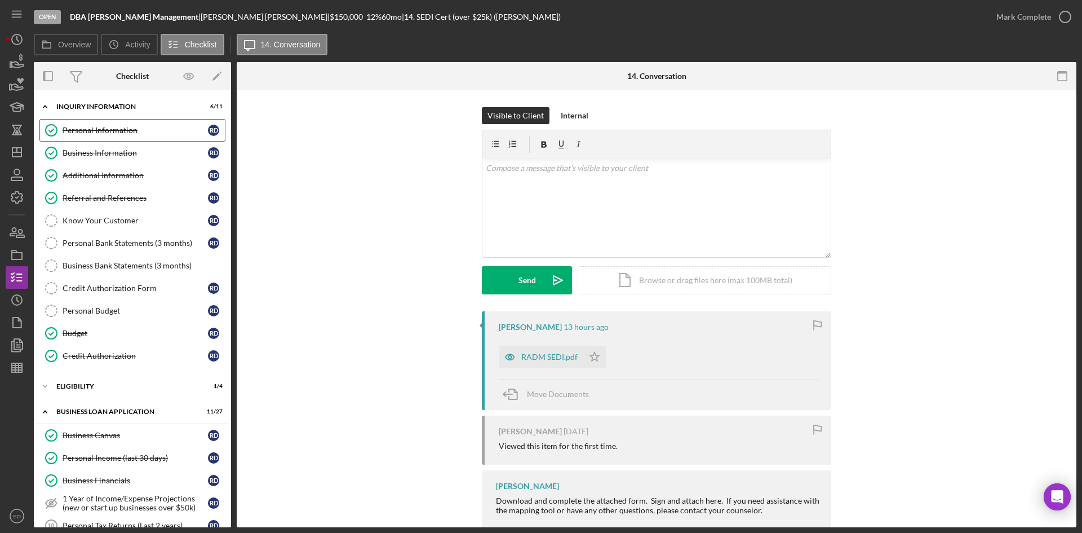
click at [94, 132] on div "Personal Information" at bounding box center [135, 130] width 145 height 9
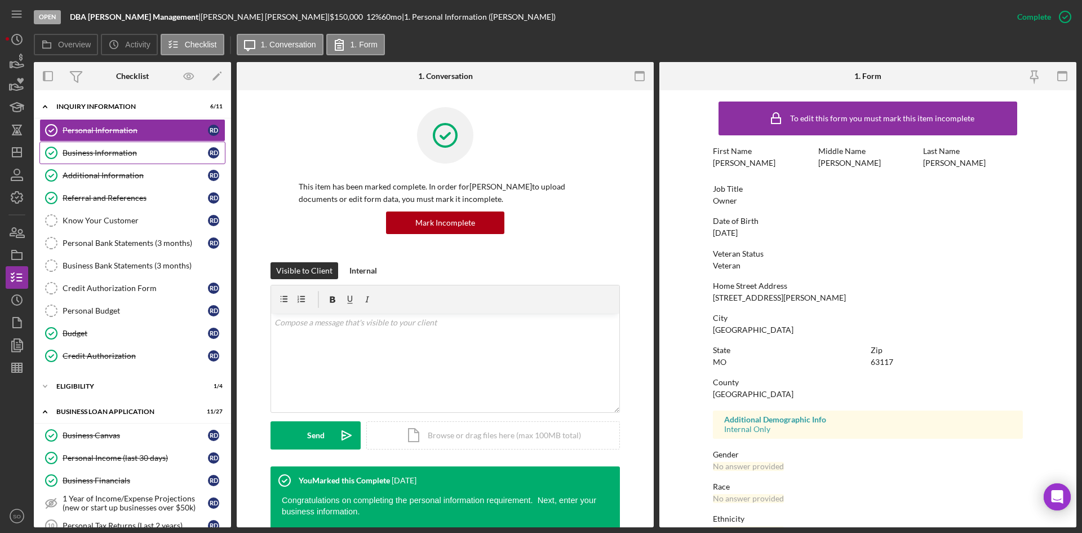
click at [127, 148] on div "Business Information" at bounding box center [135, 152] width 145 height 9
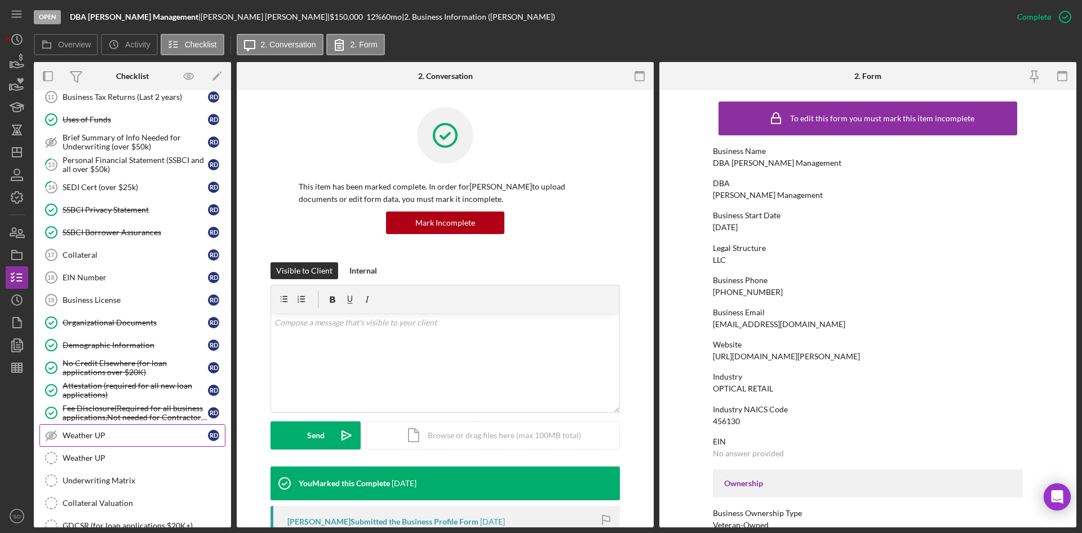
scroll to position [507, 0]
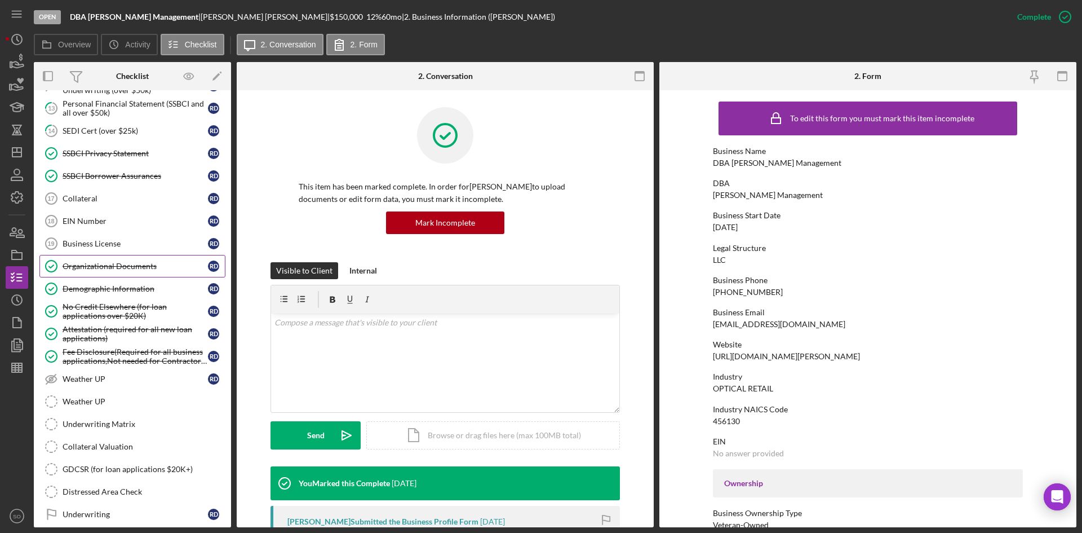
click at [107, 263] on div "Organizational Documents" at bounding box center [135, 266] width 145 height 9
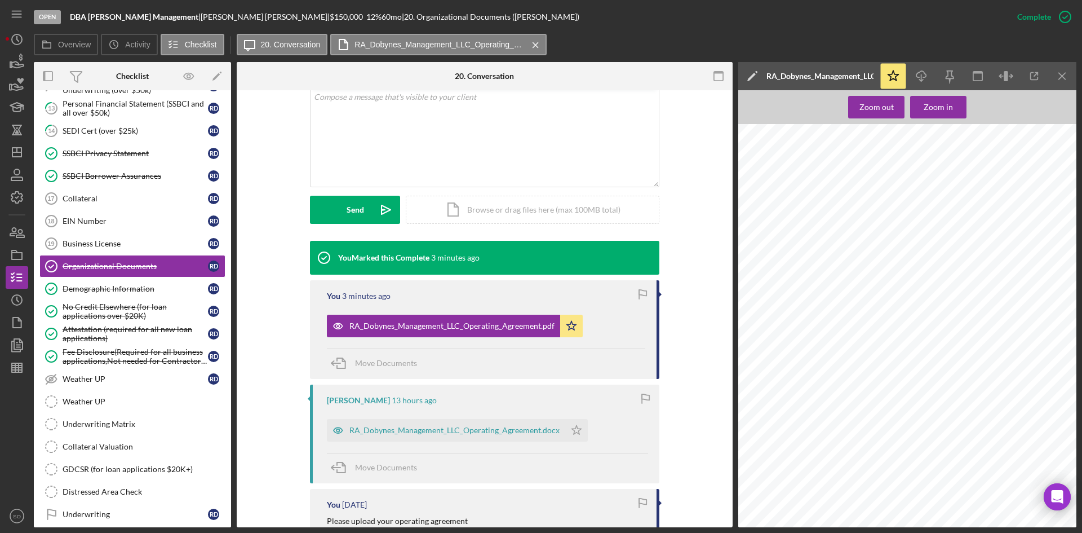
scroll to position [395, 0]
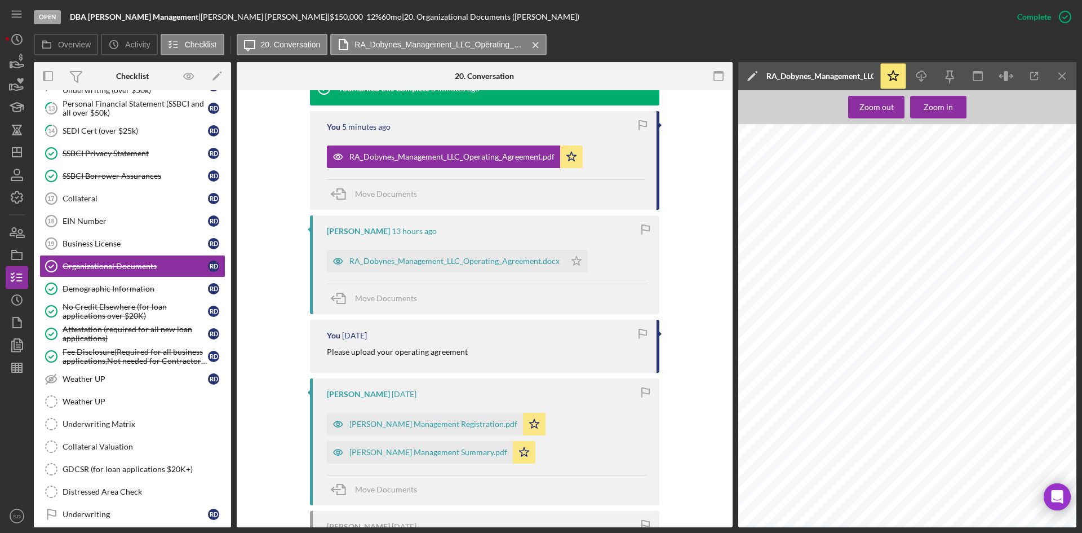
click at [39, 255] on link "Organizational Documents Organizational Documents R D" at bounding box center [132, 266] width 186 height 23
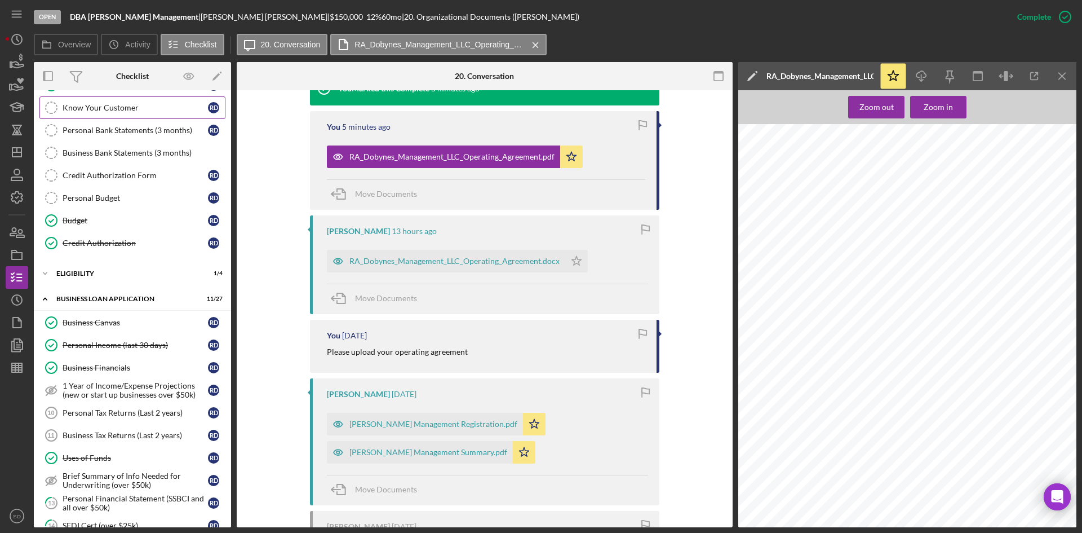
scroll to position [0, 0]
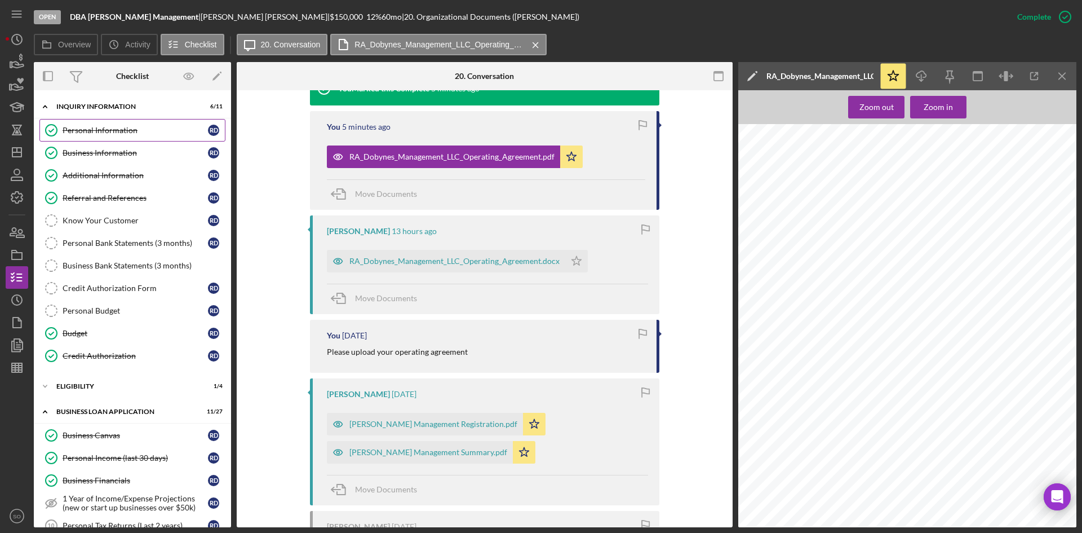
click at [91, 131] on div "Personal Information" at bounding box center [135, 130] width 145 height 9
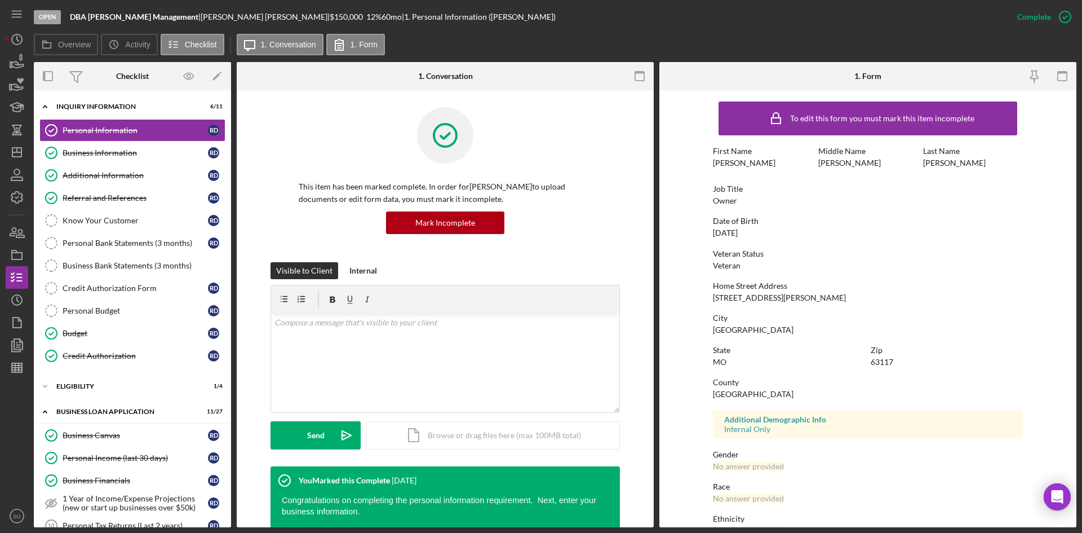
scroll to position [169, 0]
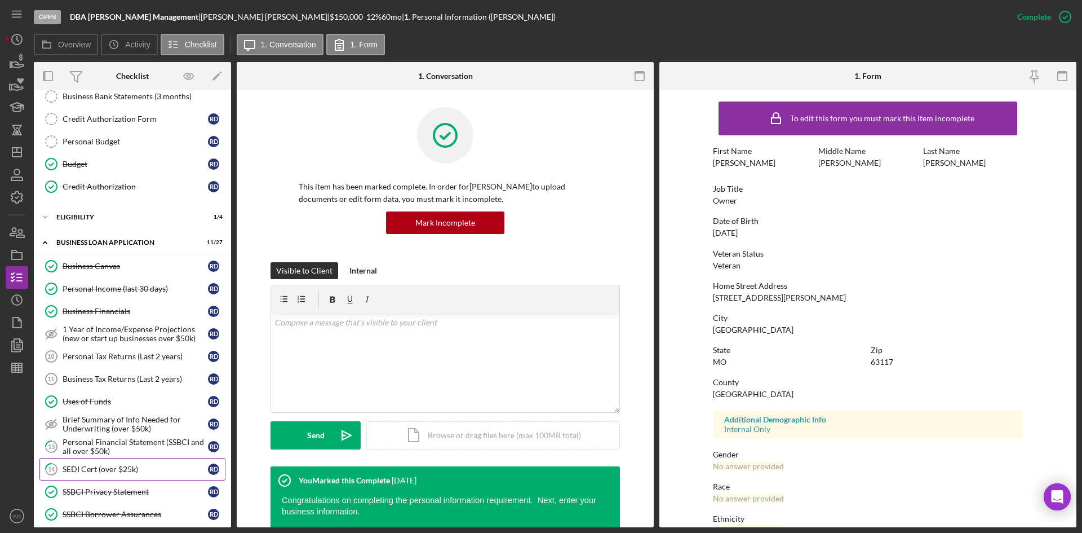
click at [100, 467] on div "SEDI Cert (over $25k)" at bounding box center [135, 468] width 145 height 9
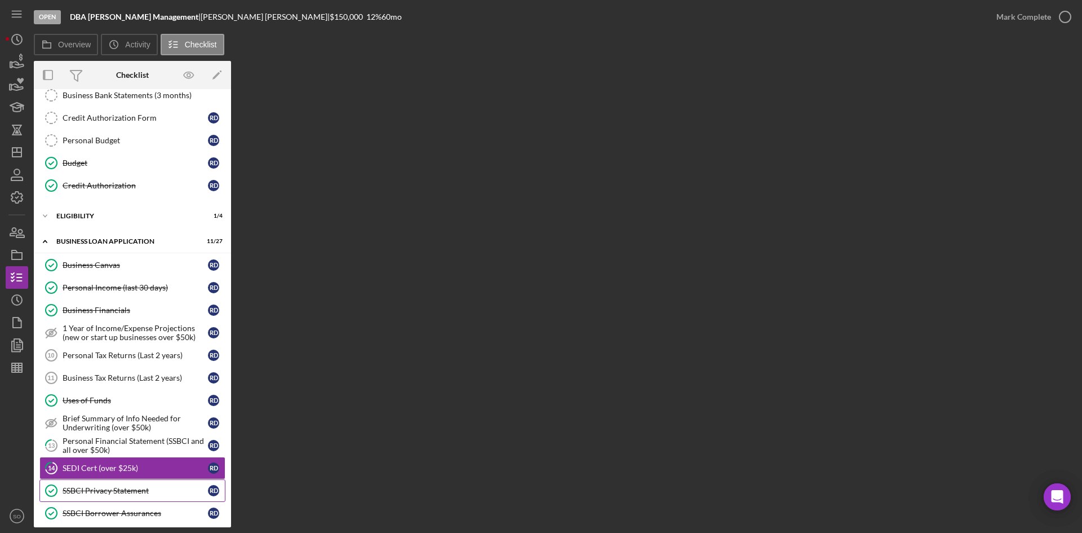
click at [127, 493] on div "SSBCI Privacy Statement" at bounding box center [135, 490] width 145 height 9
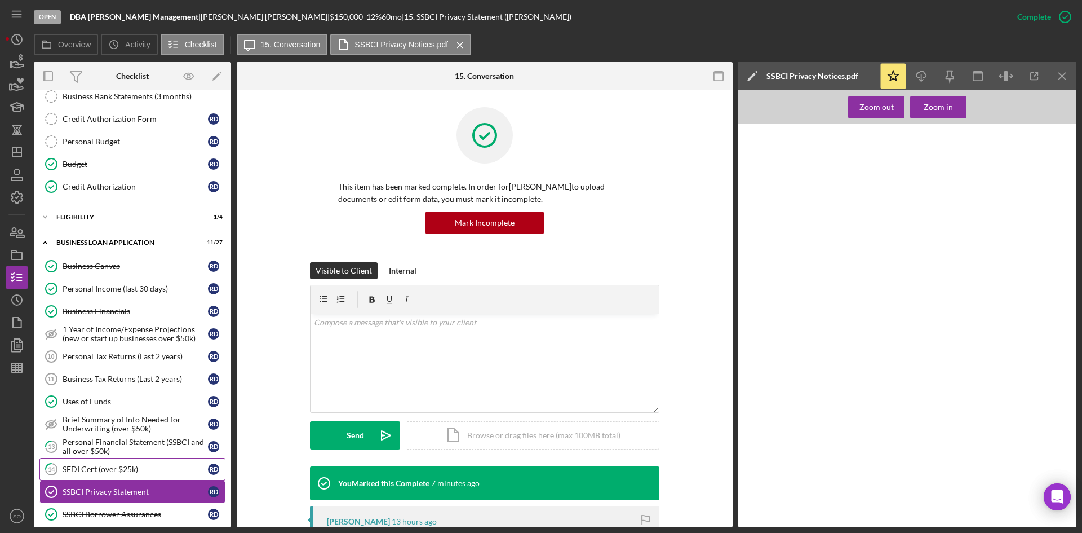
click at [132, 471] on div "SEDI Cert (over $25k)" at bounding box center [135, 468] width 145 height 9
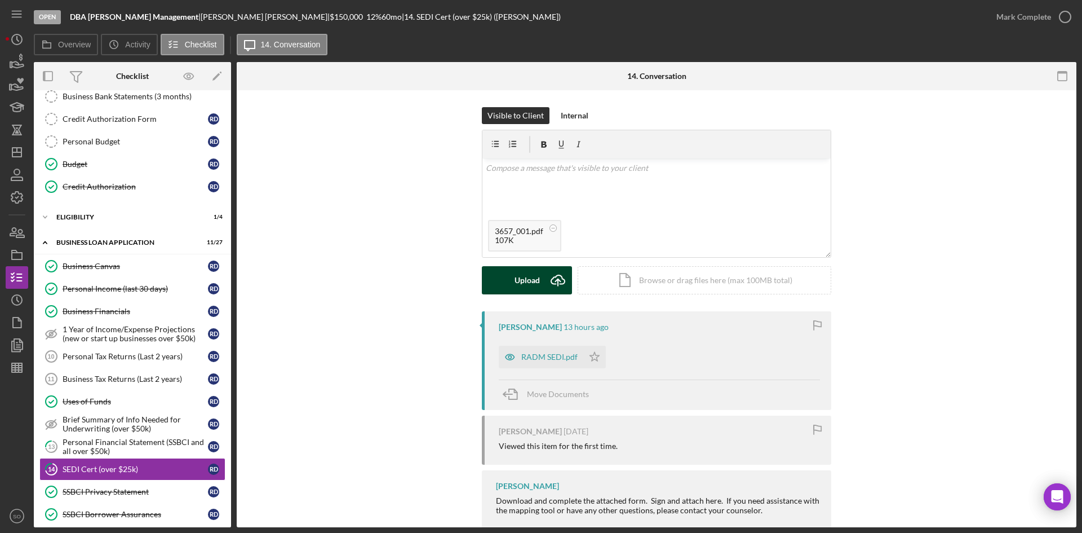
click at [544, 280] on icon "Icon/Upload" at bounding box center [558, 280] width 28 height 28
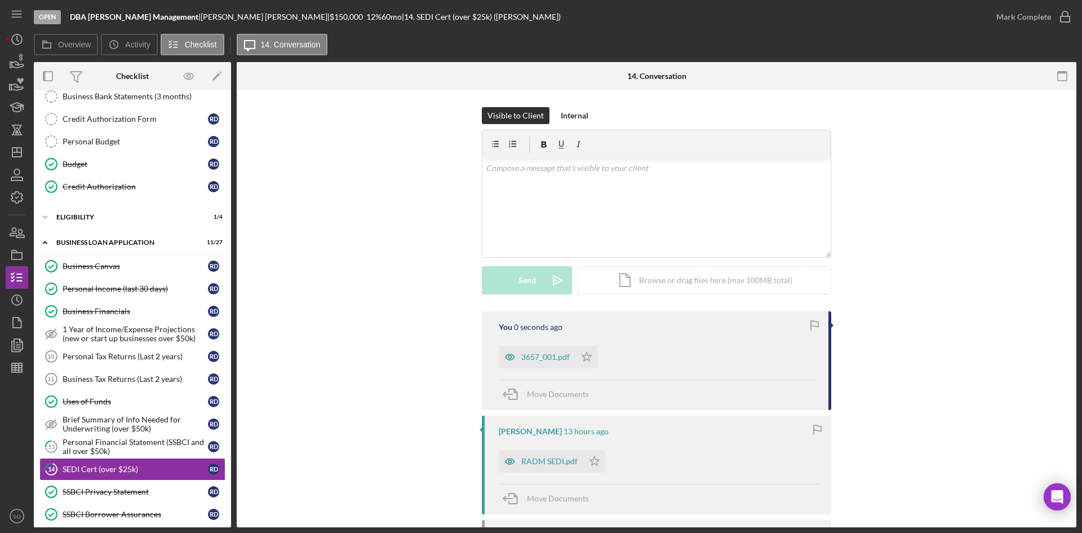
click at [598, 360] on div "3657_001.pdf Icon/Star" at bounding box center [551, 354] width 105 height 28
click at [587, 356] on icon "Icon/Star" at bounding box center [587, 357] width 23 height 23
drag, startPoint x: 1007, startPoint y: 21, endPoint x: 640, endPoint y: 183, distance: 401.8
click at [1007, 21] on div "Mark Complete" at bounding box center [1024, 17] width 55 height 23
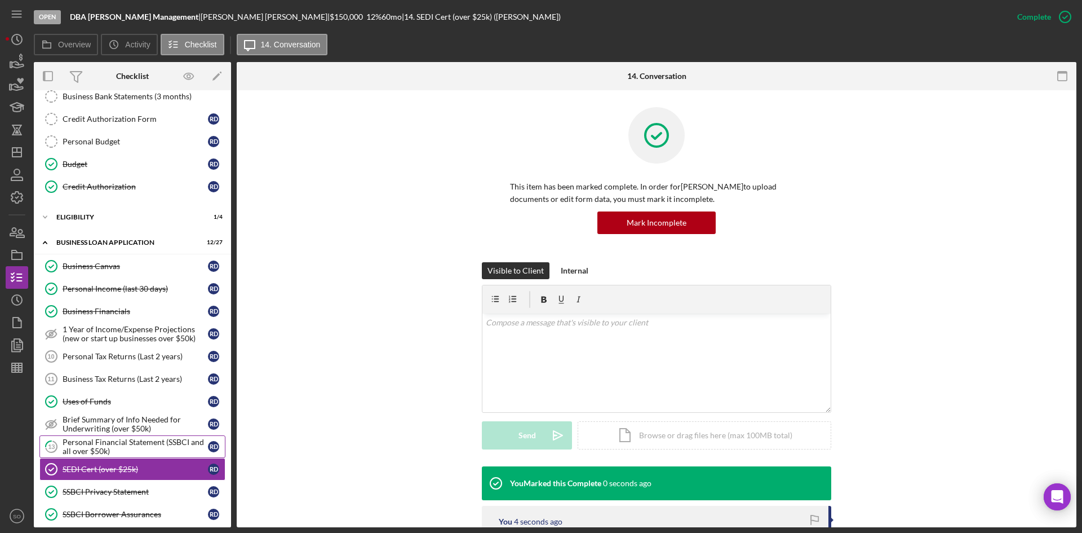
click at [83, 447] on div "Personal Financial Statement (SSBCI and all over $50k)" at bounding box center [135, 446] width 145 height 18
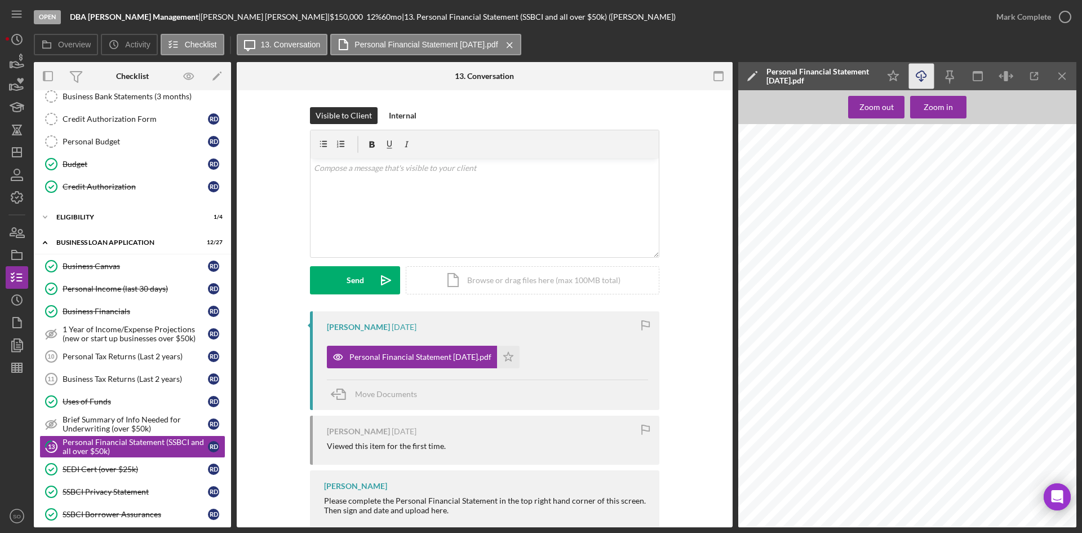
click at [923, 76] on icon "Icon/Download" at bounding box center [921, 76] width 25 height 25
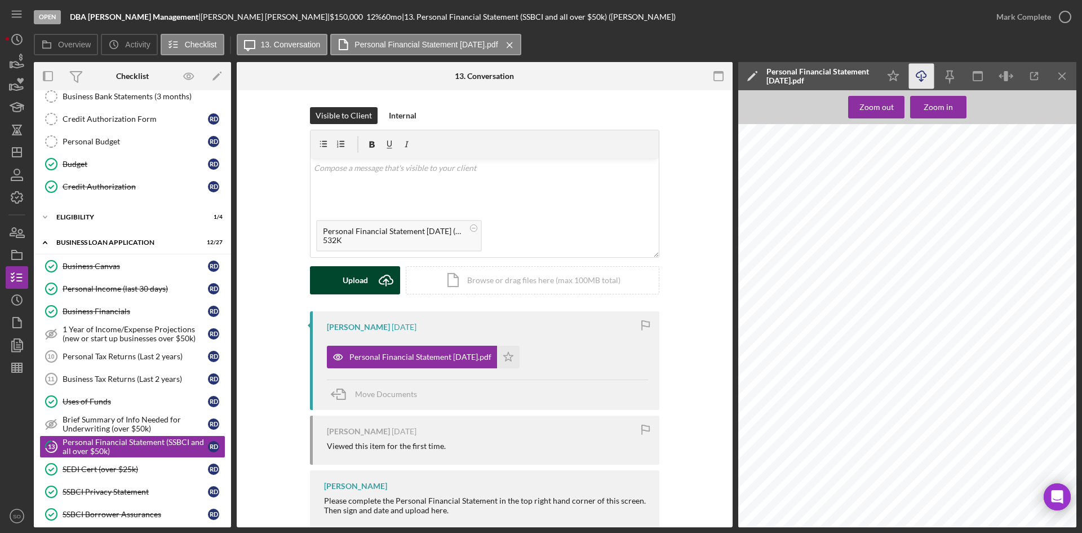
click at [351, 291] on div "Upload" at bounding box center [355, 280] width 25 height 28
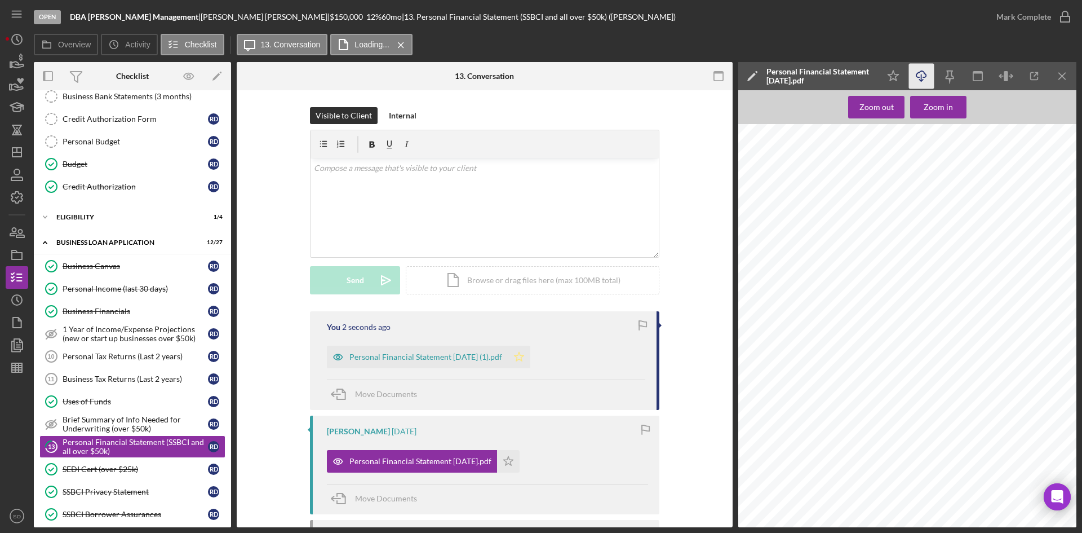
click at [521, 356] on icon "Icon/Star" at bounding box center [519, 357] width 23 height 23
click at [1007, 12] on div "Mark Complete" at bounding box center [1024, 17] width 55 height 23
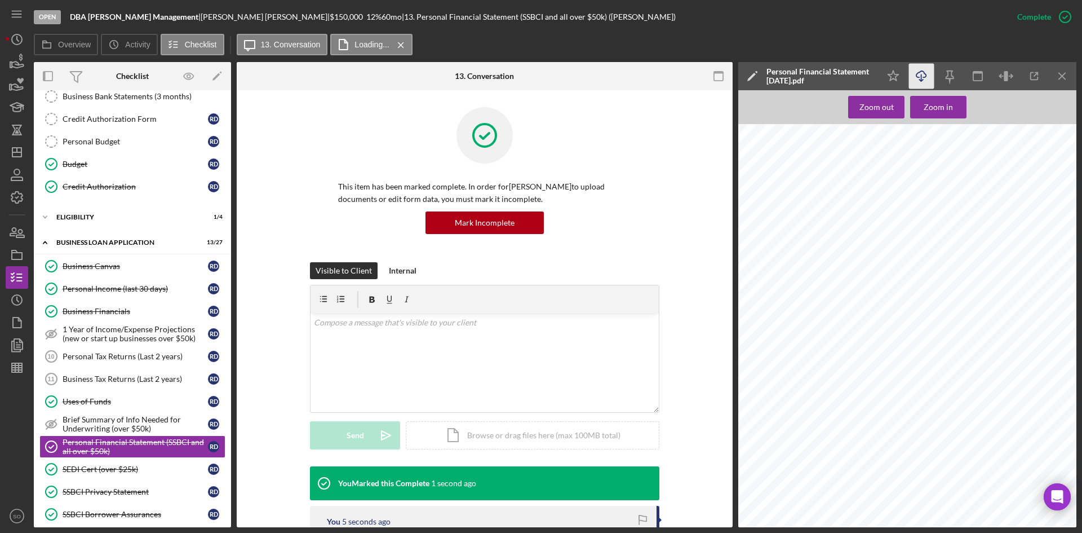
scroll to position [169, 0]
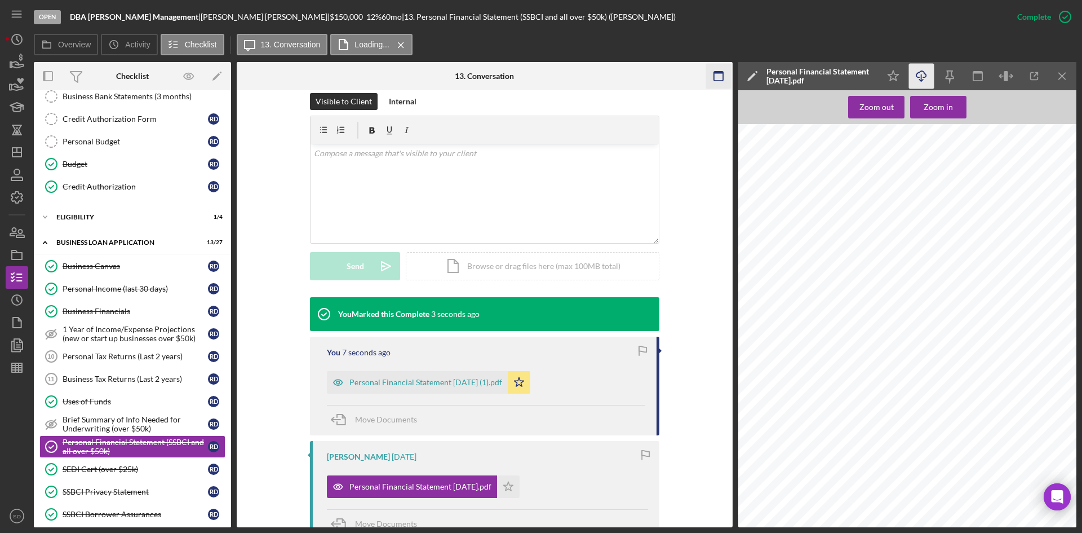
drag, startPoint x: 1065, startPoint y: 78, endPoint x: 1046, endPoint y: 83, distance: 19.8
click at [1065, 77] on icon "Icon/Menu Close" at bounding box center [1062, 76] width 25 height 25
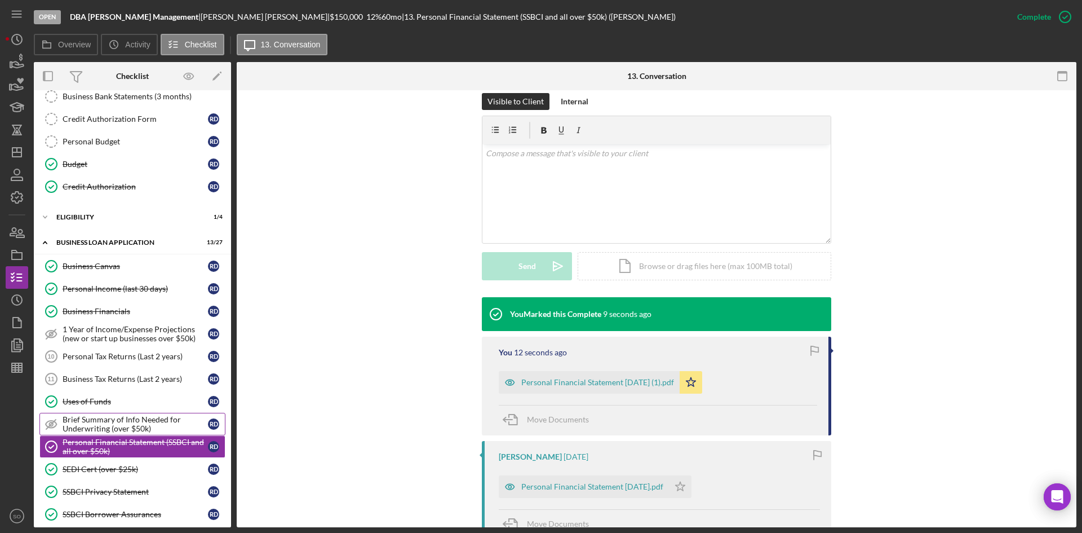
scroll to position [395, 0]
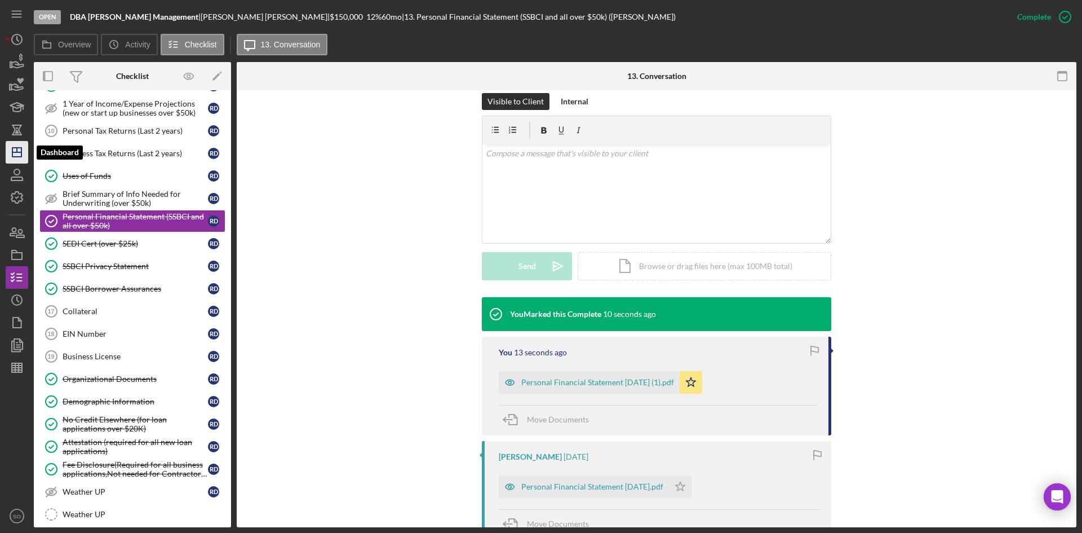
click at [11, 149] on icon "Icon/Dashboard" at bounding box center [17, 152] width 28 height 28
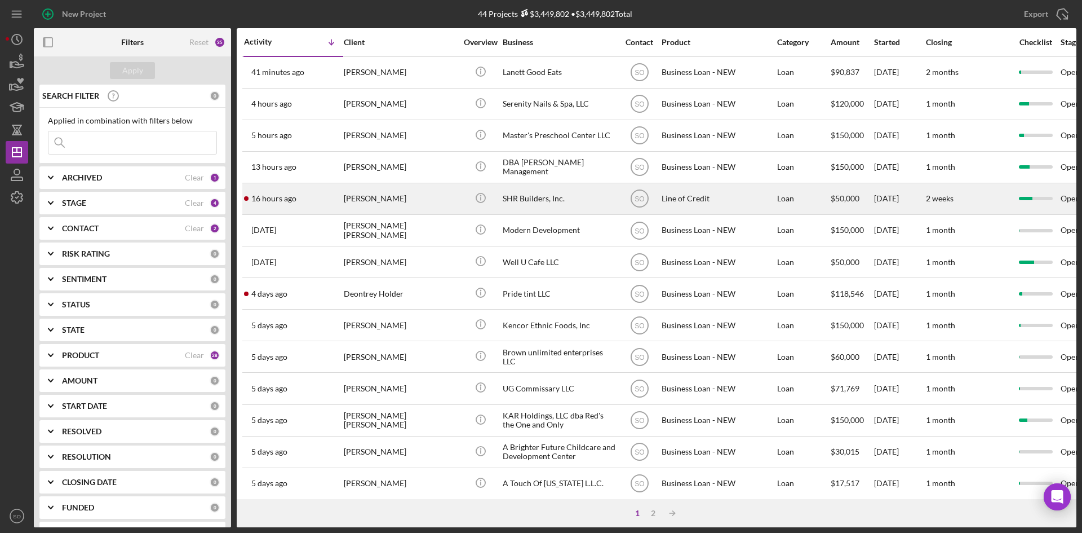
click at [391, 205] on div "[PERSON_NAME]" at bounding box center [400, 199] width 113 height 30
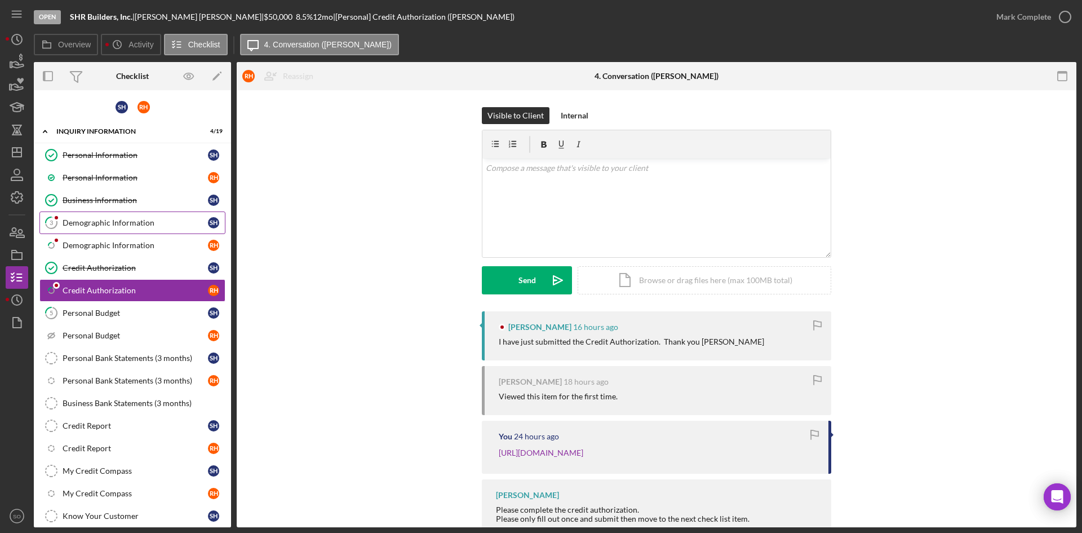
click at [157, 224] on div "Demographic Information" at bounding box center [135, 222] width 145 height 9
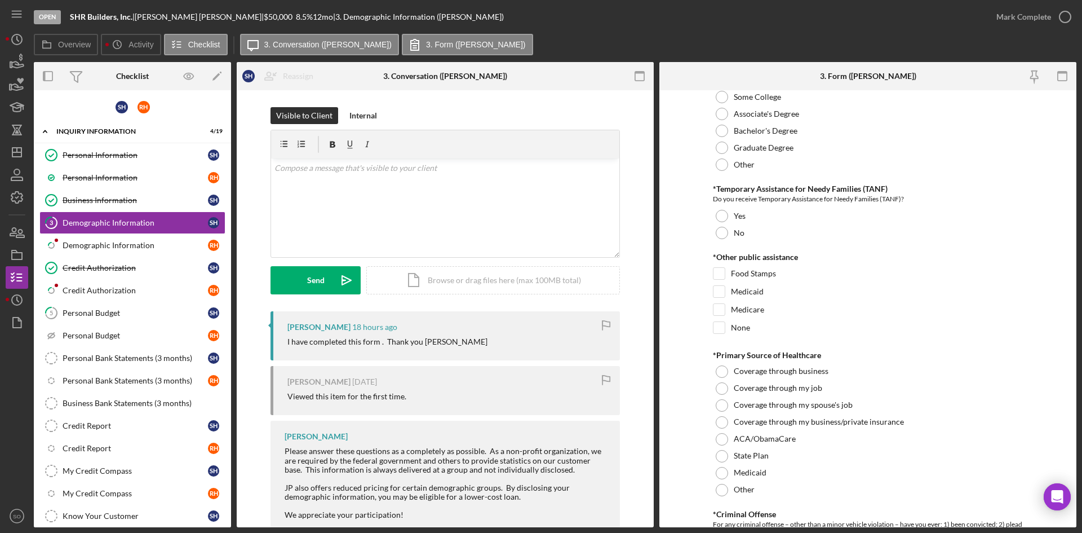
scroll to position [1240, 0]
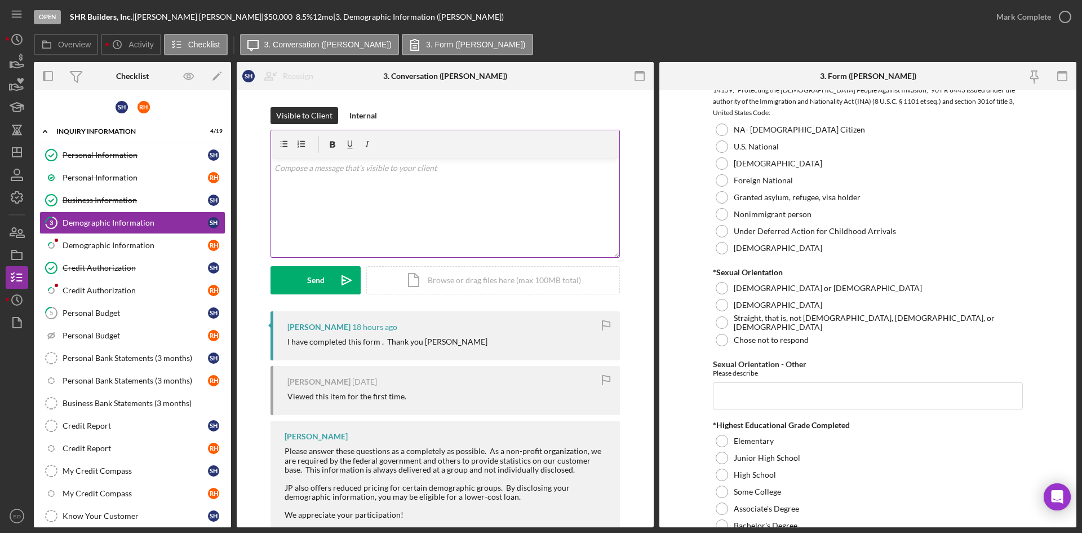
click at [493, 241] on div "v Color teal Color pink Remove color Add row above Add row below Add column bef…" at bounding box center [445, 207] width 348 height 99
click at [319, 281] on div "Send" at bounding box center [315, 280] width 17 height 28
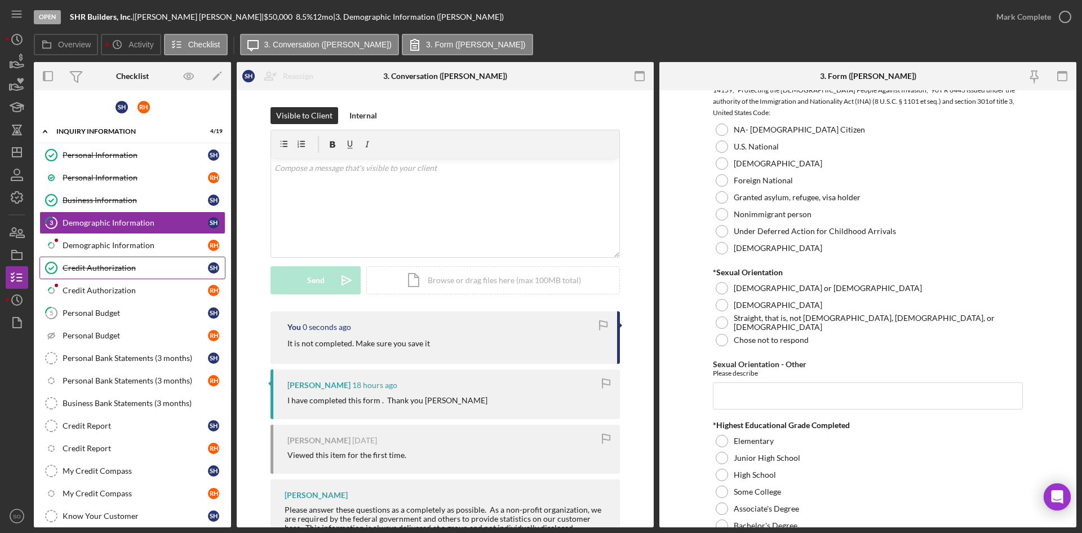
drag, startPoint x: 127, startPoint y: 247, endPoint x: 188, endPoint y: 268, distance: 64.2
click at [128, 247] on div "Demographic Information" at bounding box center [135, 245] width 145 height 9
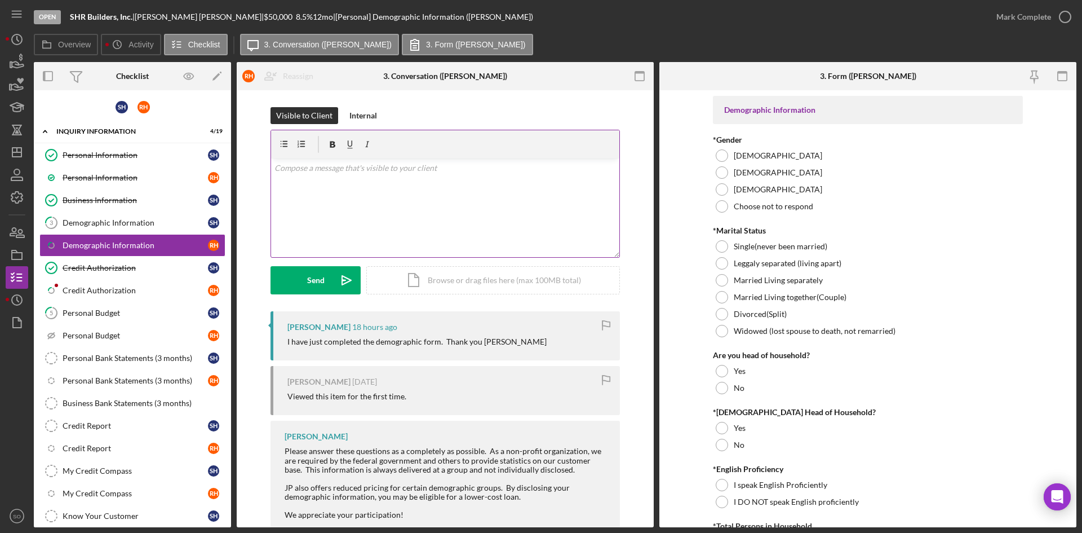
click at [353, 228] on div "v Color teal Color pink Remove color Add row above Add row below Add column bef…" at bounding box center [445, 207] width 348 height 99
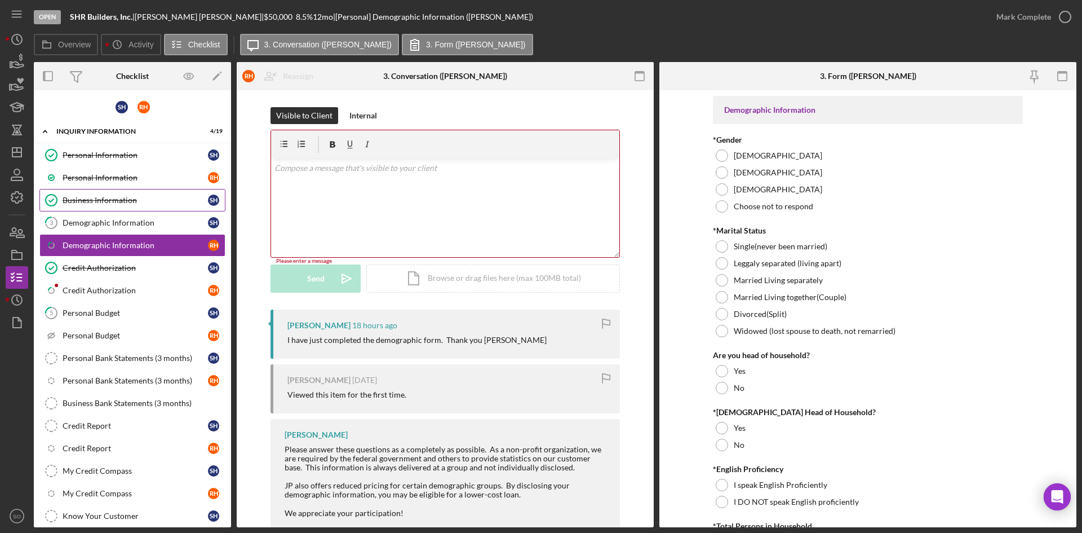
click at [166, 211] on link "Business Information Business Information S H" at bounding box center [132, 200] width 186 height 23
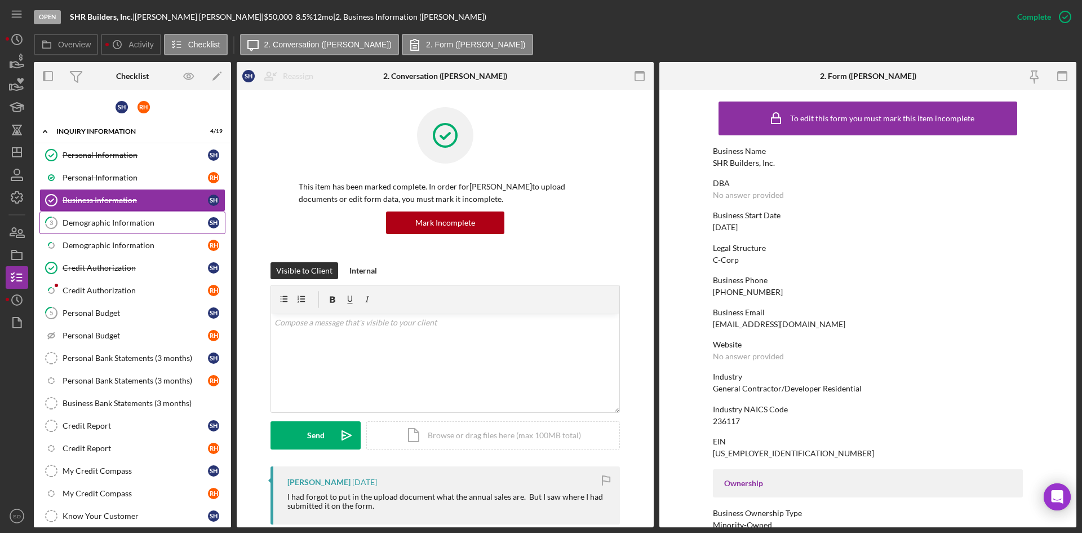
click at [166, 219] on div "Demographic Information" at bounding box center [135, 222] width 145 height 9
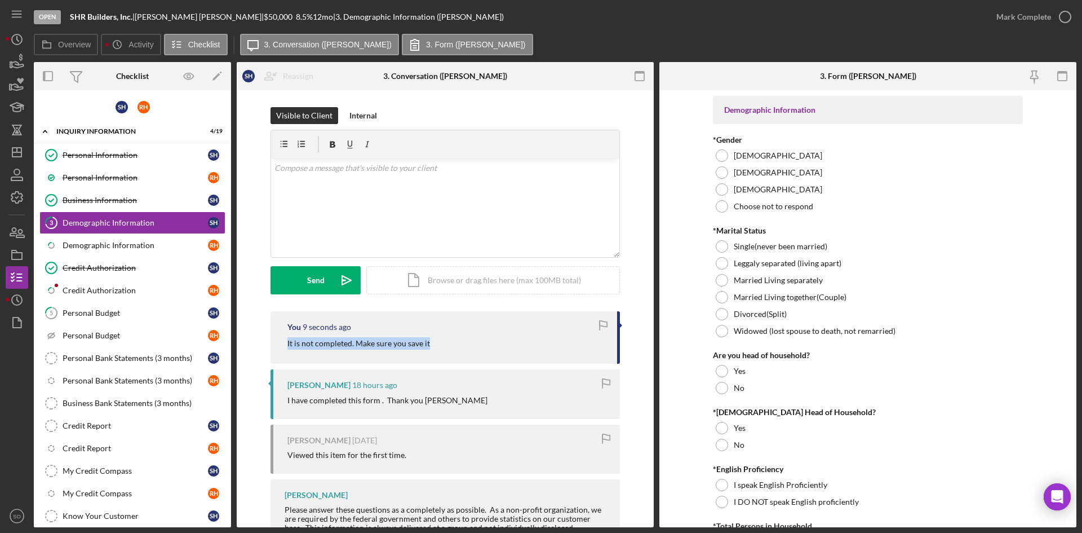
drag, startPoint x: 432, startPoint y: 342, endPoint x: 283, endPoint y: 340, distance: 148.8
click at [283, 340] on div "You 9 seconds ago It is not completed. Make sure you save it" at bounding box center [445, 337] width 349 height 52
copy p "It is not completed. Make sure you save it"
click at [116, 247] on div "Demographic Information" at bounding box center [135, 245] width 145 height 9
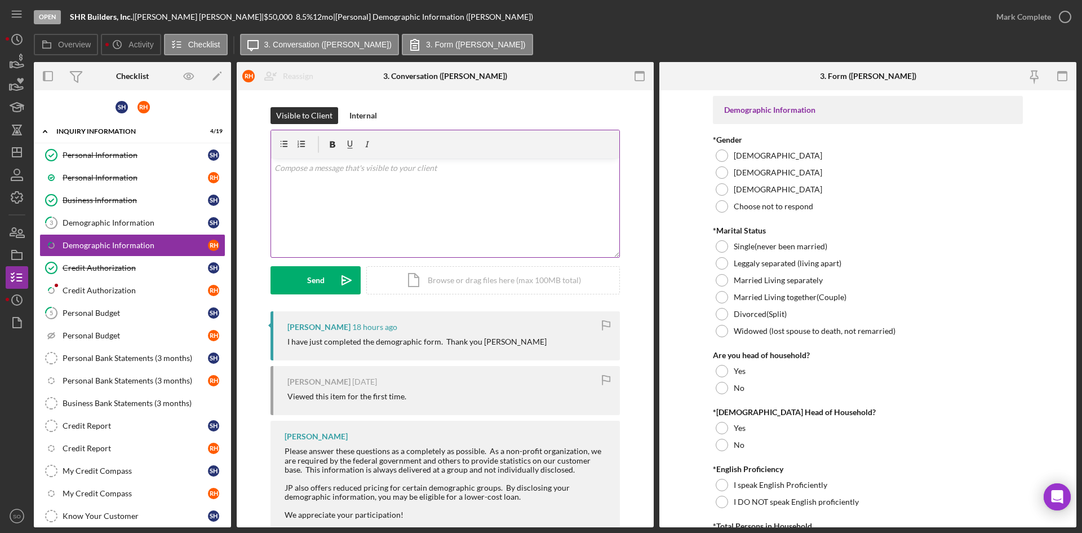
click at [368, 229] on div "v Color teal Color pink Remove color Add row above Add row below Add column bef…" at bounding box center [445, 207] width 348 height 99
click at [348, 280] on icon "Icon/icon-invite-send" at bounding box center [347, 280] width 28 height 28
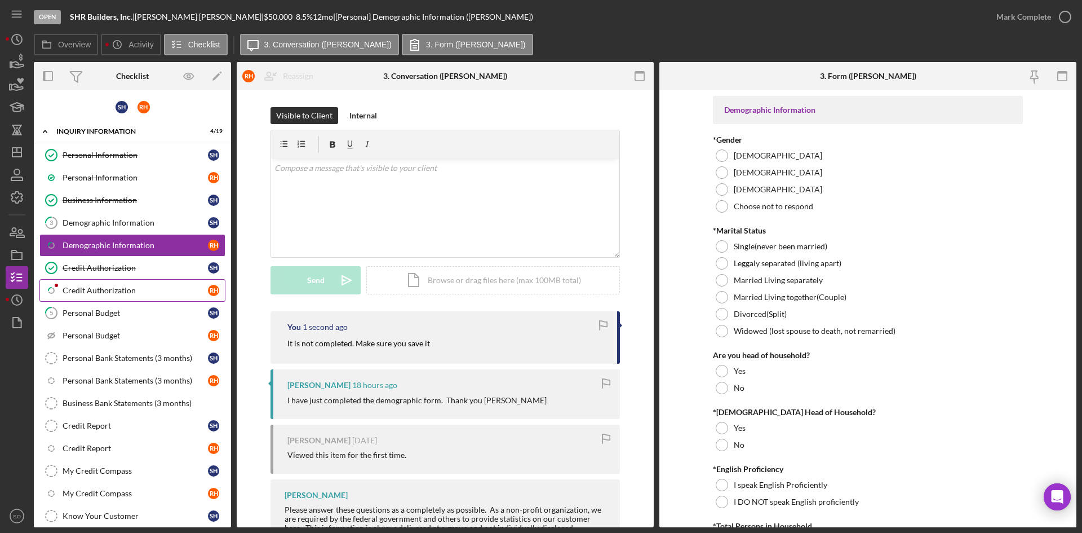
click at [96, 295] on link "Icon/Checklist Item Sub Partial Credit Authorization R H" at bounding box center [132, 290] width 186 height 23
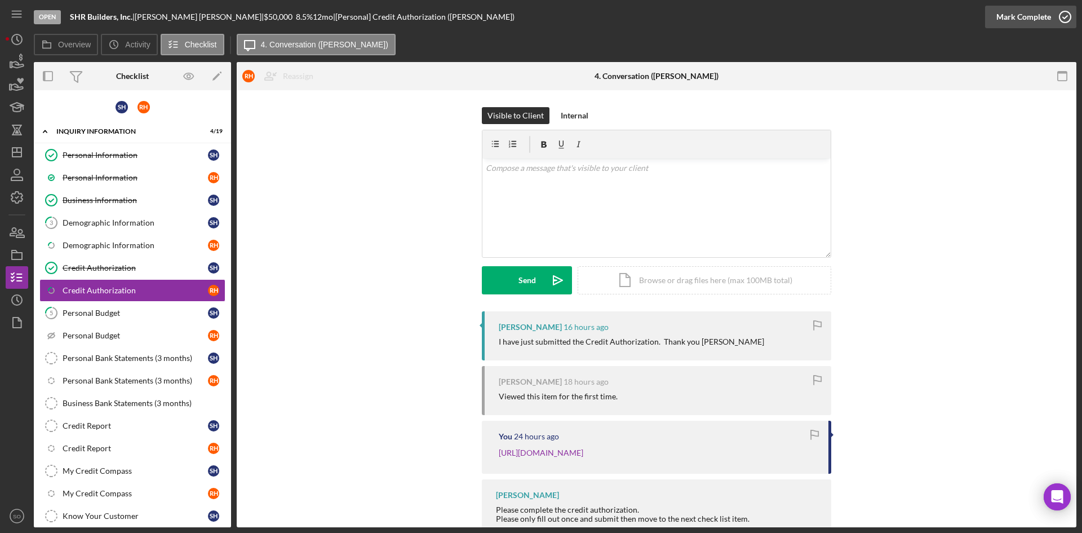
click at [1026, 25] on div "Mark Complete" at bounding box center [1024, 17] width 55 height 23
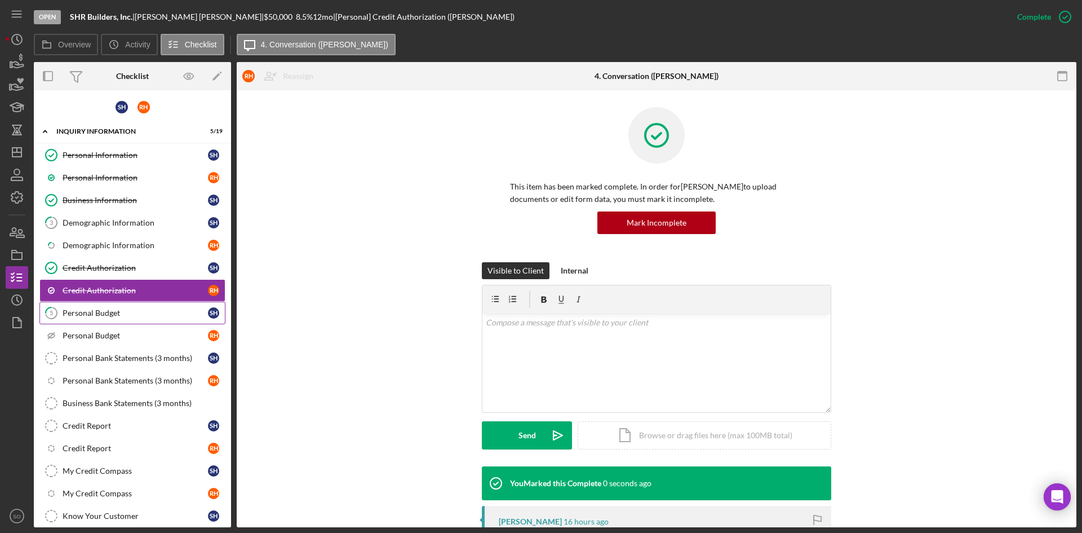
scroll to position [158, 0]
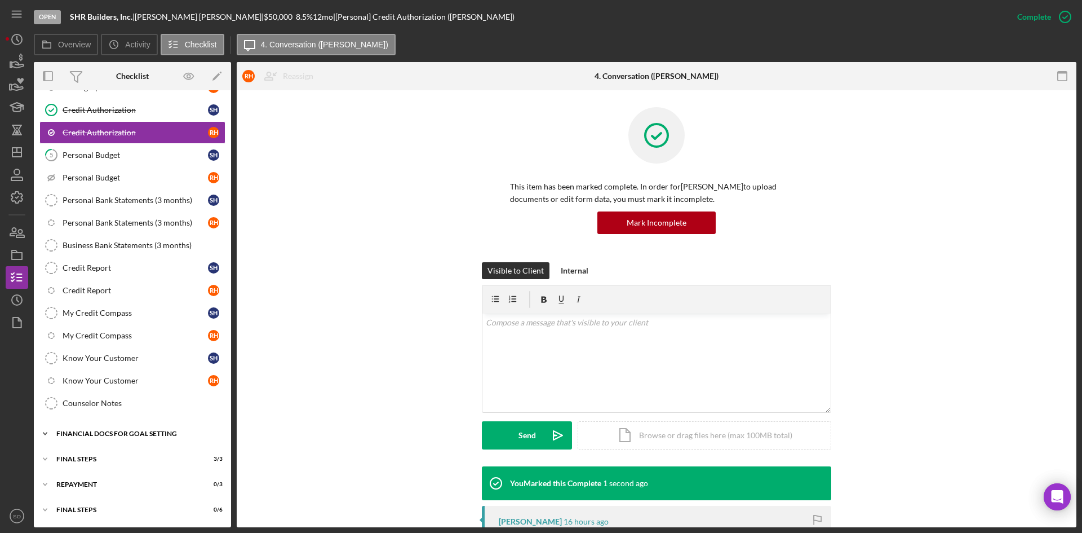
click at [114, 430] on div "Financial Docs for Goal Setting" at bounding box center [136, 433] width 161 height 7
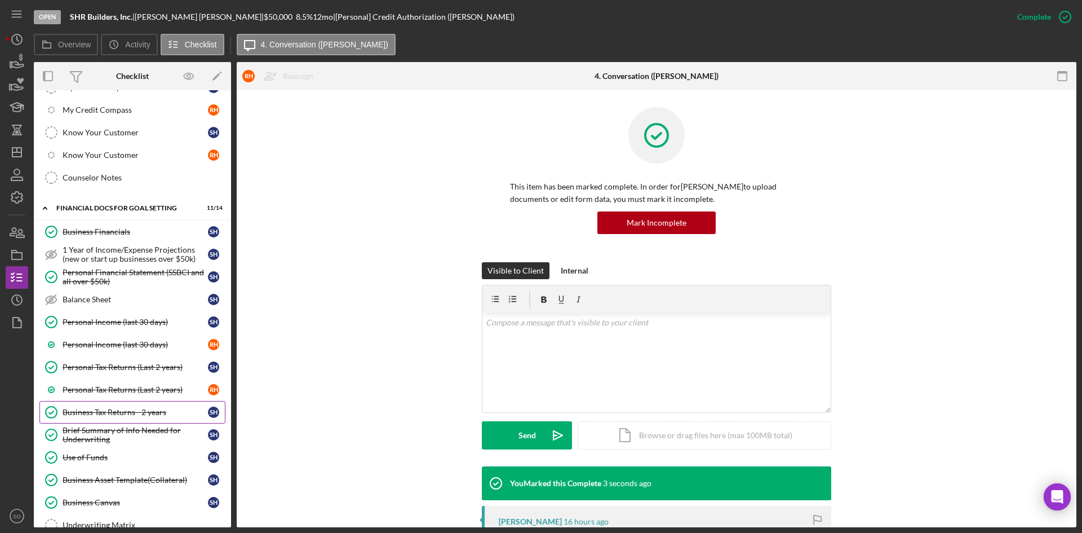
scroll to position [480, 0]
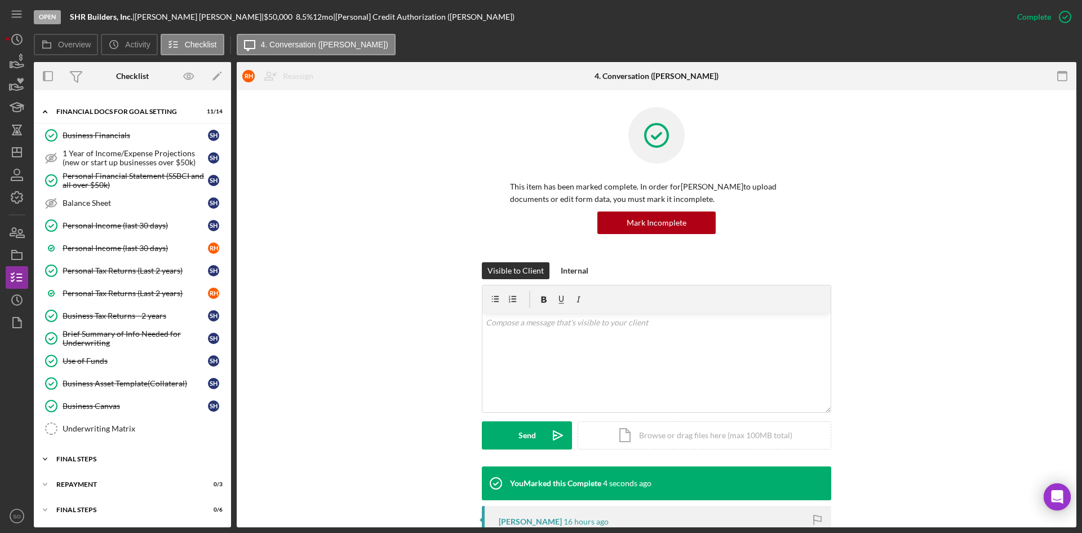
click at [113, 456] on div "FINAL STEPS" at bounding box center [136, 458] width 161 height 7
click at [7, 151] on icon "Icon/Dashboard" at bounding box center [17, 152] width 28 height 28
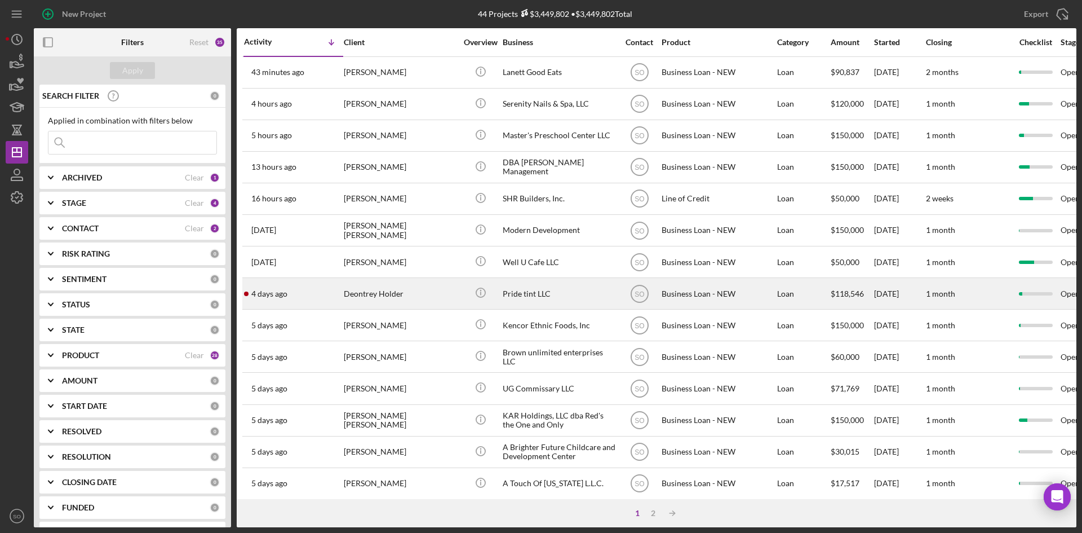
click at [389, 284] on div "Deontrey Holder" at bounding box center [400, 293] width 113 height 30
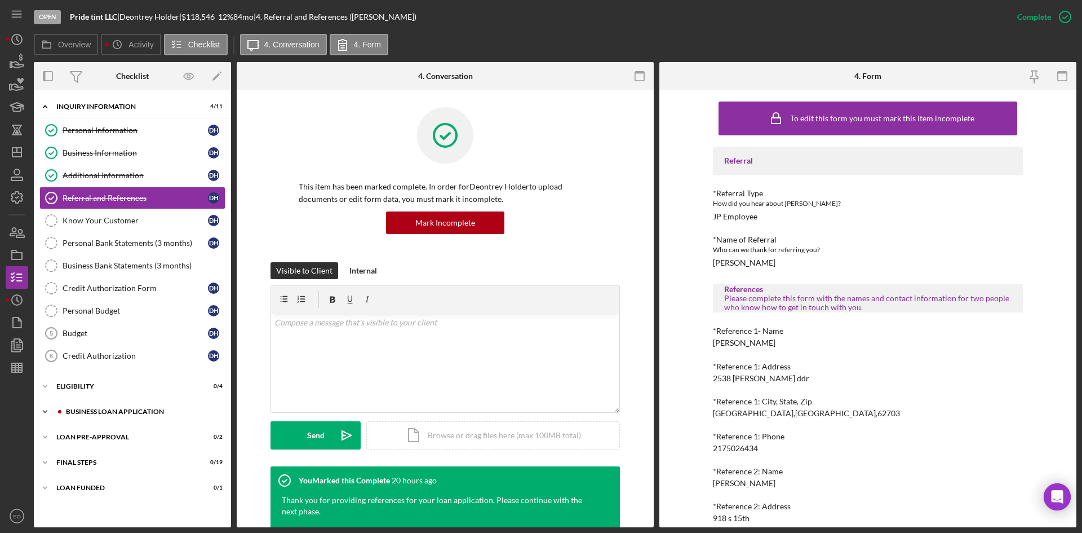
click at [108, 405] on div "Icon/Expander BUSINESS LOAN APPLICATION 3 / 31" at bounding box center [132, 411] width 197 height 23
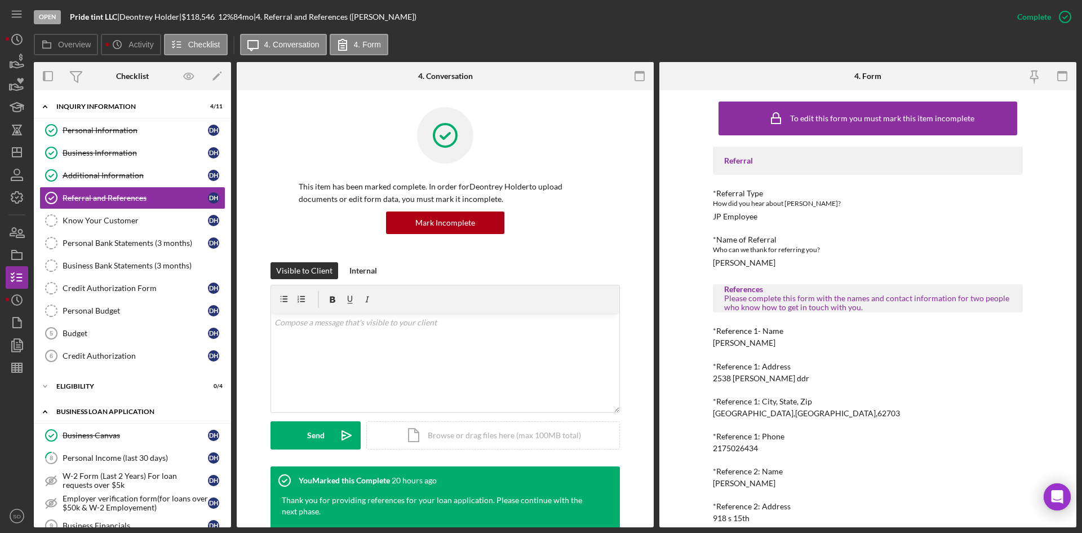
scroll to position [225, 0]
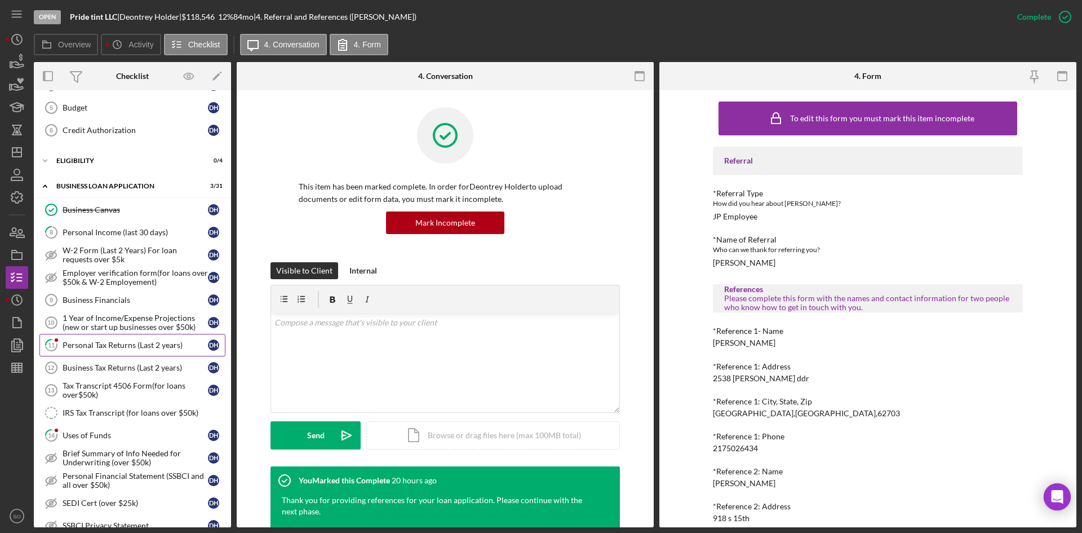
click at [90, 352] on link "11 Personal Tax Returns (Last 2 years) D H" at bounding box center [132, 345] width 186 height 23
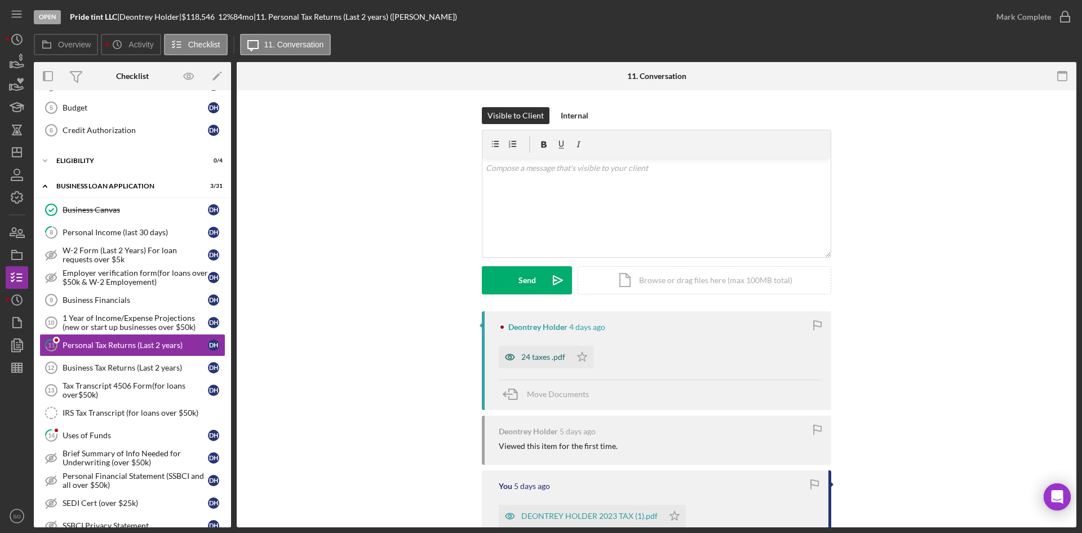
click at [560, 358] on div "24 taxes .pdf" at bounding box center [543, 356] width 44 height 9
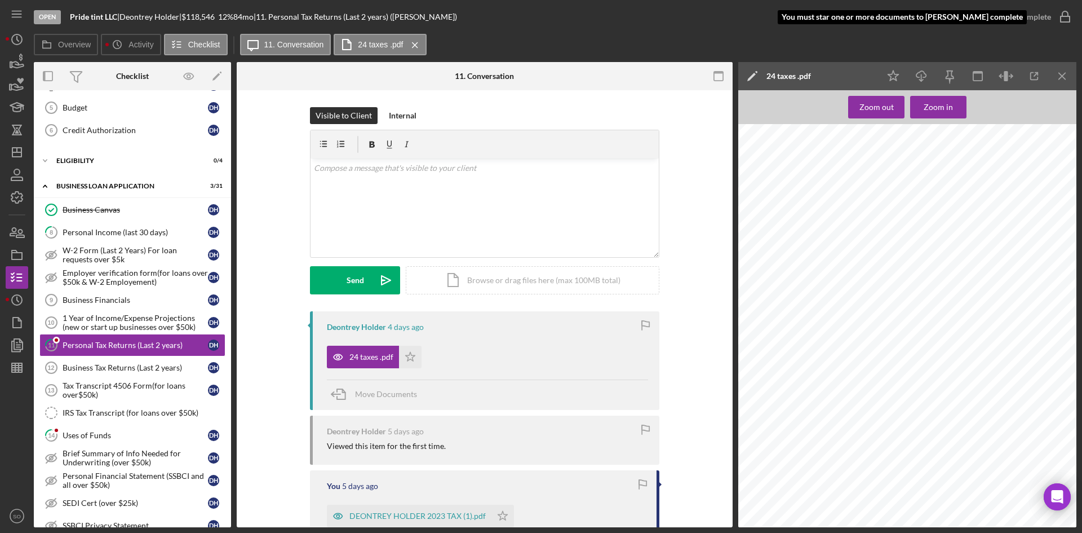
scroll to position [620, 0]
click at [412, 360] on icon "Icon/Star" at bounding box center [410, 357] width 23 height 23
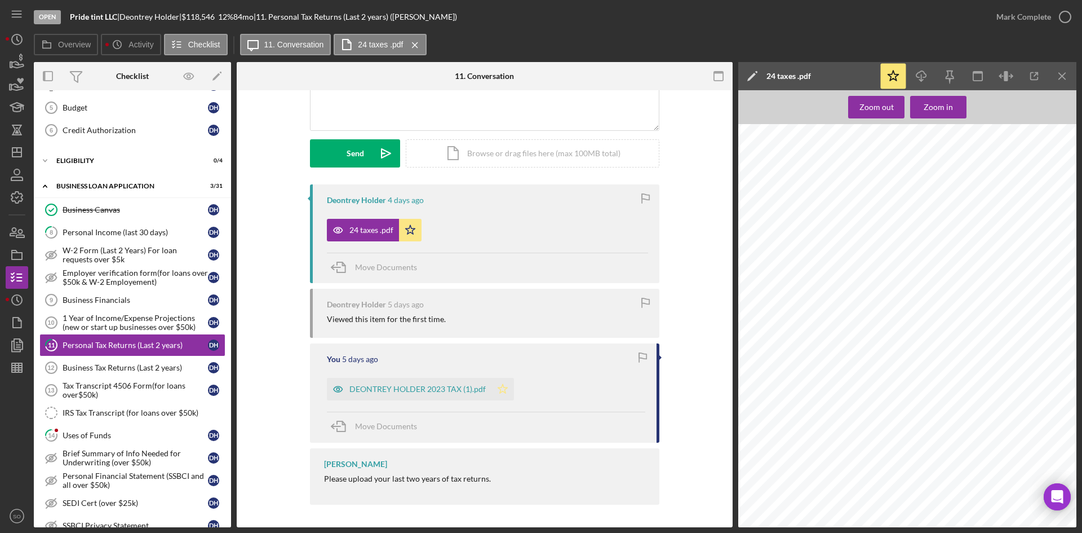
click at [500, 391] on icon "Icon/Star" at bounding box center [503, 389] width 23 height 23
click at [1017, 19] on div "Mark Complete" at bounding box center [1024, 17] width 55 height 23
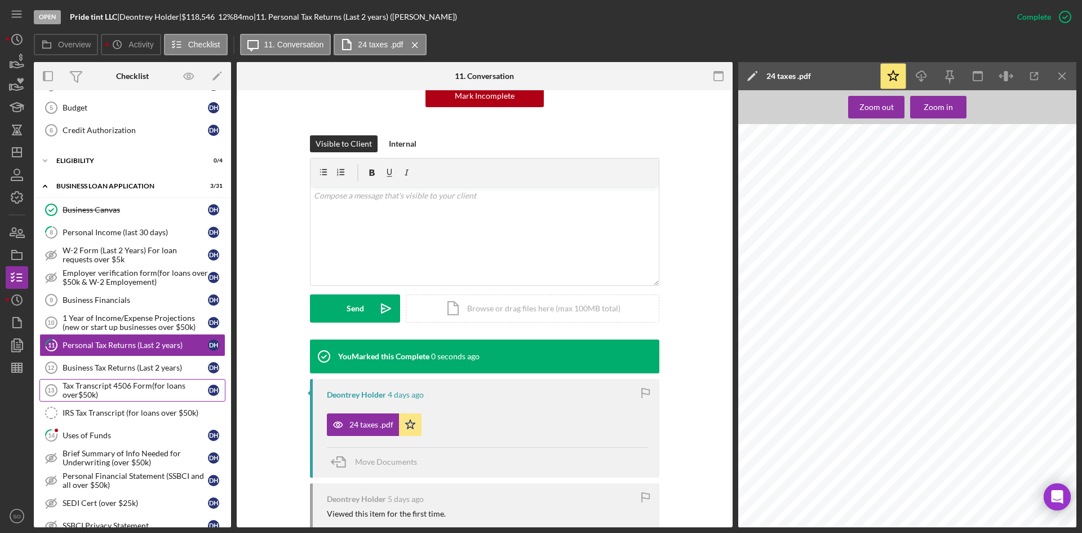
scroll to position [282, 0]
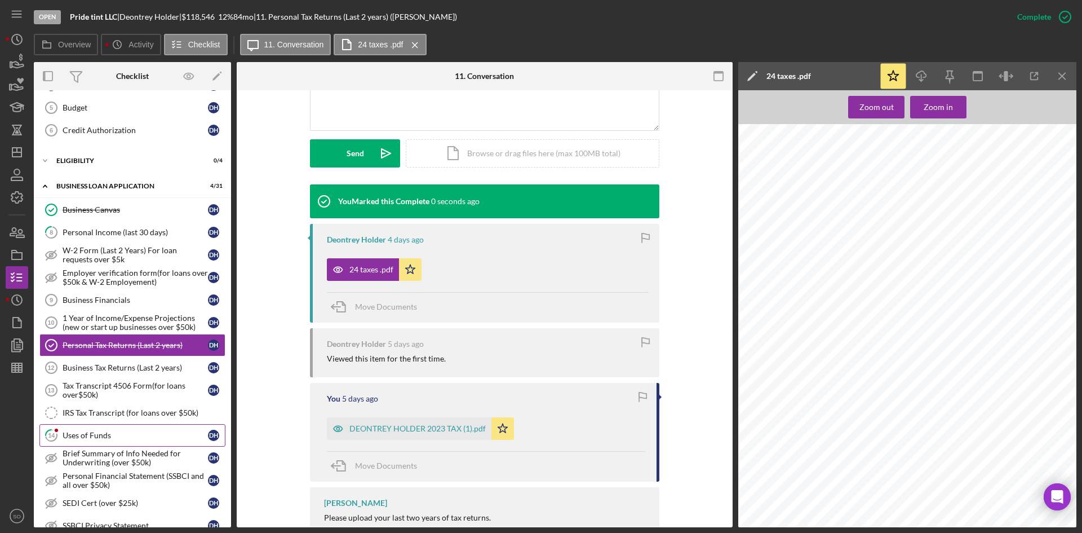
click at [107, 443] on link "14 Uses of Funds D H" at bounding box center [132, 435] width 186 height 23
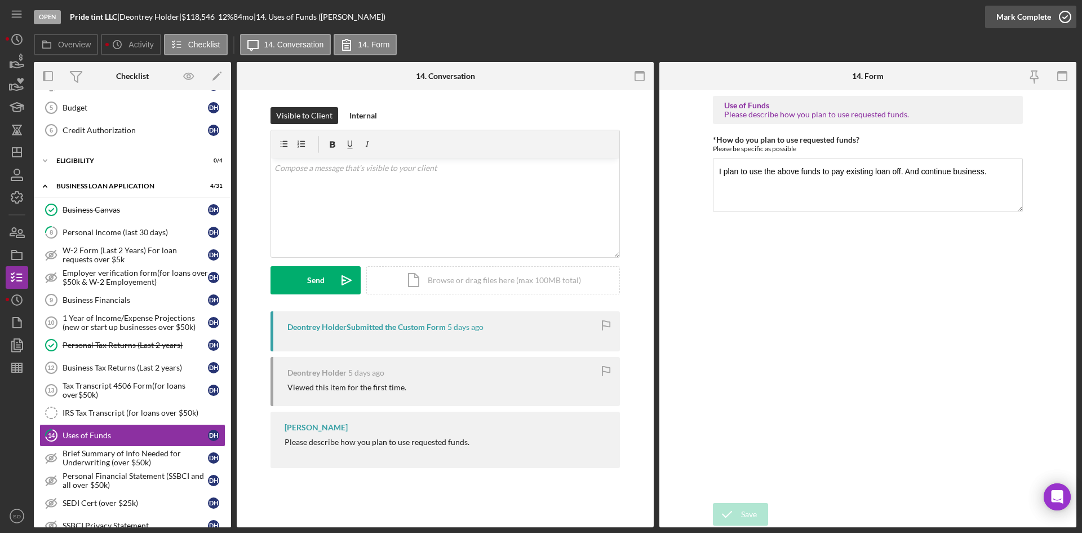
click at [1025, 13] on div "Mark Complete" at bounding box center [1024, 17] width 55 height 23
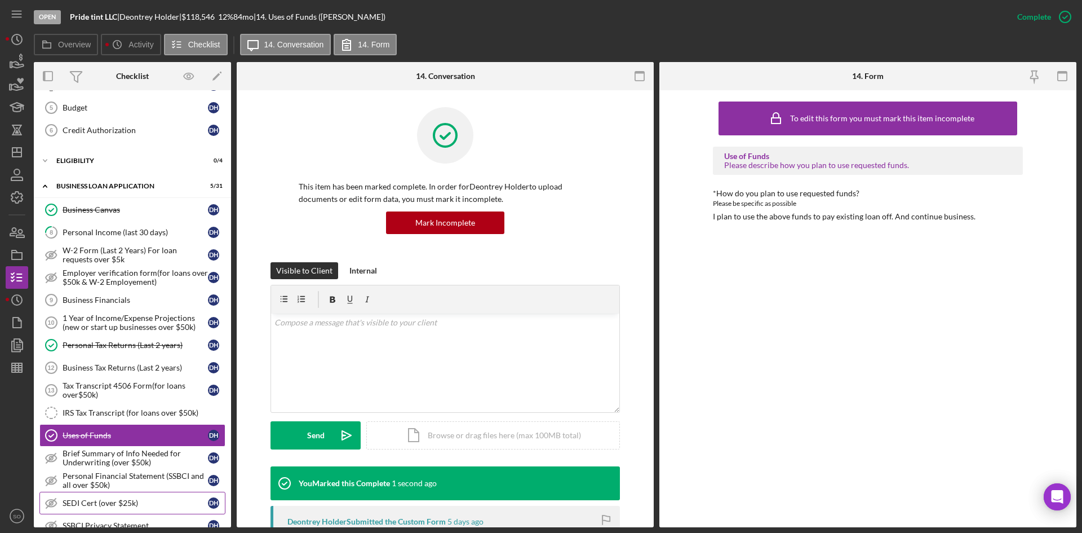
scroll to position [451, 0]
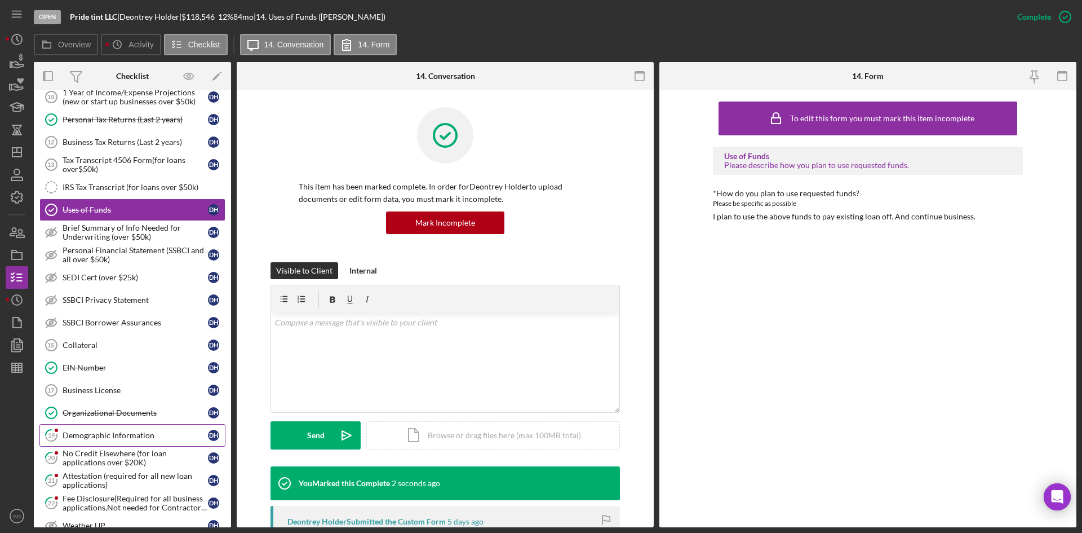
click at [124, 433] on div "Demographic Information" at bounding box center [135, 435] width 145 height 9
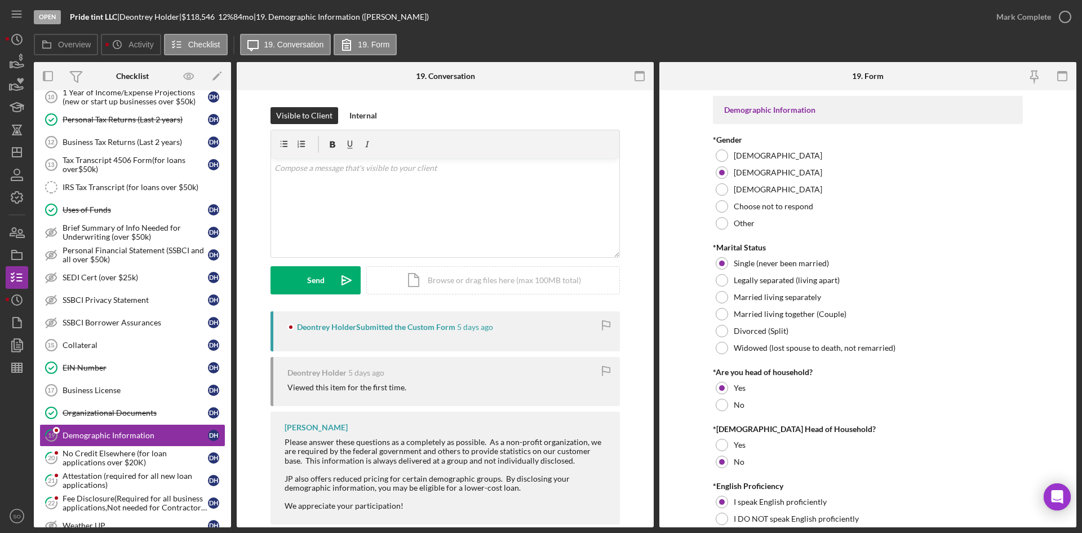
click at [1042, 17] on div "Mark Complete" at bounding box center [1024, 17] width 55 height 23
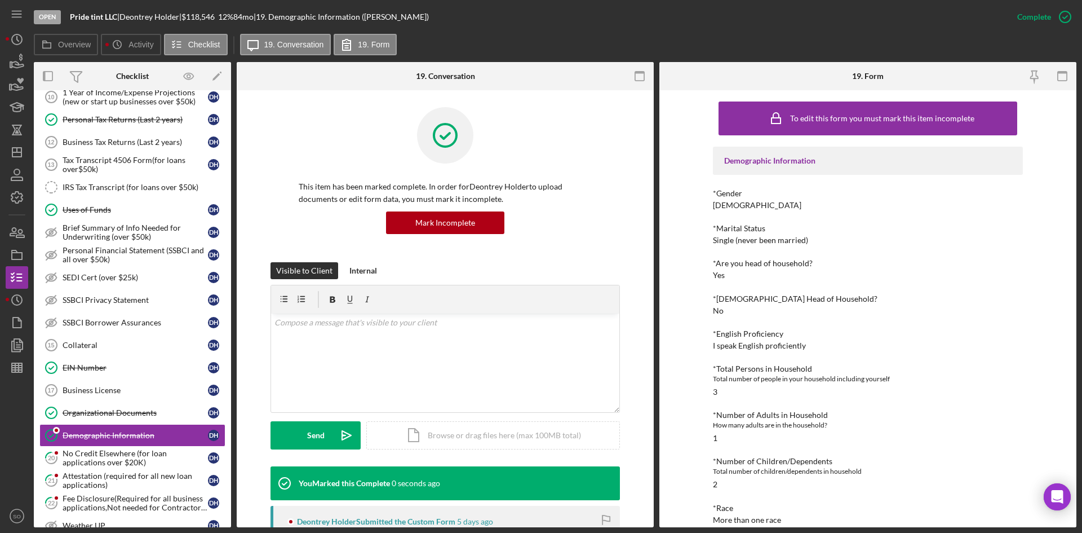
scroll to position [676, 0]
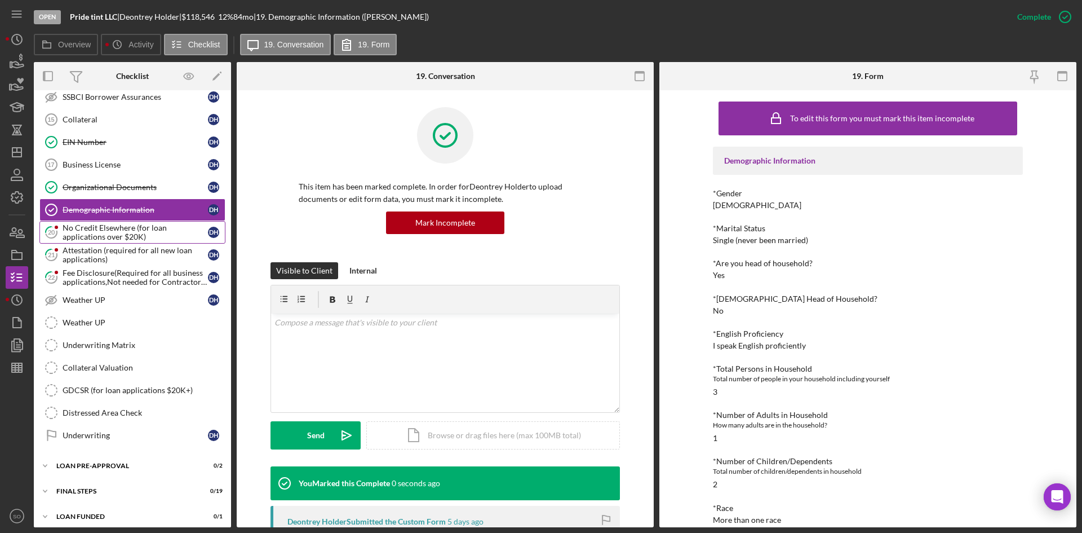
click at [96, 232] on div "No Credit Elsewhere (for loan applications over $20K)" at bounding box center [135, 232] width 145 height 18
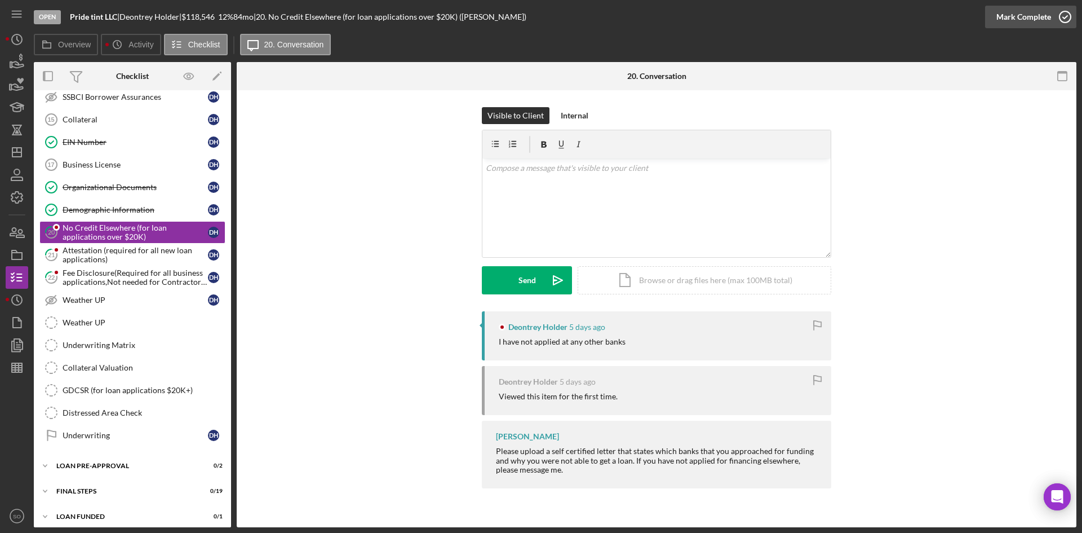
click at [1013, 14] on div "Mark Complete" at bounding box center [1024, 17] width 55 height 23
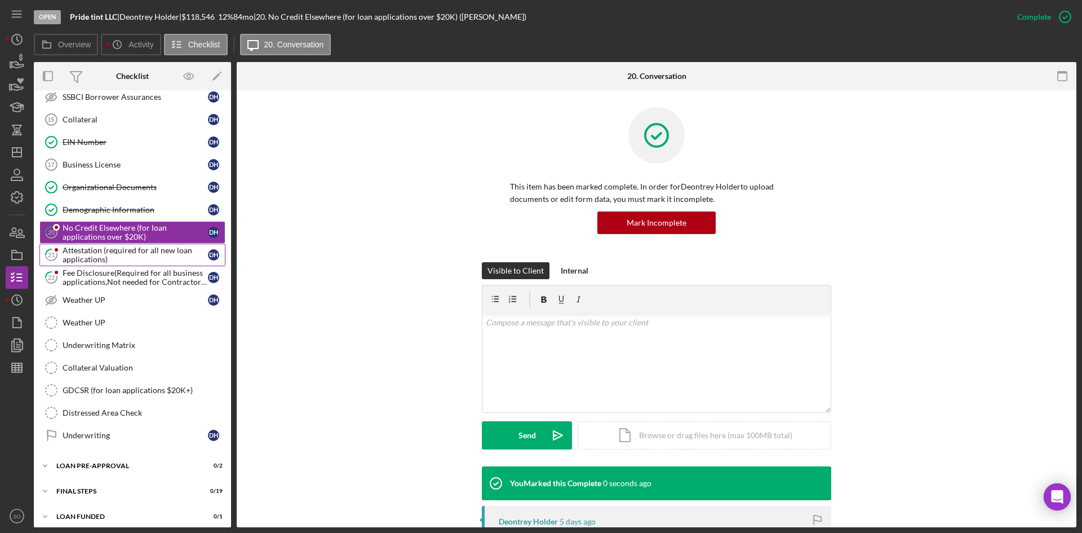
click at [107, 257] on div "Attestation (required for all new loan applications)" at bounding box center [135, 255] width 145 height 18
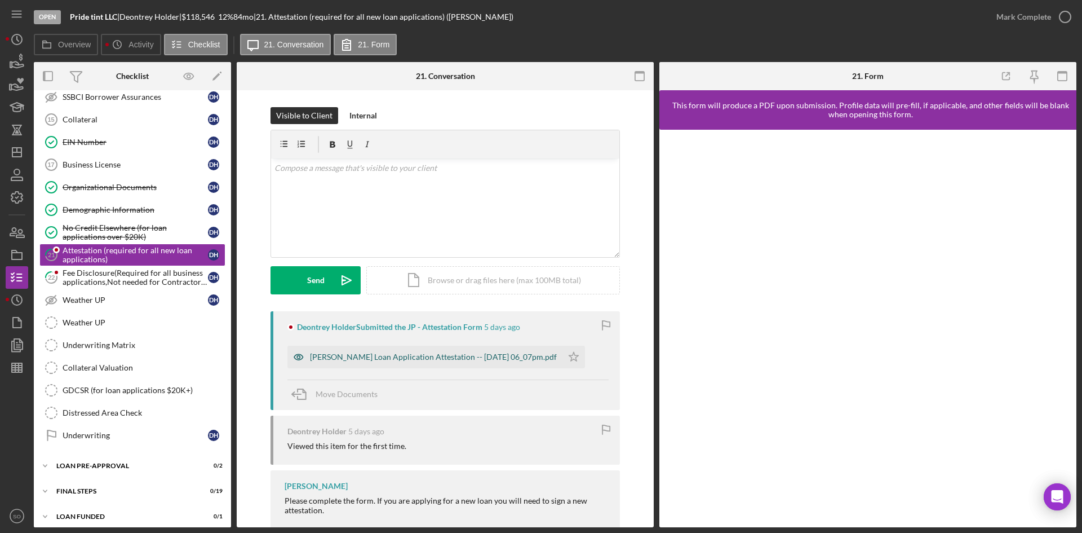
scroll to position [24, 0]
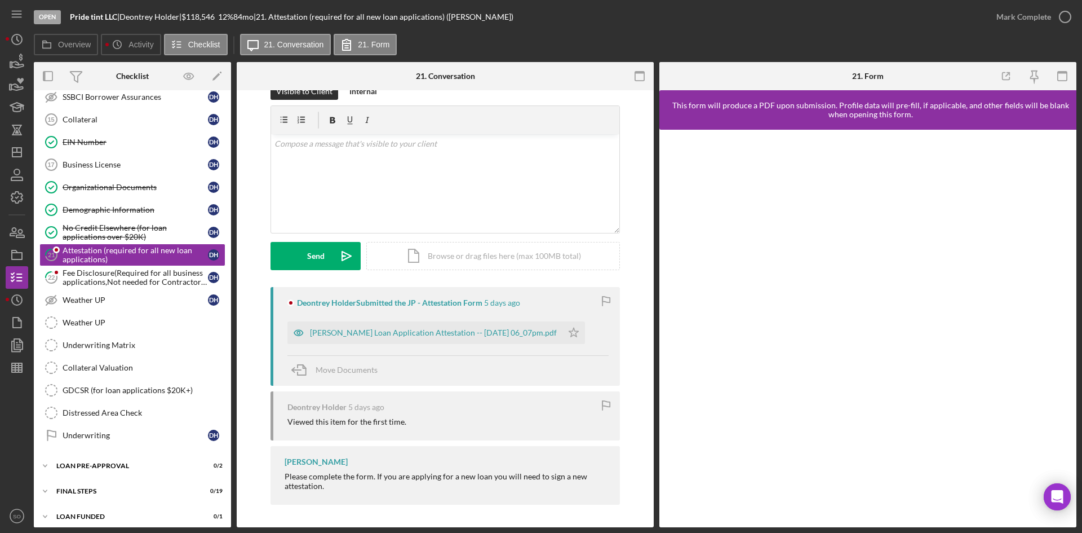
click at [451, 326] on div "[PERSON_NAME] Loan Application Attestation -- [DATE] 06_07pm.pdf" at bounding box center [424, 332] width 275 height 23
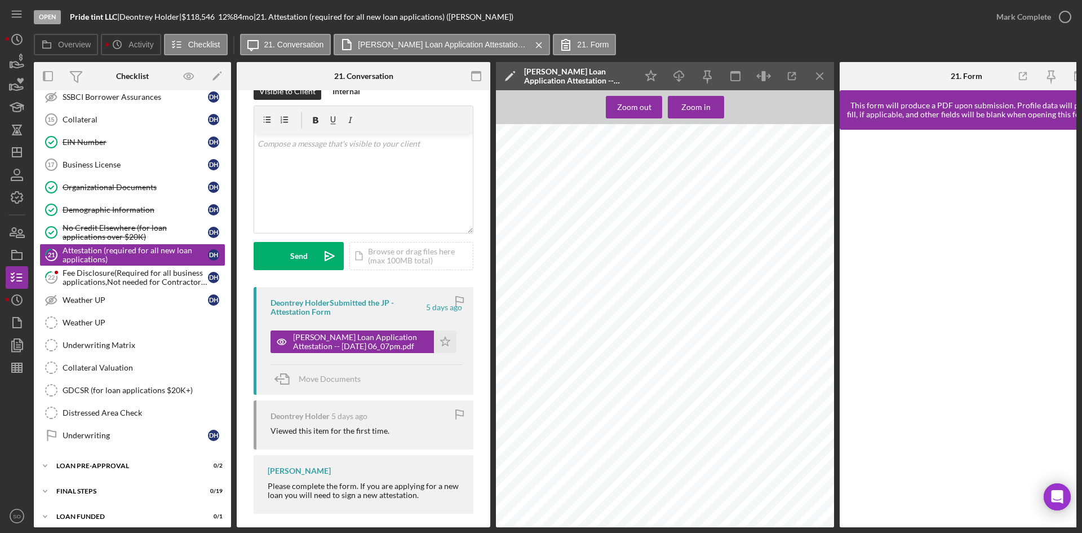
click at [0, 0] on icon "button" at bounding box center [0, 0] width 0 height 0
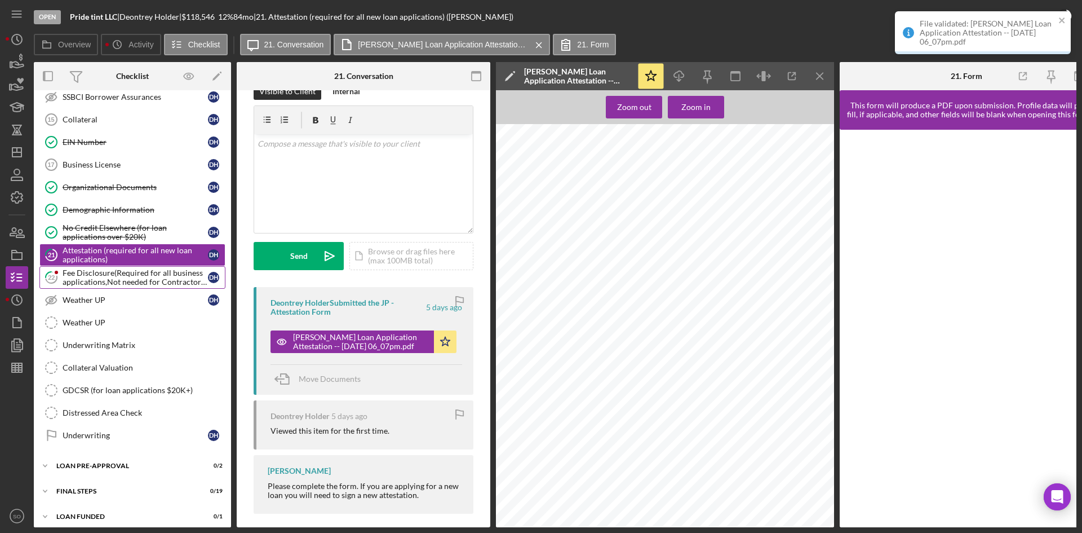
click at [109, 279] on div "Fee Disclosure(Required for all business applications,Not needed for Contractor…" at bounding box center [135, 277] width 145 height 18
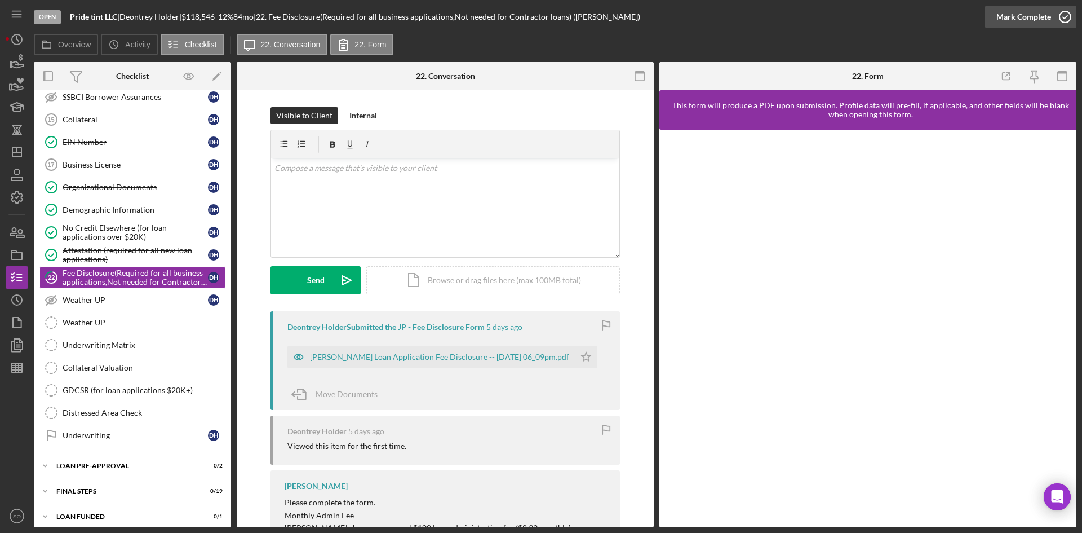
click at [1016, 17] on div "Mark Complete" at bounding box center [1024, 17] width 55 height 23
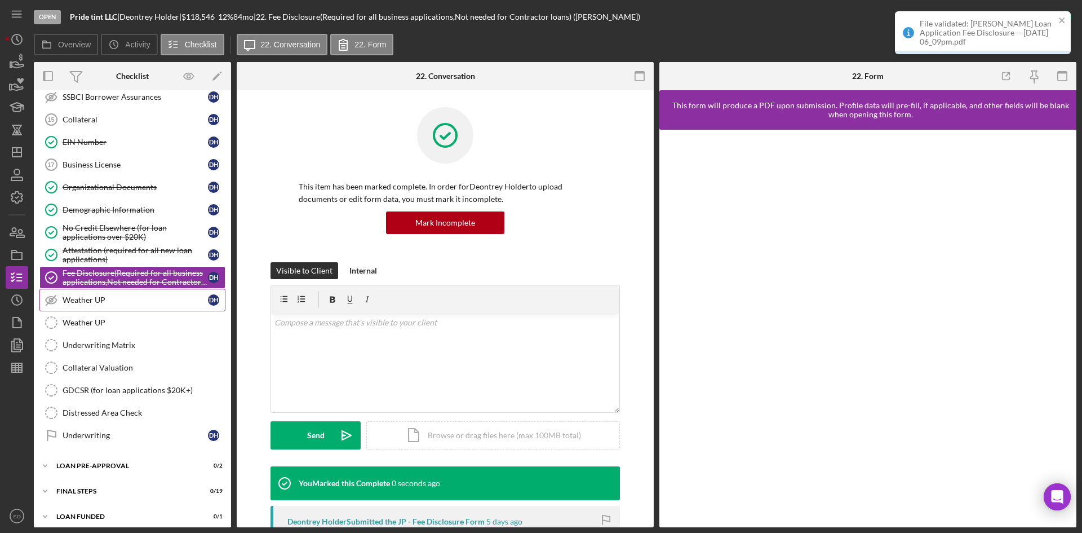
scroll to position [683, 0]
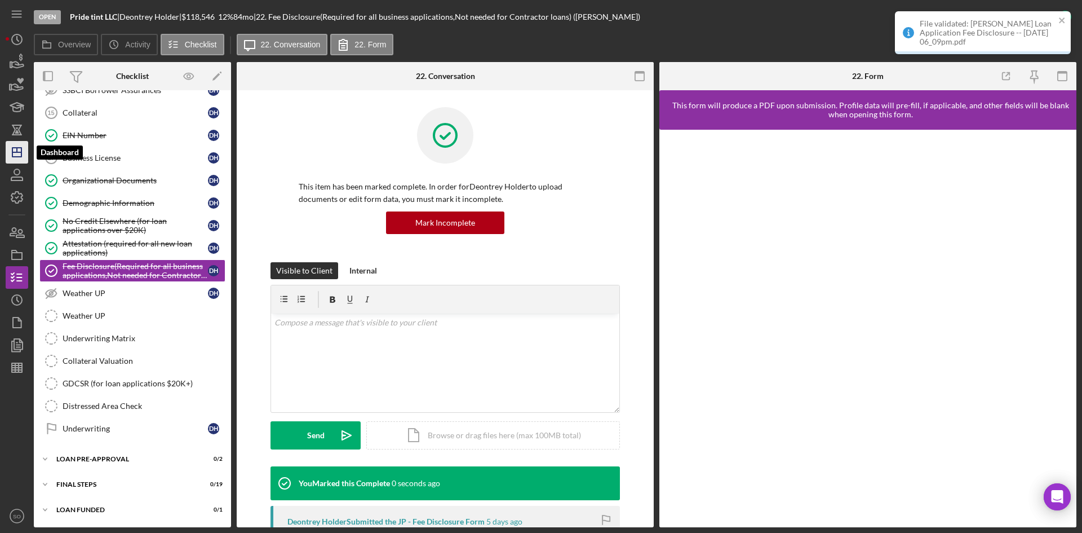
click at [24, 157] on icon "Icon/Dashboard" at bounding box center [17, 152] width 28 height 28
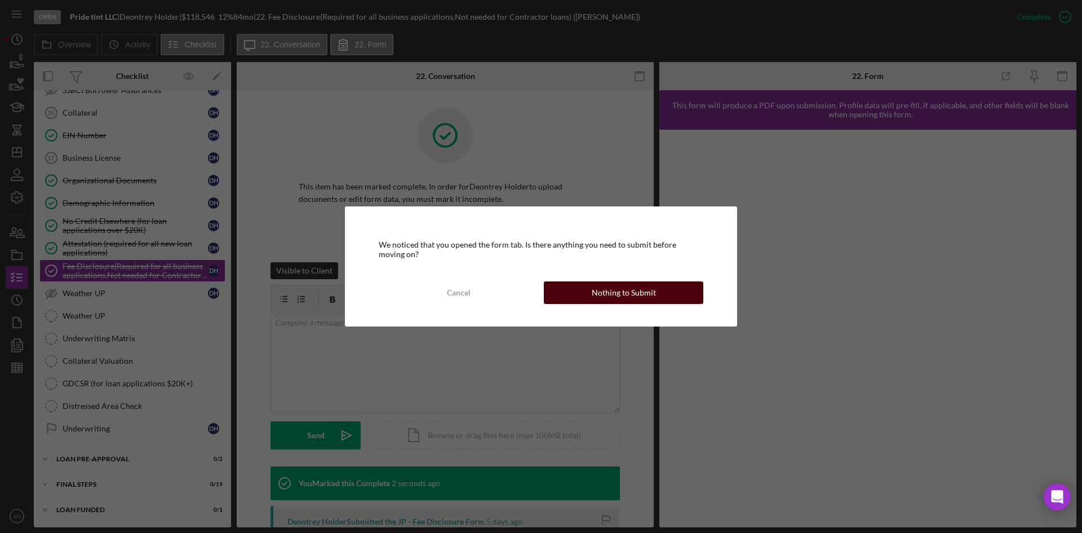
click at [672, 295] on button "Nothing to Submit" at bounding box center [624, 292] width 160 height 23
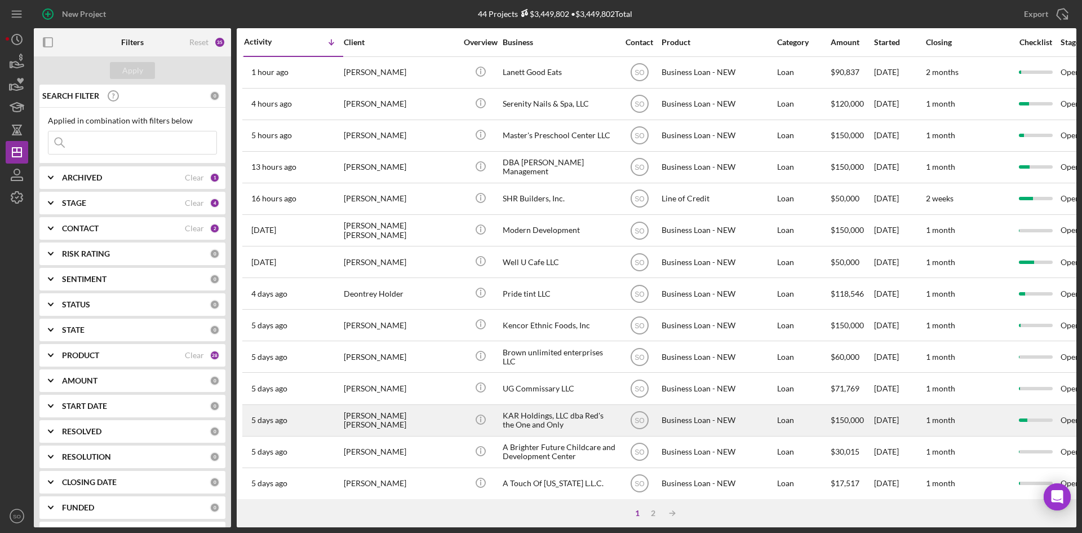
scroll to position [113, 0]
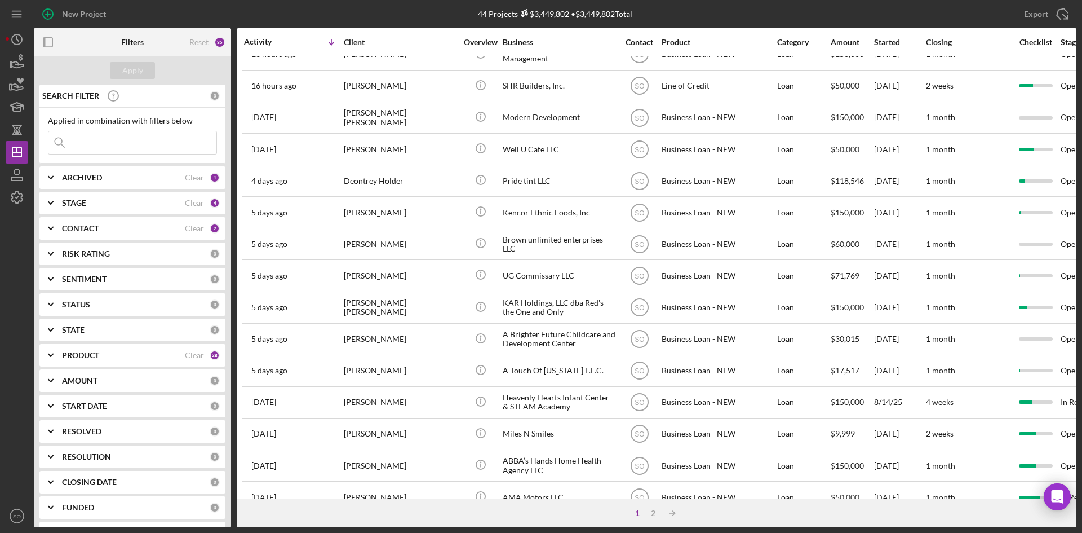
click at [103, 202] on div "STAGE" at bounding box center [123, 202] width 123 height 9
click at [89, 184] on div "ARCHIVED Clear 1" at bounding box center [141, 177] width 158 height 23
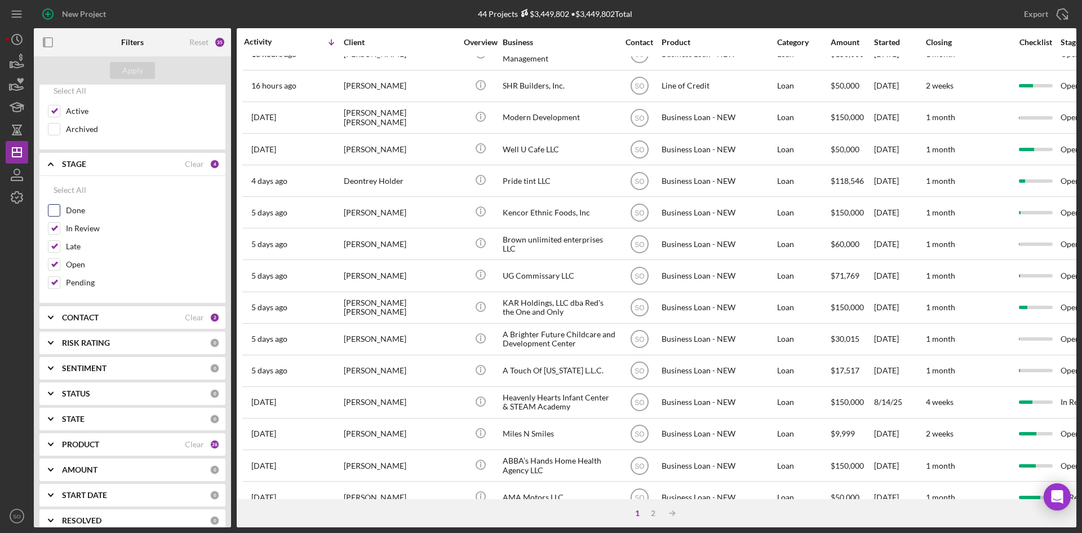
scroll to position [169, 0]
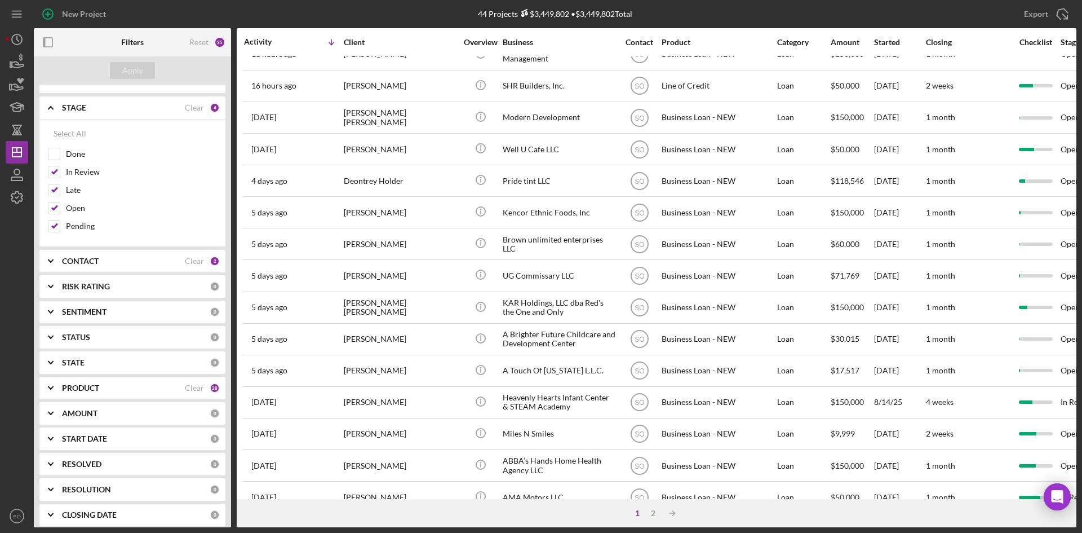
click at [149, 382] on div "PRODUCT Clear 28" at bounding box center [141, 388] width 158 height 23
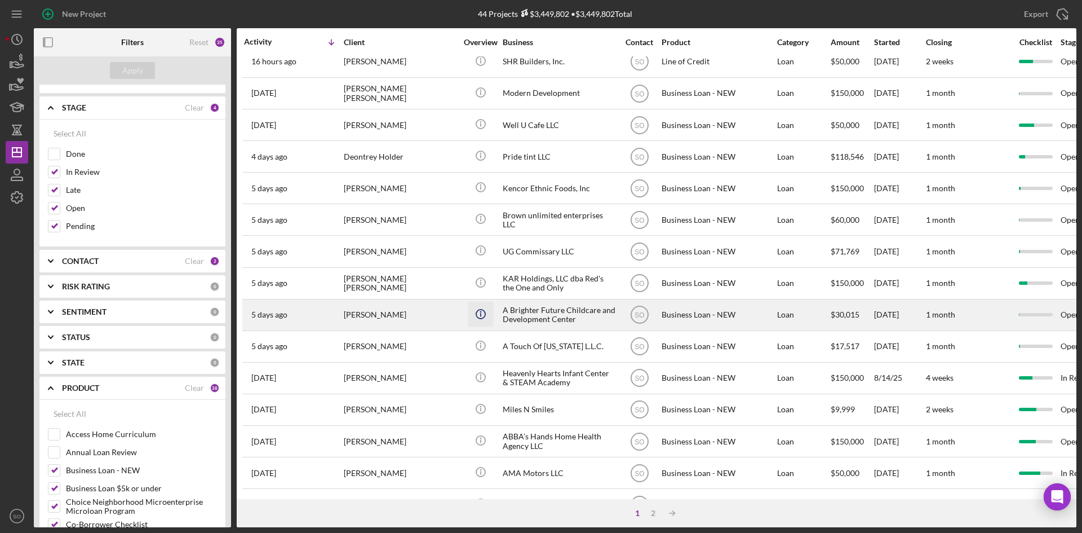
scroll to position [0, 0]
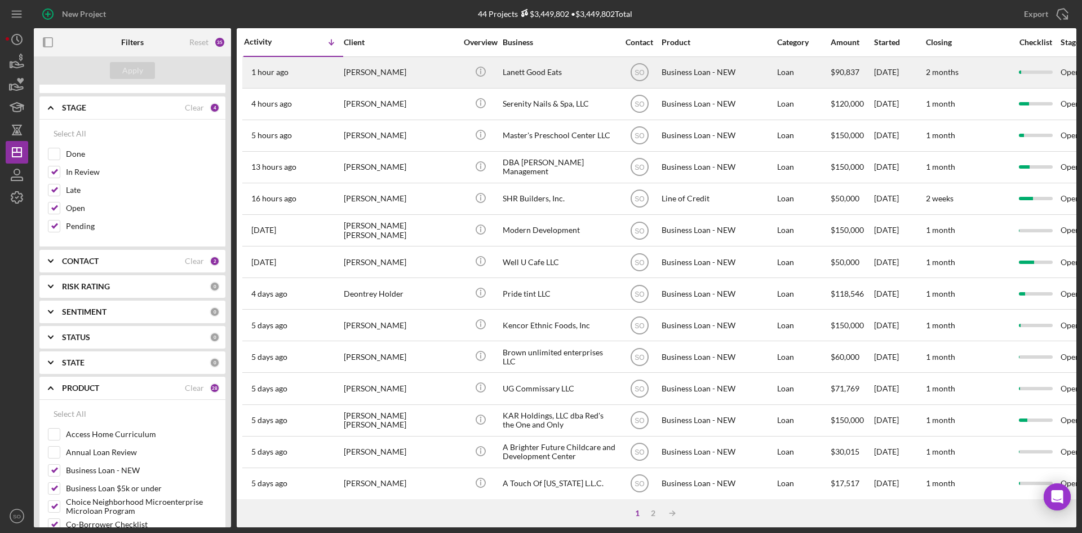
click at [377, 77] on div "[PERSON_NAME]" at bounding box center [400, 72] width 113 height 30
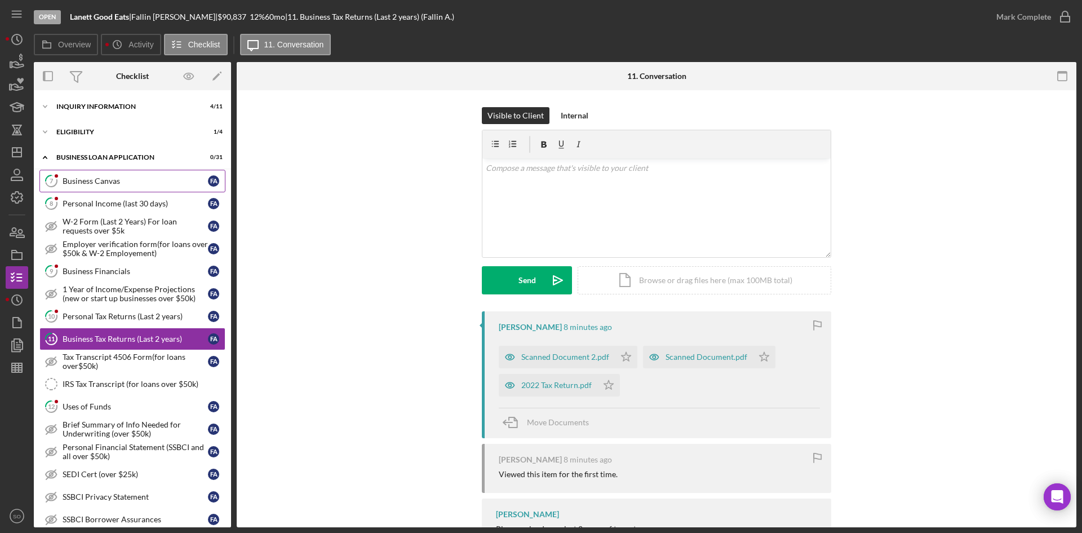
click at [92, 183] on div "Business Canvas" at bounding box center [135, 180] width 145 height 9
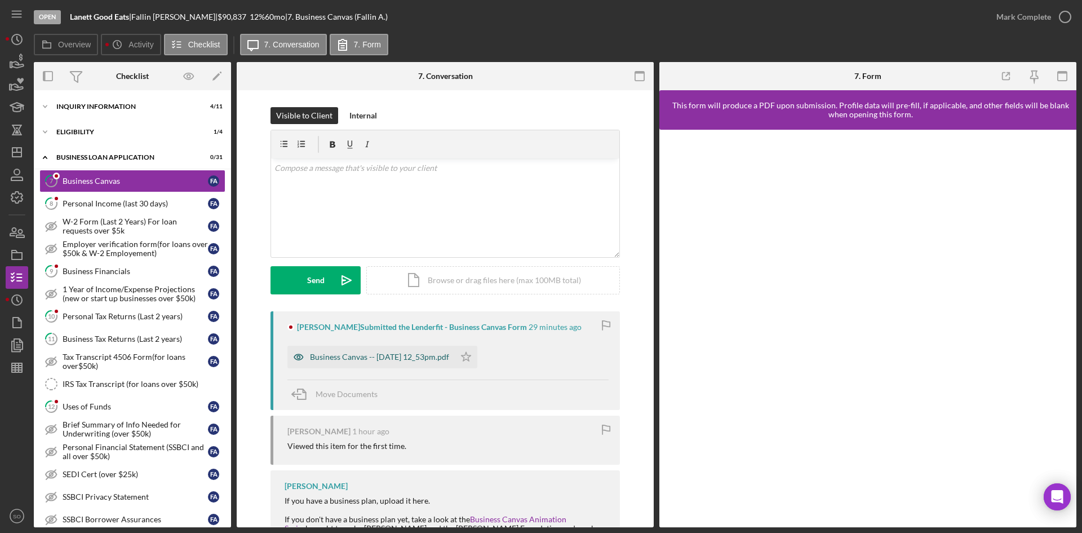
click at [409, 355] on div "Business Canvas -- [DATE] 12_53pm.pdf" at bounding box center [379, 356] width 139 height 9
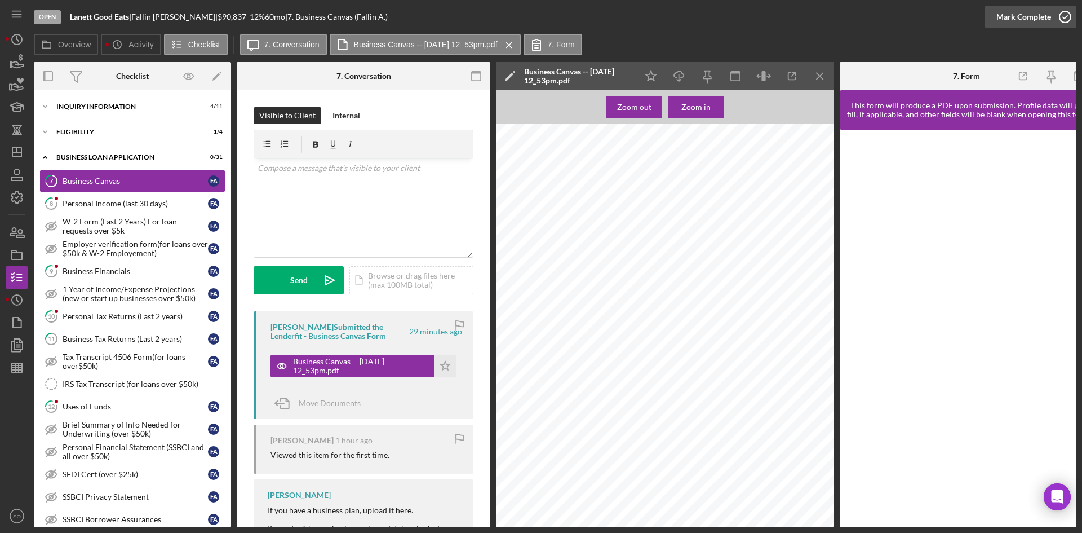
click at [1017, 8] on div "Mark Complete" at bounding box center [1024, 17] width 55 height 23
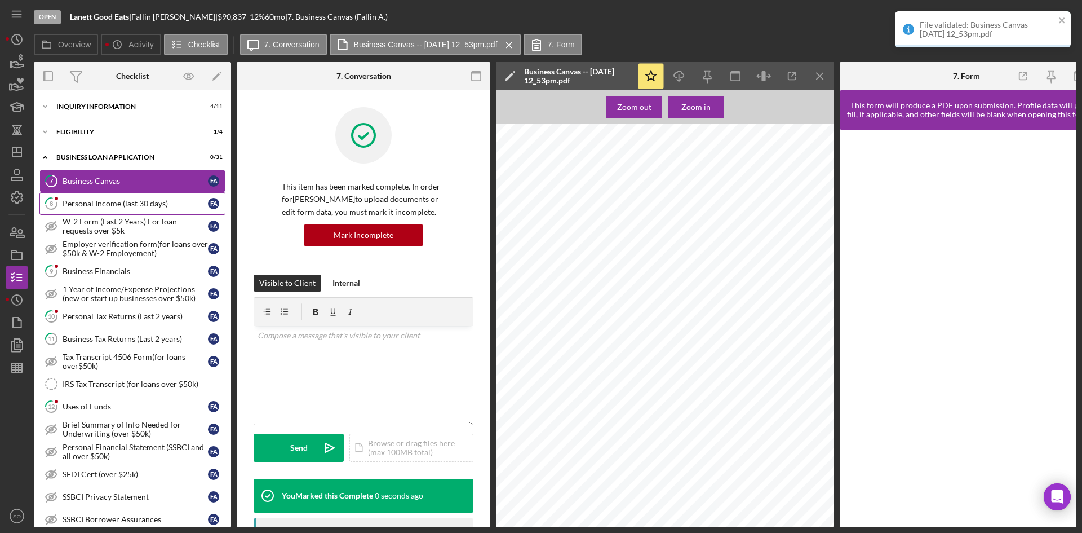
click at [172, 210] on link "8 Personal Income (last 30 days) F A" at bounding box center [132, 203] width 186 height 23
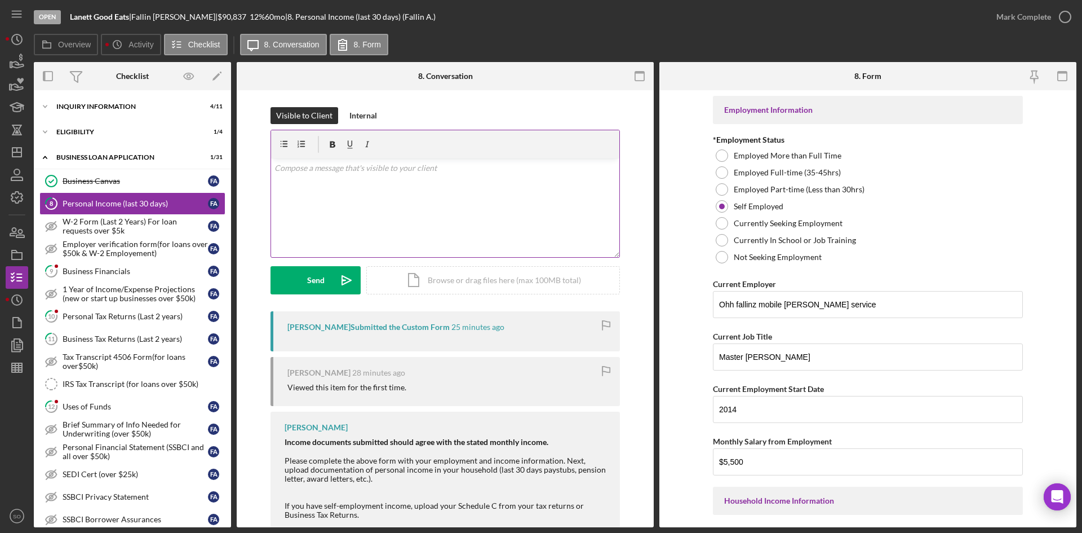
click at [410, 168] on p at bounding box center [446, 168] width 342 height 12
click at [311, 197] on div "v Color teal Color pink Remove color Add row above Add row below Add column bef…" at bounding box center [445, 207] width 348 height 99
click at [333, 279] on icon "Icon/icon-invite-send" at bounding box center [347, 280] width 28 height 28
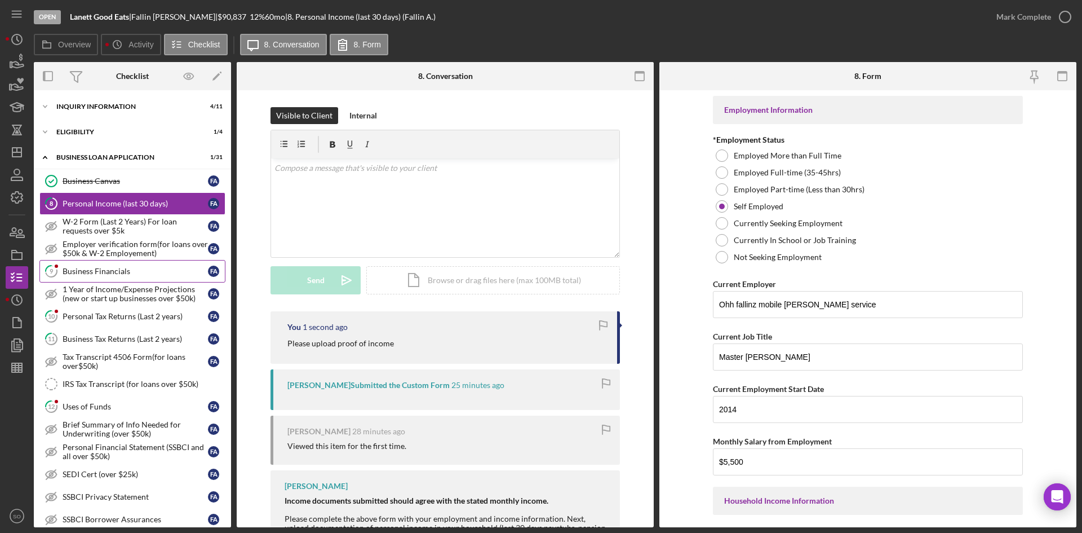
drag, startPoint x: 95, startPoint y: 279, endPoint x: 100, endPoint y: 268, distance: 12.6
click at [95, 279] on link "9 Business Financials F A" at bounding box center [132, 271] width 186 height 23
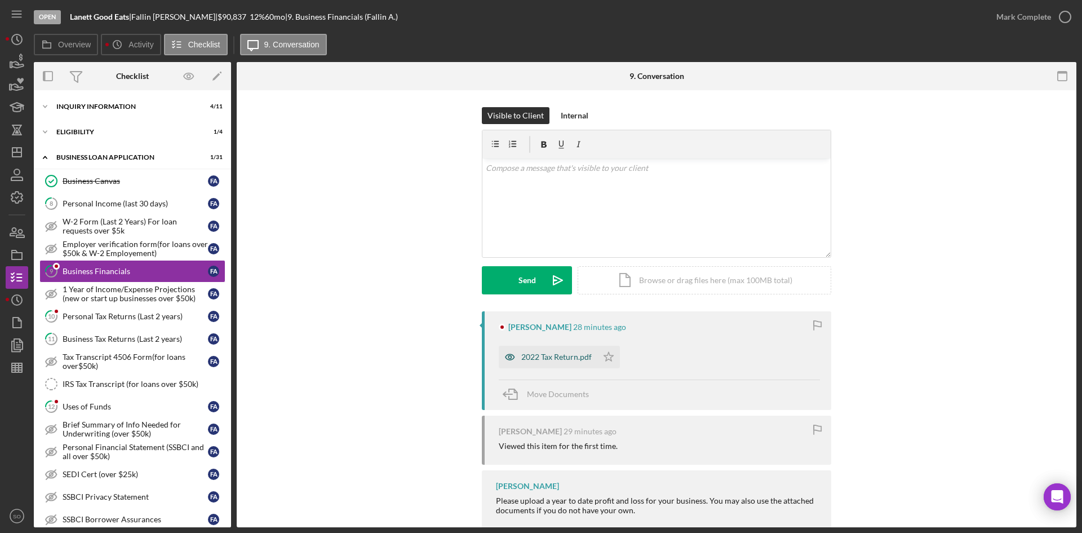
click at [552, 360] on div "2022 Tax Return.pdf" at bounding box center [556, 356] width 70 height 9
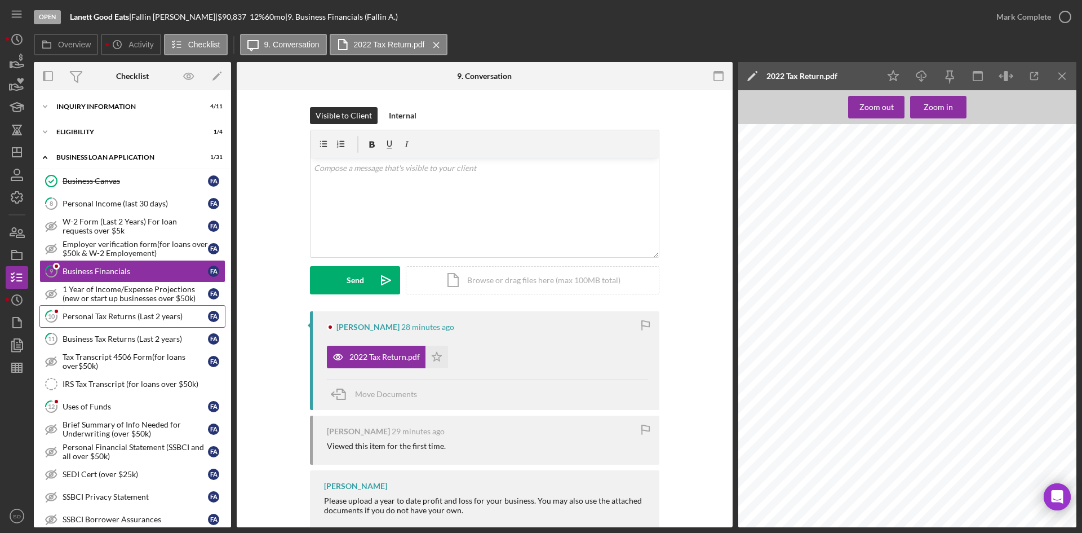
click at [138, 314] on div "Personal Tax Returns (Last 2 years)" at bounding box center [135, 316] width 145 height 9
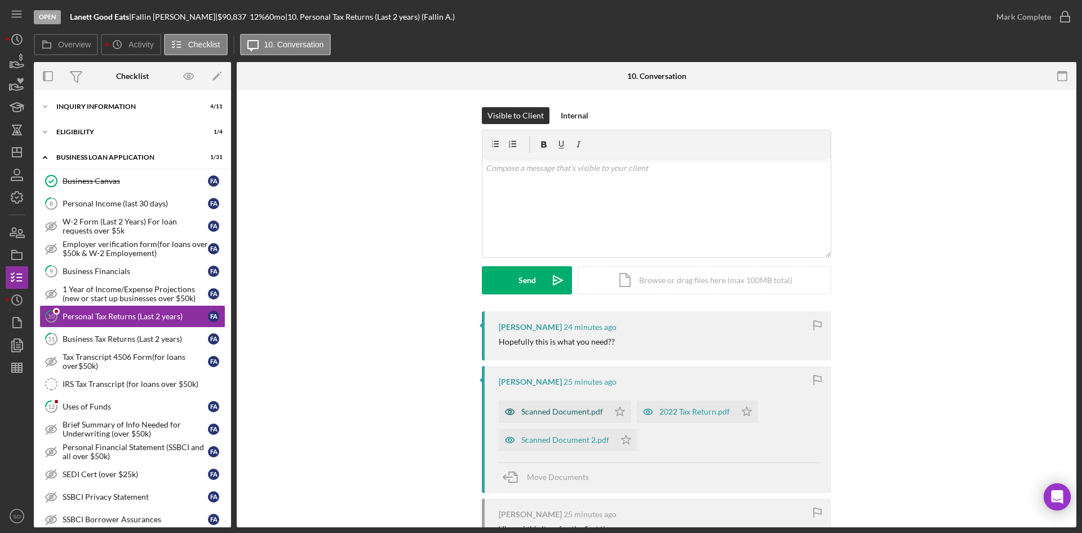
click at [535, 415] on div "Scanned Document.pdf" at bounding box center [562, 411] width 82 height 9
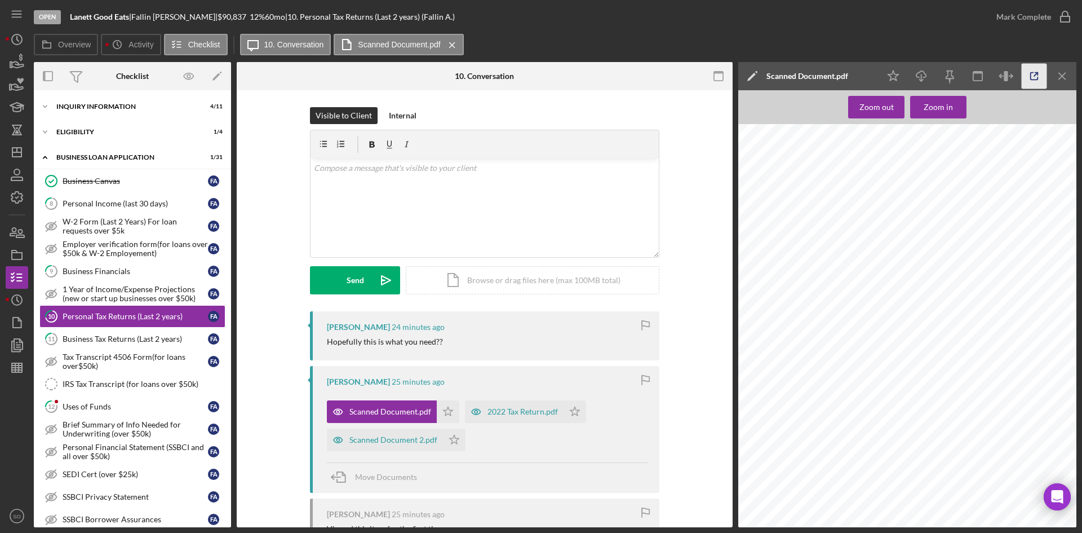
click at [1038, 75] on polyline "button" at bounding box center [1037, 74] width 3 height 3
click at [496, 414] on div "2022 Tax Return.pdf" at bounding box center [523, 411] width 70 height 9
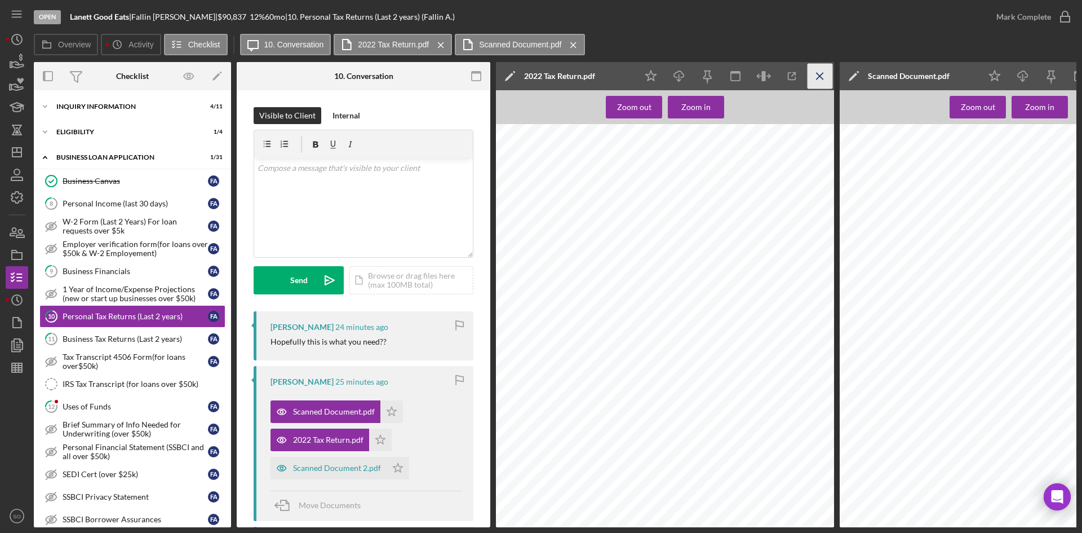
click at [818, 69] on icon "Icon/Menu Close" at bounding box center [820, 76] width 25 height 25
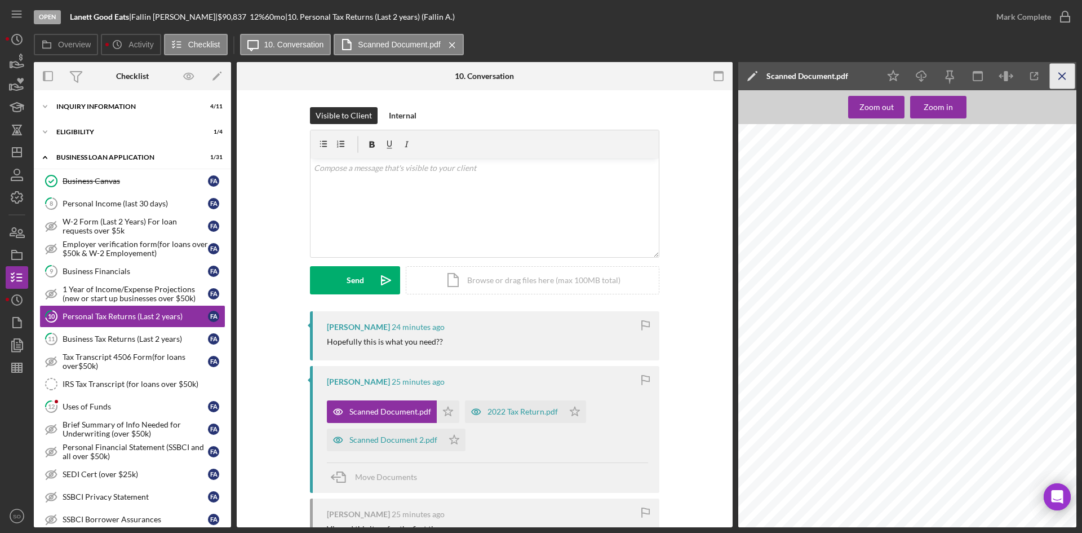
click at [1062, 67] on icon "Icon/Menu Close" at bounding box center [1062, 76] width 25 height 25
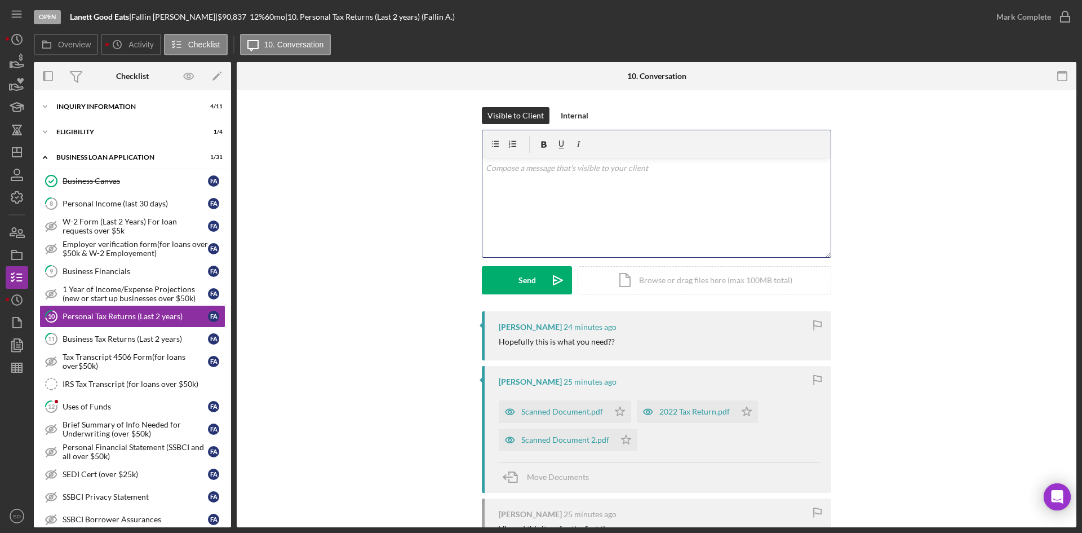
click at [552, 180] on div "v Color teal Color pink Remove color Add row above Add row below Add column bef…" at bounding box center [657, 207] width 348 height 99
click at [520, 271] on div "Send" at bounding box center [527, 280] width 17 height 28
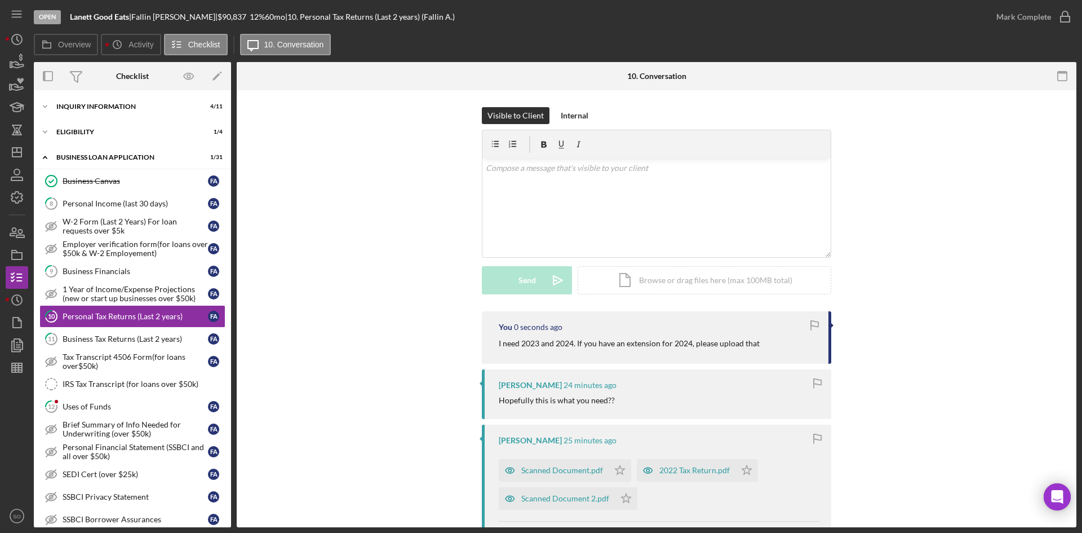
scroll to position [163, 0]
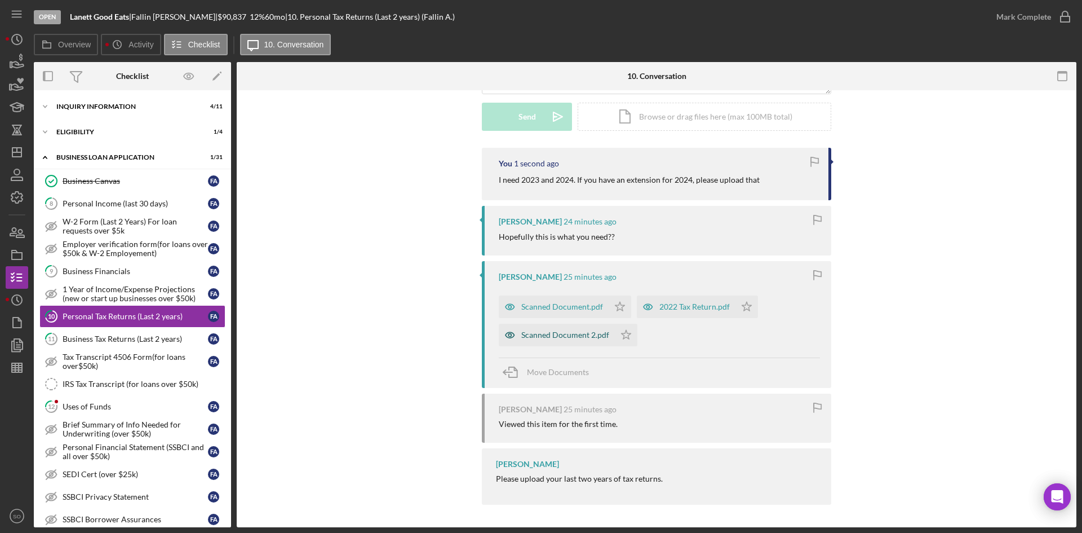
click at [537, 328] on div "Scanned Document 2.pdf" at bounding box center [557, 335] width 116 height 23
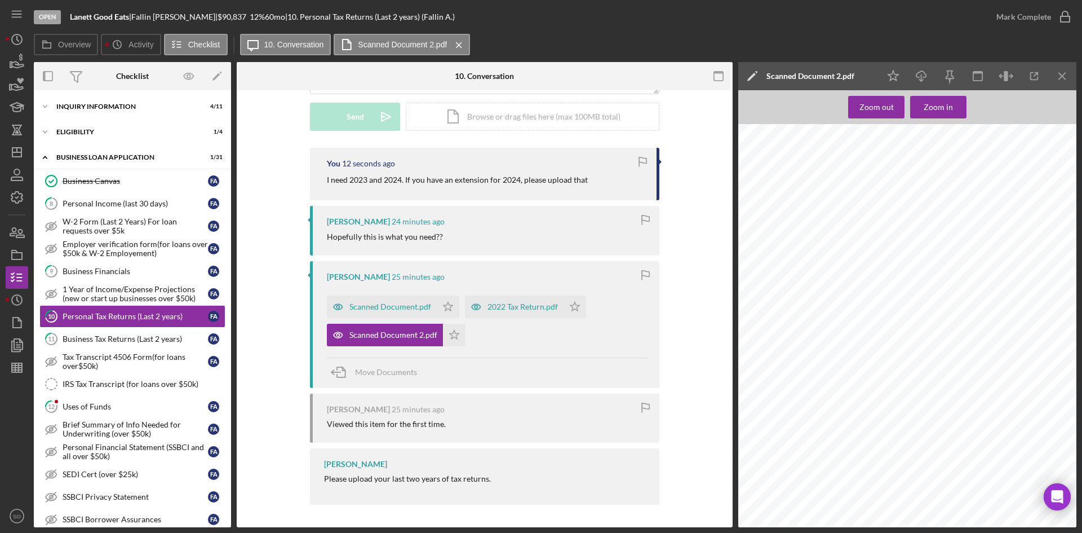
scroll to position [6032, 0]
click at [920, 77] on icon "button" at bounding box center [922, 74] width 10 height 6
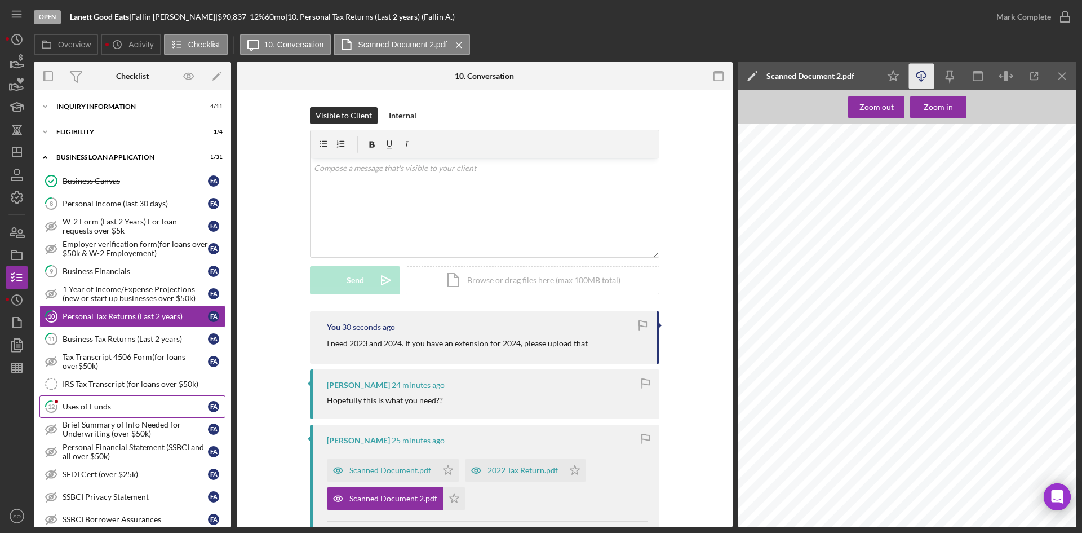
click at [106, 408] on div "Uses of Funds" at bounding box center [135, 406] width 145 height 9
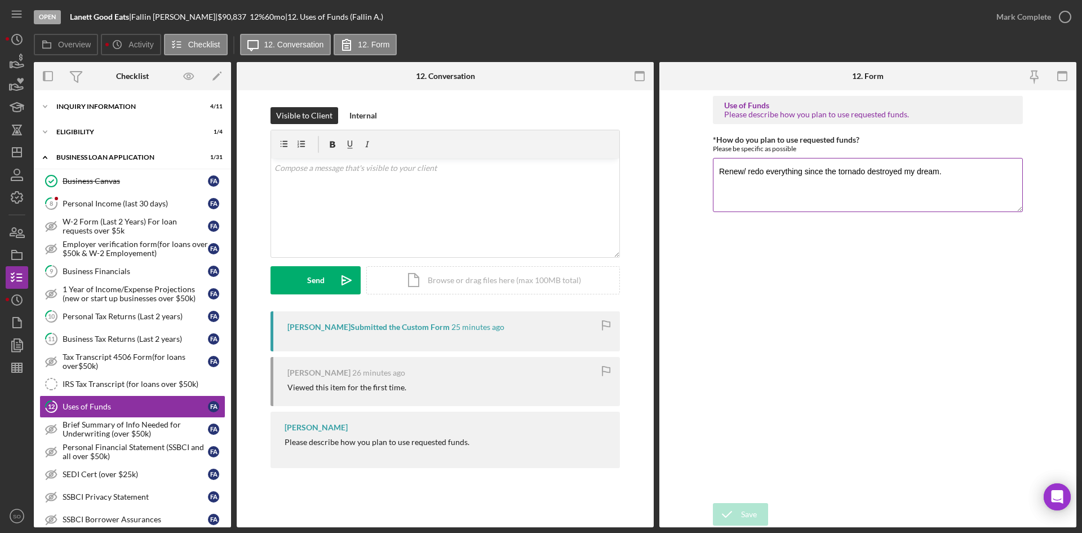
click at [828, 201] on textarea "Renew/ redo everything since the tornado destroyed my dream." at bounding box center [868, 185] width 310 height 54
click at [759, 208] on textarea "Renew/ redo everything since the tornado destroyed my dream." at bounding box center [868, 185] width 310 height 54
click at [967, 177] on textarea "Renew/ redo everything since the tornado destroyed my dream." at bounding box center [868, 185] width 310 height 54
click at [935, 172] on textarea "Renew/ redo everything since the tornado destroyed my dream." at bounding box center [868, 185] width 310 height 54
click at [943, 172] on textarea "Renew/ redo everything since the tornado destroyed my dream." at bounding box center [868, 185] width 310 height 54
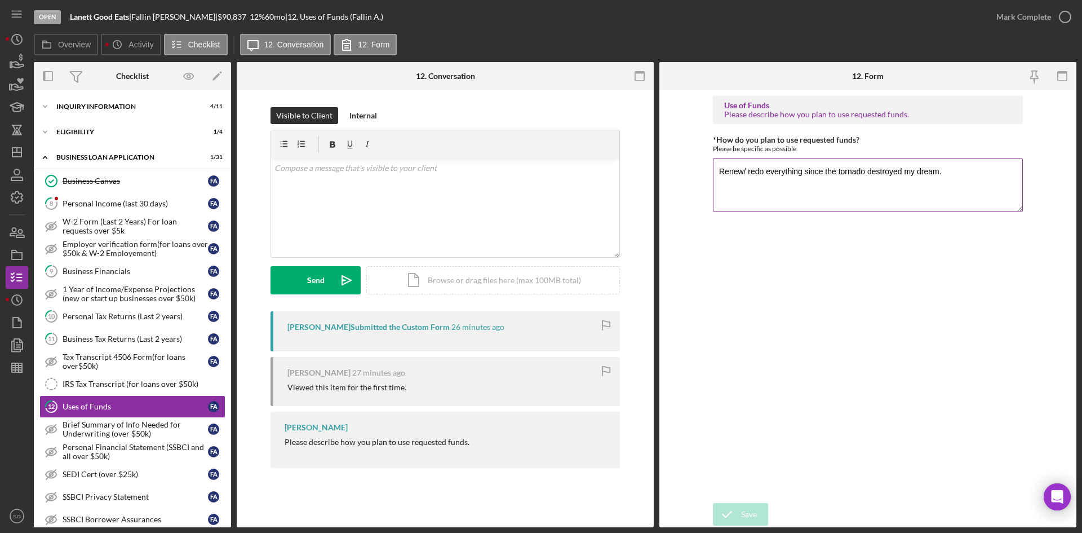
drag, startPoint x: 802, startPoint y: 173, endPoint x: 771, endPoint y: 175, distance: 31.6
click at [771, 175] on textarea "Renew/ redo everything since the tornado destroyed my dream." at bounding box center [868, 185] width 310 height 54
type textarea "Renew/ redo my business since the tornado destroyed my dream."
drag, startPoint x: 752, startPoint y: 517, endPoint x: 866, endPoint y: 319, distance: 228.8
click at [753, 515] on div "Save" at bounding box center [749, 514] width 16 height 23
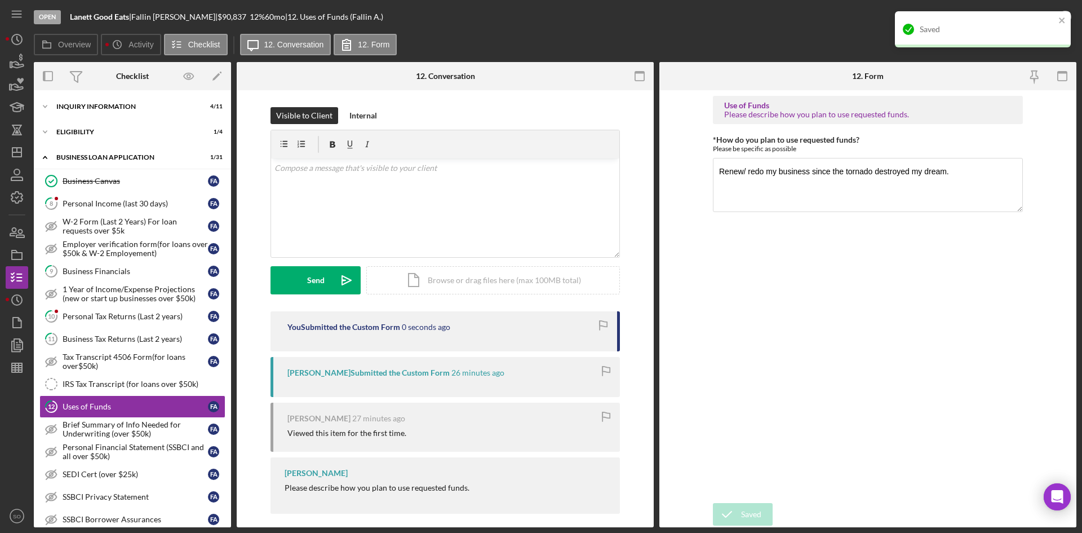
click at [1020, 17] on div "Saved" at bounding box center [983, 29] width 176 height 36
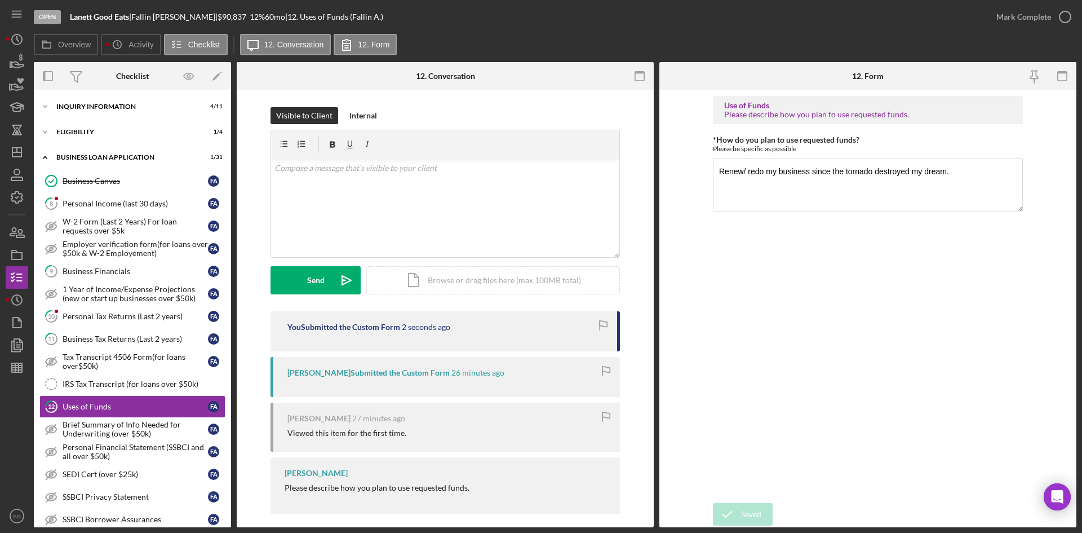
click at [1041, 14] on div "Saved" at bounding box center [983, 11] width 180 height 5
click at [1043, 15] on div "Mark Complete" at bounding box center [1024, 17] width 55 height 23
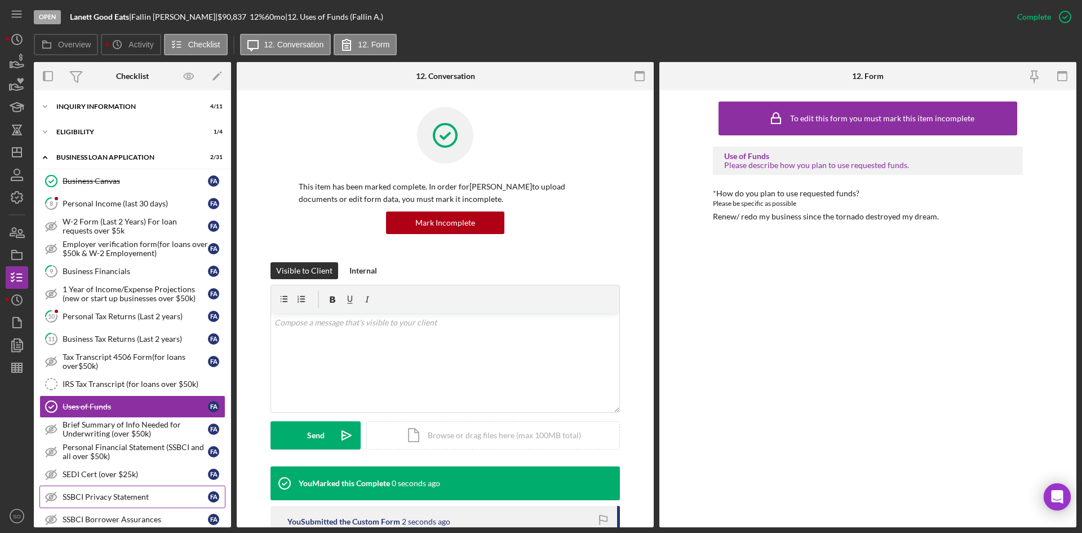
scroll to position [169, 0]
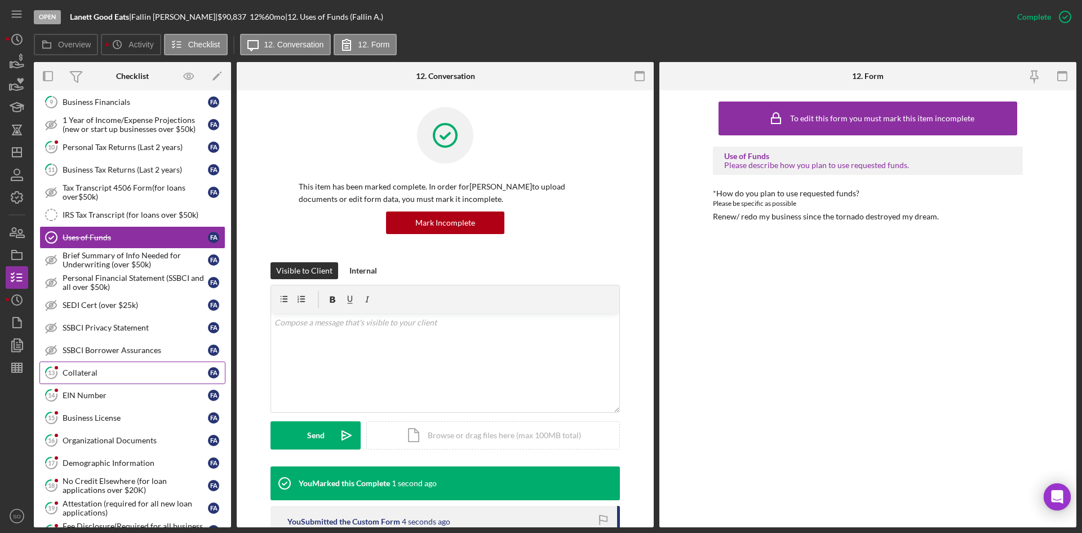
click at [96, 375] on div "Collateral" at bounding box center [135, 372] width 145 height 9
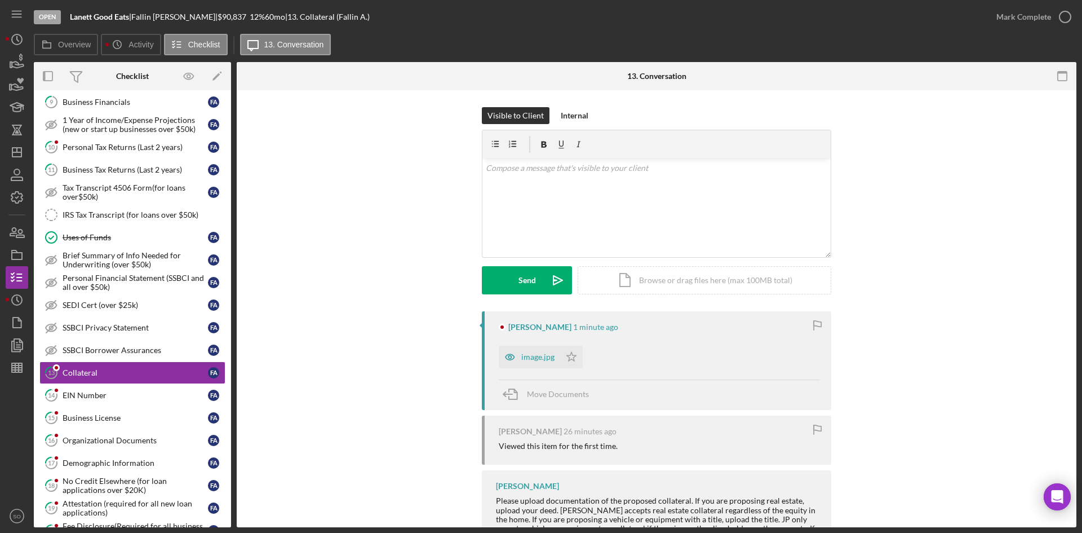
click at [532, 361] on div "image.jpg" at bounding box center [537, 356] width 33 height 9
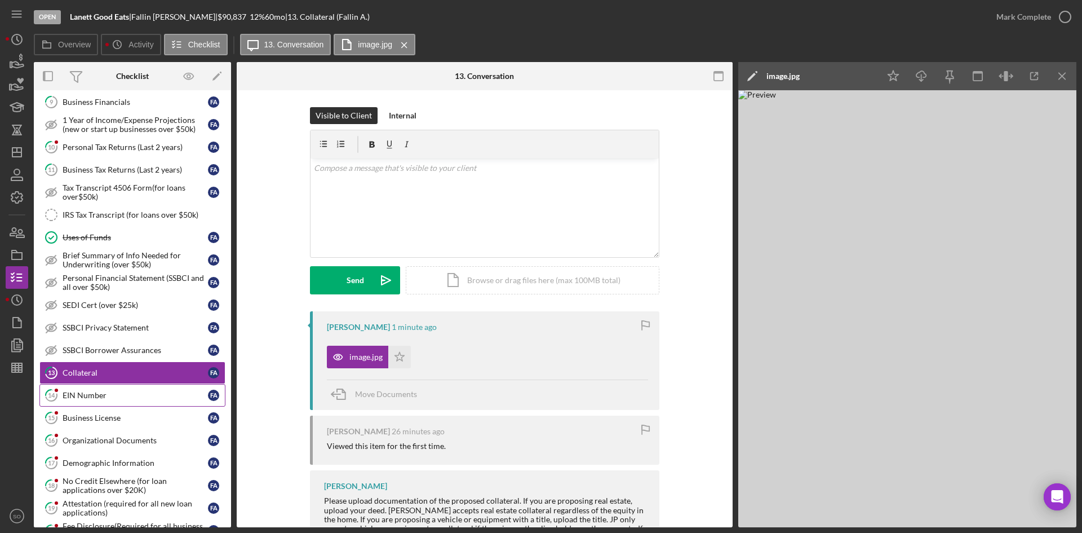
click at [117, 399] on div "EIN Number" at bounding box center [135, 395] width 145 height 9
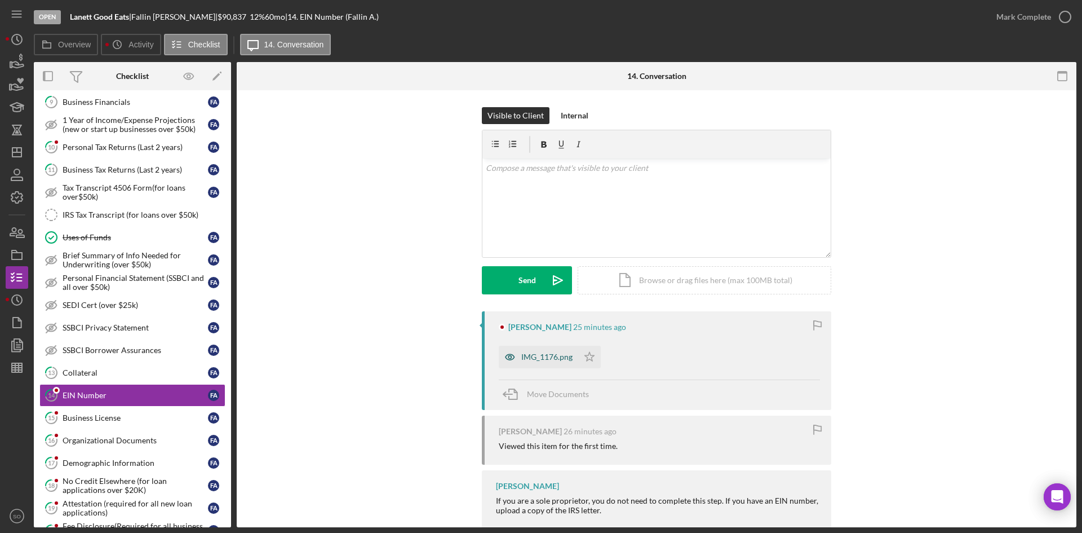
click at [538, 359] on div "IMG_1176.png" at bounding box center [546, 356] width 51 height 9
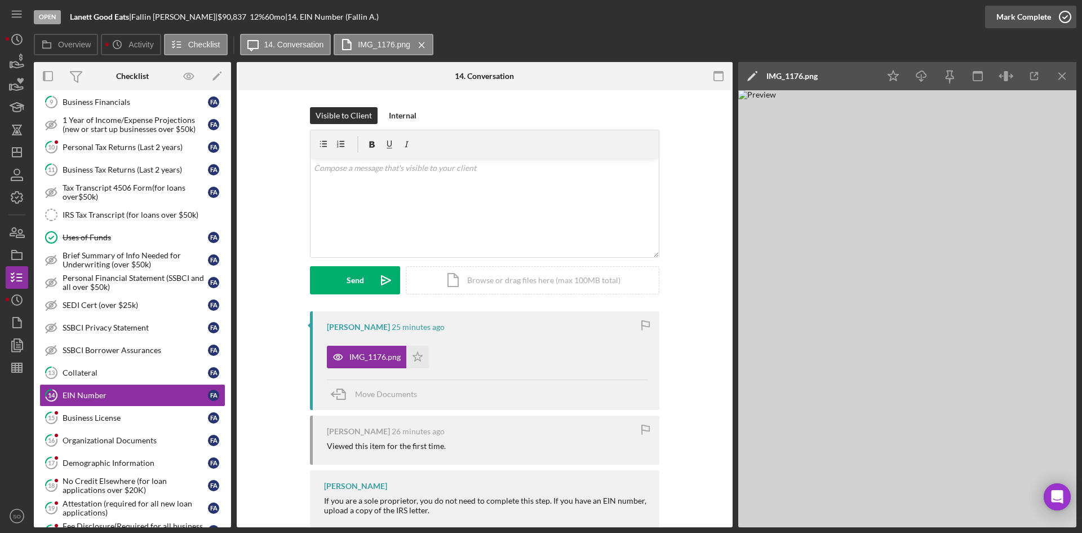
click at [1005, 20] on div "Mark Complete" at bounding box center [1024, 17] width 55 height 23
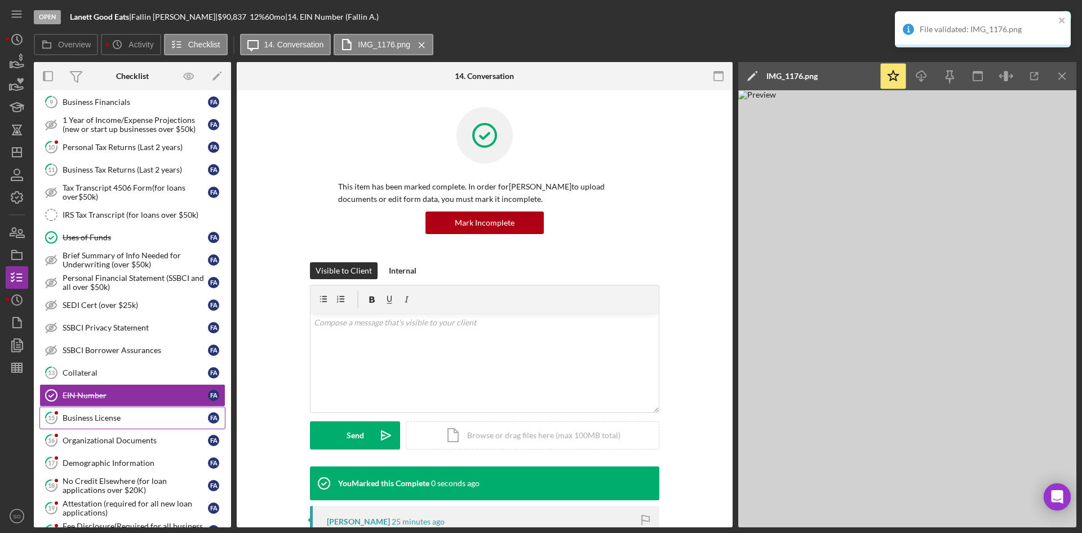
click at [91, 424] on link "15 Business License F A" at bounding box center [132, 417] width 186 height 23
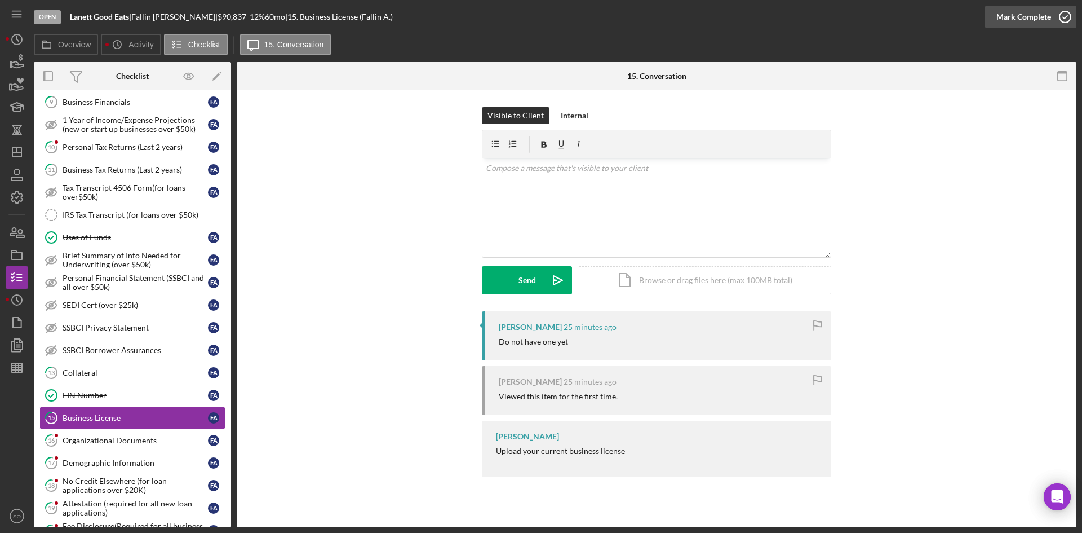
click at [1022, 13] on div "Mark Complete" at bounding box center [1024, 17] width 55 height 23
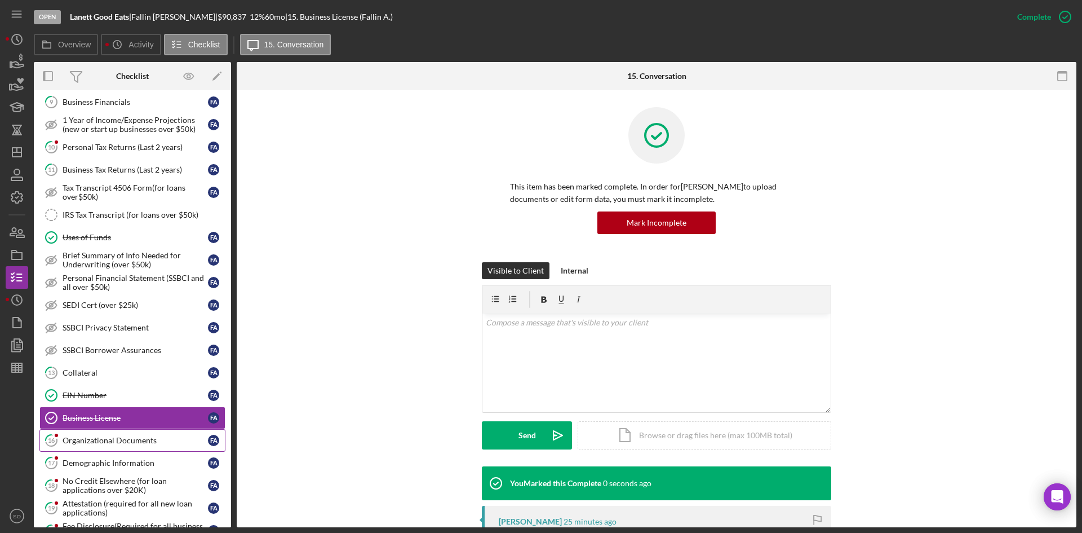
click at [85, 444] on div "Organizational Documents" at bounding box center [135, 440] width 145 height 9
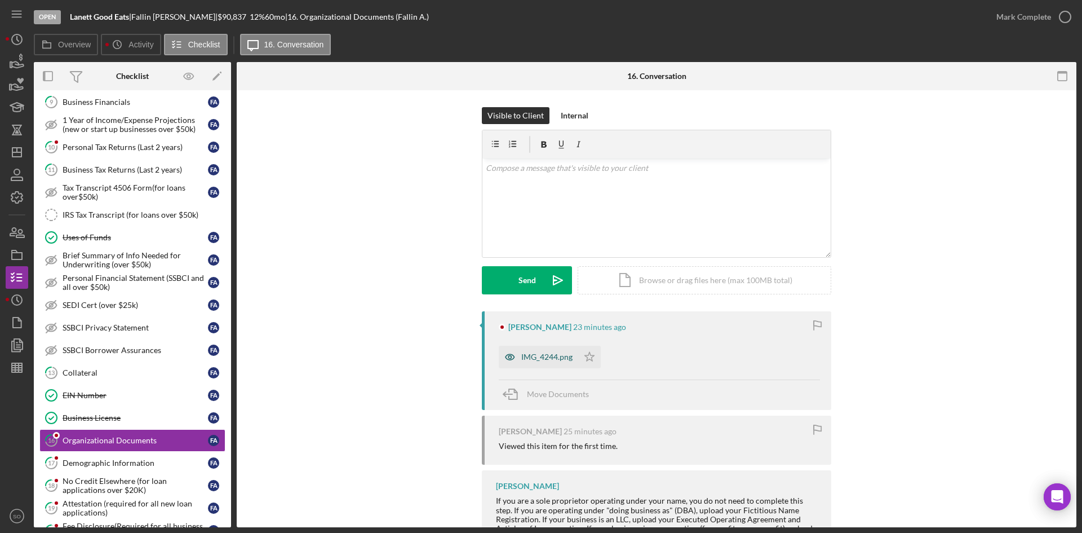
click at [530, 354] on div "IMG_4244.png" at bounding box center [546, 356] width 51 height 9
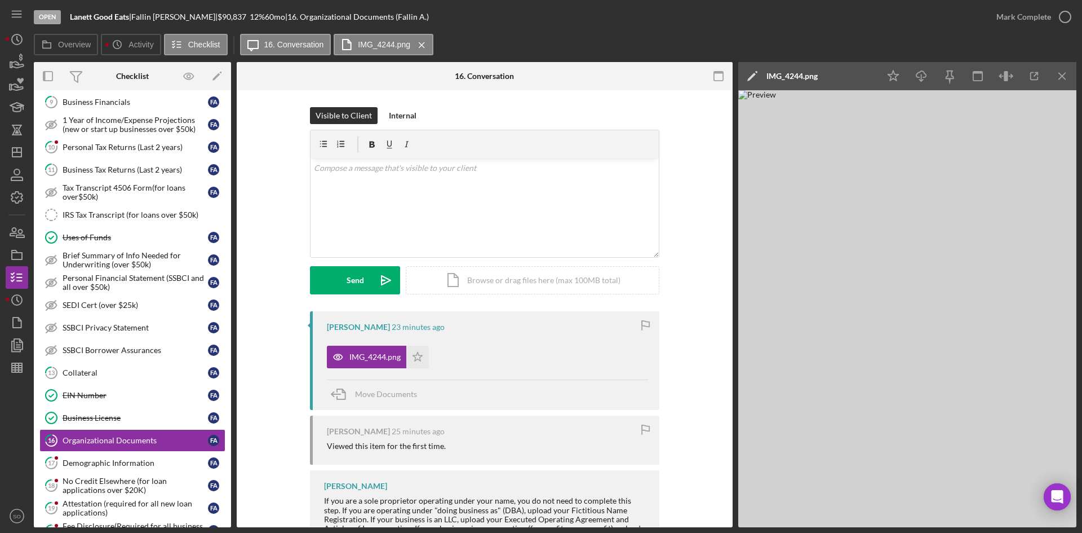
scroll to position [60, 0]
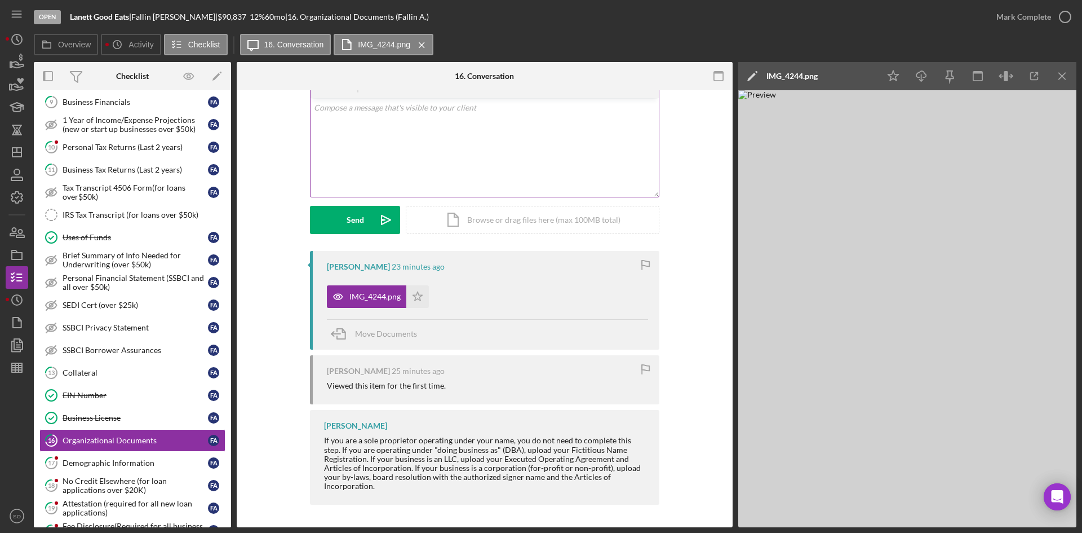
click at [373, 126] on div "v Color teal Color pink Remove color Add row above Add row below Add column bef…" at bounding box center [485, 147] width 348 height 99
click at [373, 216] on icon "Icon/icon-invite-send" at bounding box center [386, 220] width 28 height 28
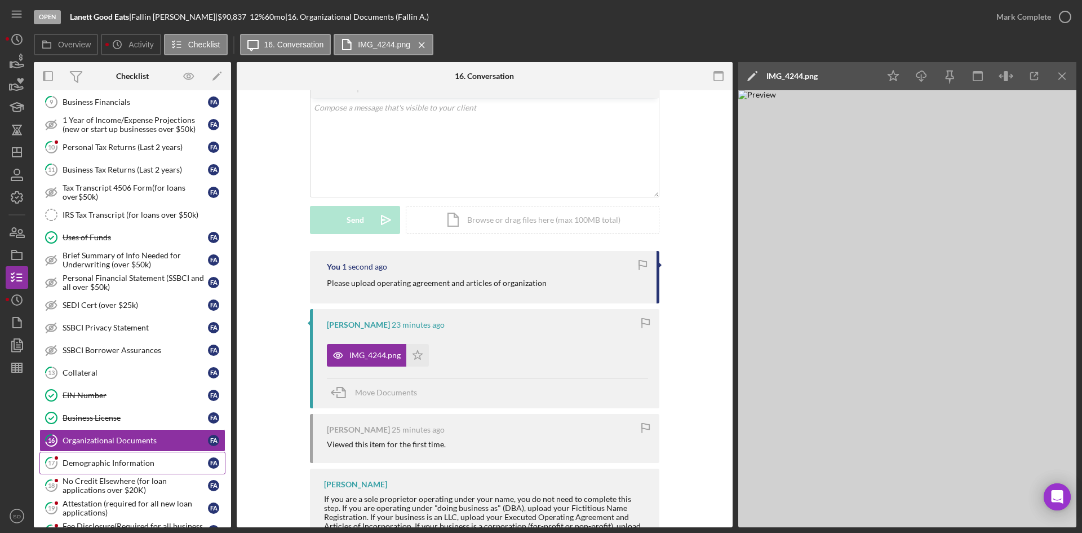
drag, startPoint x: 131, startPoint y: 468, endPoint x: 158, endPoint y: 457, distance: 29.3
click at [131, 468] on link "17 Demographic Information F A" at bounding box center [132, 463] width 186 height 23
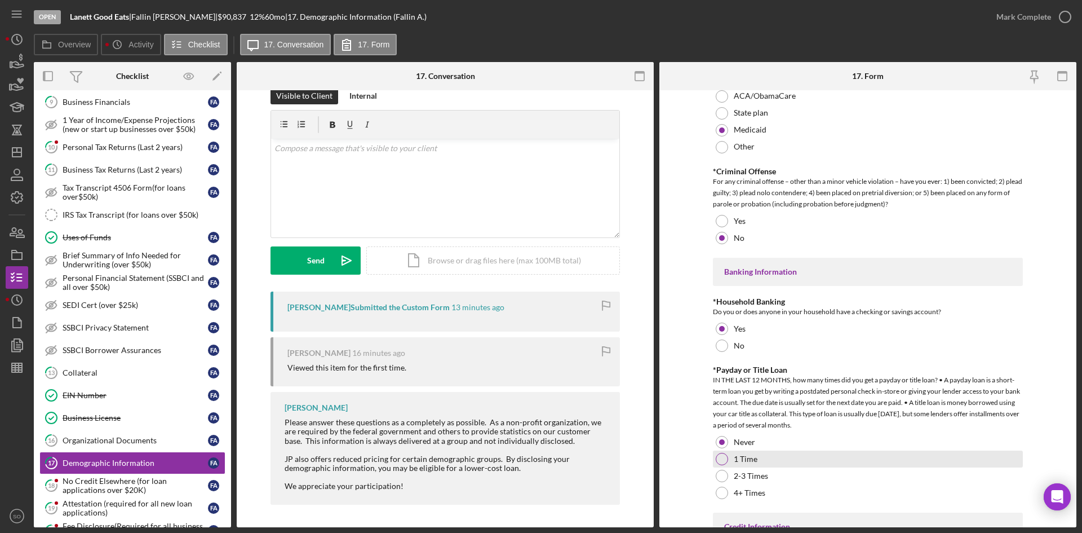
scroll to position [2197, 0]
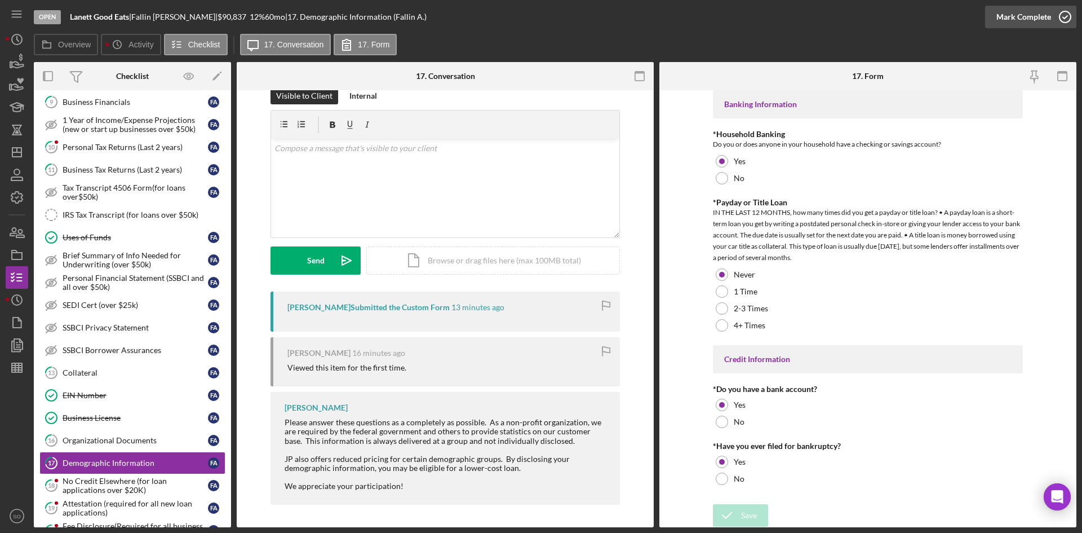
click at [1044, 19] on div "Mark Complete" at bounding box center [1024, 17] width 55 height 23
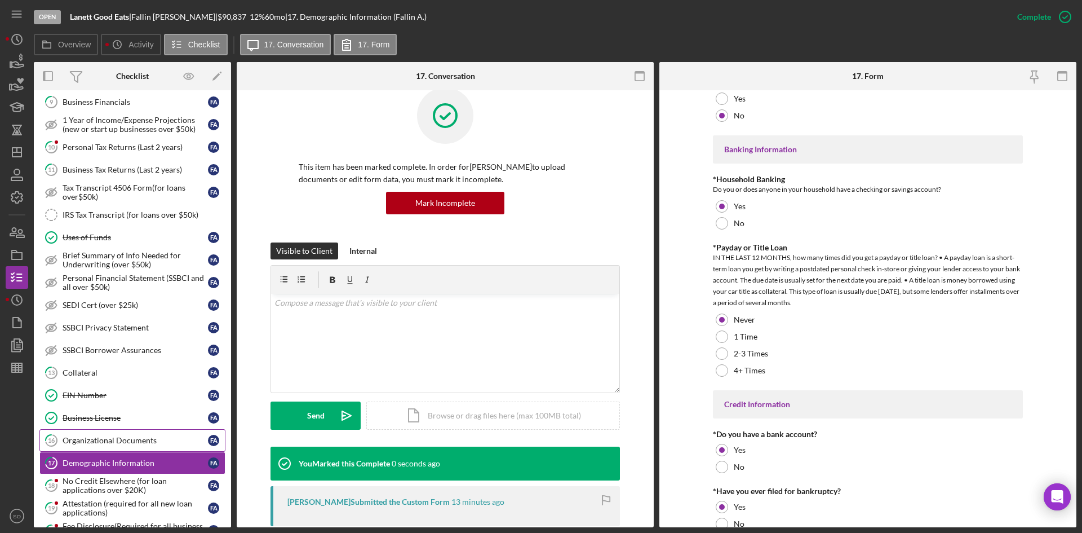
scroll to position [0, 0]
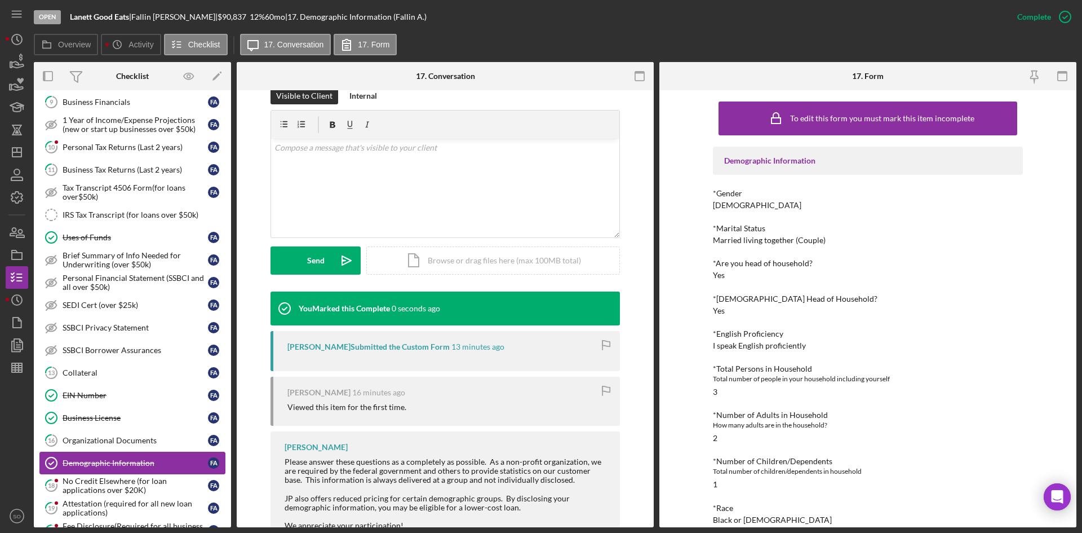
drag, startPoint x: 100, startPoint y: 481, endPoint x: 156, endPoint y: 461, distance: 59.2
click at [103, 481] on div "No Credit Elsewhere (for loan applications over $20K)" at bounding box center [135, 485] width 145 height 18
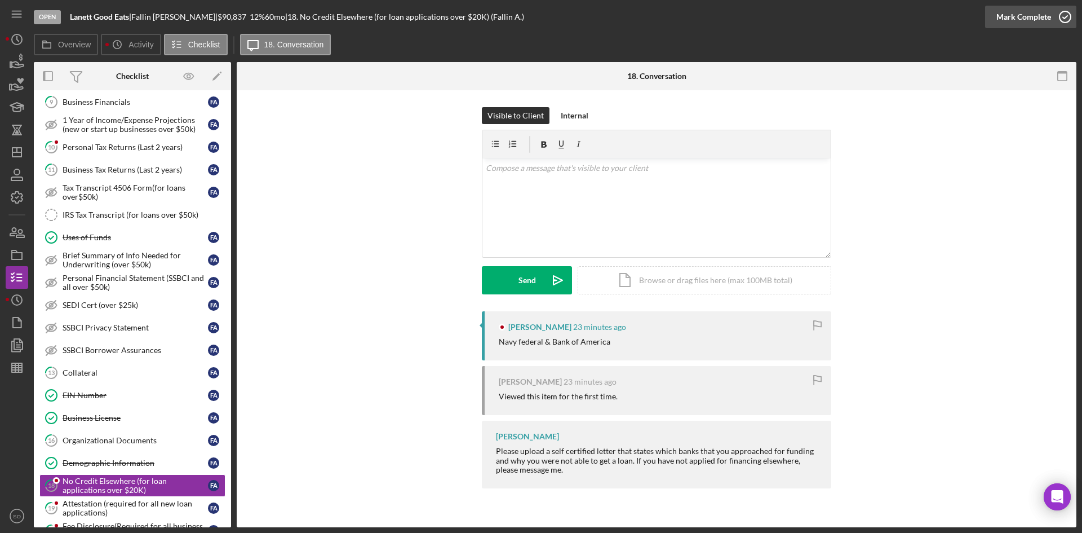
click at [1014, 22] on div "Mark Complete" at bounding box center [1024, 17] width 55 height 23
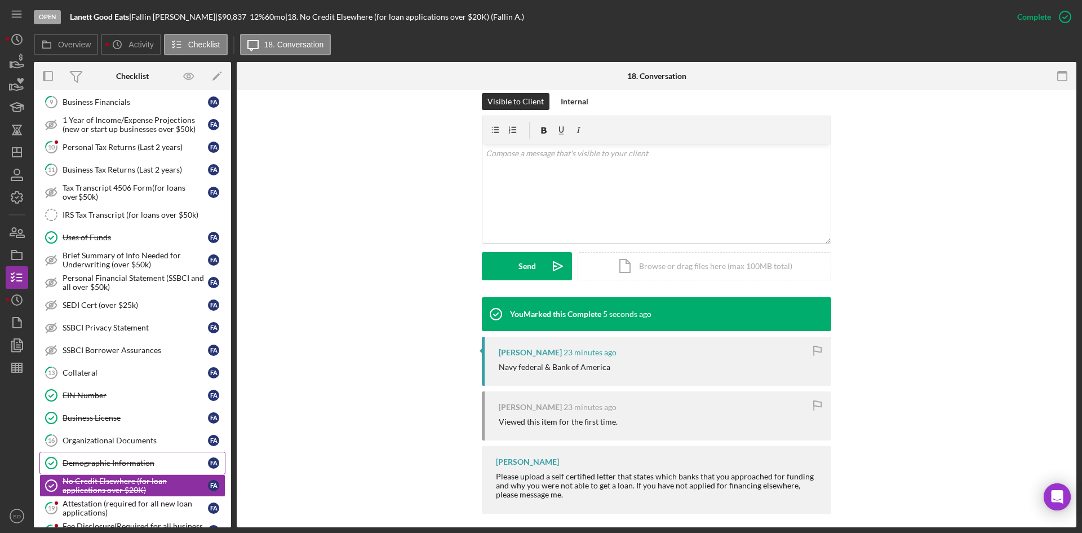
scroll to position [282, 0]
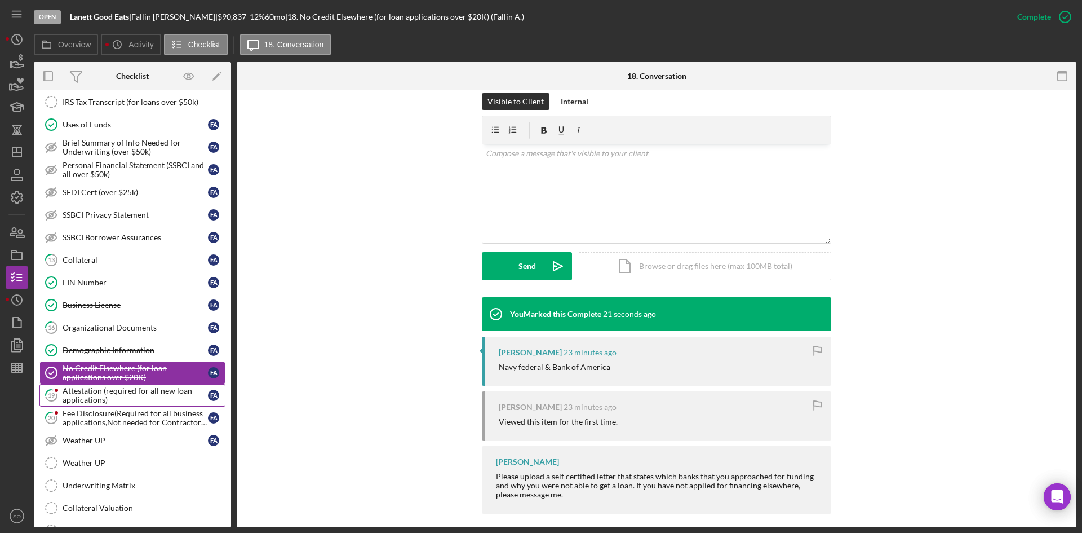
click at [114, 388] on div "Attestation (required for all new loan applications)" at bounding box center [135, 395] width 145 height 18
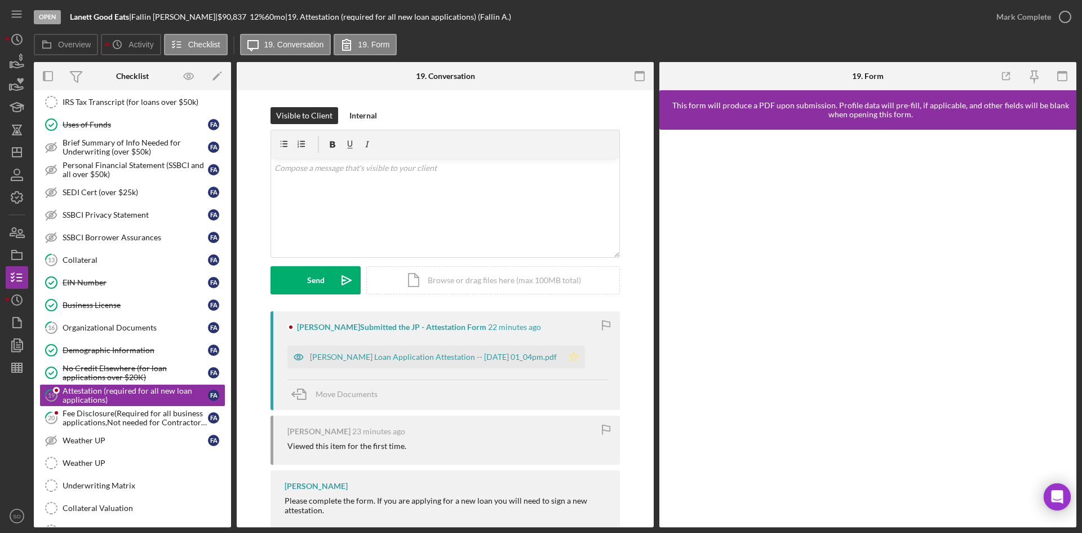
click at [576, 353] on icon "Icon/Star" at bounding box center [574, 357] width 23 height 23
click at [1026, 16] on div "Mark Complete" at bounding box center [1024, 17] width 55 height 23
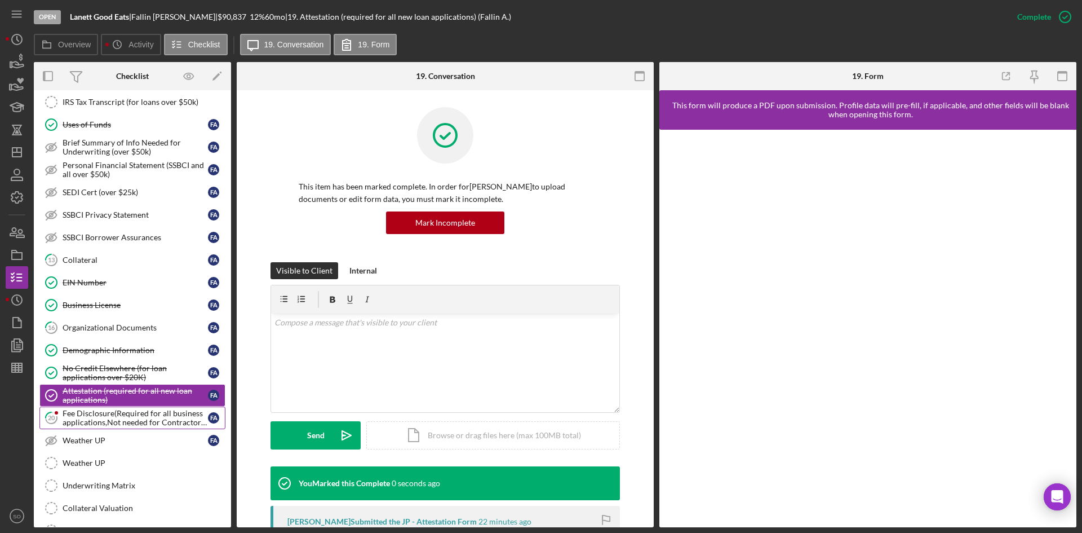
click at [89, 418] on div "Fee Disclosure(Required for all business applications,Not needed for Contractor…" at bounding box center [135, 418] width 145 height 18
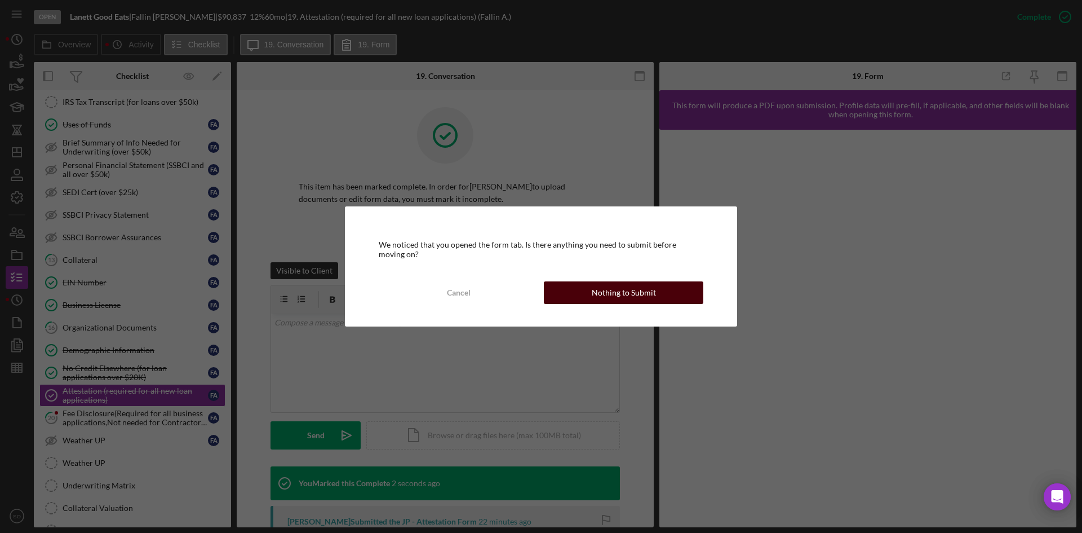
click at [639, 300] on div "Nothing to Submit" at bounding box center [624, 292] width 64 height 23
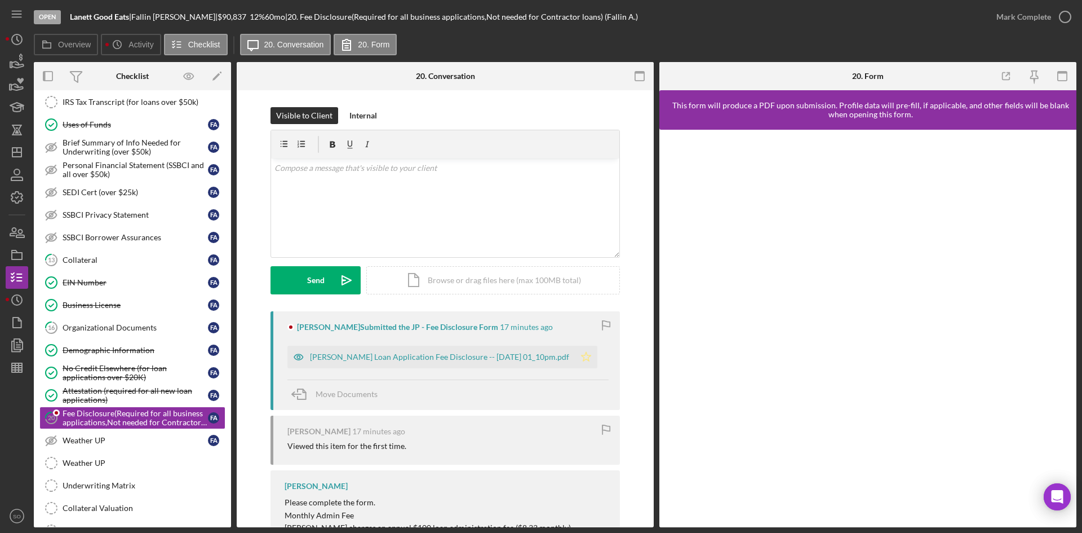
click at [585, 353] on icon "Icon/Star" at bounding box center [586, 357] width 23 height 23
click at [1039, 12] on div "Mark Complete" at bounding box center [1024, 17] width 55 height 23
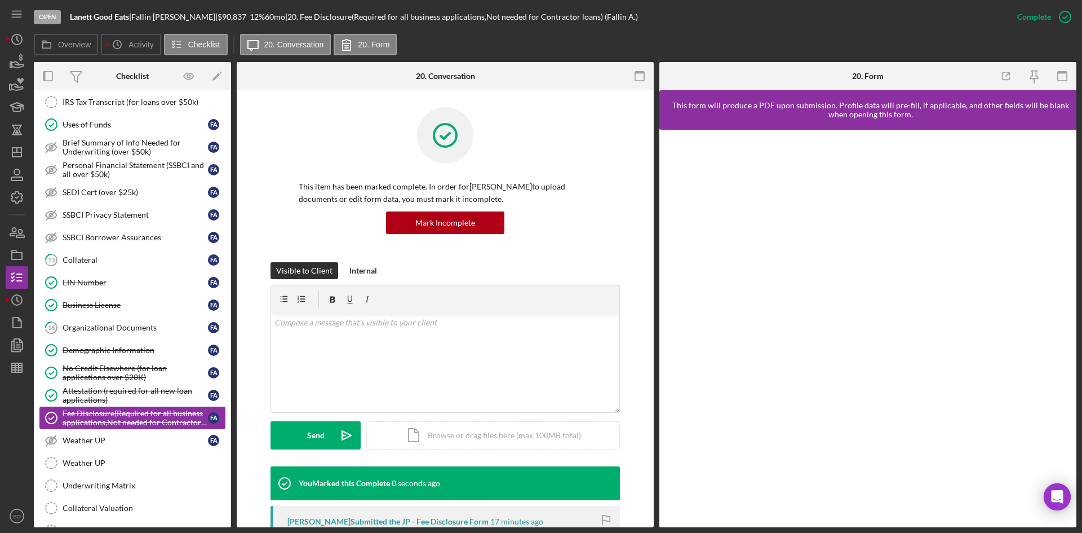
scroll to position [429, 0]
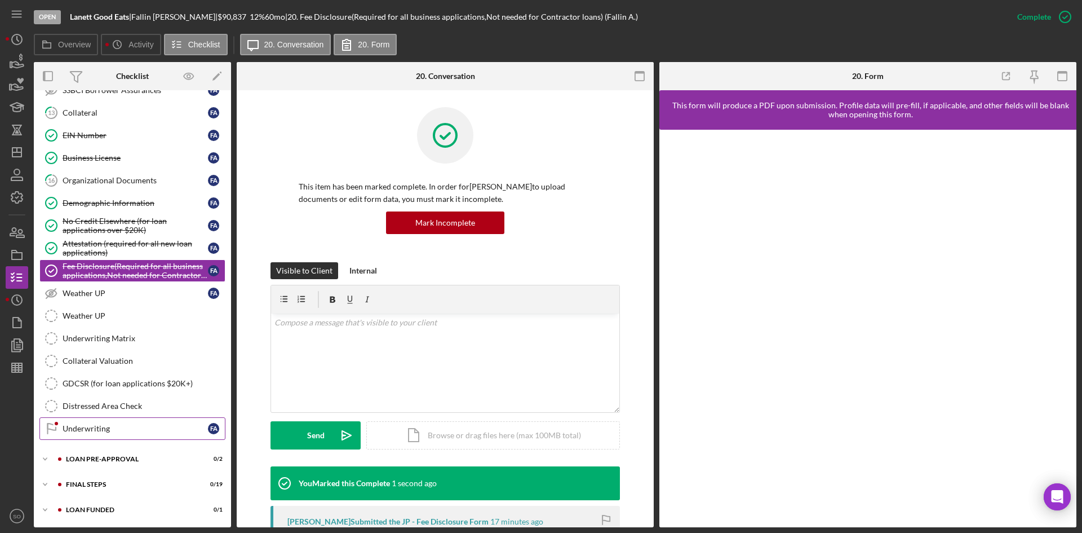
click at [113, 426] on div "Underwriting" at bounding box center [135, 428] width 145 height 9
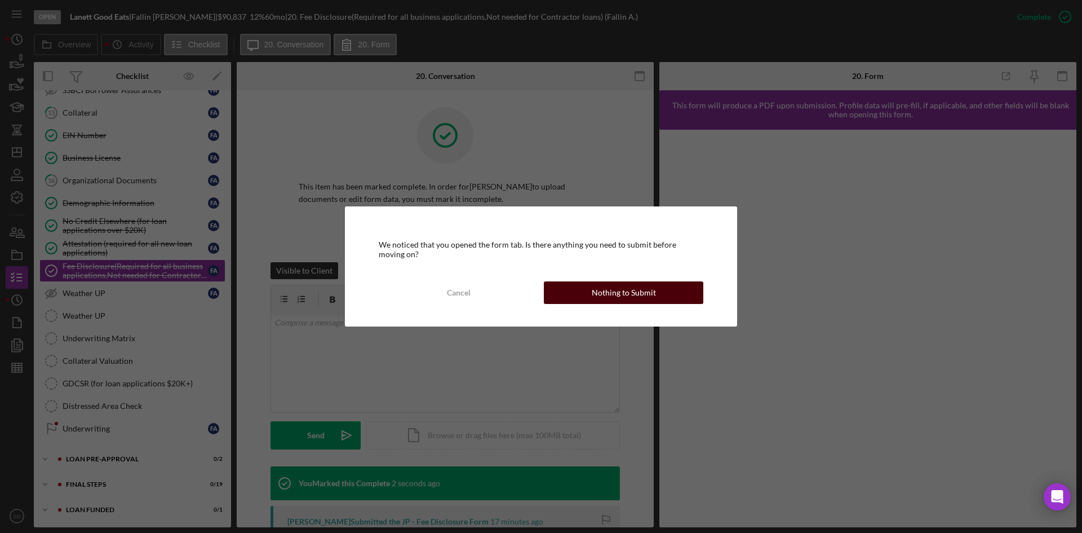
click at [581, 301] on button "Nothing to Submit" at bounding box center [624, 292] width 160 height 23
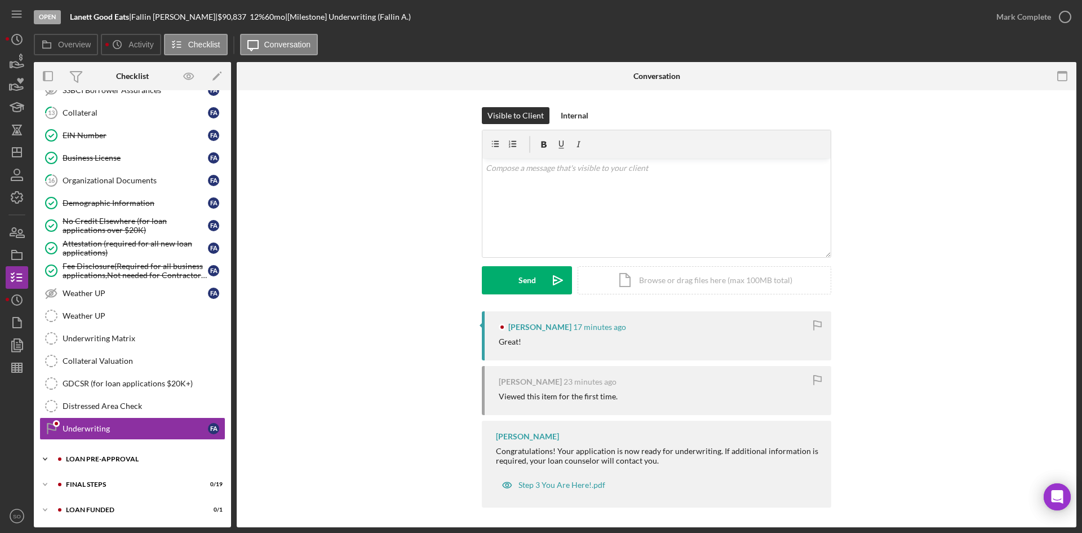
click at [110, 455] on div "LOAN PRE-APPROVAL" at bounding box center [141, 458] width 151 height 7
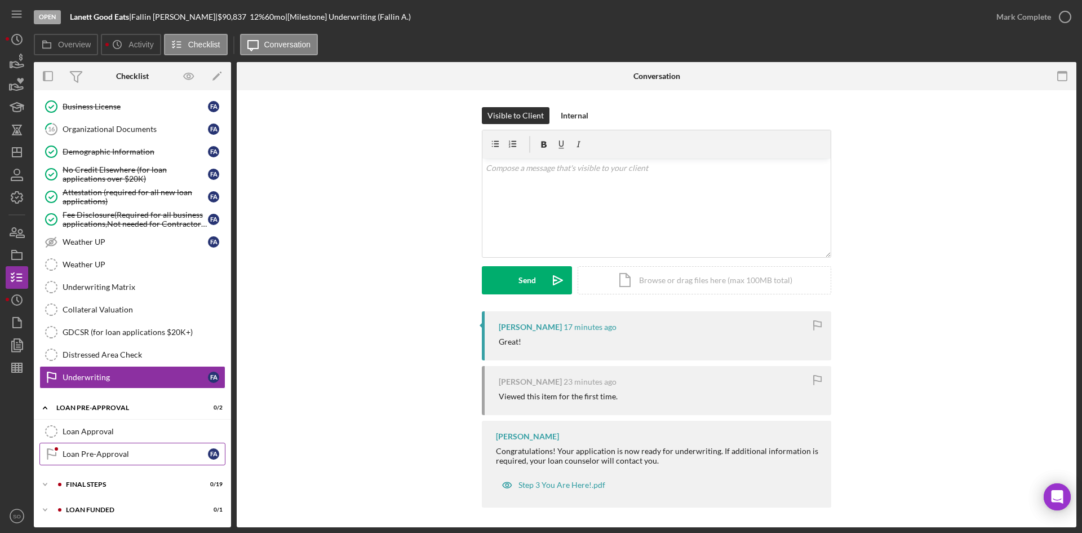
click at [108, 451] on div "Loan Pre-Approval" at bounding box center [135, 453] width 145 height 9
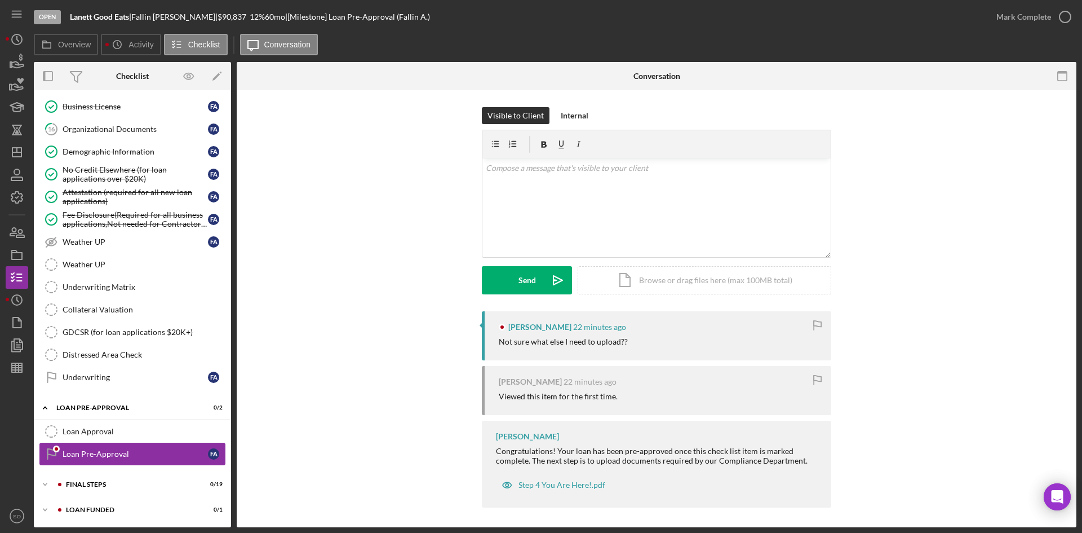
scroll to position [480, 0]
click at [1017, 19] on div "Mark Complete" at bounding box center [1024, 17] width 55 height 23
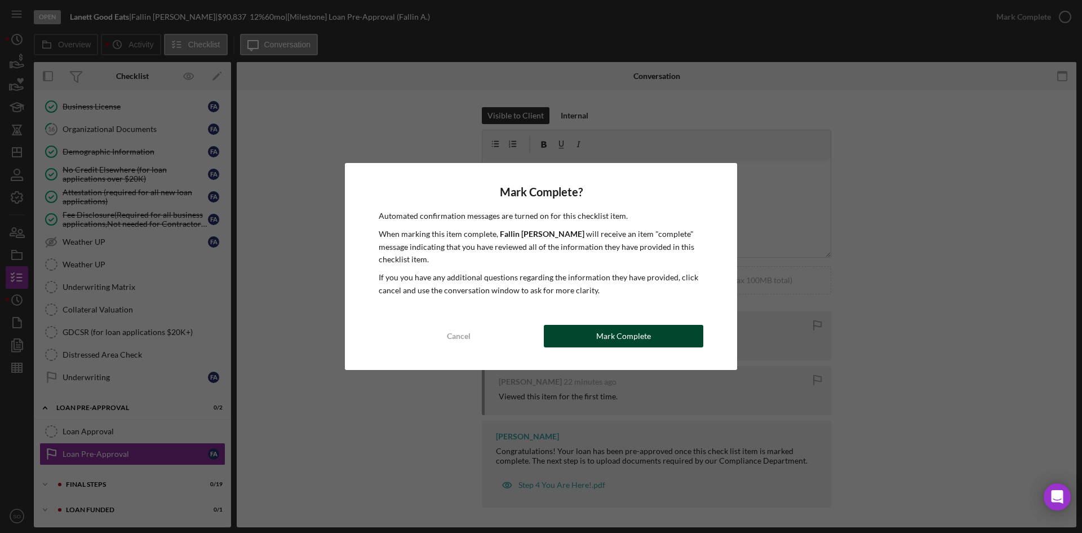
click at [620, 340] on div "Mark Complete" at bounding box center [623, 336] width 55 height 23
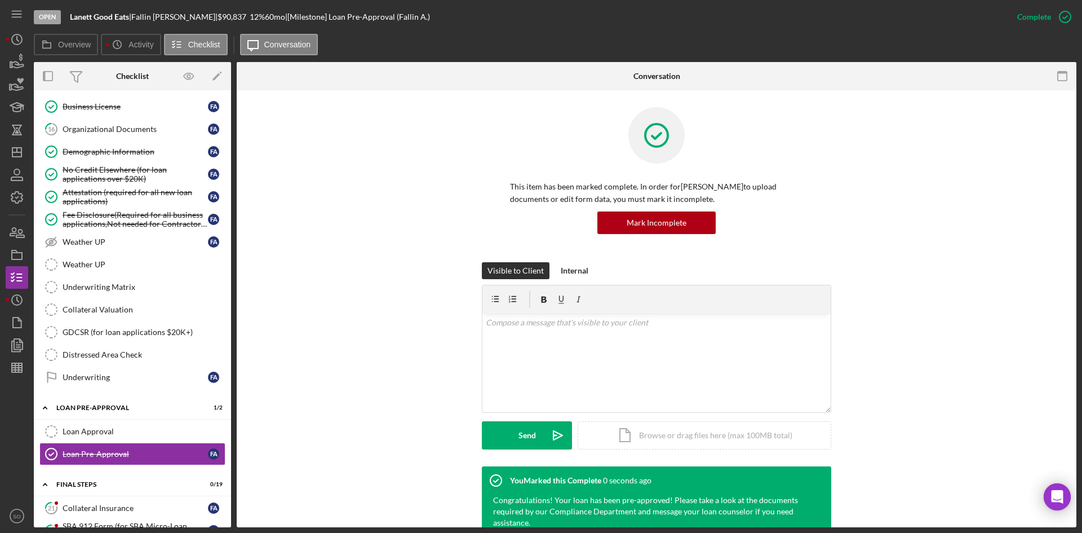
scroll to position [706, 0]
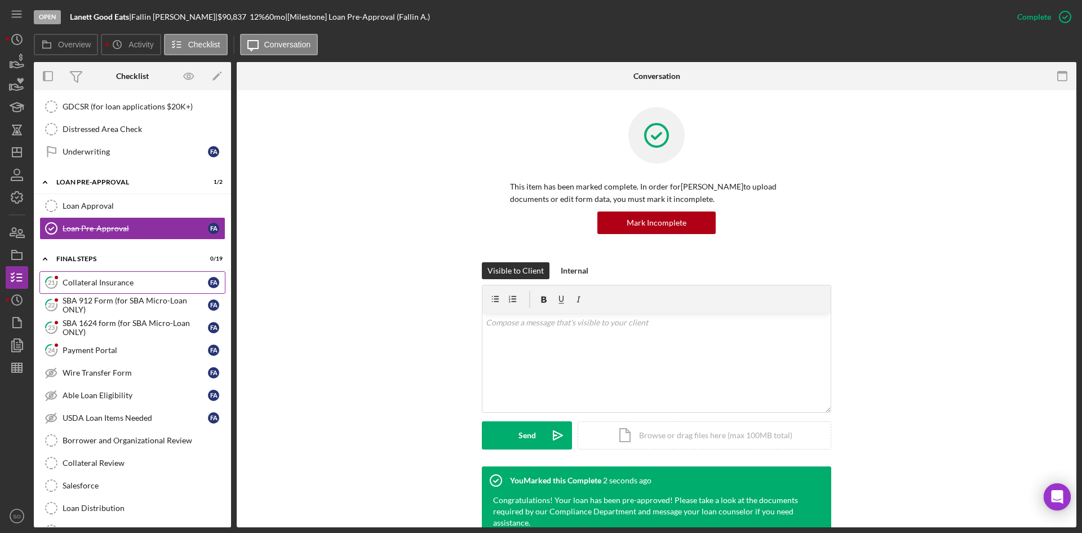
click at [131, 285] on div "Collateral Insurance" at bounding box center [135, 282] width 145 height 9
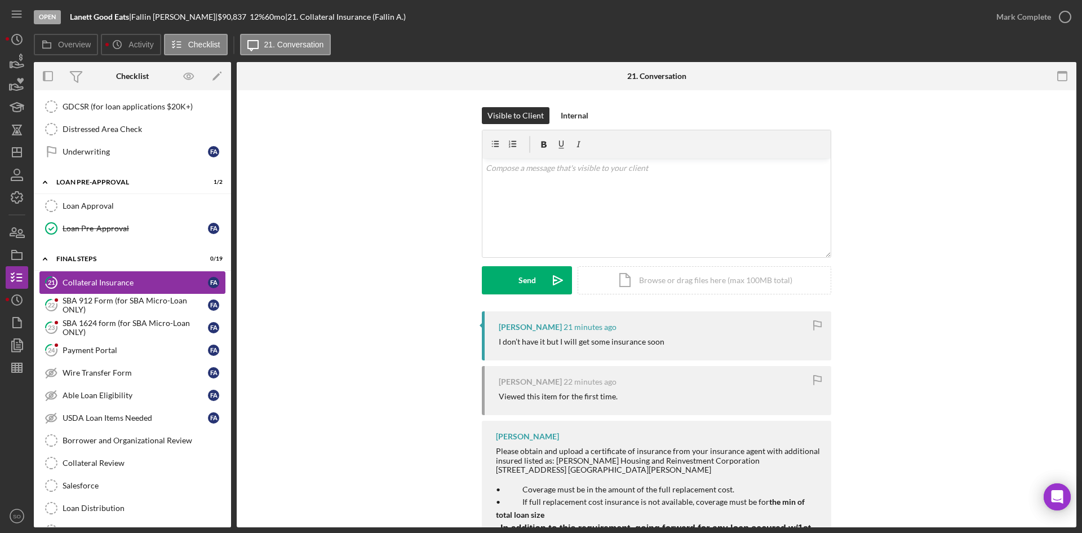
click at [96, 293] on link "21 Collateral Insurance F A" at bounding box center [132, 282] width 186 height 23
click at [98, 302] on div "SBA 912 Form (for SBA Micro-Loan ONLY)" at bounding box center [135, 305] width 145 height 18
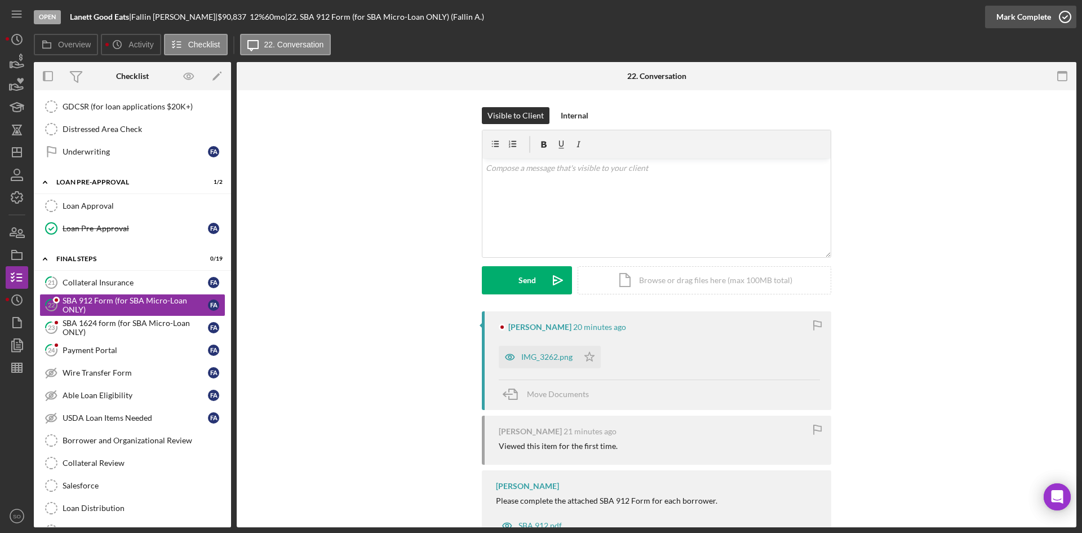
click at [1023, 17] on div "Mark Complete" at bounding box center [1024, 17] width 55 height 23
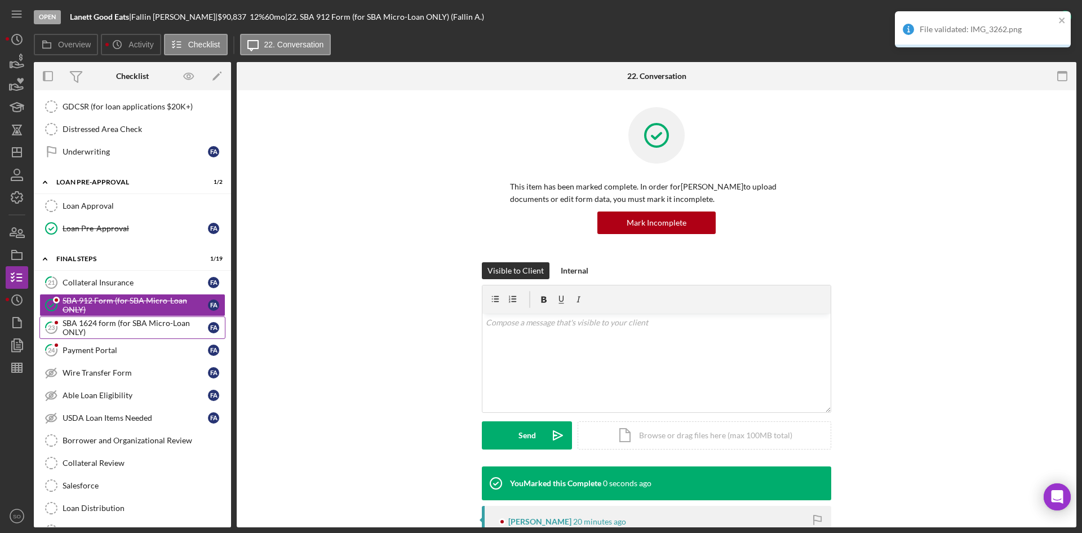
click at [94, 325] on div "SBA 1624 form (for SBA Micro-Loan ONLY)" at bounding box center [135, 327] width 145 height 18
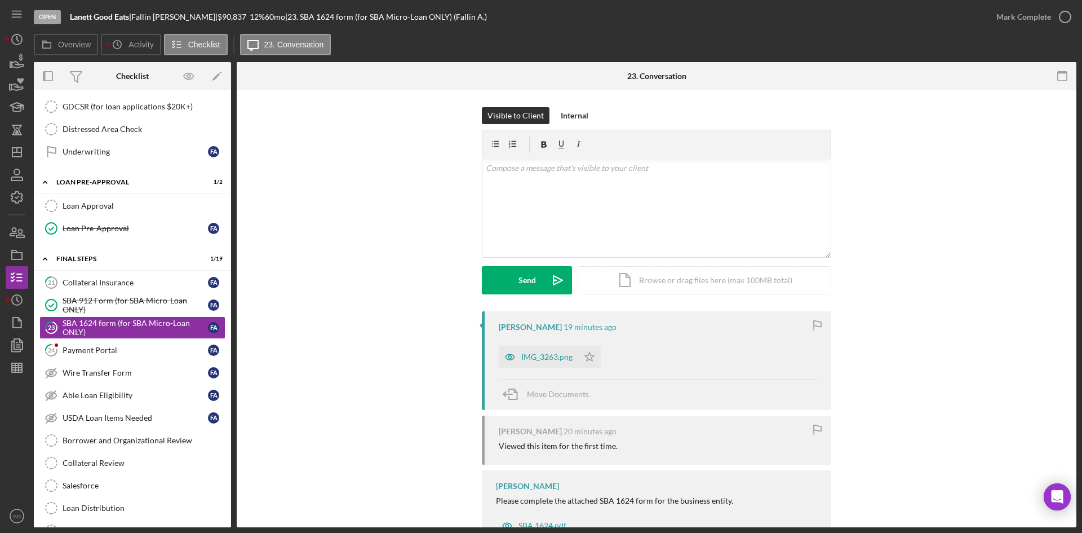
click at [1026, 11] on div "File validated: IMG_3262.png" at bounding box center [983, 11] width 180 height 5
click at [1029, 16] on div "Mark Complete" at bounding box center [1024, 17] width 55 height 23
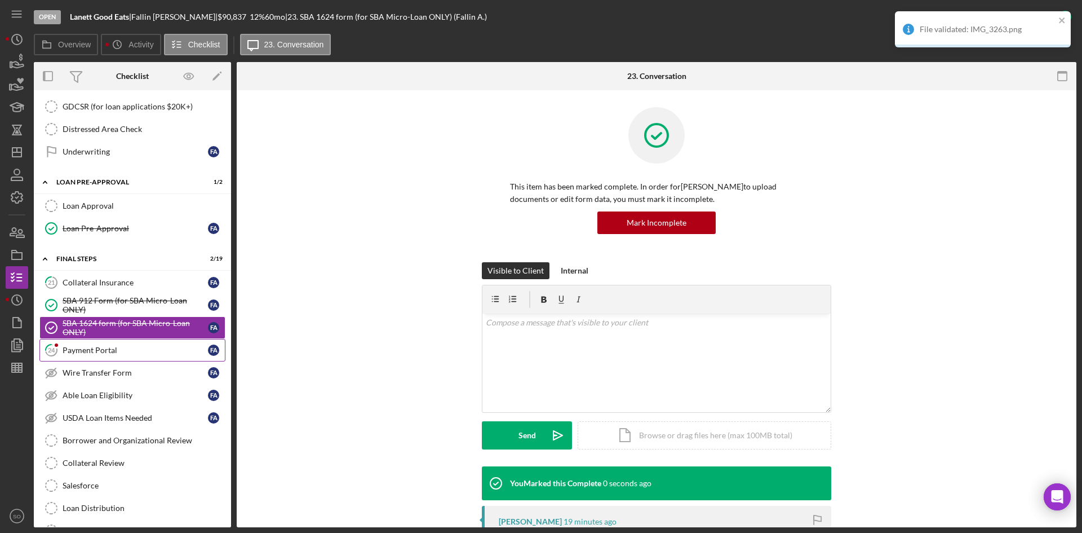
click at [110, 354] on div "Payment Portal" at bounding box center [135, 350] width 145 height 9
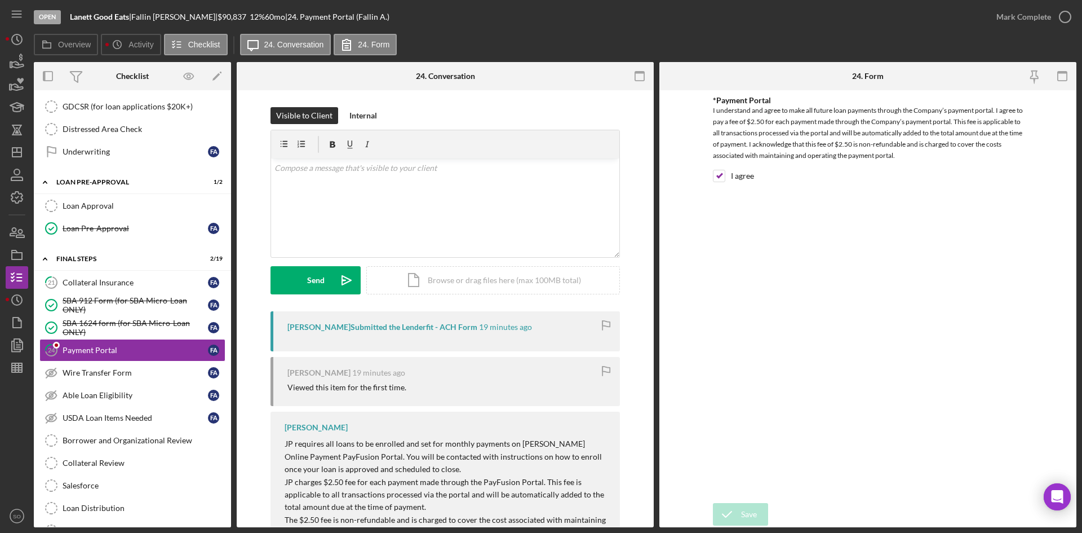
click at [0, 0] on icon "button" at bounding box center [0, 0] width 0 height 0
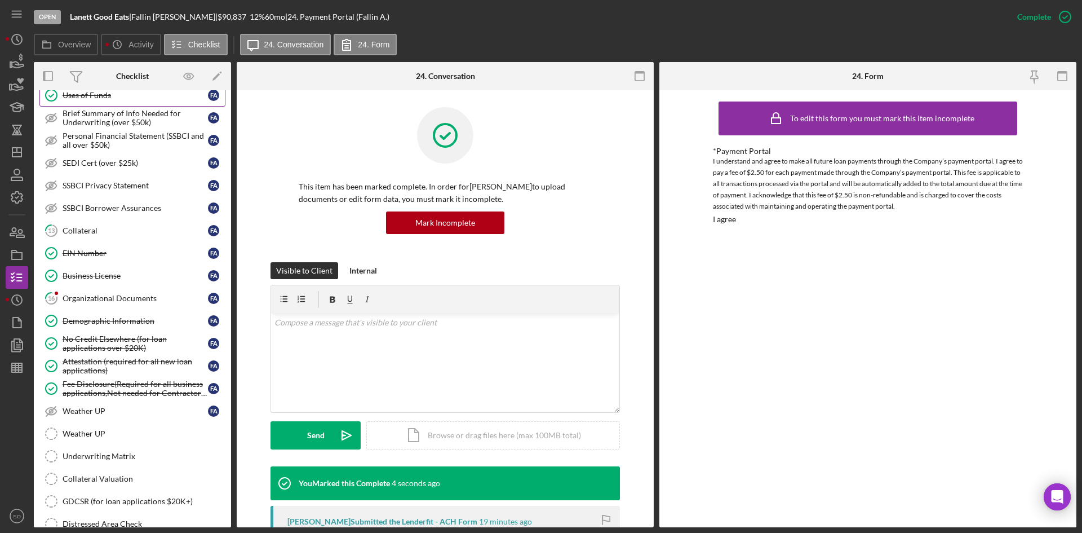
scroll to position [86, 0]
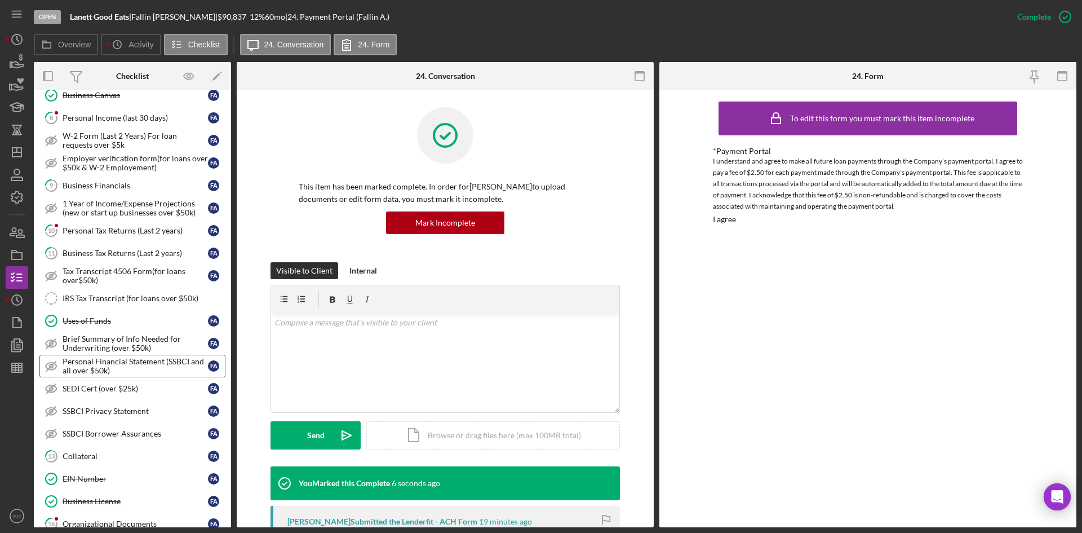
click at [77, 366] on div "Personal Financial Statement (SSBCI and all over $50k)" at bounding box center [135, 366] width 145 height 18
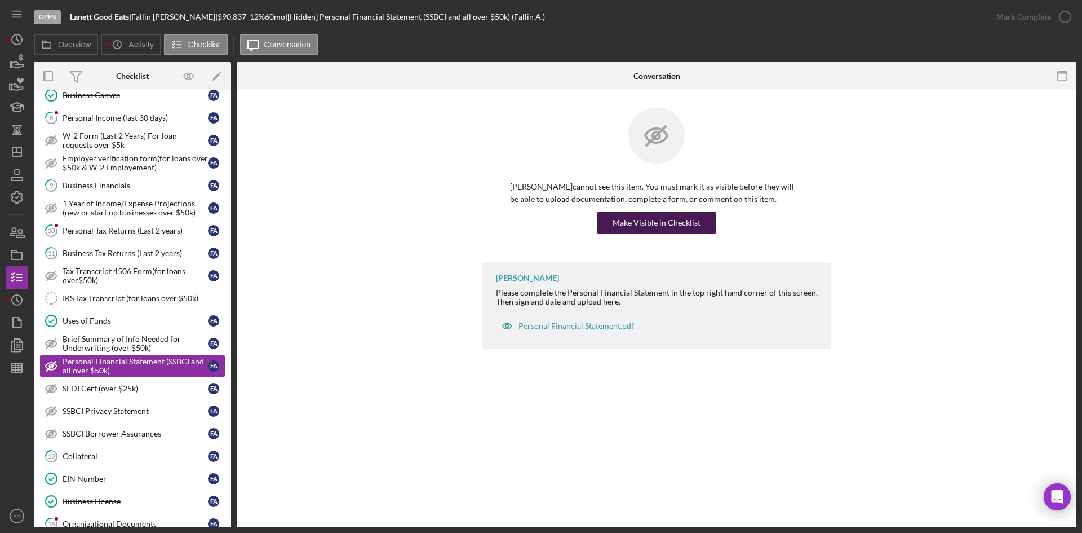
click at [654, 233] on div "Make Visible in Checklist" at bounding box center [657, 222] width 88 height 23
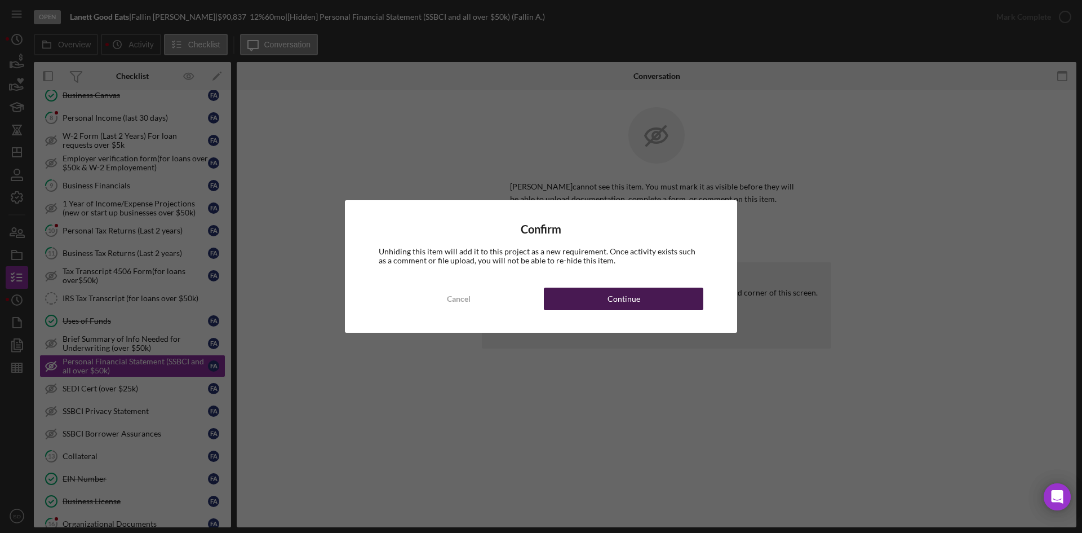
click at [621, 304] on div "Continue" at bounding box center [624, 298] width 33 height 23
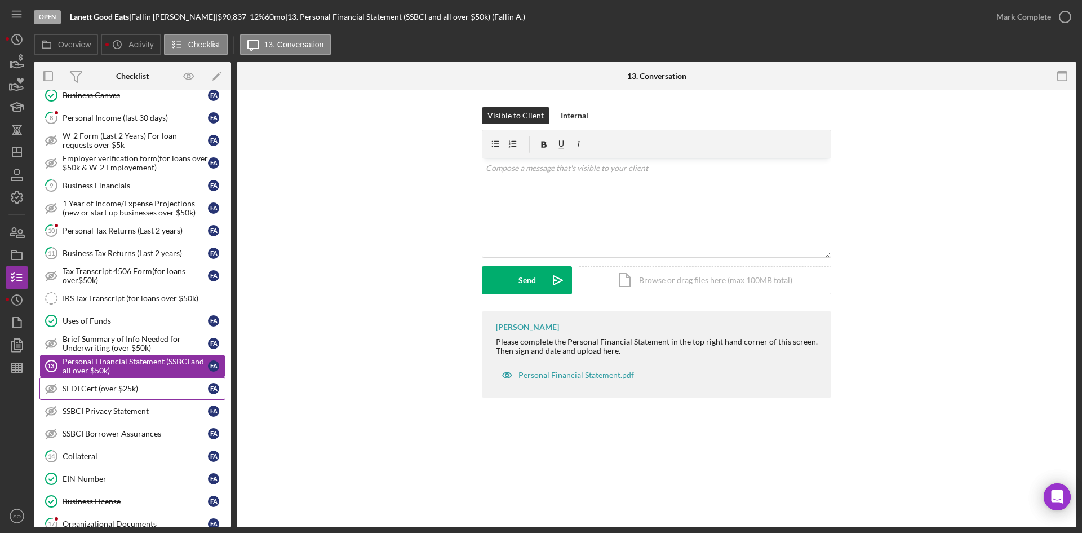
click at [97, 386] on div "SEDI Cert (over $25k)" at bounding box center [135, 388] width 145 height 9
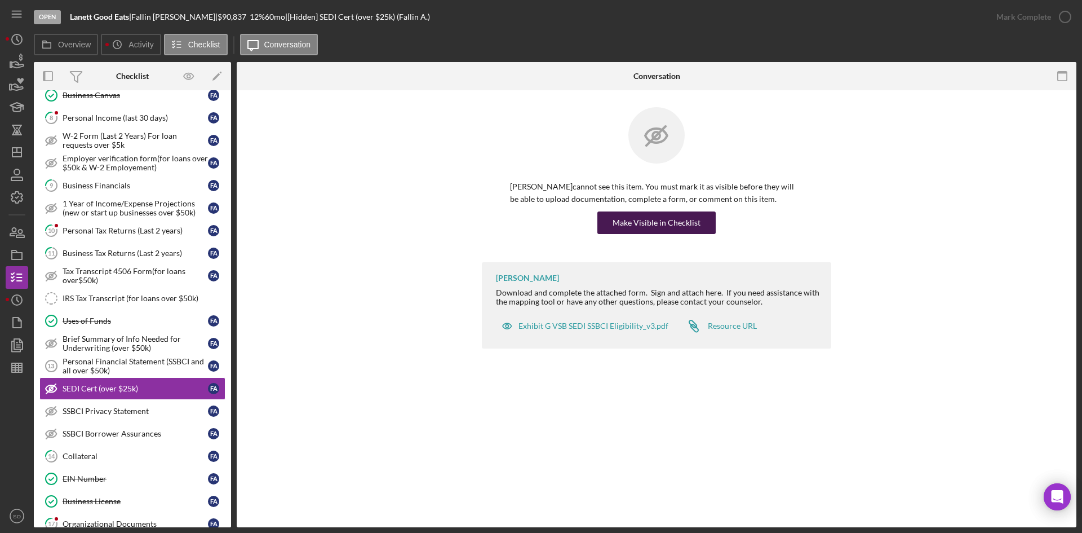
click at [620, 231] on div "Make Visible in Checklist" at bounding box center [657, 222] width 88 height 23
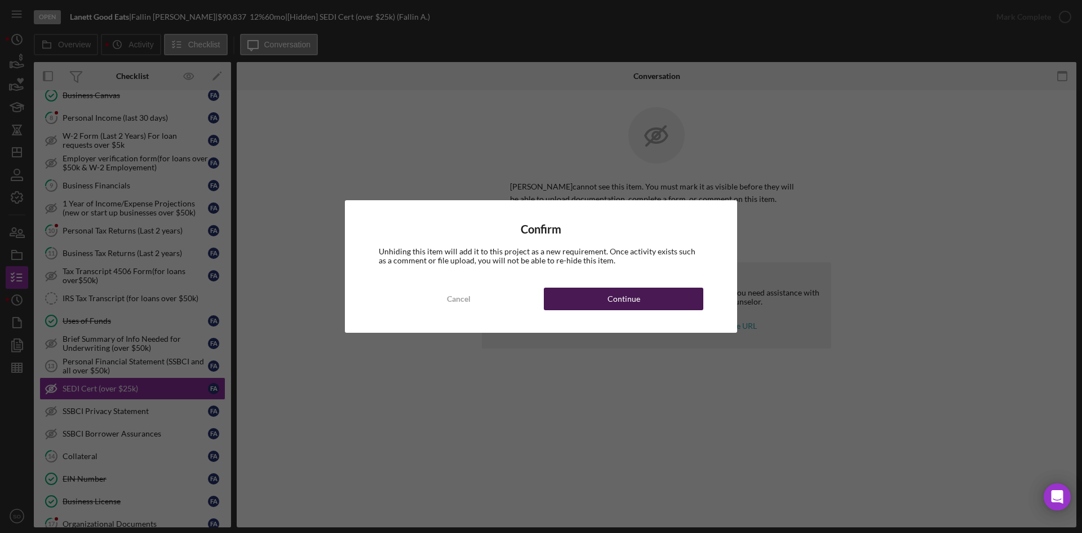
drag, startPoint x: 606, startPoint y: 303, endPoint x: 333, endPoint y: 350, distance: 276.9
click at [605, 303] on button "Continue" at bounding box center [624, 298] width 160 height 23
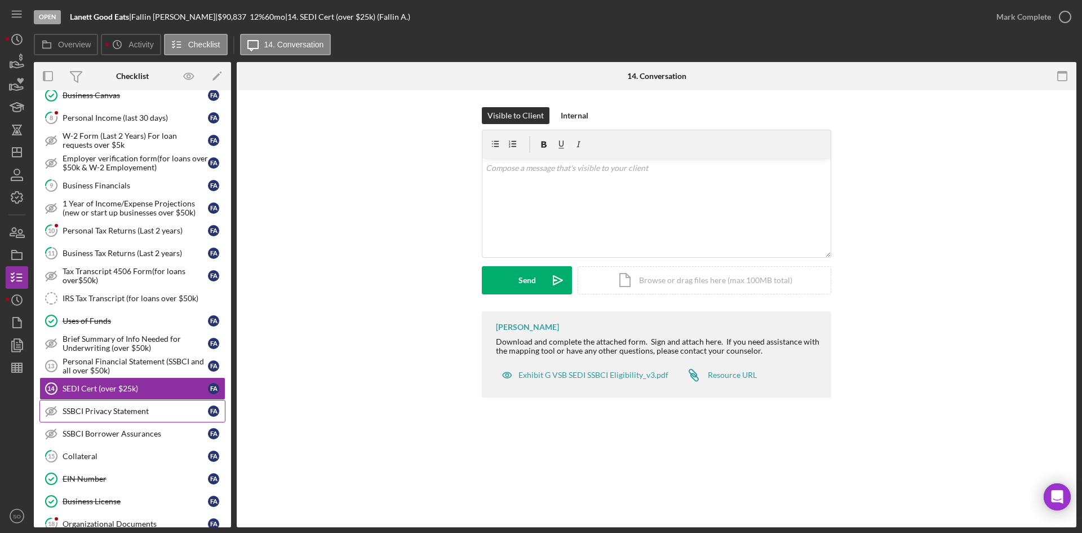
click at [82, 417] on link "SSBCI Privacy Statement SSBCI Privacy Statement F A" at bounding box center [132, 411] width 186 height 23
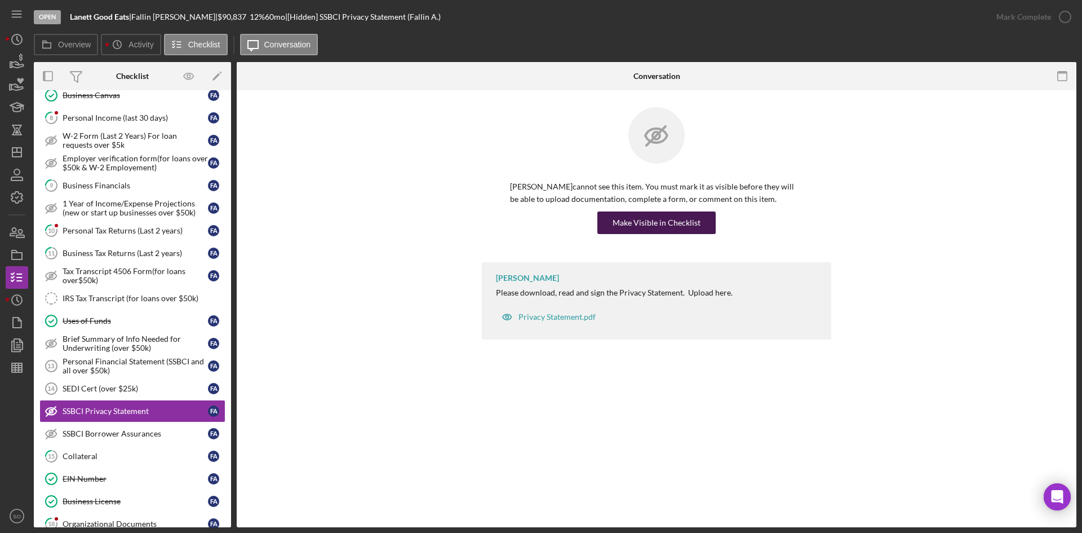
click at [645, 227] on div "Make Visible in Checklist" at bounding box center [657, 222] width 88 height 23
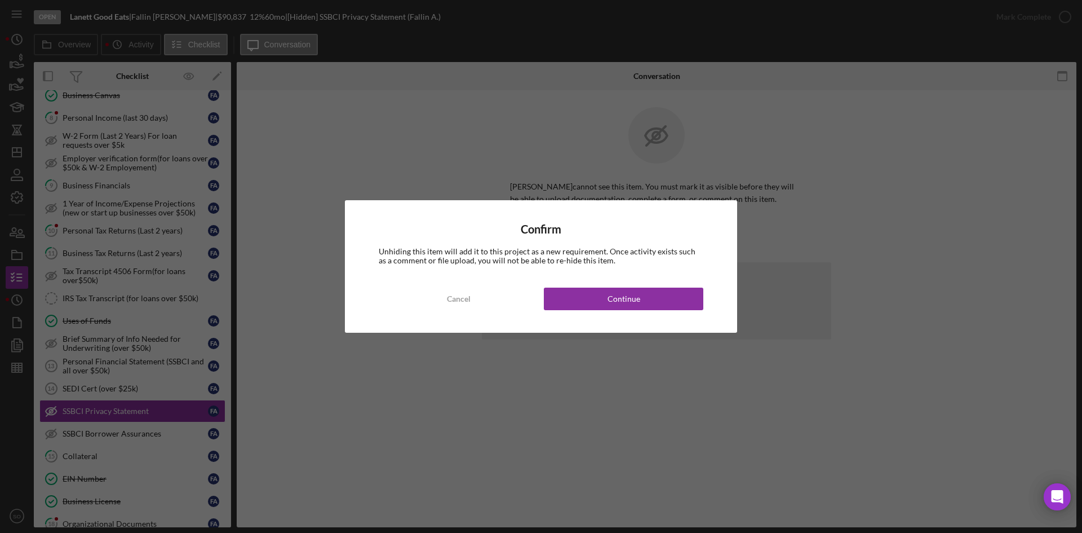
drag, startPoint x: 610, startPoint y: 290, endPoint x: 194, endPoint y: 389, distance: 427.0
click at [608, 293] on button "Continue" at bounding box center [624, 298] width 160 height 23
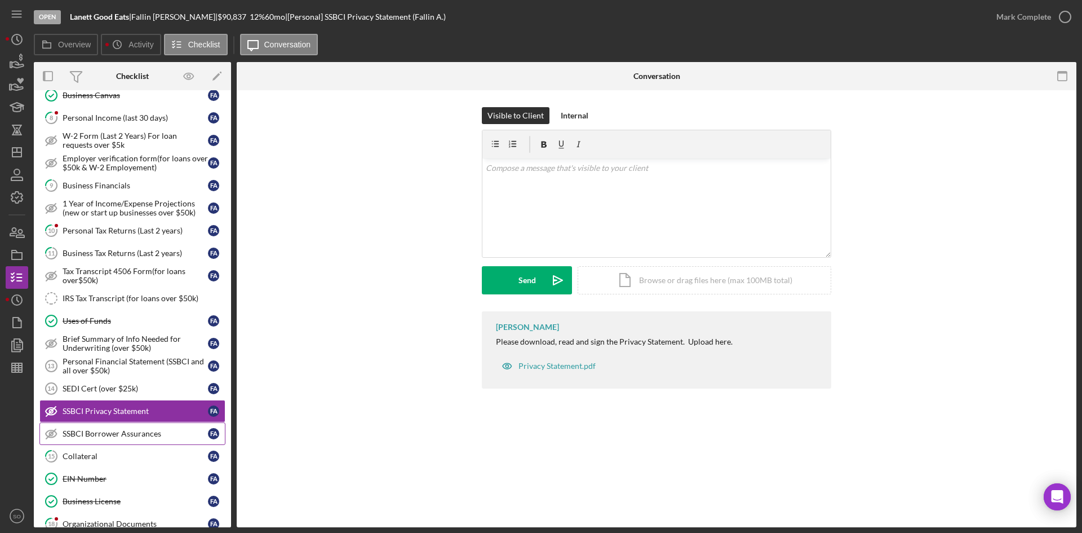
click at [68, 436] on div "SSBCI Borrower Assurances" at bounding box center [135, 433] width 145 height 9
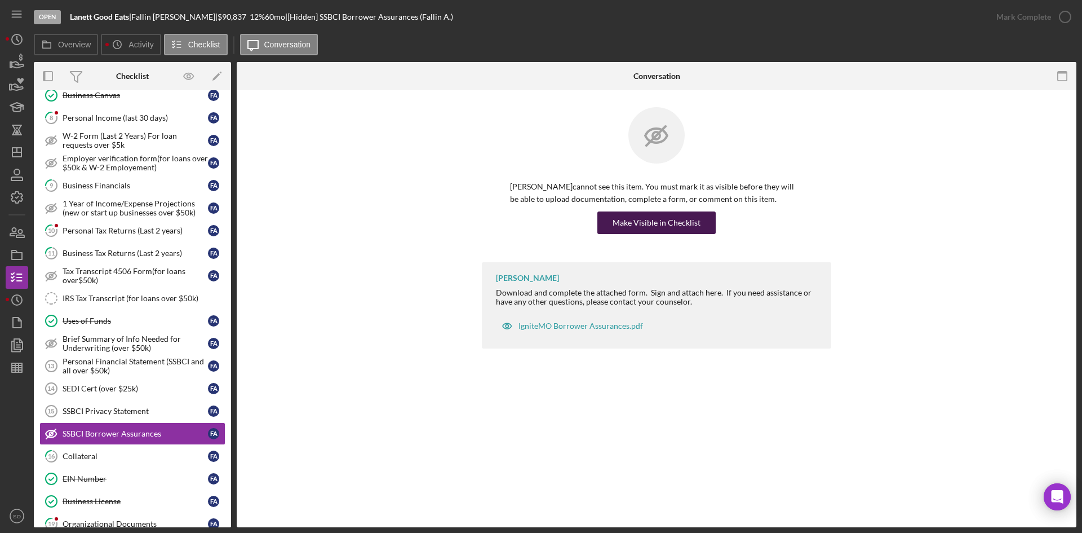
click at [638, 219] on div "Make Visible in Checklist" at bounding box center [657, 222] width 88 height 23
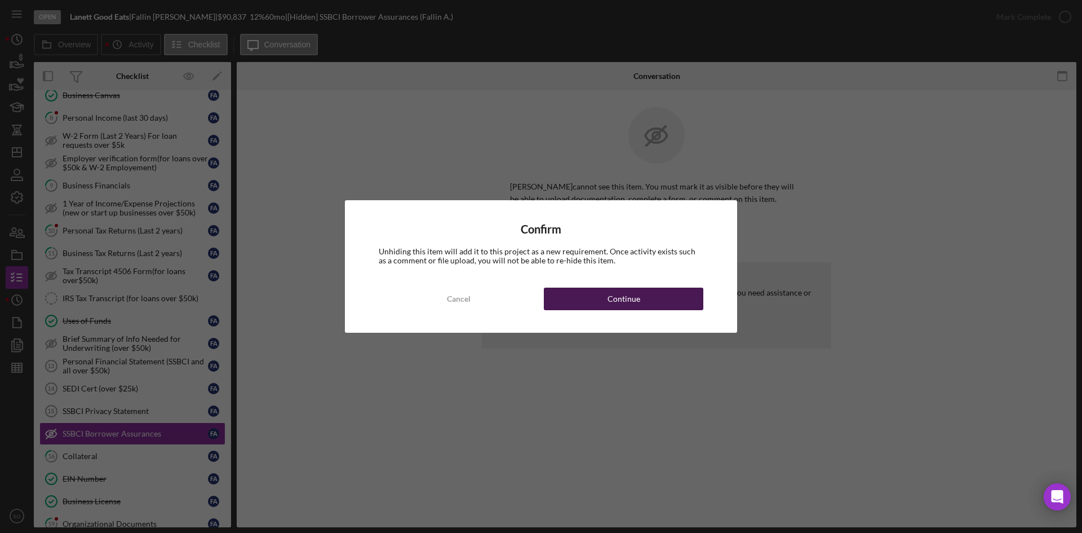
click at [610, 299] on div "Continue" at bounding box center [624, 298] width 33 height 23
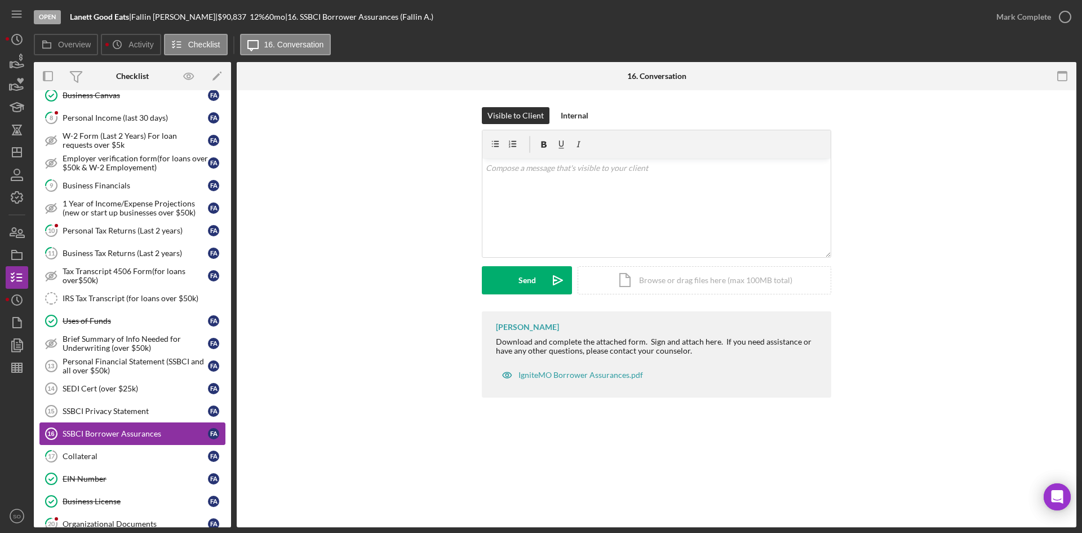
click at [103, 453] on div "Collateral" at bounding box center [135, 456] width 145 height 9
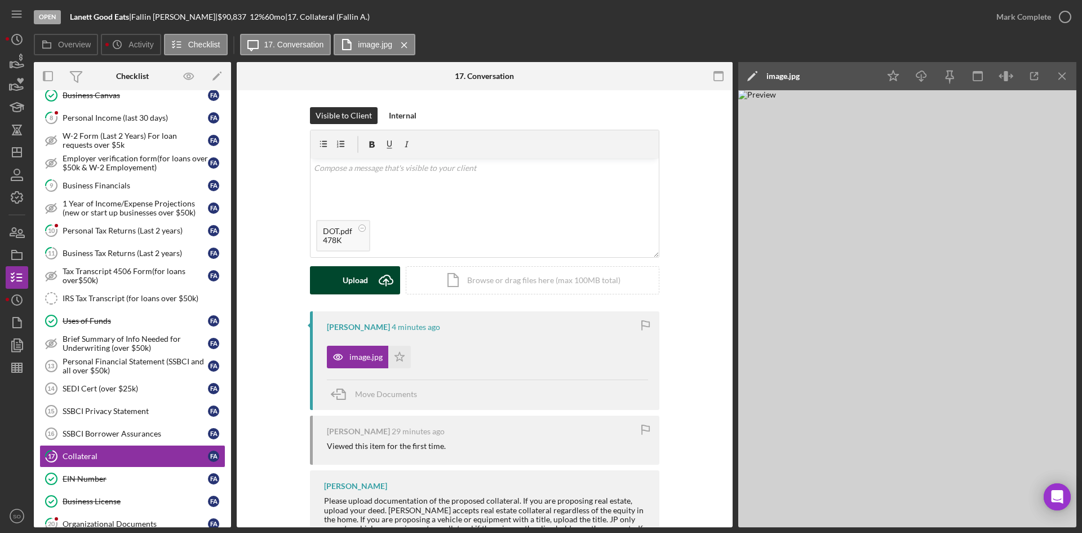
click at [362, 283] on div "Upload" at bounding box center [355, 280] width 25 height 28
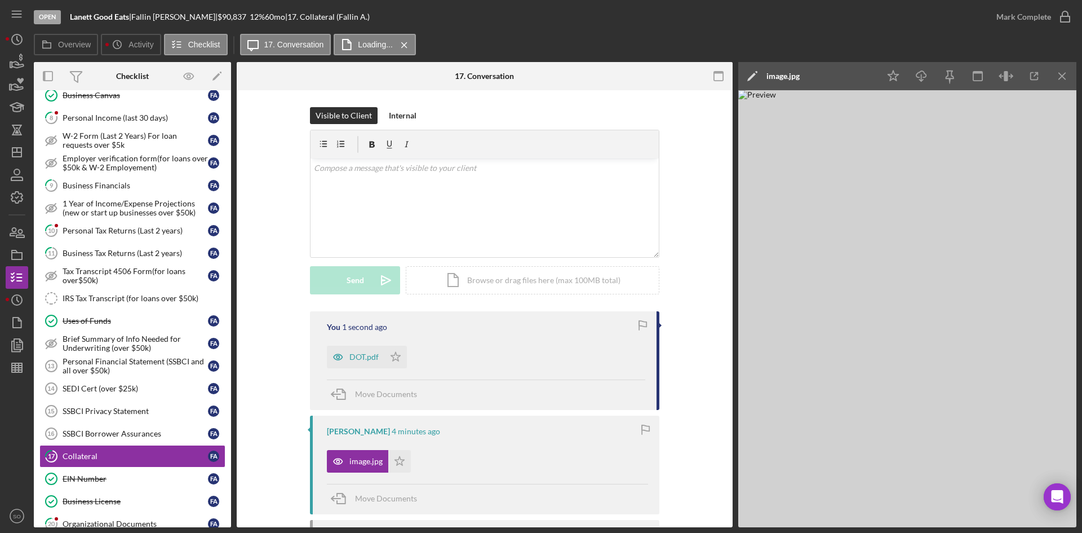
click at [406, 356] on div "DOT.pdf Icon/Star" at bounding box center [370, 354] width 86 height 28
click at [394, 357] on icon "Icon/Star" at bounding box center [395, 357] width 23 height 23
click at [1048, 14] on div "Mark Complete" at bounding box center [1024, 17] width 55 height 23
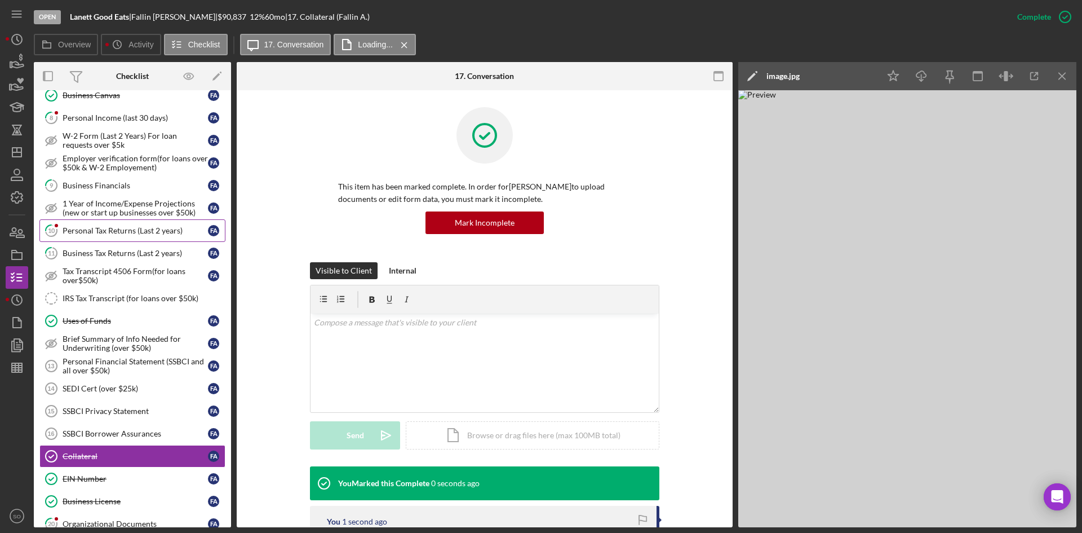
click at [107, 231] on div "Personal Tax Returns (Last 2 years)" at bounding box center [135, 230] width 145 height 9
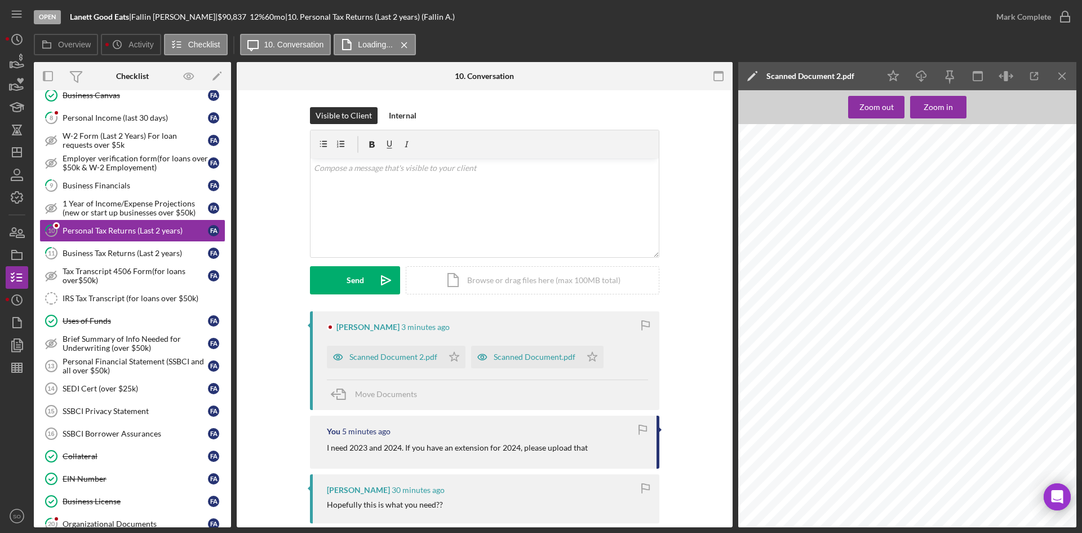
scroll to position [113, 0]
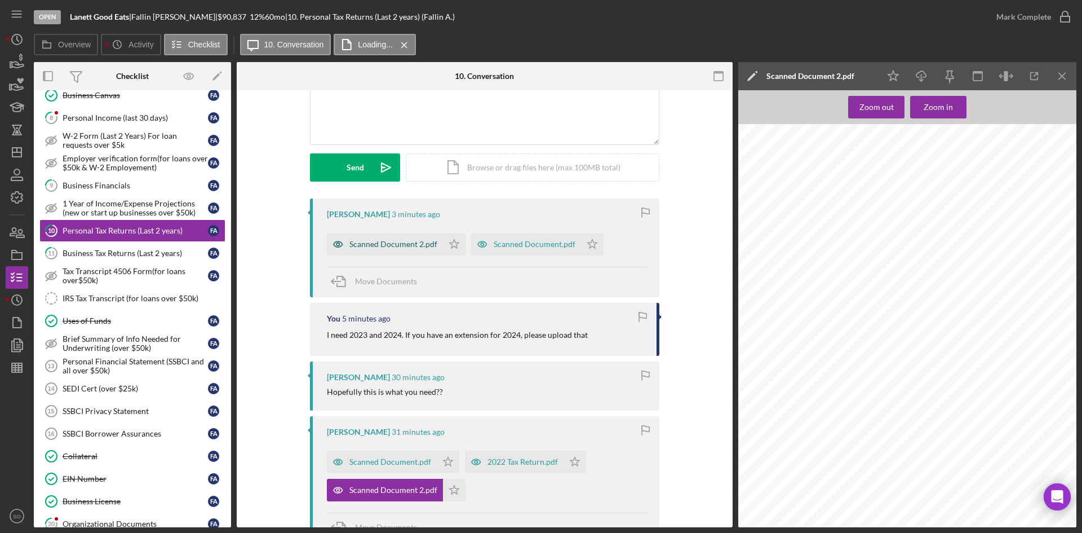
click at [380, 242] on div "Scanned Document 2.pdf" at bounding box center [393, 244] width 88 height 9
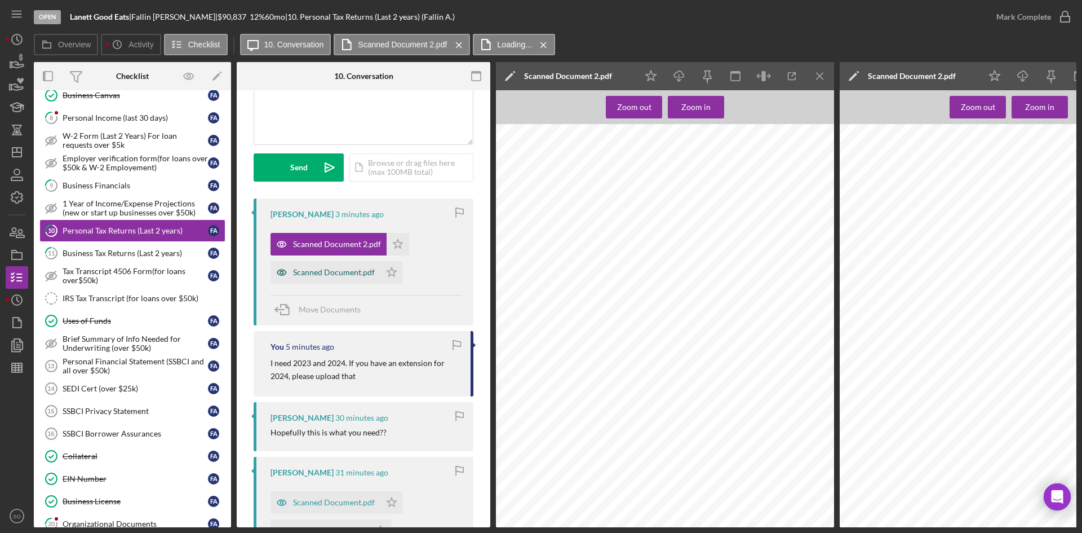
click at [325, 272] on div "Scanned Document.pdf" at bounding box center [334, 272] width 82 height 9
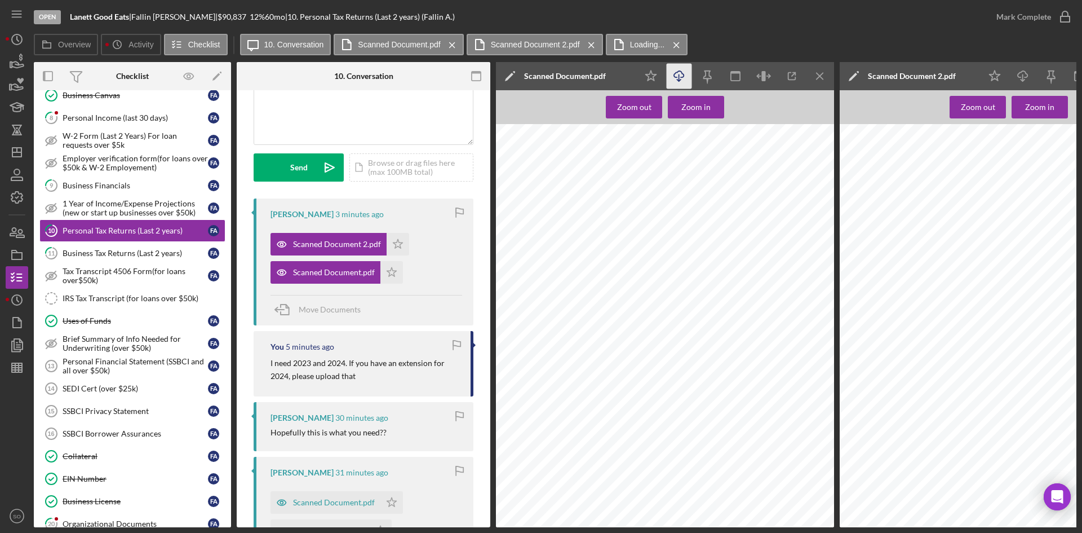
click at [685, 80] on icon "Icon/Download" at bounding box center [679, 76] width 25 height 25
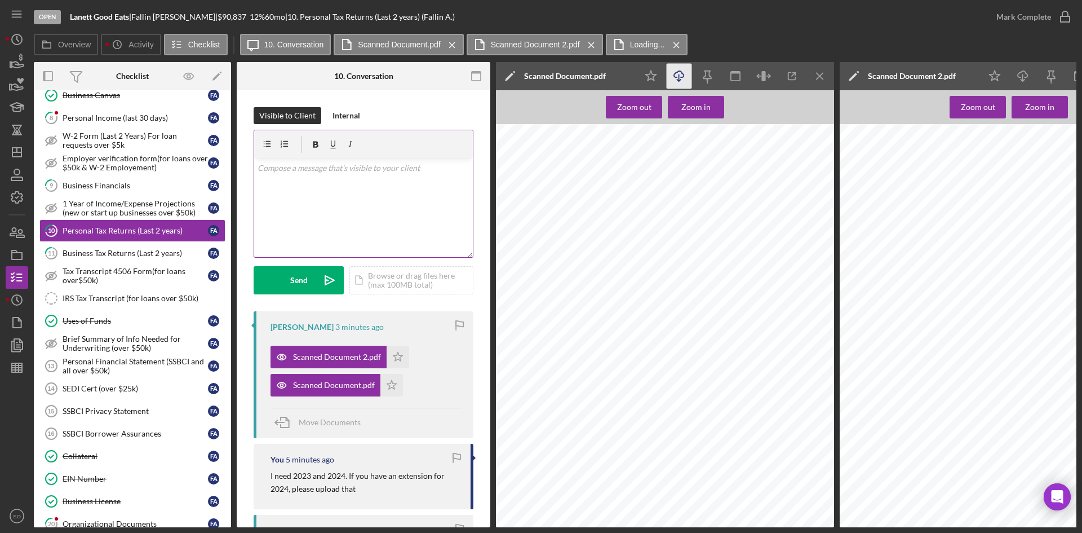
click at [373, 185] on div "v Color teal Color pink Remove color Add row above Add row below Add column bef…" at bounding box center [363, 207] width 219 height 99
click at [287, 271] on button "Send Icon/icon-invite-send" at bounding box center [299, 280] width 90 height 28
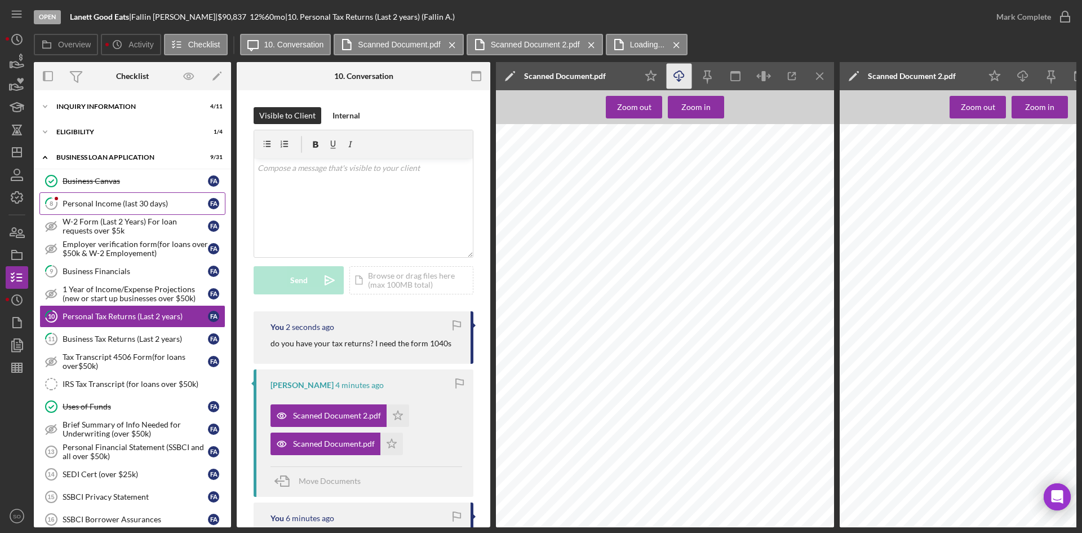
click at [102, 199] on div "Personal Income (last 30 days)" at bounding box center [135, 203] width 145 height 9
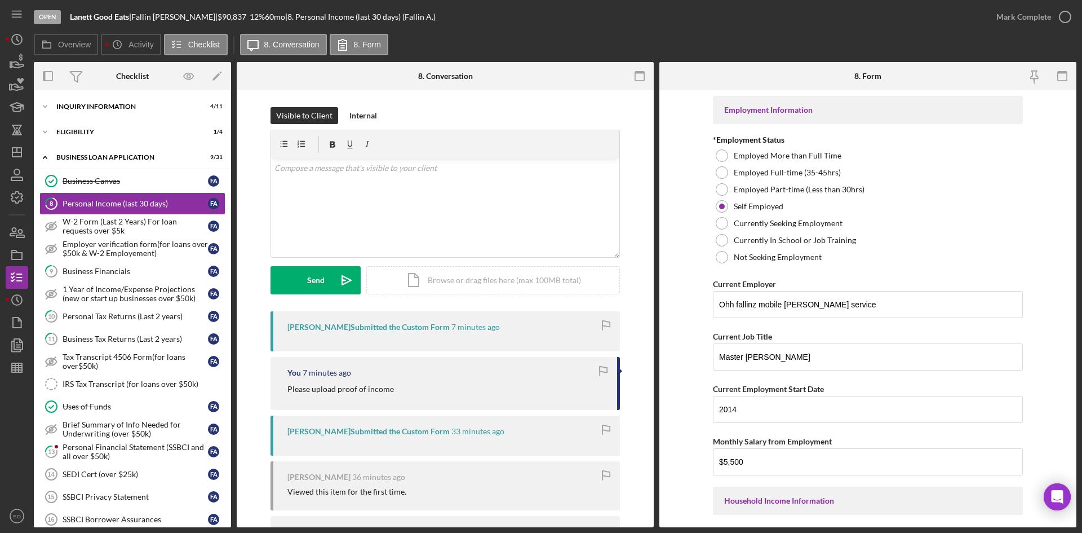
scroll to position [282, 0]
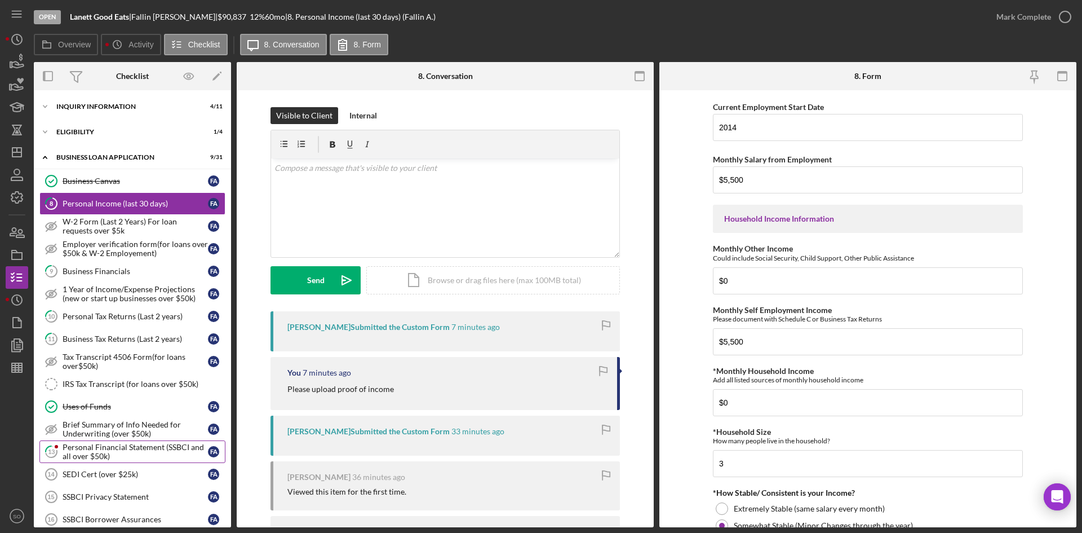
click at [103, 449] on div "Personal Financial Statement (SSBCI and all over $50k)" at bounding box center [135, 452] width 145 height 18
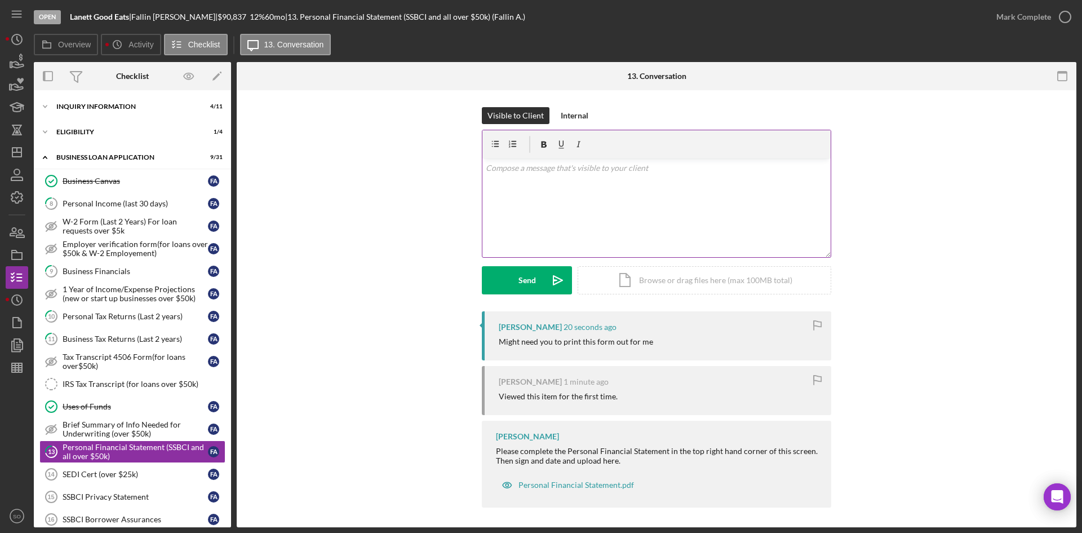
click at [565, 195] on div "v Color teal Color pink Remove color Add row above Add row below Add column bef…" at bounding box center [657, 207] width 348 height 99
click at [386, 306] on div "Visible to Client Internal v Color teal Color pink Remove color Add row above A…" at bounding box center [657, 208] width 806 height 202
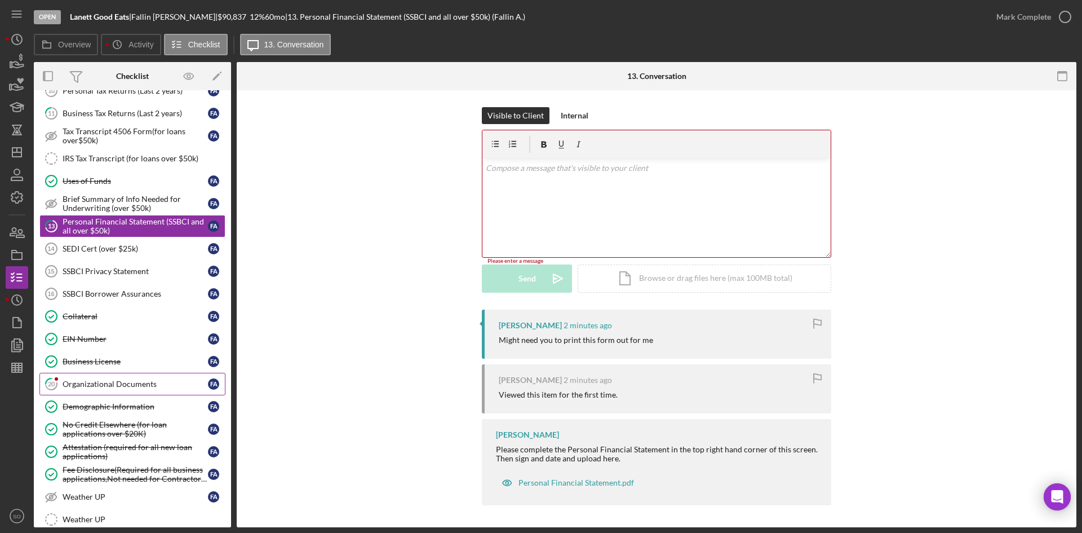
scroll to position [56, 0]
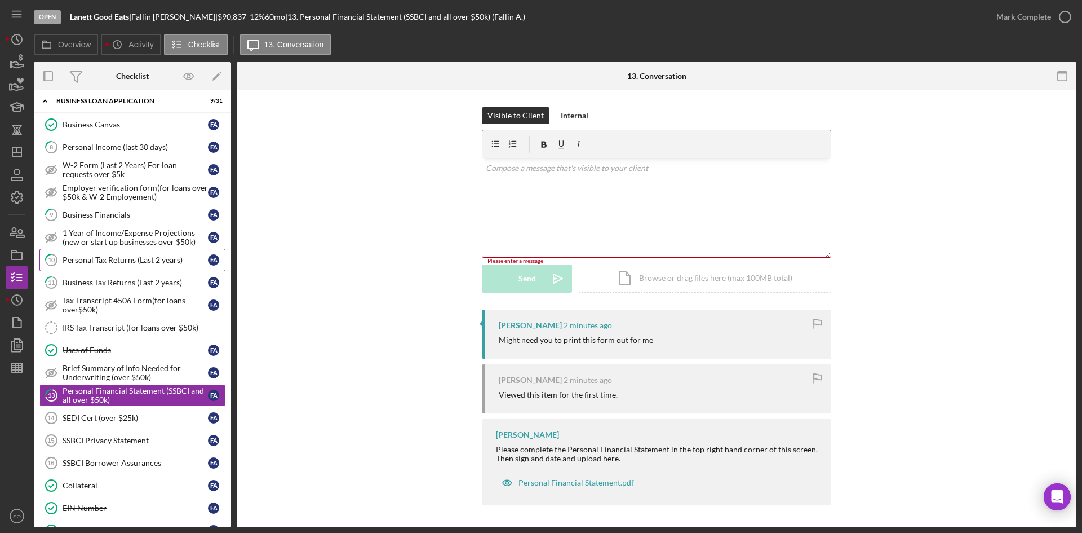
click at [90, 266] on link "10 Personal Tax Returns (Last 2 years) F A" at bounding box center [132, 260] width 186 height 23
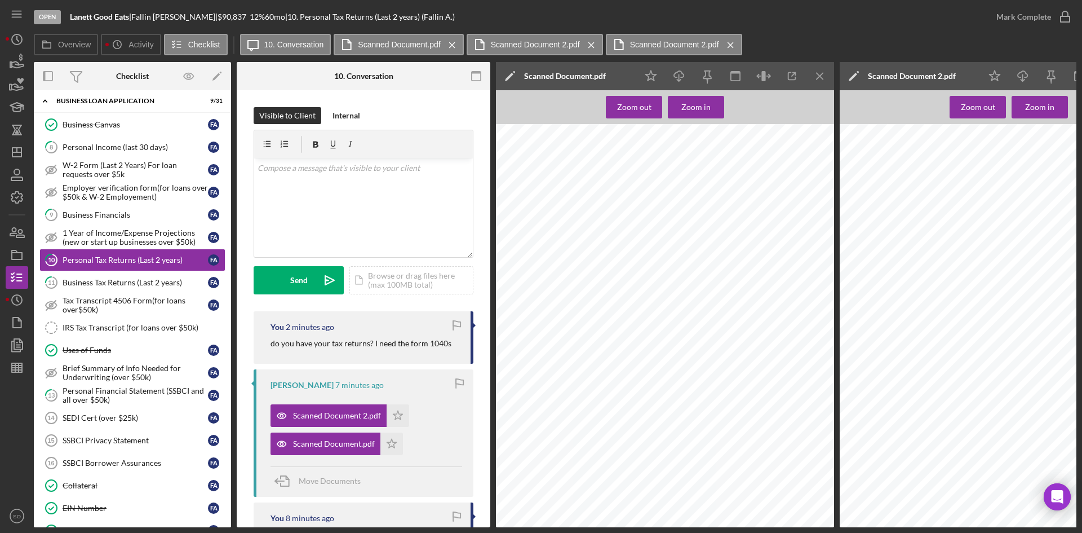
click at [826, 74] on icon "Icon/Menu Close" at bounding box center [820, 76] width 25 height 25
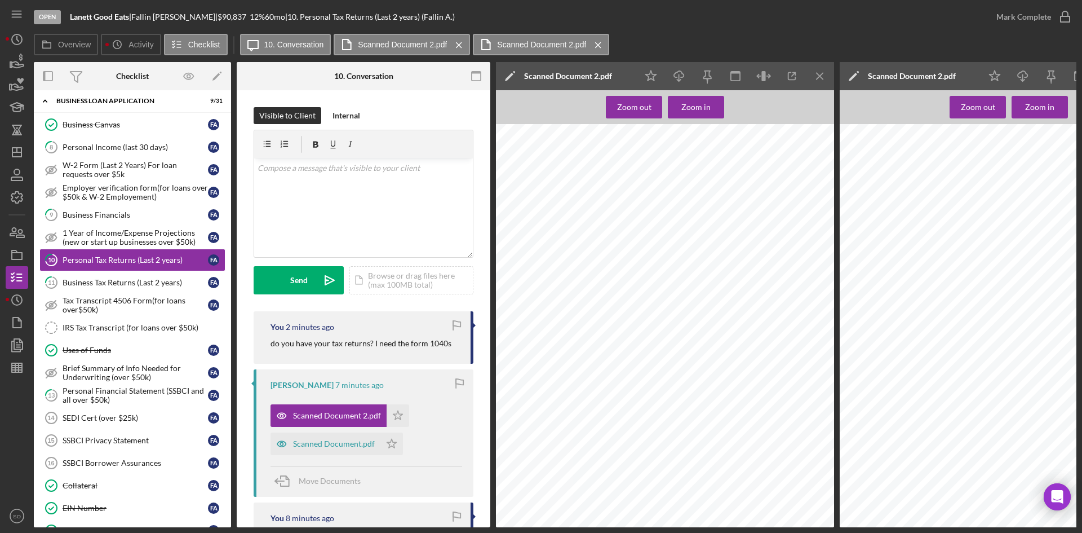
click at [817, 78] on icon "Icon/Menu Close" at bounding box center [820, 76] width 25 height 25
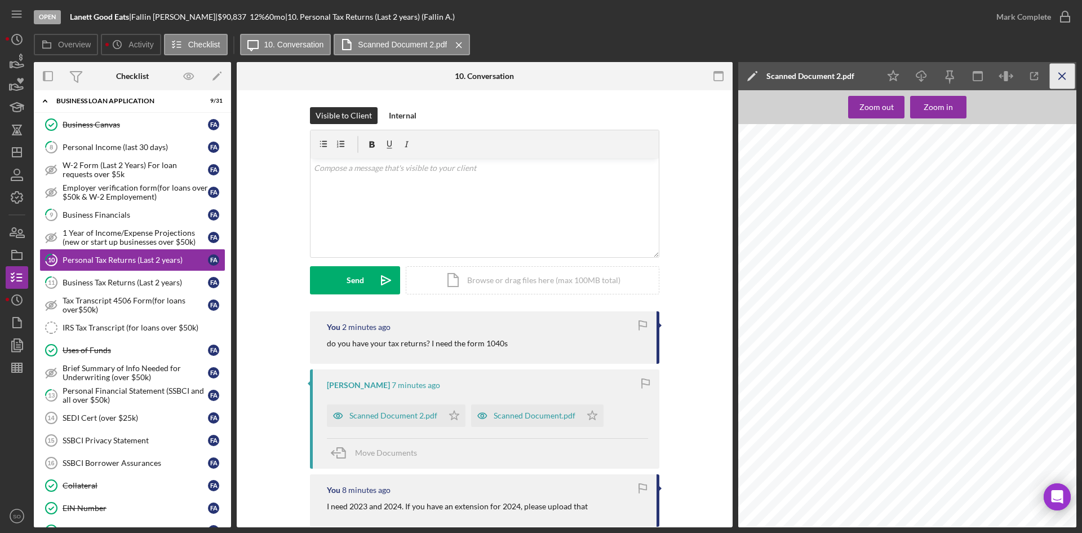
click at [1056, 72] on icon "Icon/Menu Close" at bounding box center [1062, 76] width 25 height 25
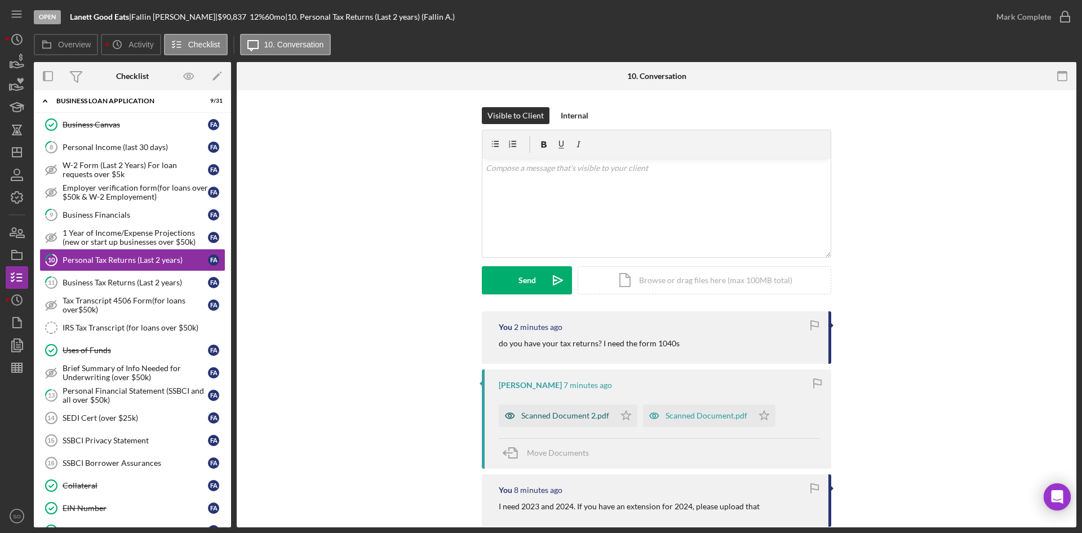
click at [529, 417] on div "Scanned Document 2.pdf" at bounding box center [565, 415] width 88 height 9
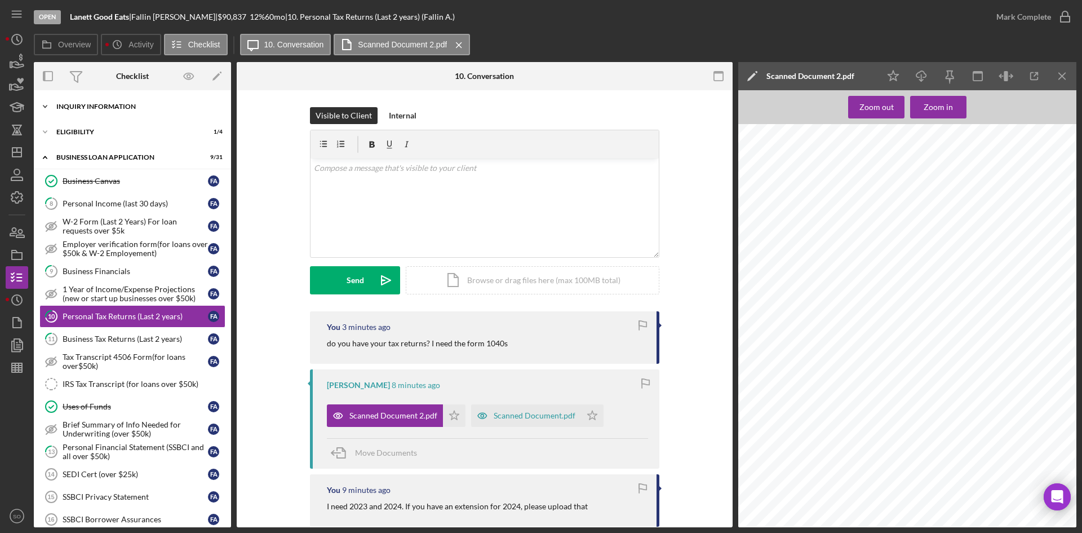
drag, startPoint x: 89, startPoint y: 108, endPoint x: 95, endPoint y: 109, distance: 6.3
click at [89, 108] on div "INQUIRY INFORMATION" at bounding box center [136, 106] width 161 height 7
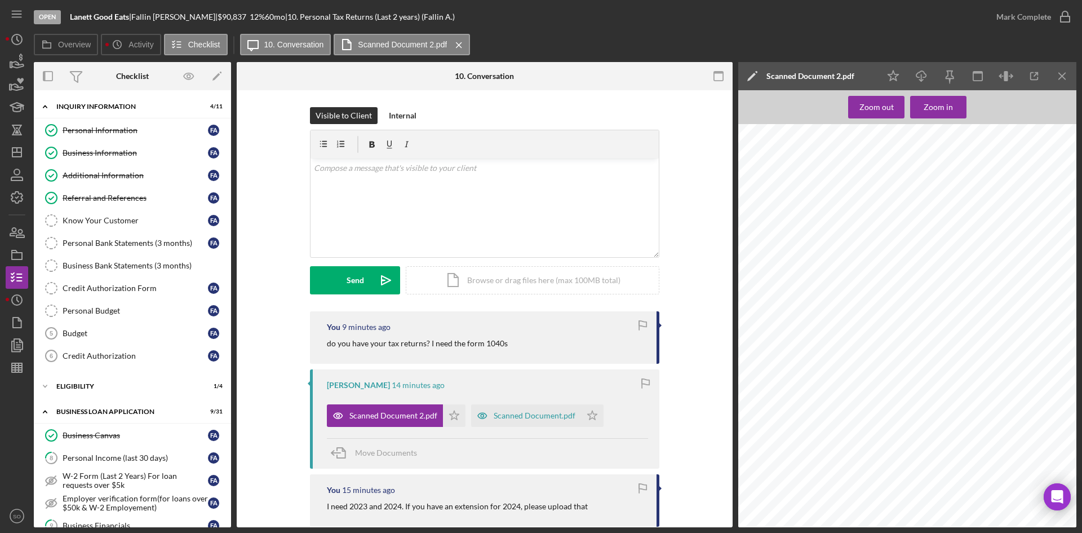
click at [290, 184] on div "Visible to Client Internal v Color teal Color pink Remove color Add row above A…" at bounding box center [485, 209] width 462 height 204
click at [1068, 75] on icon "Icon/Menu Close" at bounding box center [1062, 76] width 25 height 25
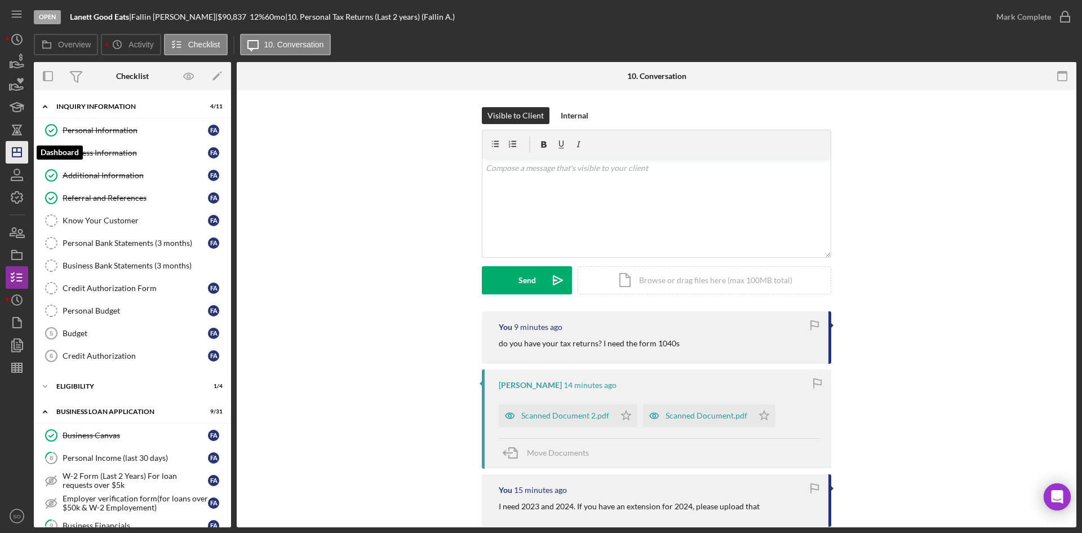
click at [15, 152] on line "button" at bounding box center [16, 152] width 9 height 0
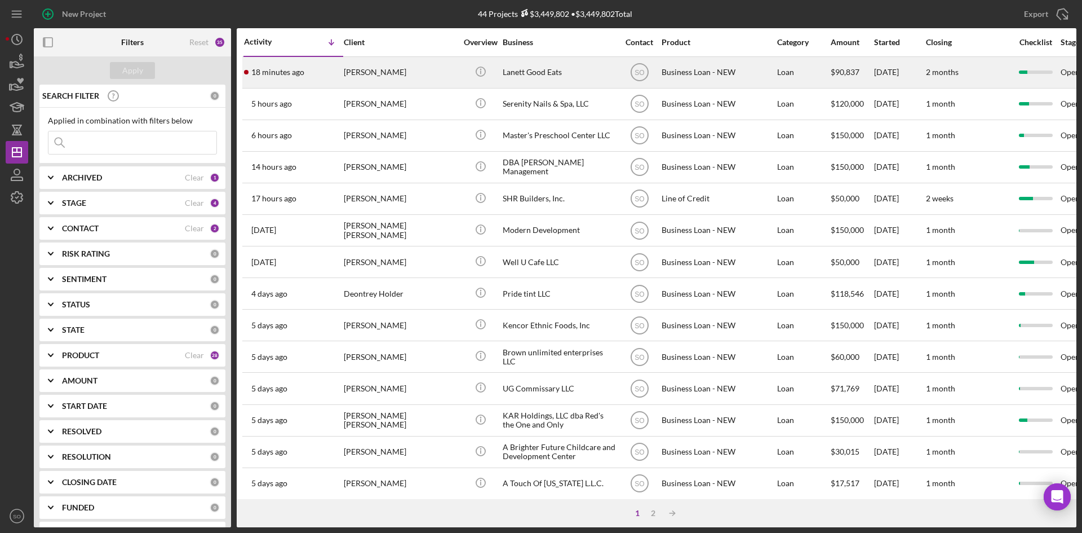
click at [278, 75] on time "18 minutes ago" at bounding box center [277, 72] width 53 height 9
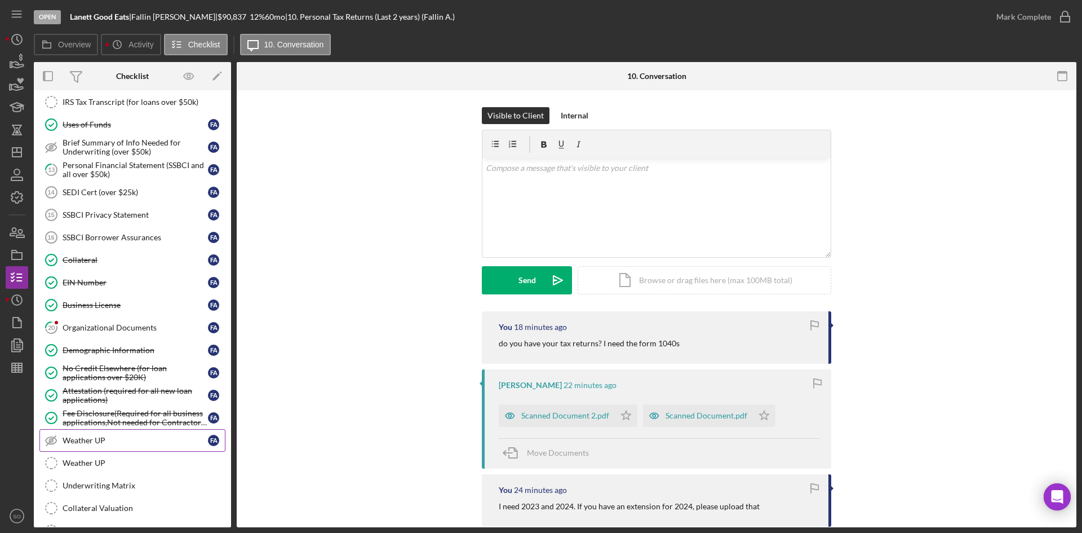
scroll to position [395, 0]
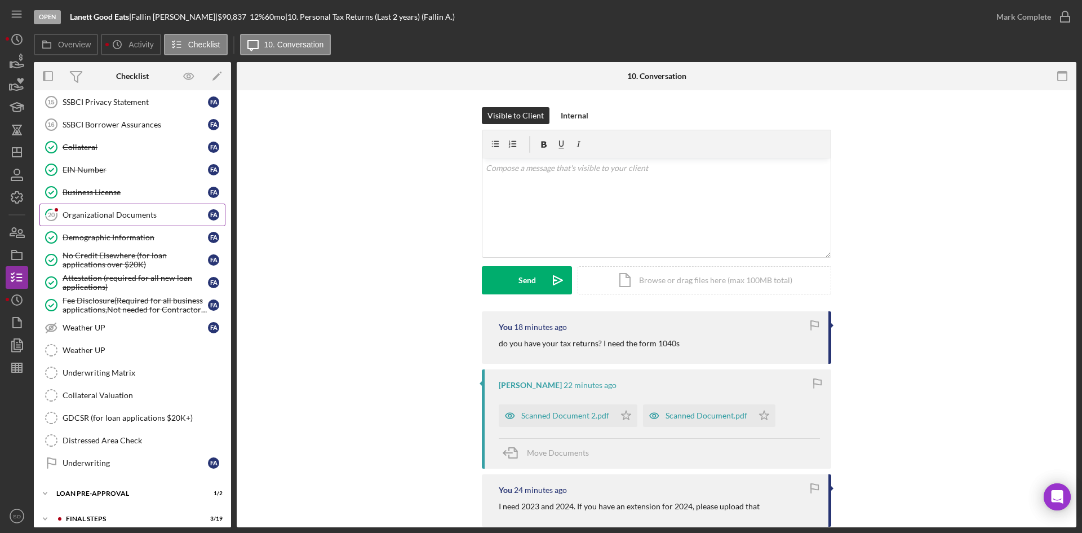
click at [83, 222] on link "20 Organizational Documents F A" at bounding box center [132, 214] width 186 height 23
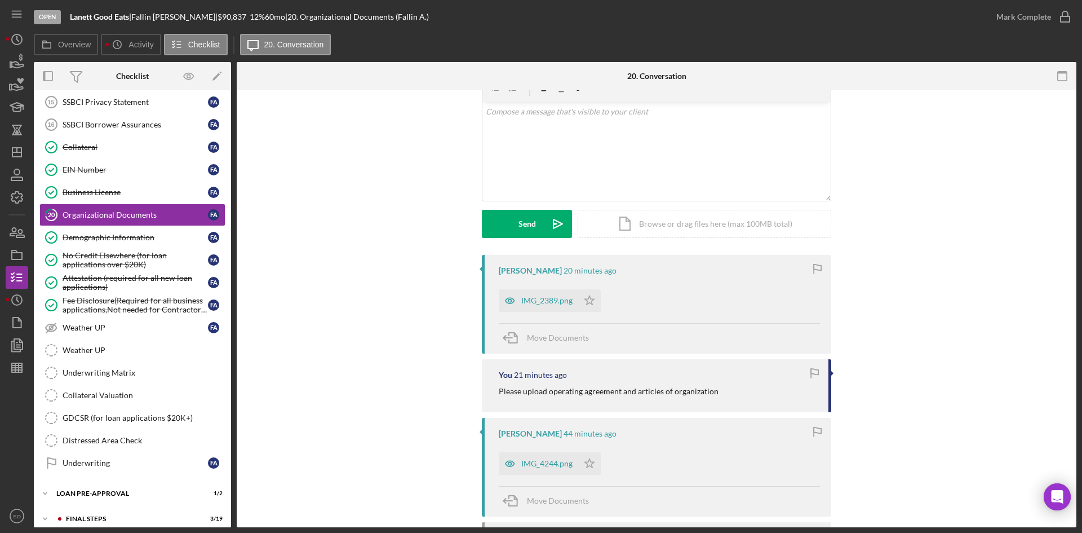
scroll to position [113, 0]
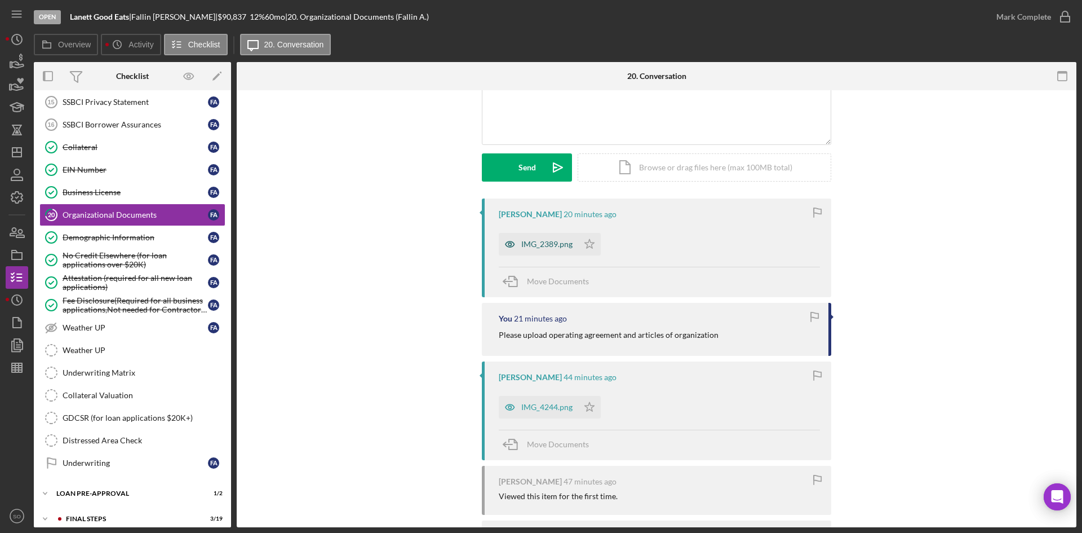
click at [538, 246] on div "IMG_2389.png" at bounding box center [546, 244] width 51 height 9
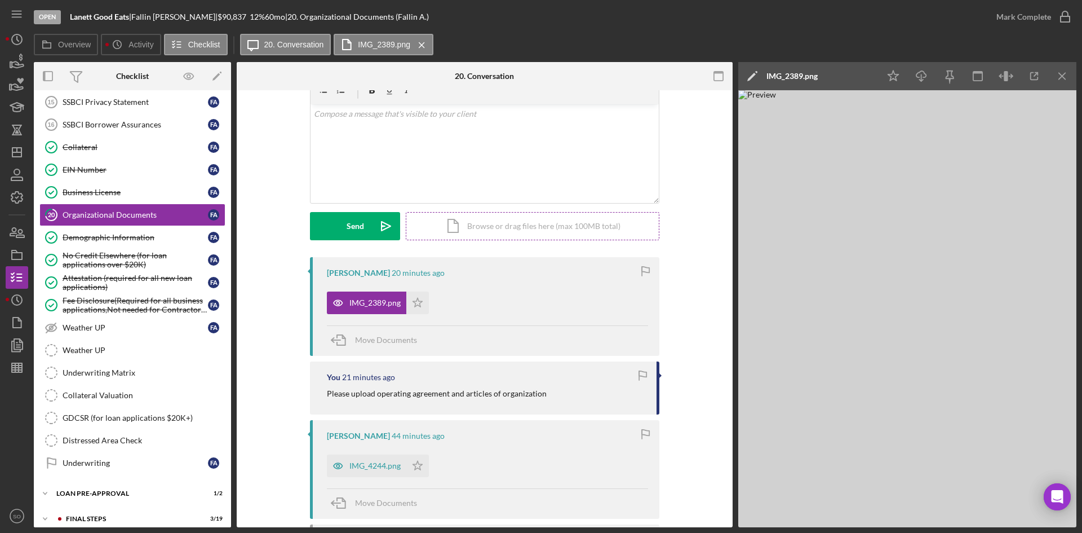
scroll to position [0, 0]
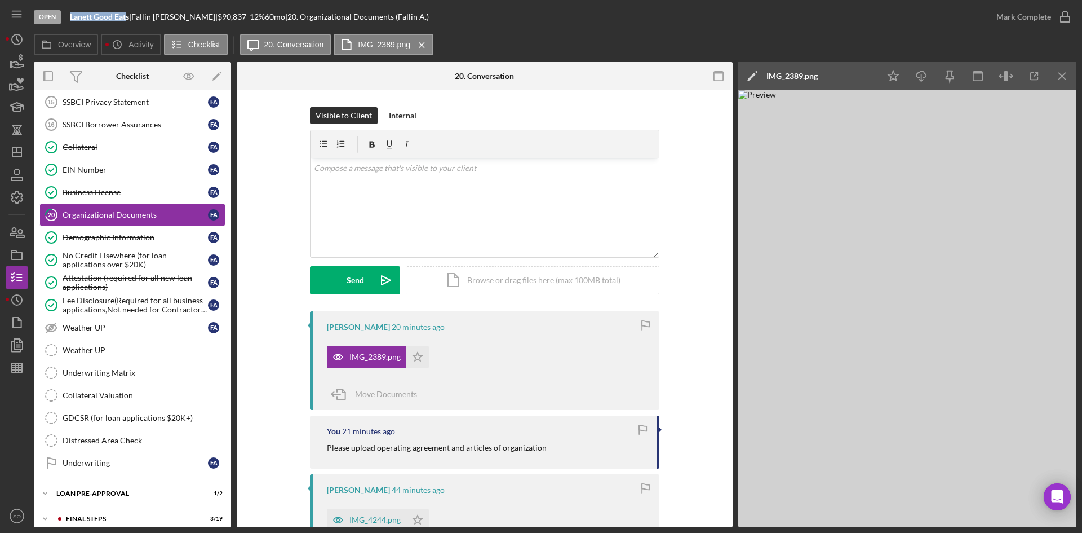
drag, startPoint x: 129, startPoint y: 14, endPoint x: 69, endPoint y: 14, distance: 59.2
click at [69, 14] on div "Open Lanett Good Eats | Fallin Artis | $90,837 $90,837 12 % 60 mo | 20. Organiz…" at bounding box center [510, 17] width 952 height 34
copy b "Lanett Good Eat"
click at [354, 277] on div "Upload" at bounding box center [355, 280] width 25 height 28
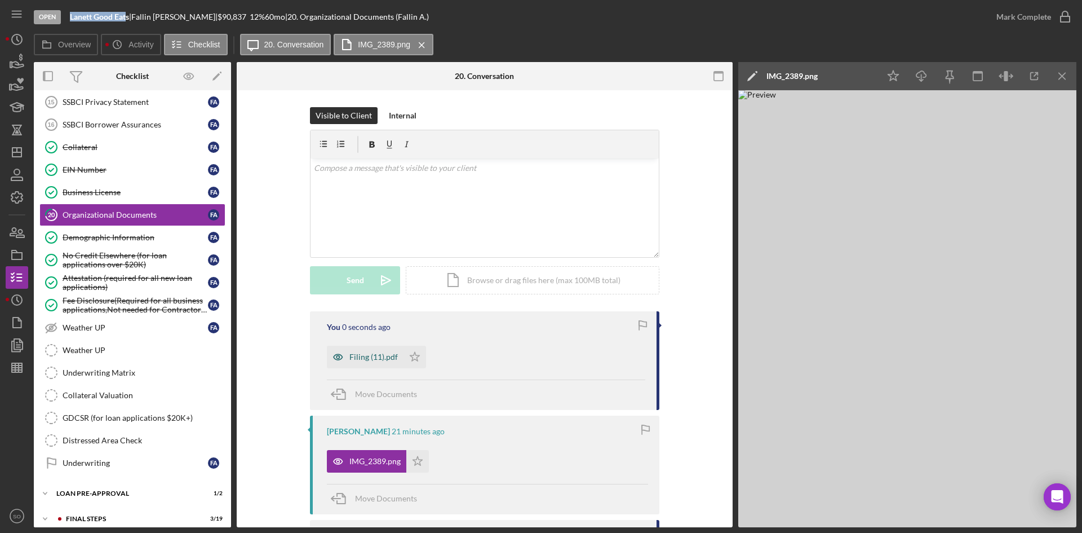
click at [354, 356] on div "Filing (11).pdf" at bounding box center [373, 356] width 48 height 9
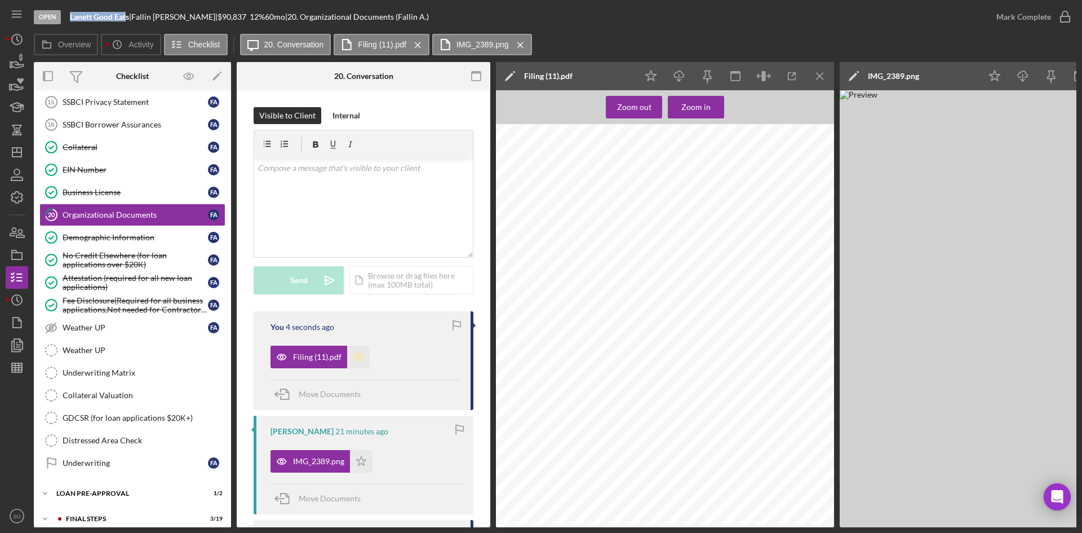
click at [351, 357] on icon "Icon/Star" at bounding box center [358, 357] width 23 height 23
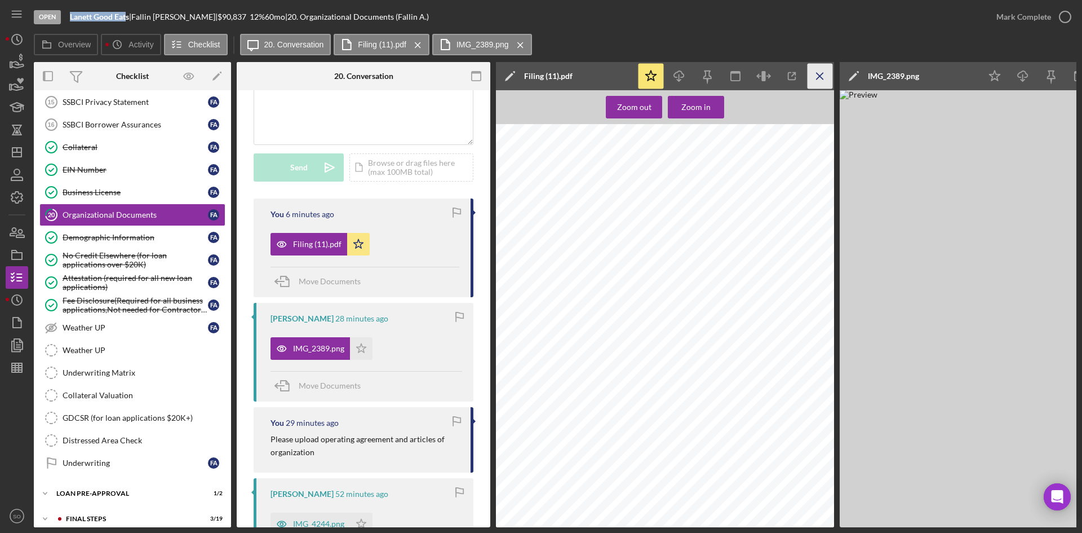
click at [821, 71] on icon "Icon/Menu Close" at bounding box center [820, 76] width 25 height 25
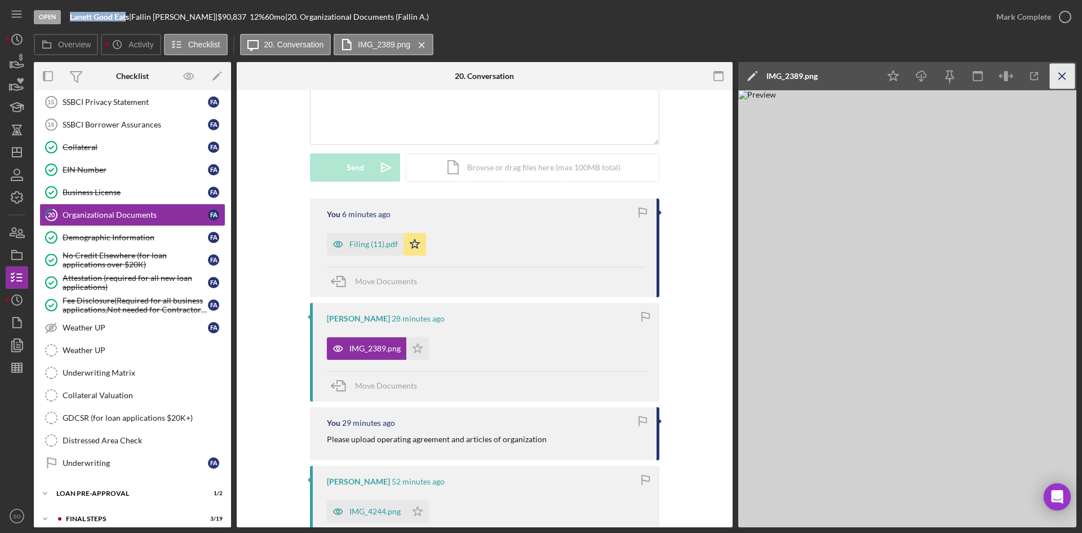
click at [1065, 75] on icon "Icon/Menu Close" at bounding box center [1062, 76] width 25 height 25
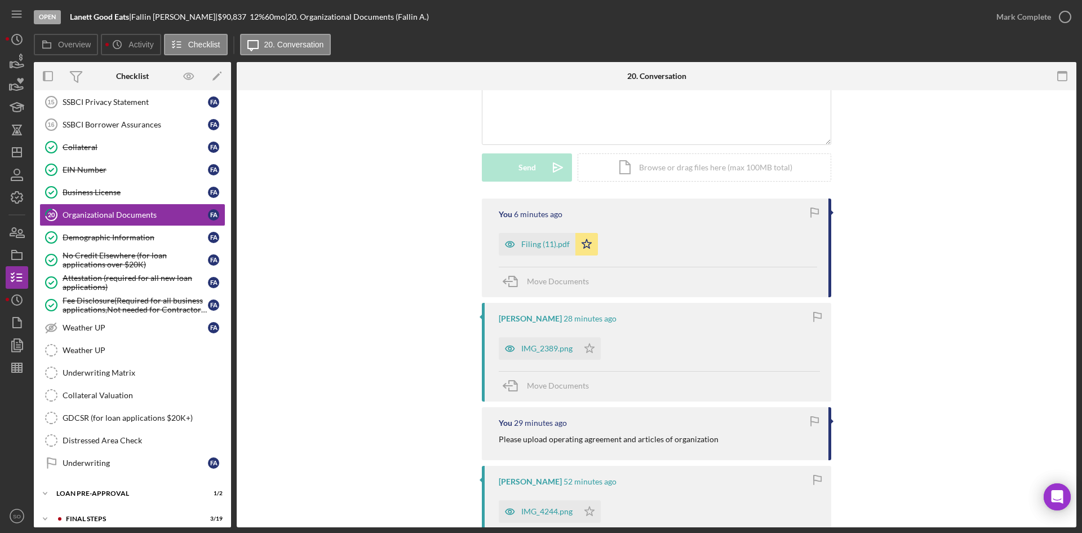
click at [718, 25] on div "Open Lanett Good Eats | Fallin Artis | $90,837 $90,837 12 % 60 mo | 20. Organiz…" at bounding box center [510, 17] width 952 height 34
click at [18, 154] on icon "Icon/Dashboard" at bounding box center [17, 152] width 28 height 28
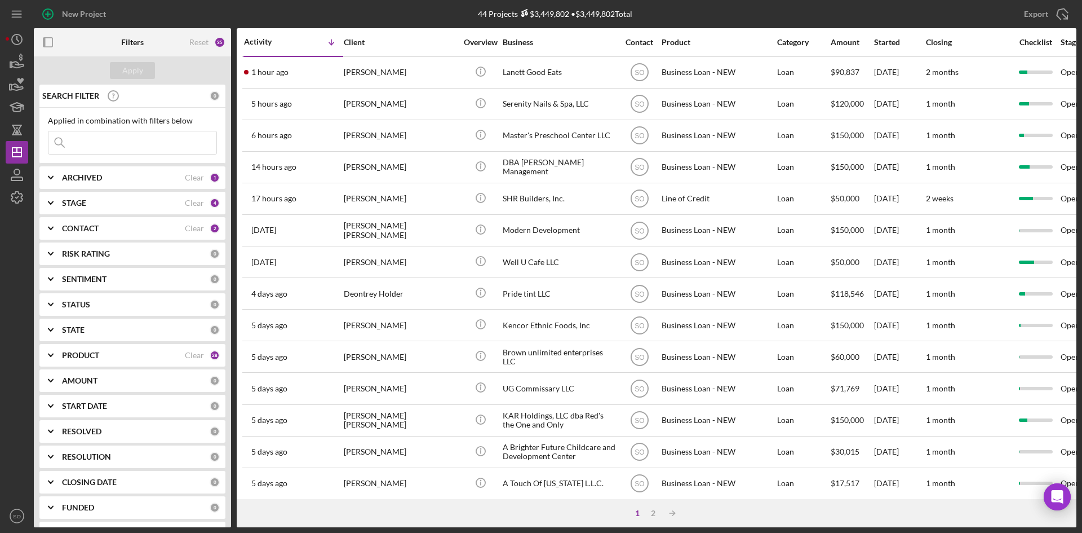
click at [157, 229] on div "CONTACT" at bounding box center [123, 228] width 123 height 9
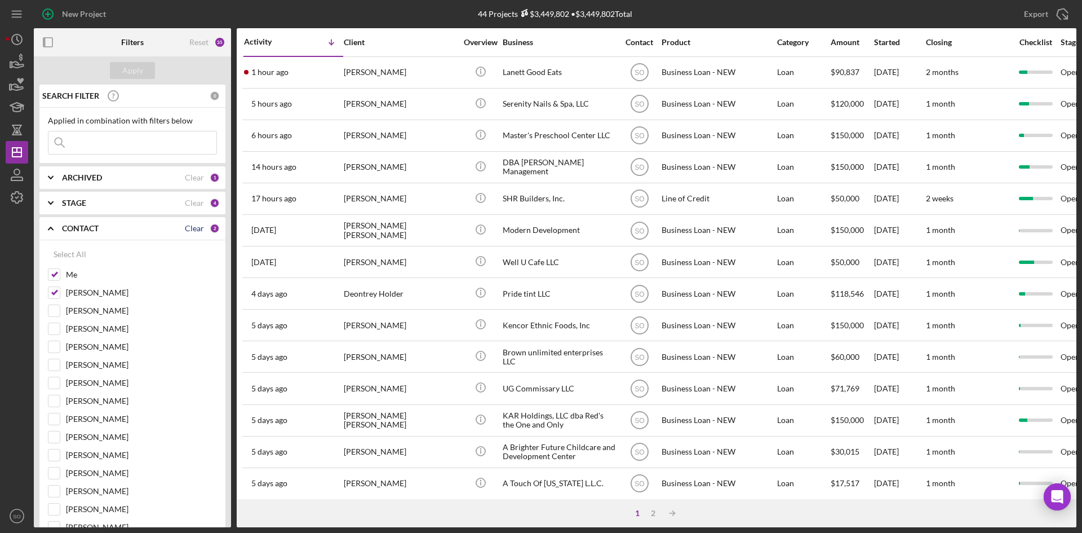
click at [186, 232] on div "Clear" at bounding box center [194, 228] width 19 height 9
checkbox input "false"
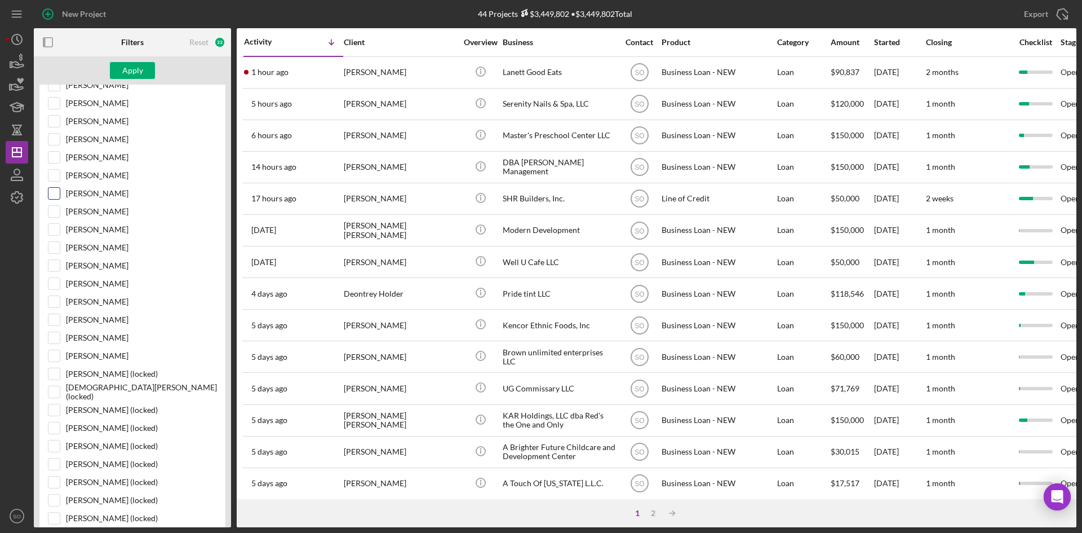
scroll to position [113, 0]
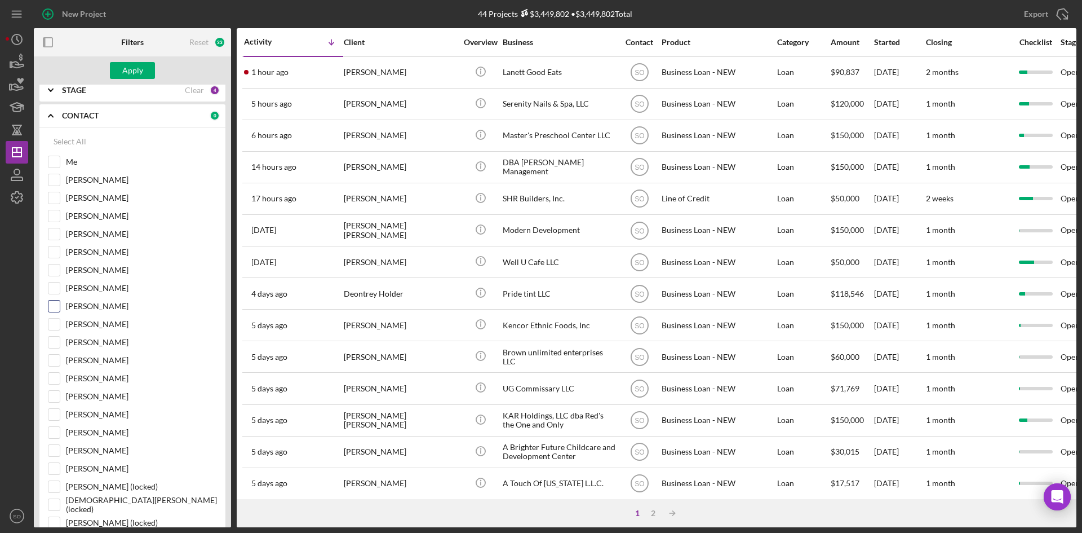
click at [52, 309] on input "Bruce Greene" at bounding box center [53, 305] width 11 height 11
checkbox input "true"
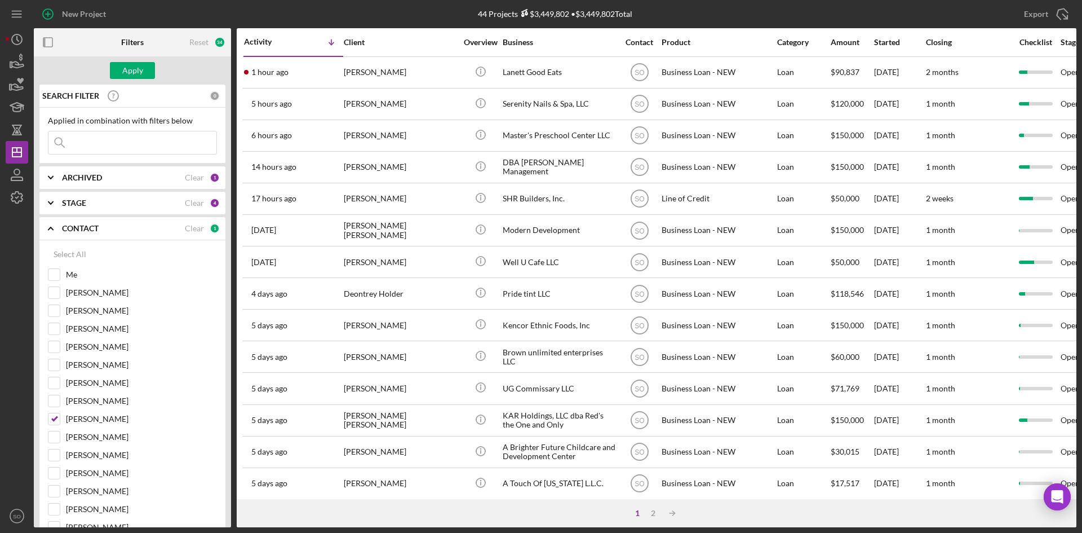
click at [106, 178] on div "ARCHIVED" at bounding box center [123, 177] width 123 height 9
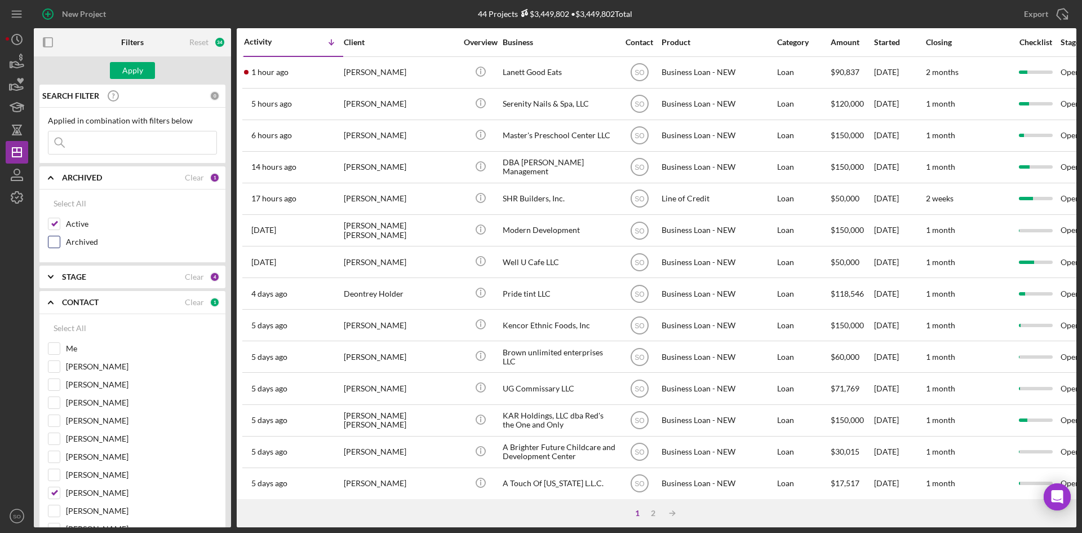
click at [55, 242] on input "Archived" at bounding box center [53, 241] width 11 height 11
checkbox input "true"
click at [121, 275] on div "STAGE" at bounding box center [123, 276] width 123 height 9
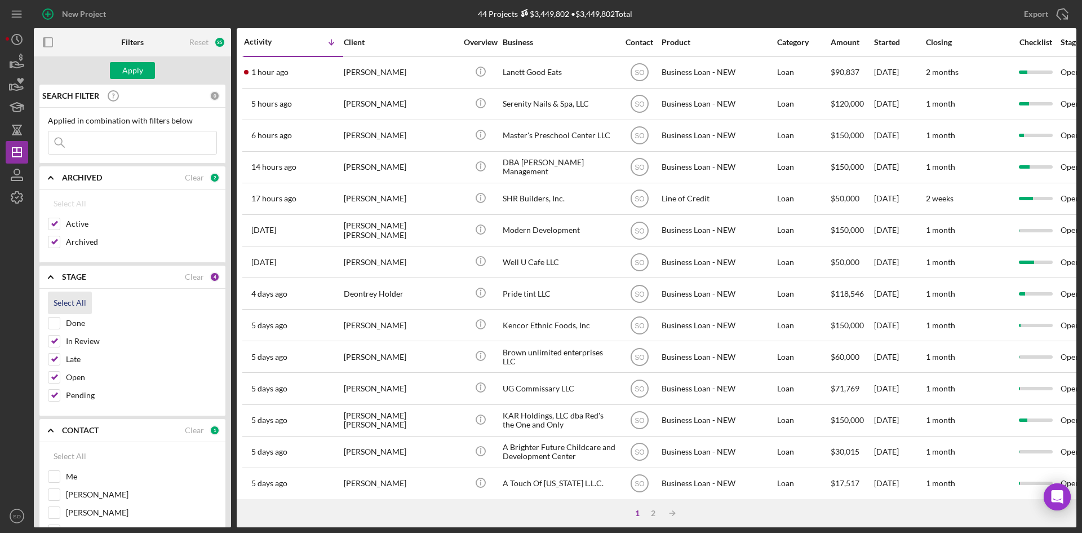
click at [53, 318] on input "Done" at bounding box center [53, 322] width 11 height 11
checkbox input "true"
click at [118, 68] on button "Apply" at bounding box center [132, 70] width 45 height 17
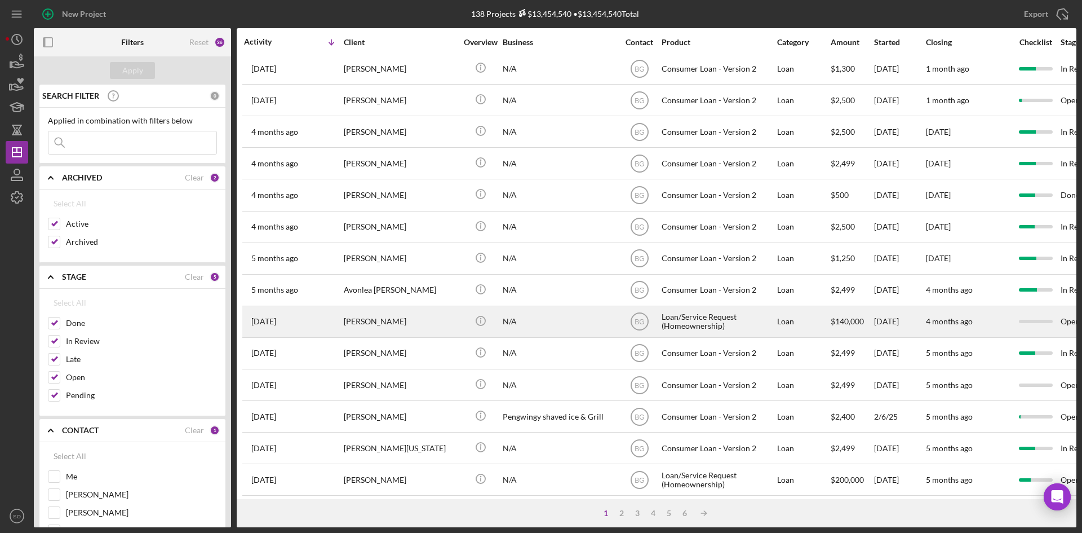
scroll to position [137, 0]
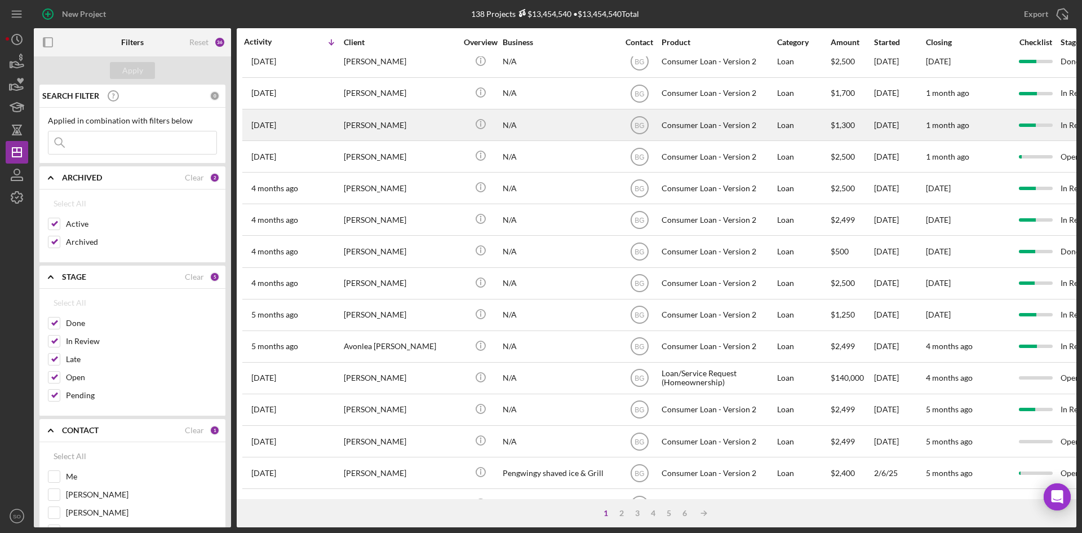
click at [315, 131] on div "3 months ago Michelle Ware" at bounding box center [293, 125] width 99 height 30
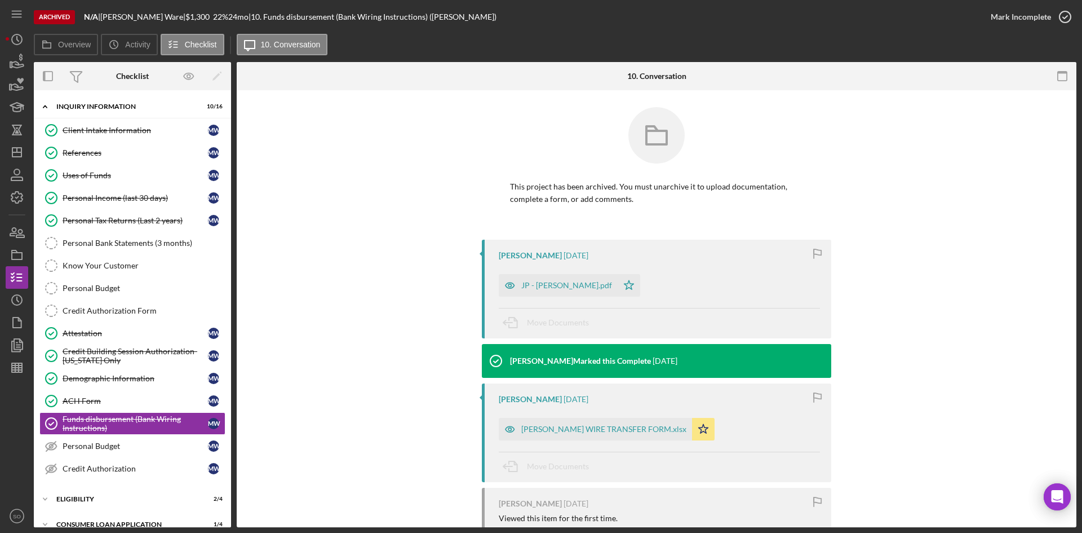
scroll to position [90, 0]
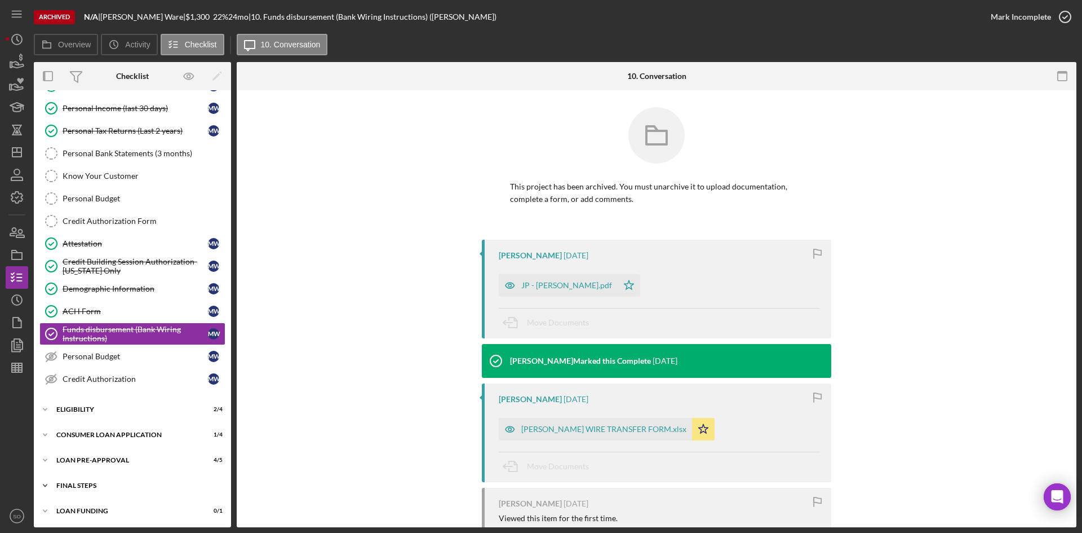
drag, startPoint x: 87, startPoint y: 490, endPoint x: 91, endPoint y: 477, distance: 14.3
click at [87, 490] on div "Icon/Expander FINAL STEPS 0 / 4" at bounding box center [132, 485] width 197 height 23
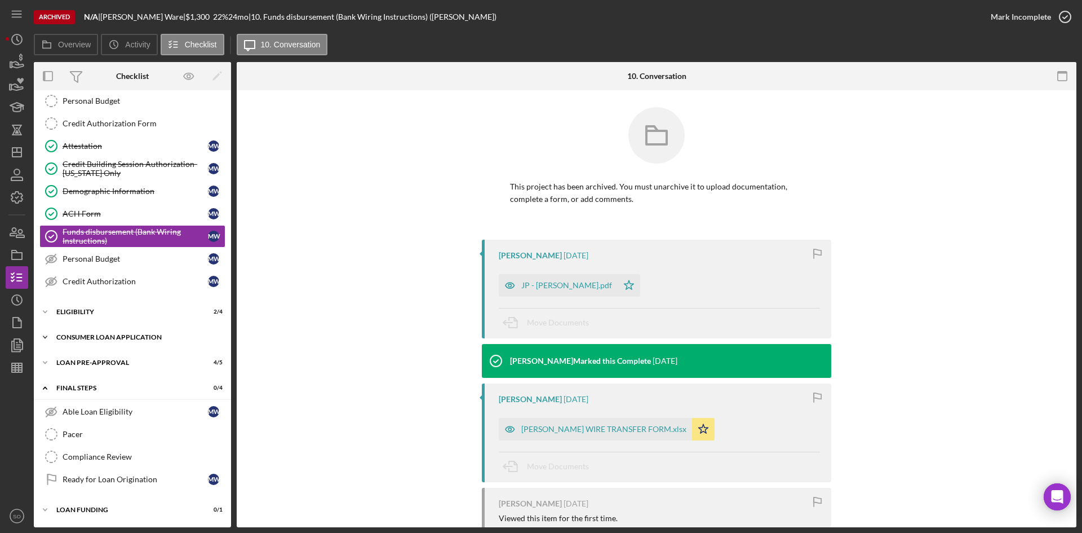
click at [98, 337] on div "Consumer Loan Application" at bounding box center [136, 337] width 161 height 7
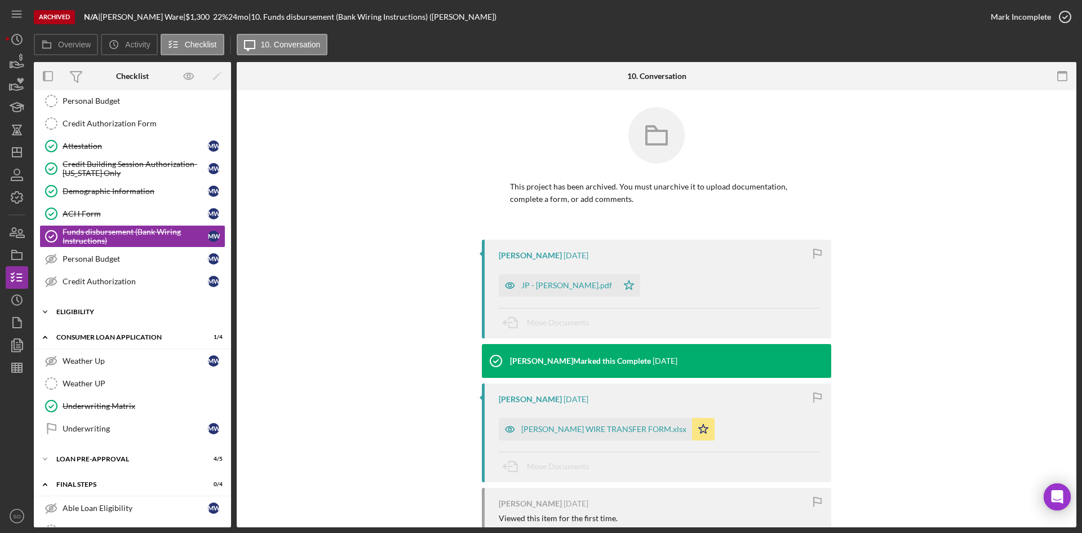
click at [121, 309] on div "Eligibility" at bounding box center [136, 311] width 161 height 7
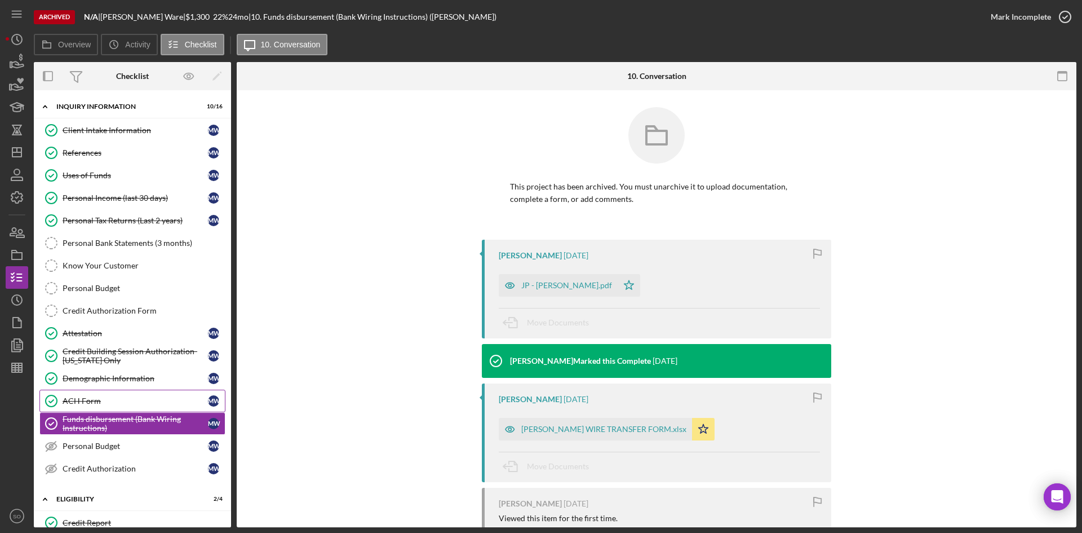
scroll to position [113, 0]
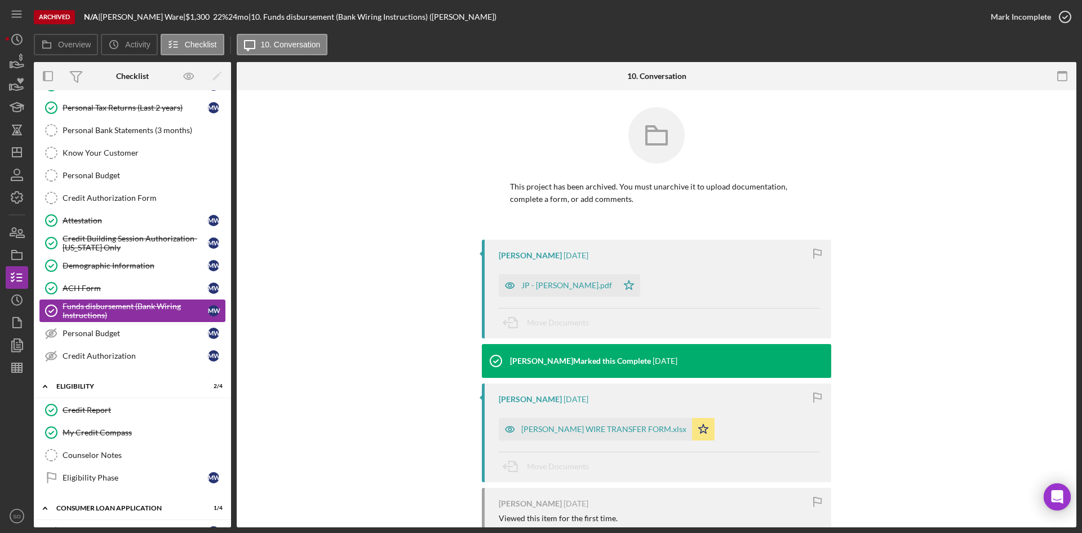
click at [156, 315] on div "Funds disbursement (Bank Wiring Instructions)" at bounding box center [135, 311] width 145 height 18
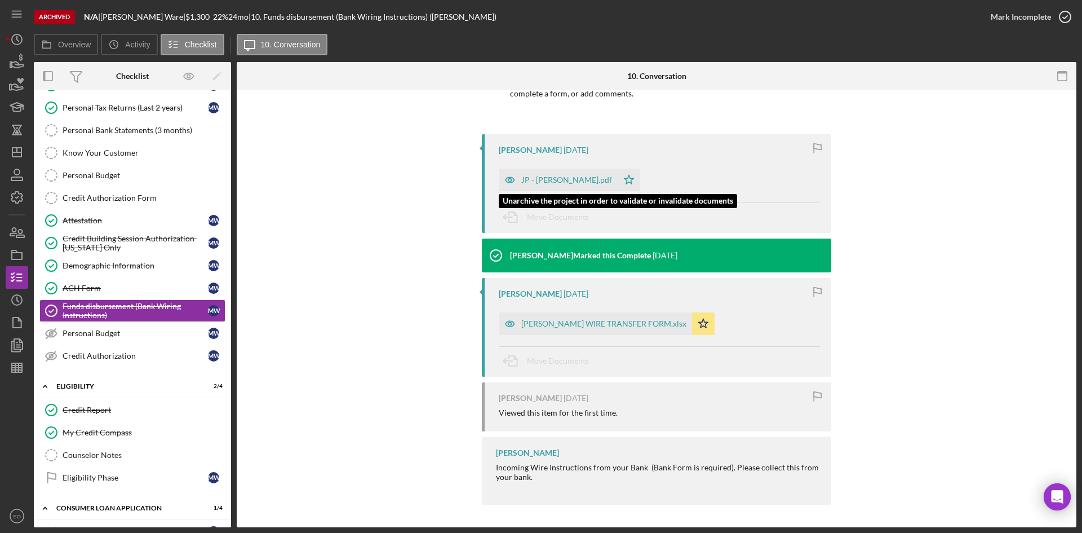
click at [542, 182] on div "JP - CapOne.pdf" at bounding box center [566, 179] width 91 height 9
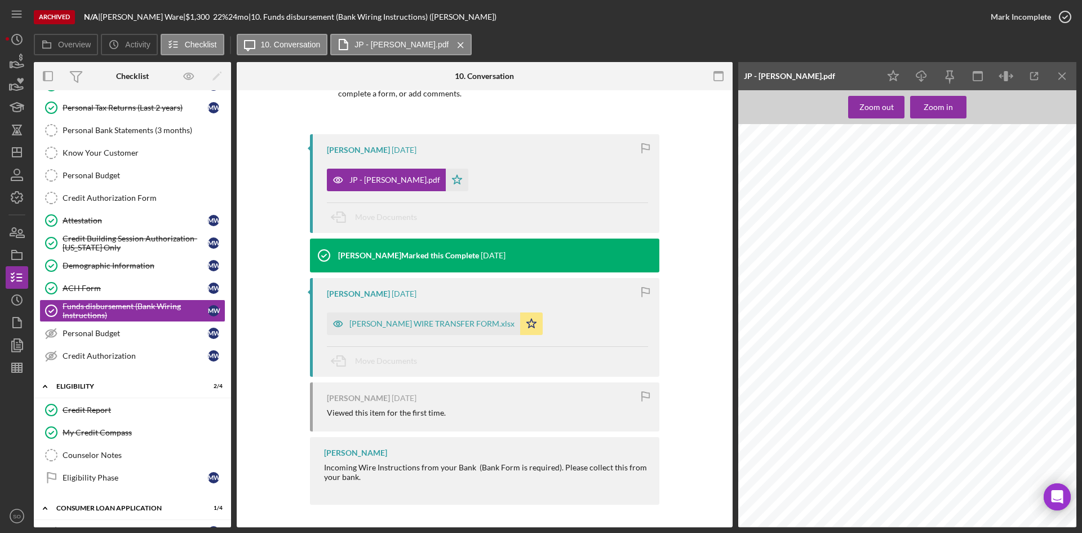
scroll to position [0, 0]
click at [1065, 73] on icon "Icon/Menu Close" at bounding box center [1062, 76] width 25 height 25
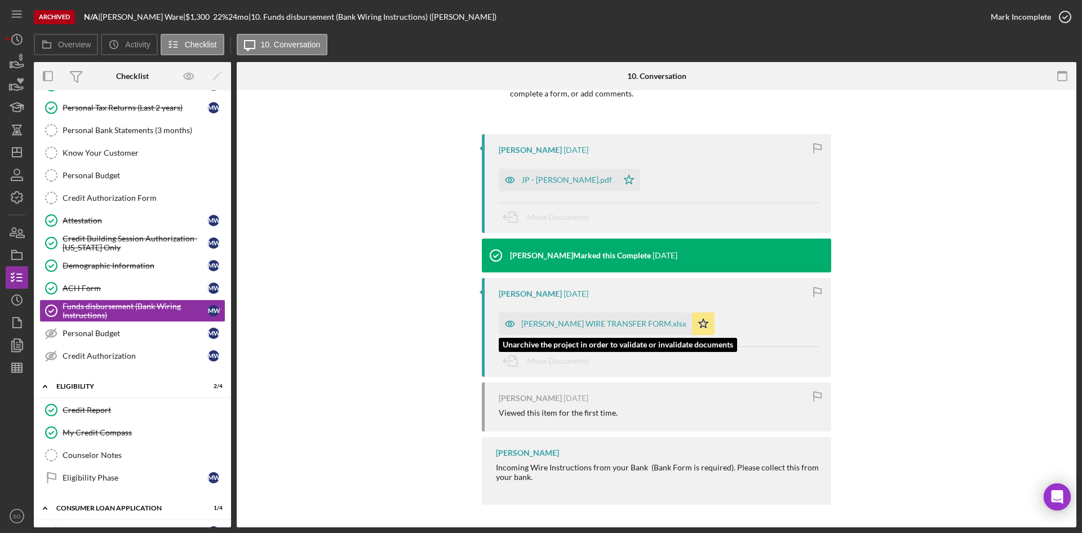
click at [566, 330] on div "Ware, Michelle WIRE TRANSFER FORM.xlsx" at bounding box center [595, 323] width 193 height 23
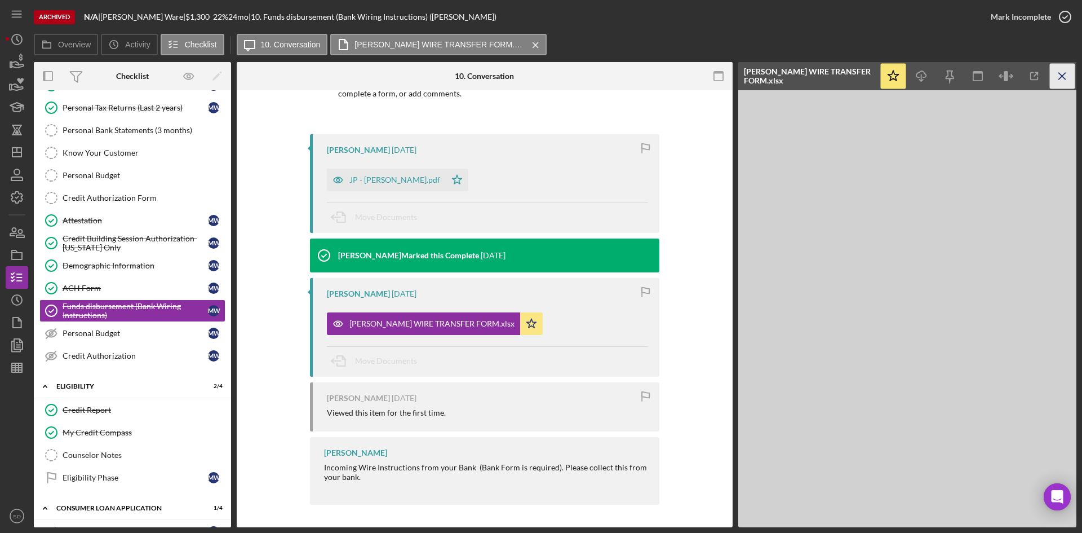
click at [1065, 81] on icon "Icon/Menu Close" at bounding box center [1062, 76] width 25 height 25
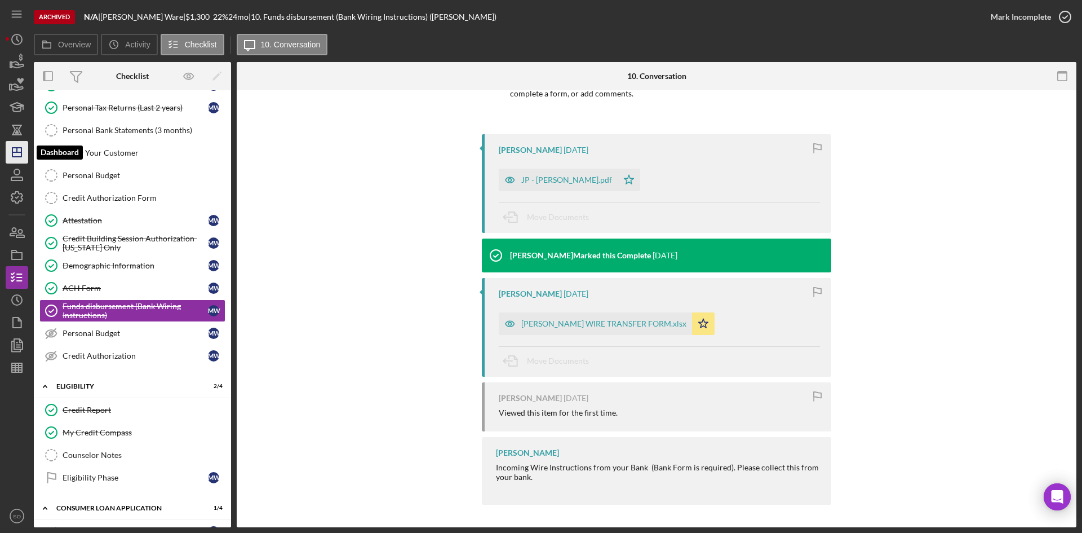
click at [13, 154] on polygon "button" at bounding box center [16, 152] width 9 height 9
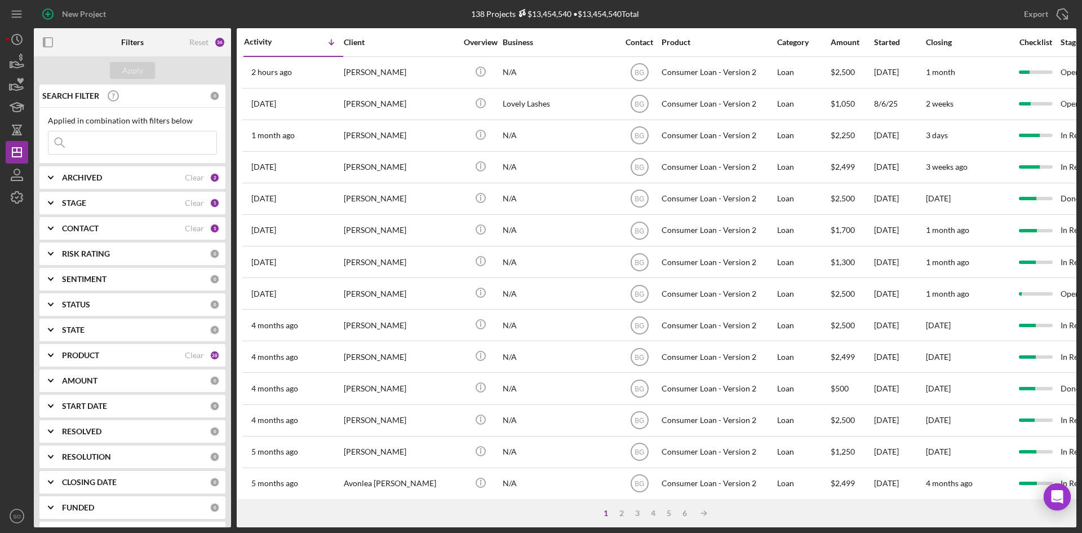
click at [116, 228] on div "CONTACT" at bounding box center [123, 228] width 123 height 9
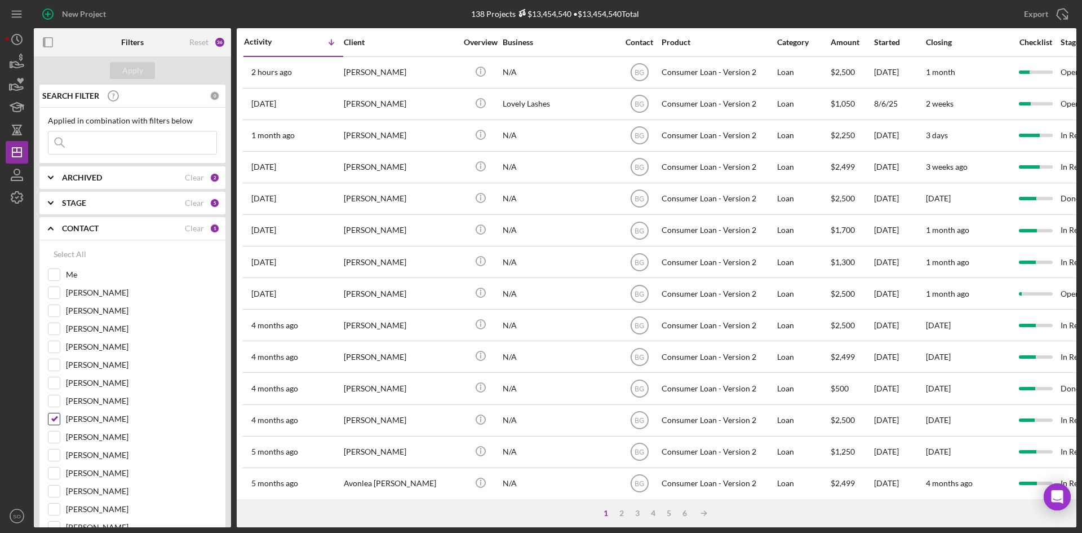
click at [52, 421] on input "Bruce Greene" at bounding box center [53, 418] width 11 height 11
checkbox input "false"
click at [56, 269] on input "Me" at bounding box center [53, 274] width 11 height 11
checkbox input "true"
click at [59, 292] on input "[PERSON_NAME]" at bounding box center [53, 292] width 11 height 11
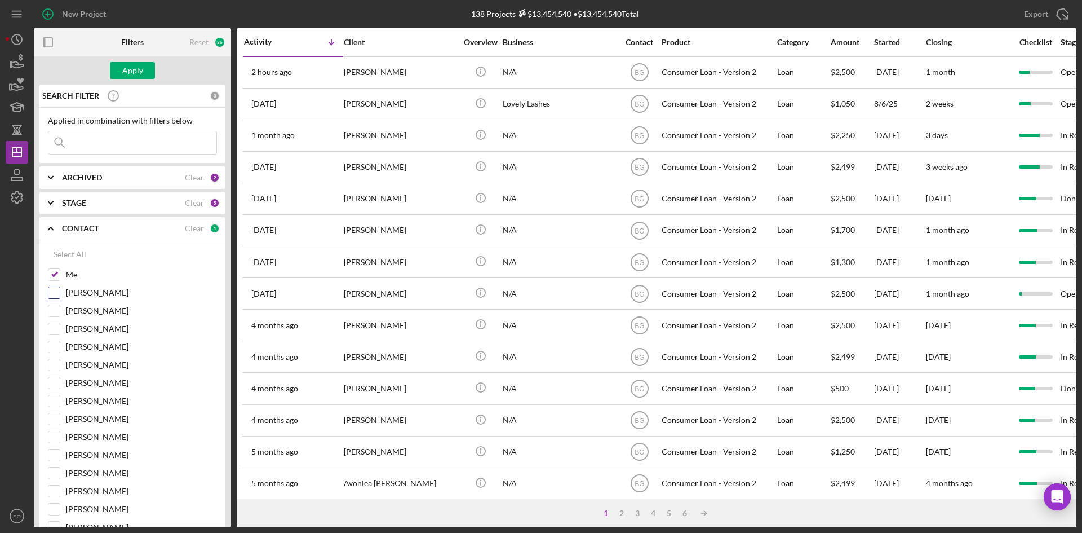
checkbox input "true"
click at [83, 182] on b "ARCHIVED" at bounding box center [82, 177] width 40 height 9
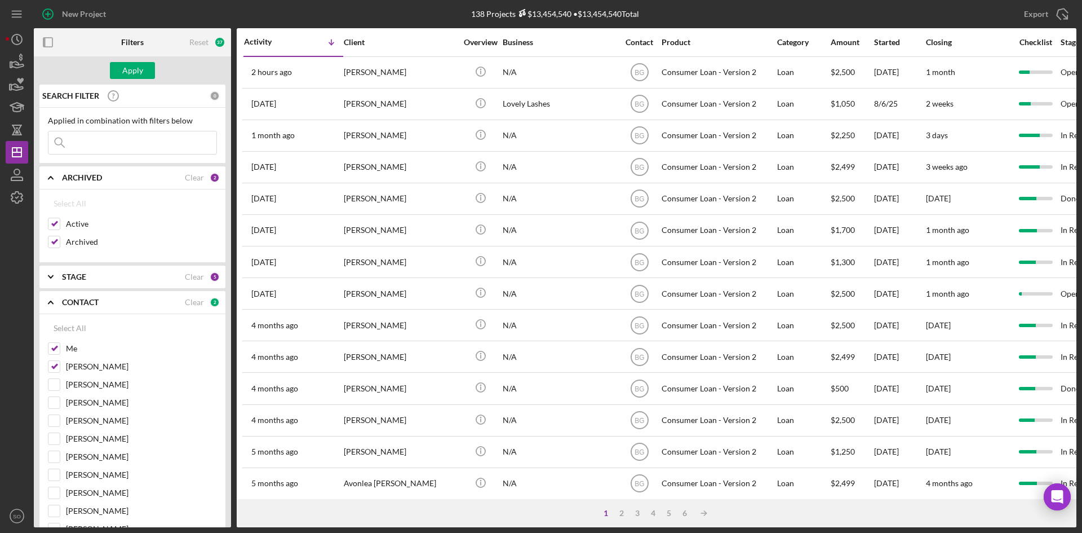
click at [117, 277] on div "STAGE" at bounding box center [123, 276] width 123 height 9
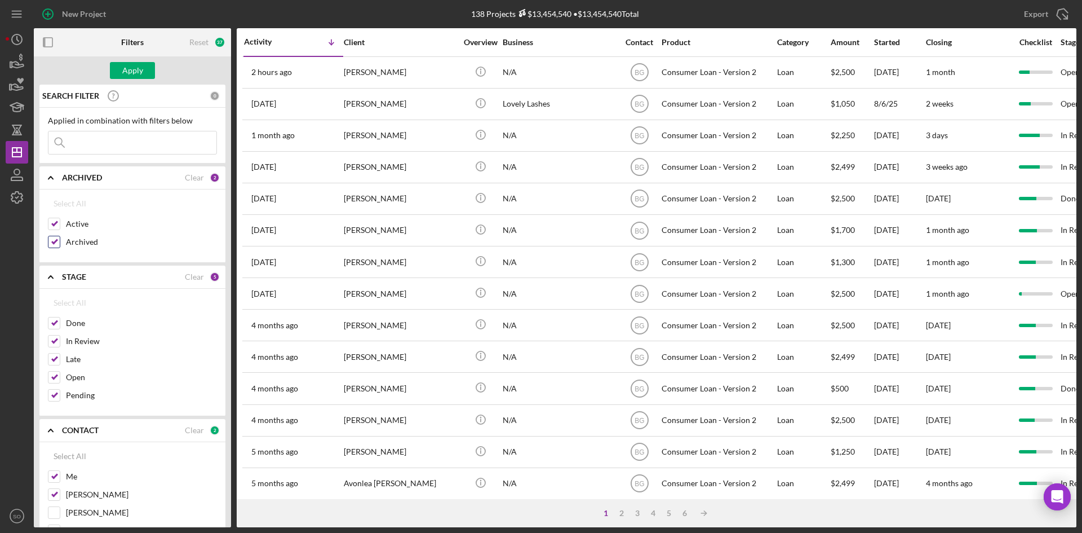
click at [54, 237] on input "Archived" at bounding box center [53, 241] width 11 height 11
checkbox input "false"
click at [139, 77] on div "Apply" at bounding box center [132, 70] width 21 height 17
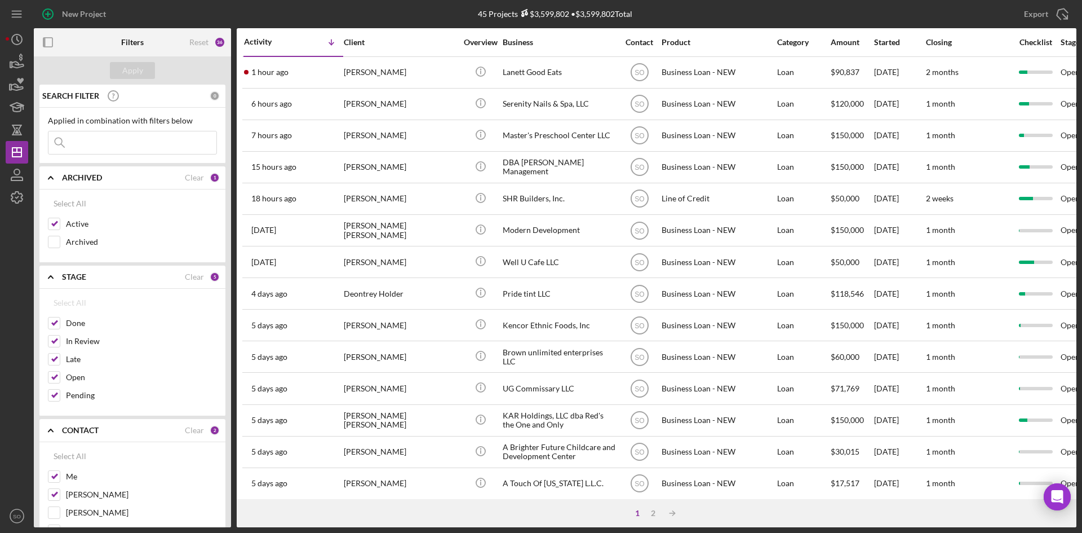
scroll to position [282, 0]
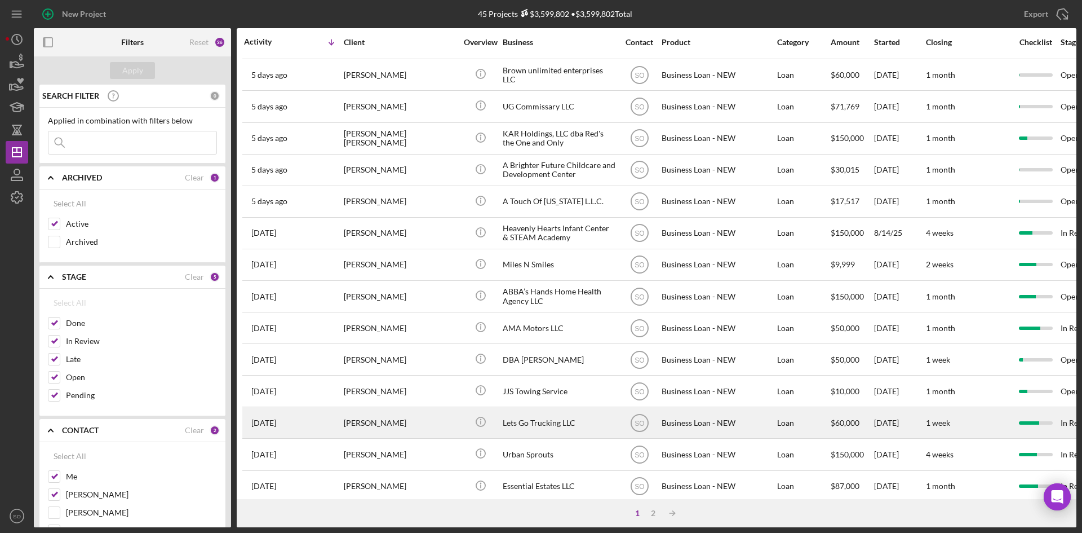
click at [379, 421] on div "[PERSON_NAME]" at bounding box center [400, 423] width 113 height 30
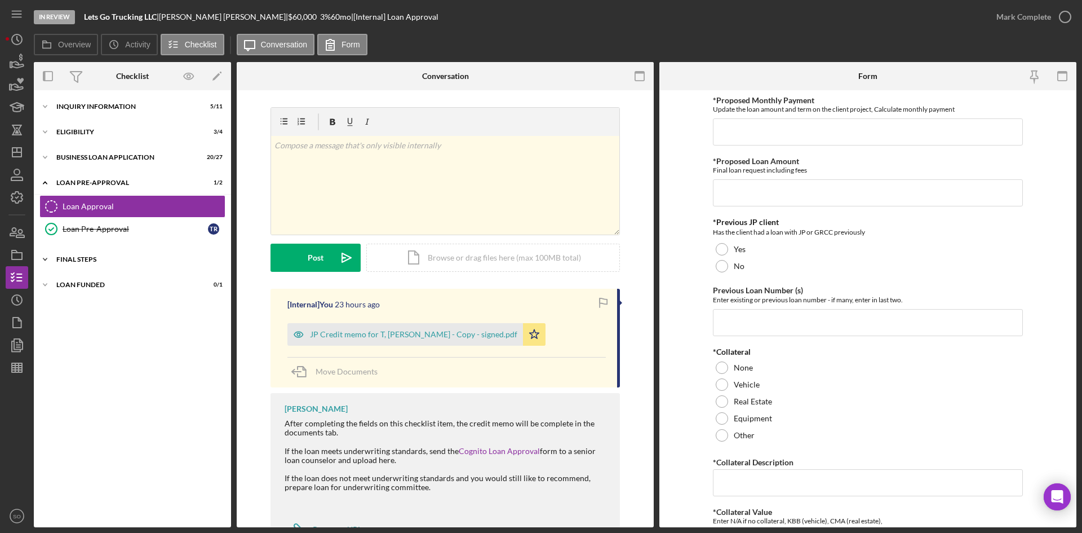
click at [100, 254] on div "Icon/Expander FINAL STEPS 10 / 19" at bounding box center [132, 259] width 197 height 23
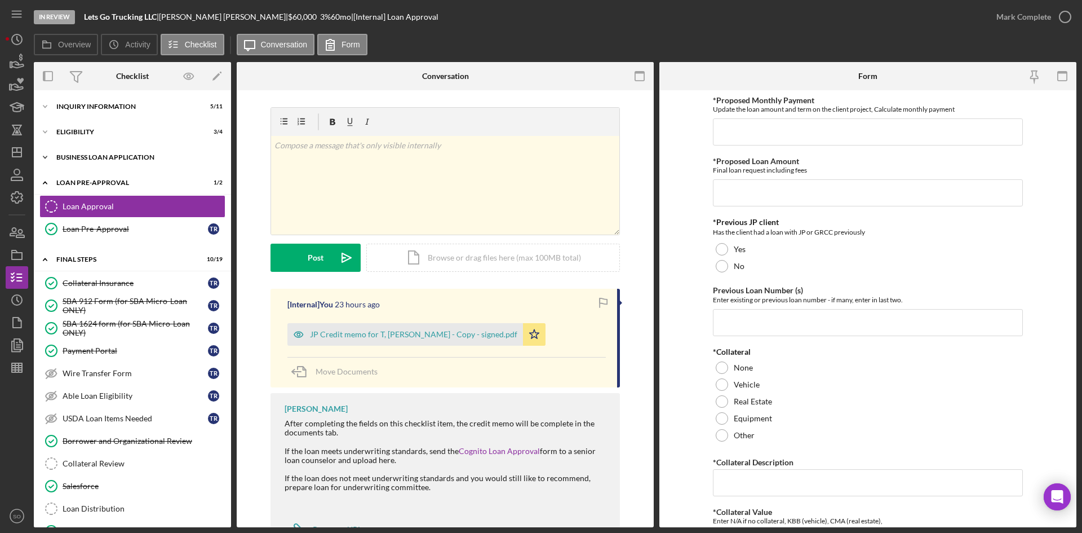
click at [82, 153] on div "Icon/Expander BUSINESS LOAN APPLICATION 20 / 27" at bounding box center [132, 157] width 197 height 23
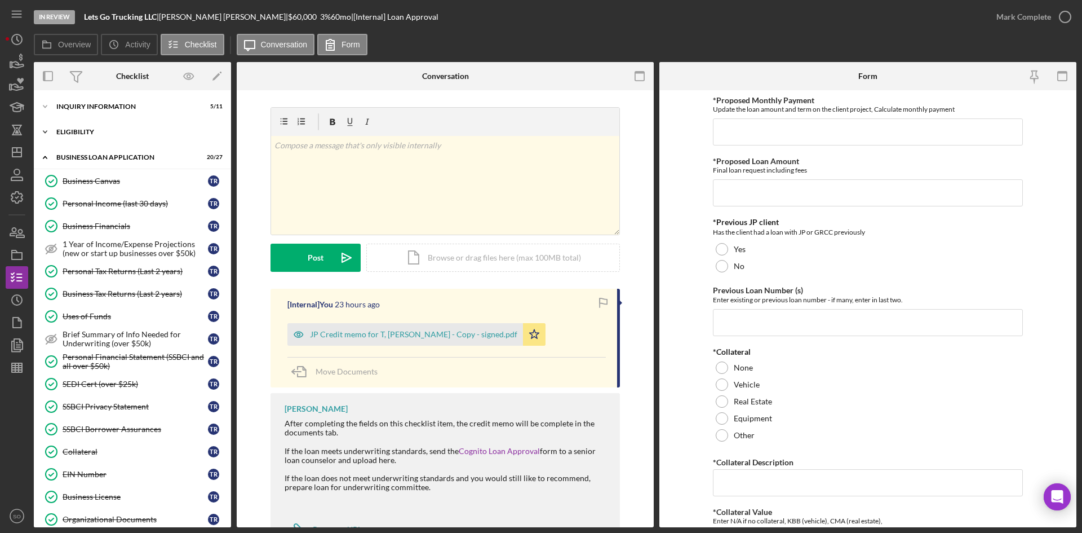
click at [89, 134] on div "ELIGIBILITY" at bounding box center [136, 132] width 161 height 7
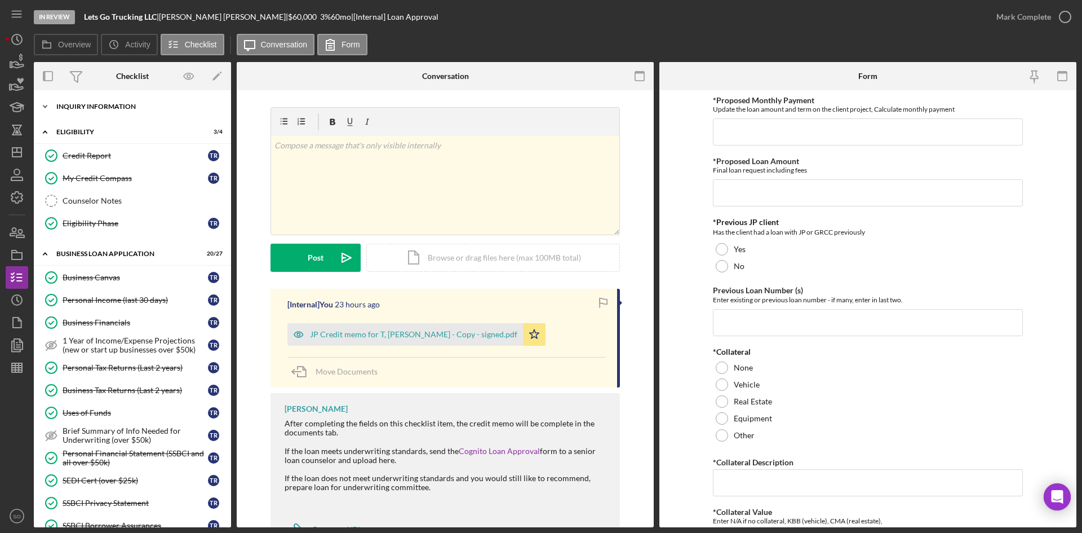
click at [95, 115] on div "Icon/Expander INQUIRY INFORMATION 5 / 11" at bounding box center [132, 106] width 197 height 23
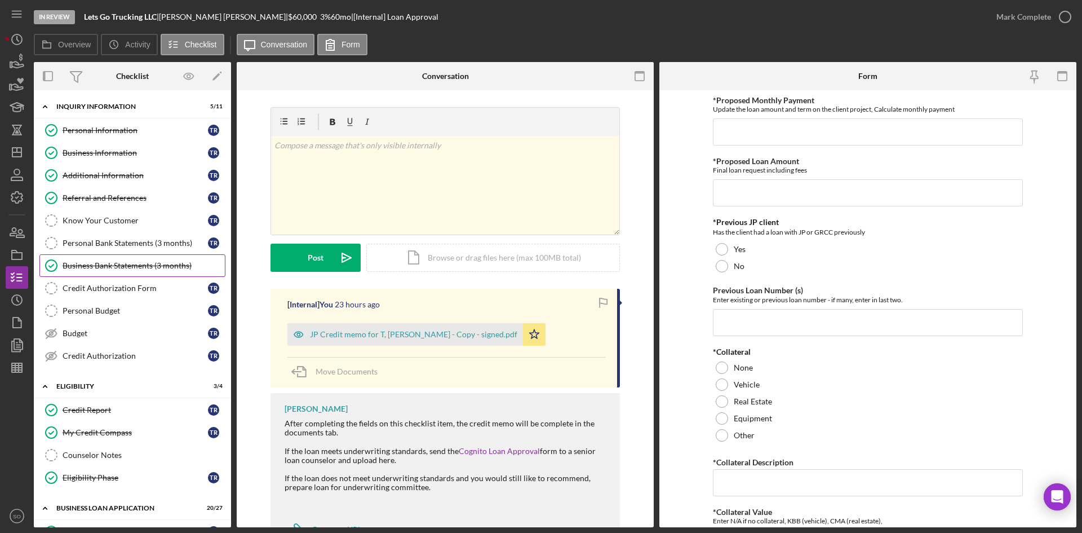
click at [104, 264] on div "Business Bank Statements (3 months)" at bounding box center [144, 265] width 162 height 9
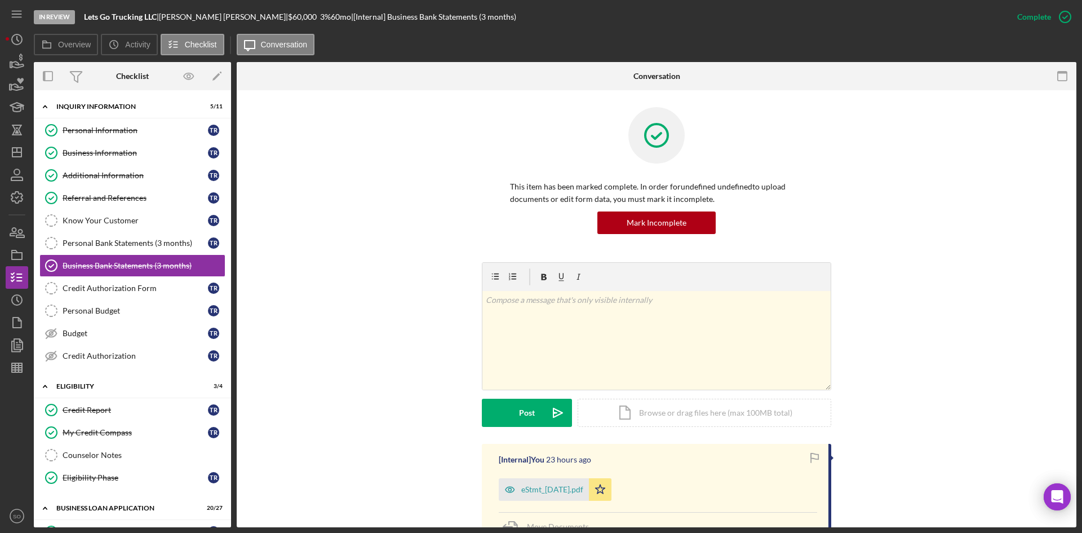
scroll to position [169, 0]
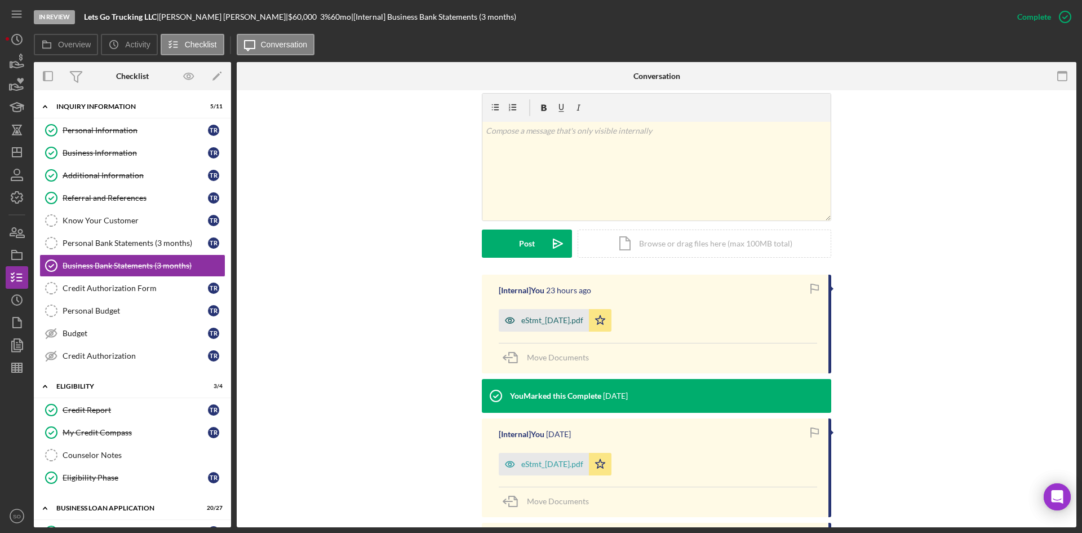
click at [537, 319] on div "eStmt_2025-08-29.pdf" at bounding box center [552, 320] width 62 height 9
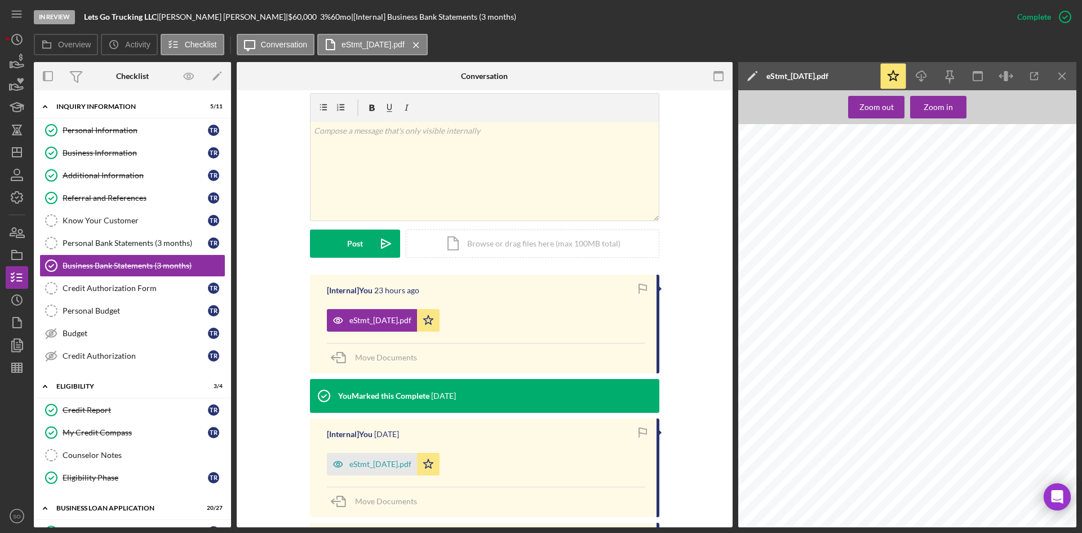
scroll to position [0, 0]
drag, startPoint x: 930, startPoint y: 78, endPoint x: 909, endPoint y: 77, distance: 20.9
click at [930, 78] on icon "Icon/Download" at bounding box center [921, 76] width 25 height 25
